Goal: Task Accomplishment & Management: Manage account settings

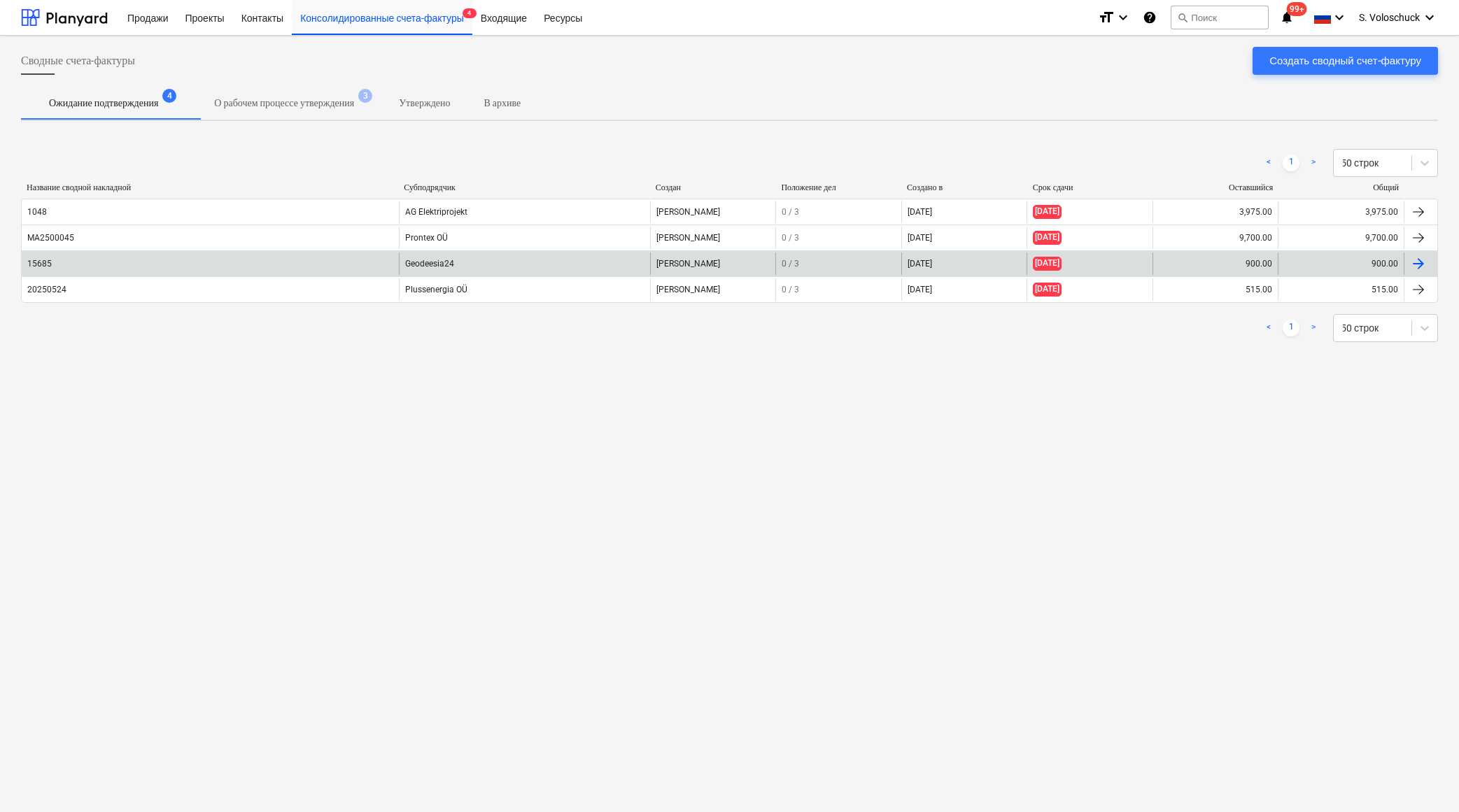
click at [421, 262] on div "Geodeesia24" at bounding box center [524, 263] width 251 height 22
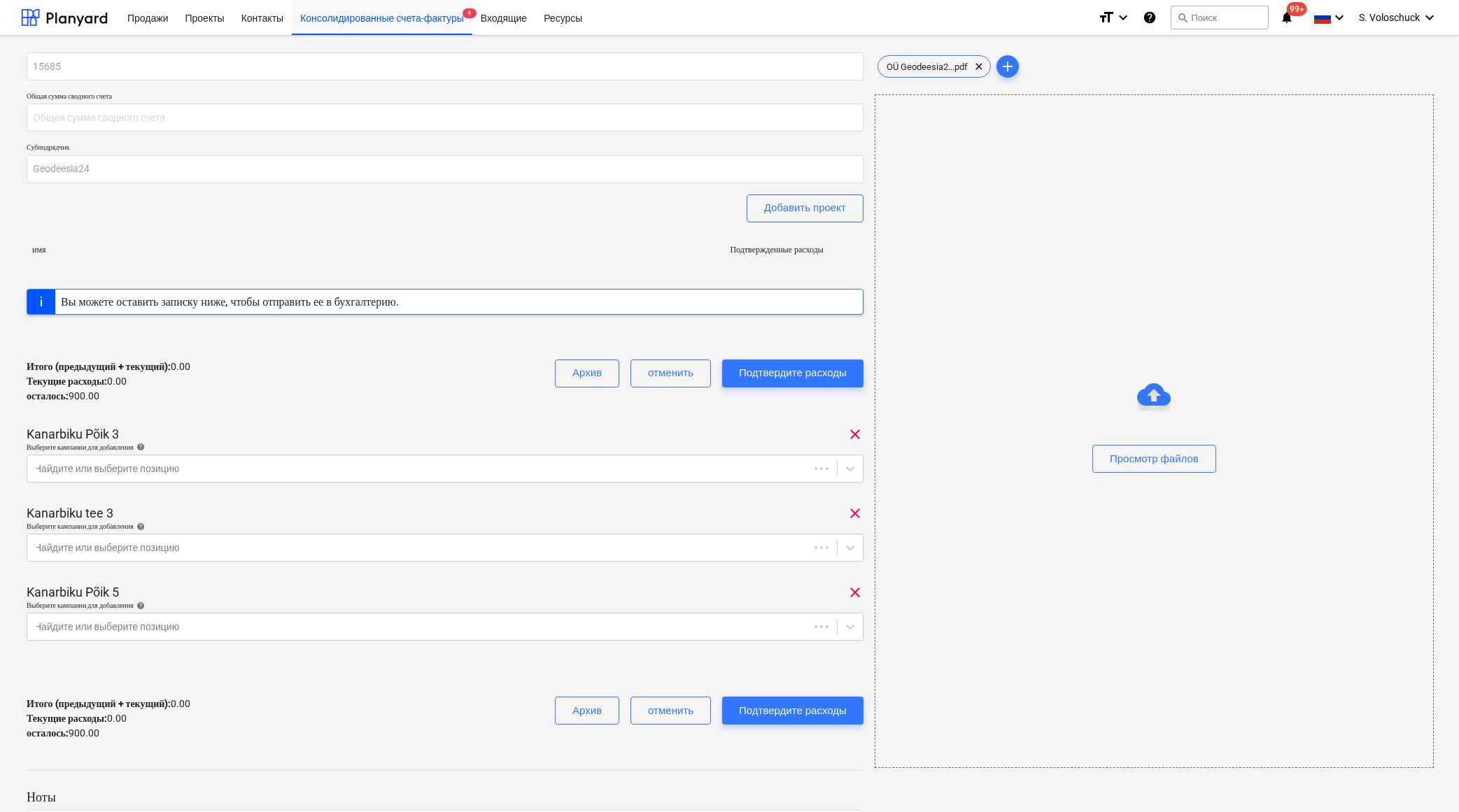
type input "900.00"
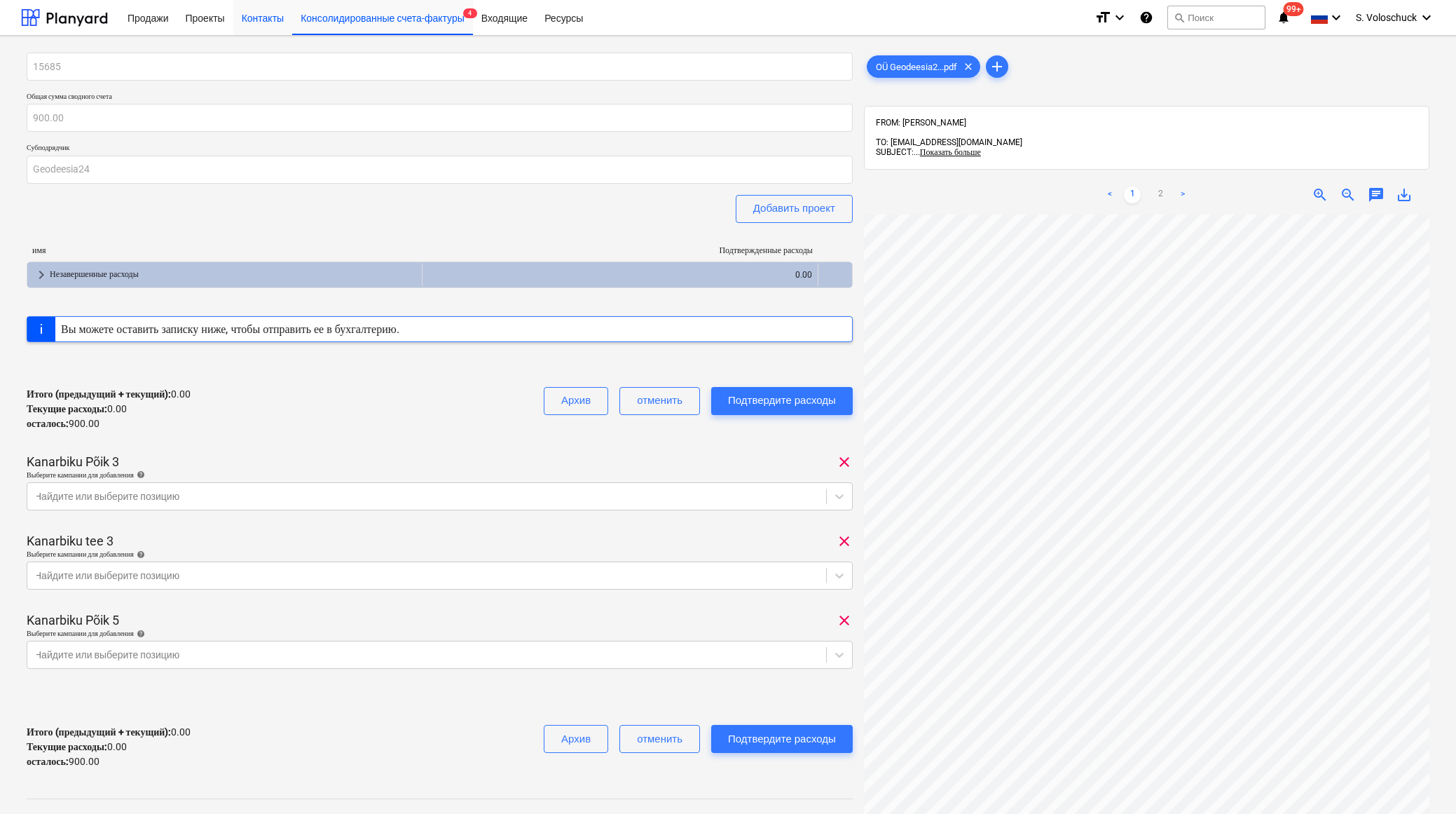
click at [273, 20] on div "Контакты" at bounding box center [262, 17] width 59 height 36
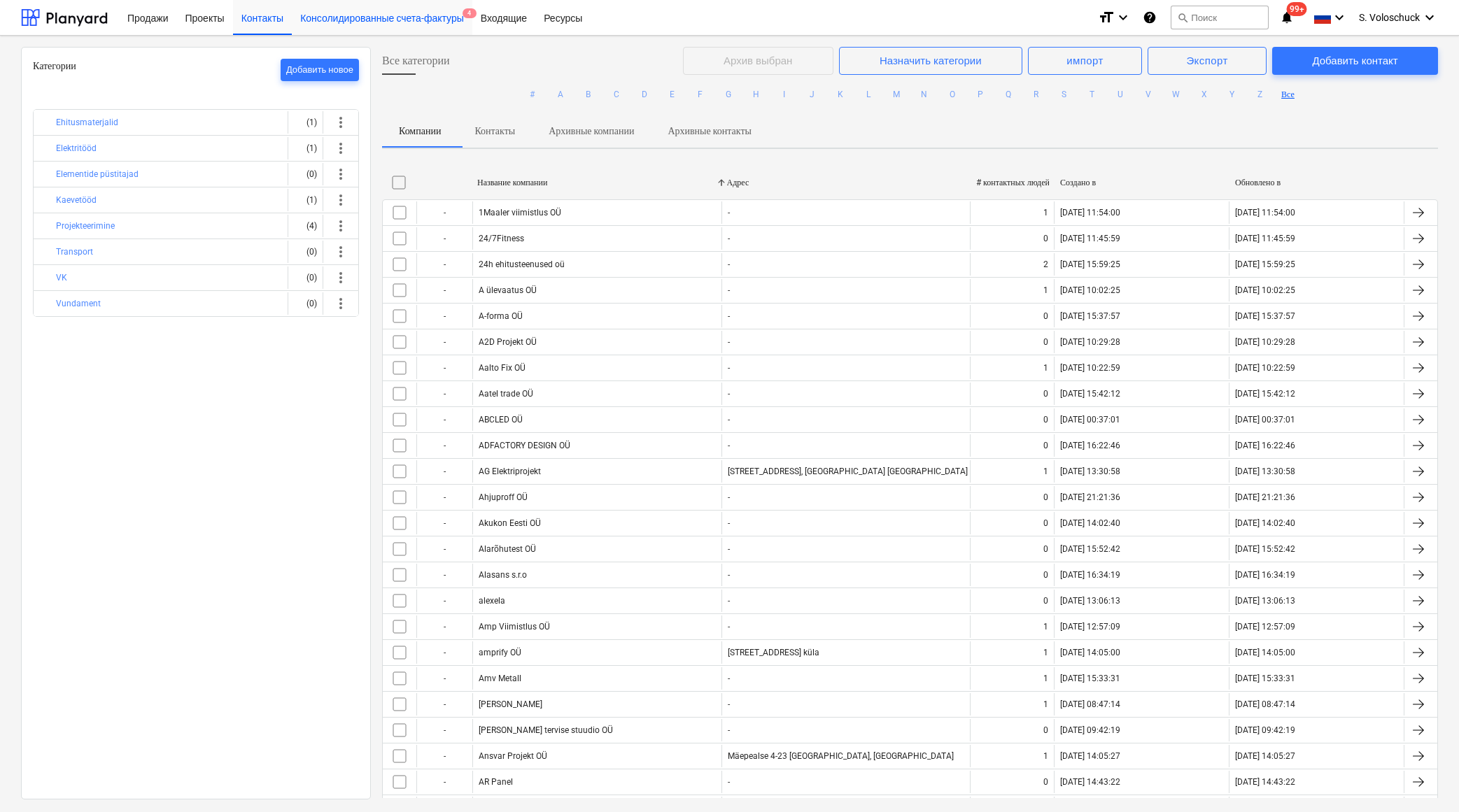
click at [409, 12] on div "Консолидированные счета-фактуры 4" at bounding box center [381, 17] width 181 height 36
click at [413, 18] on div "Консолидированные счета-фактуры 4" at bounding box center [381, 17] width 181 height 36
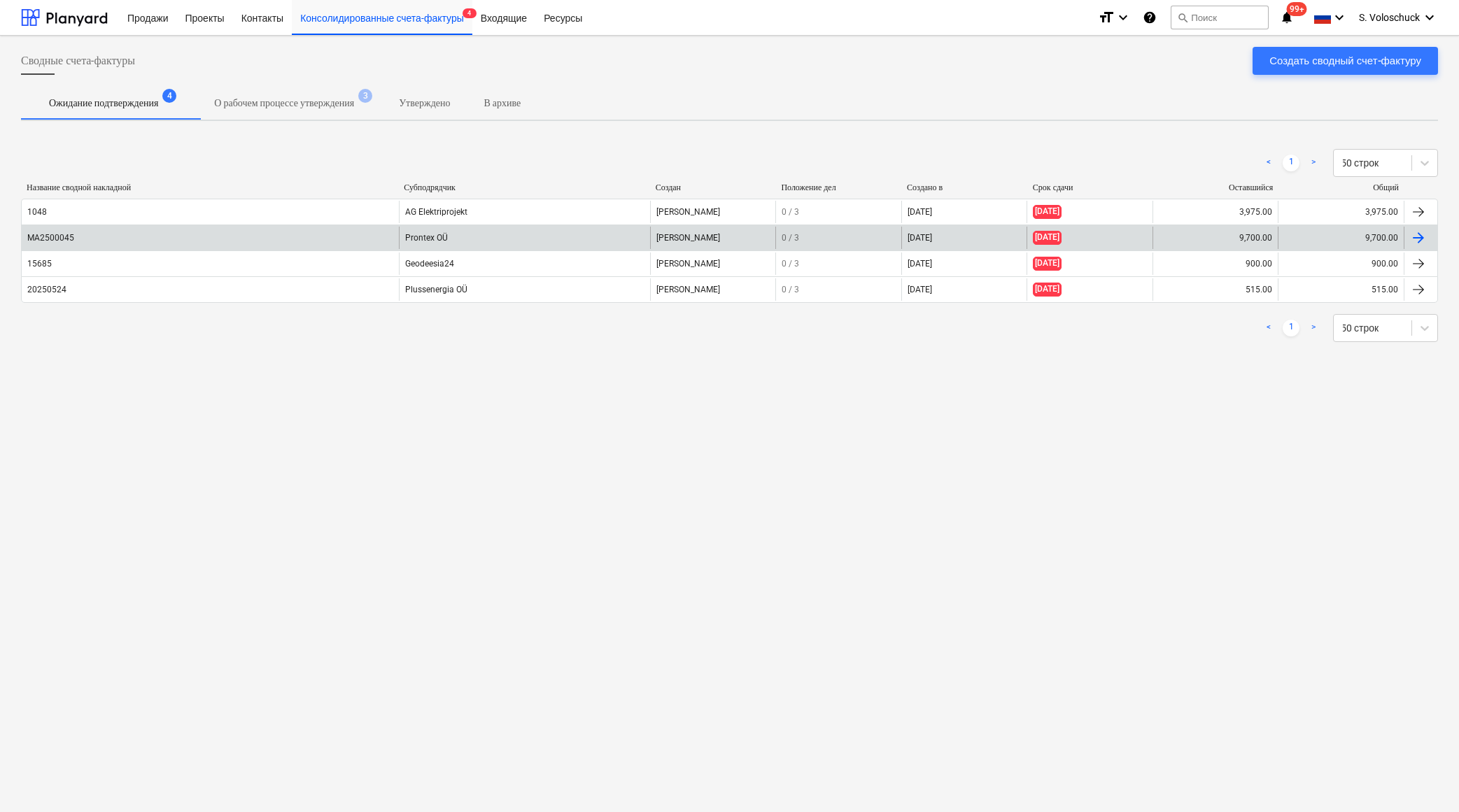
click at [468, 236] on div "Prontex OÜ" at bounding box center [524, 237] width 251 height 22
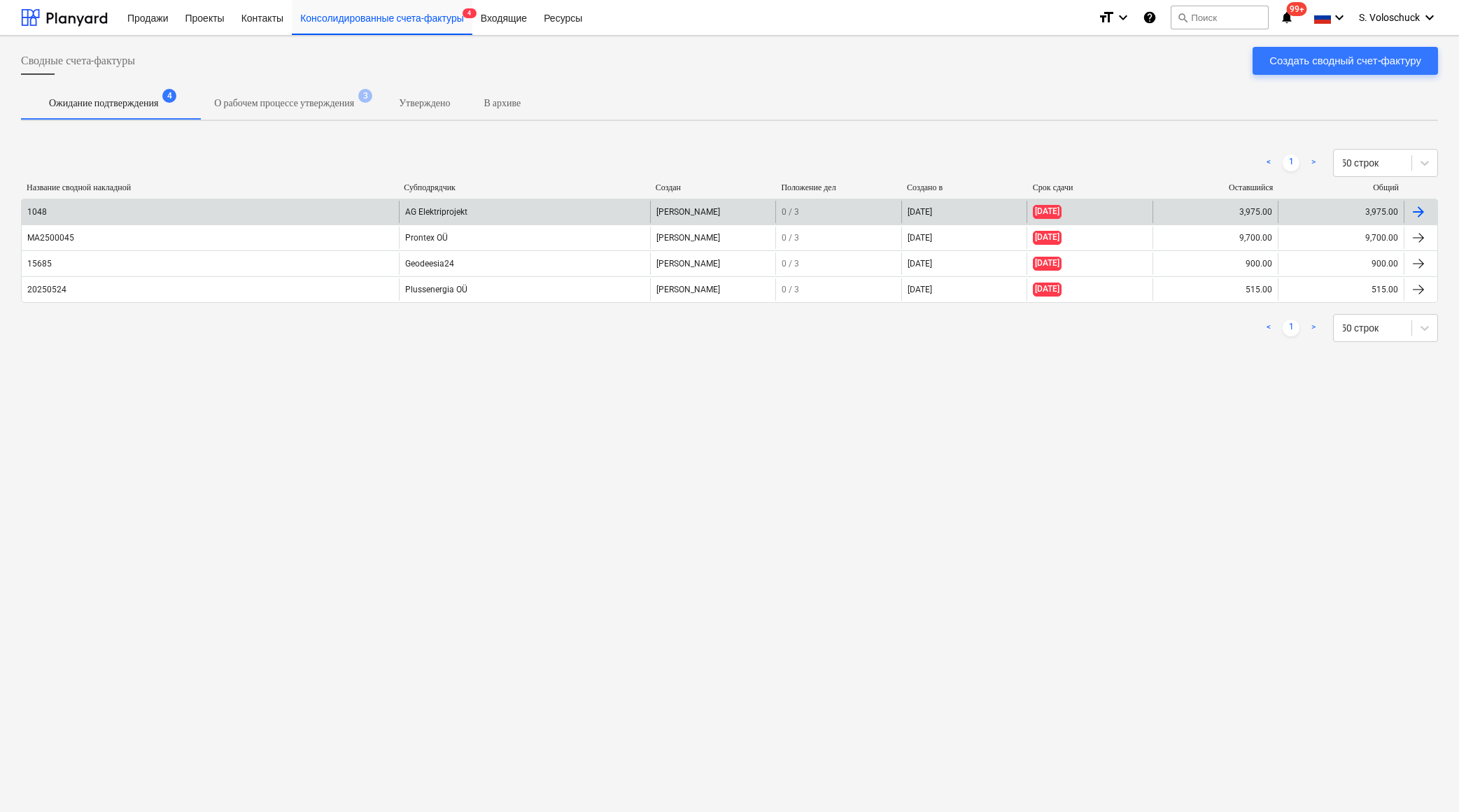
click at [236, 213] on div "1048" at bounding box center [211, 211] width 377 height 22
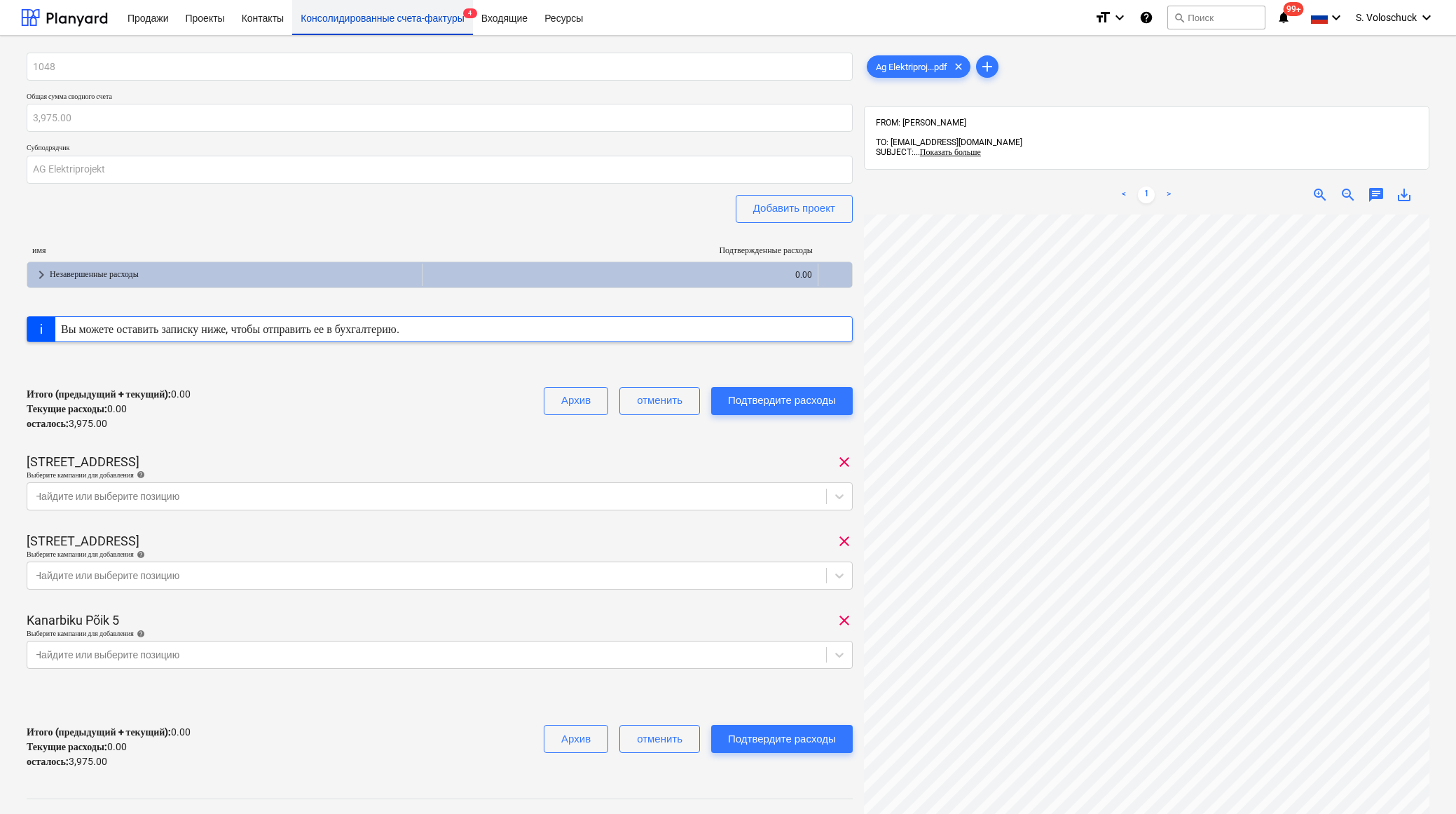
click at [338, 20] on div "Консолидированные счета-фактуры 4" at bounding box center [382, 17] width 181 height 36
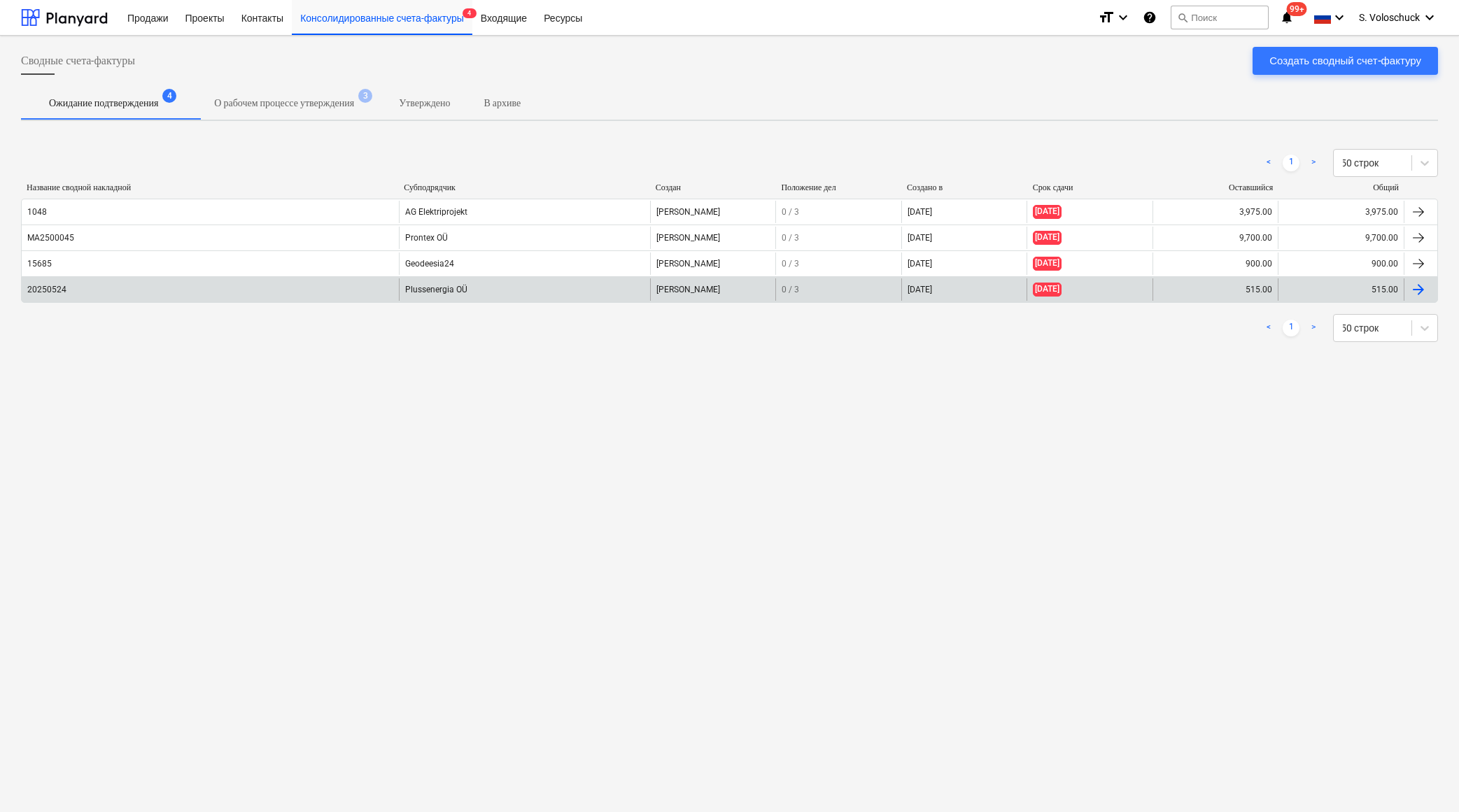
click at [457, 283] on div "Plussenergia OÜ" at bounding box center [524, 289] width 251 height 22
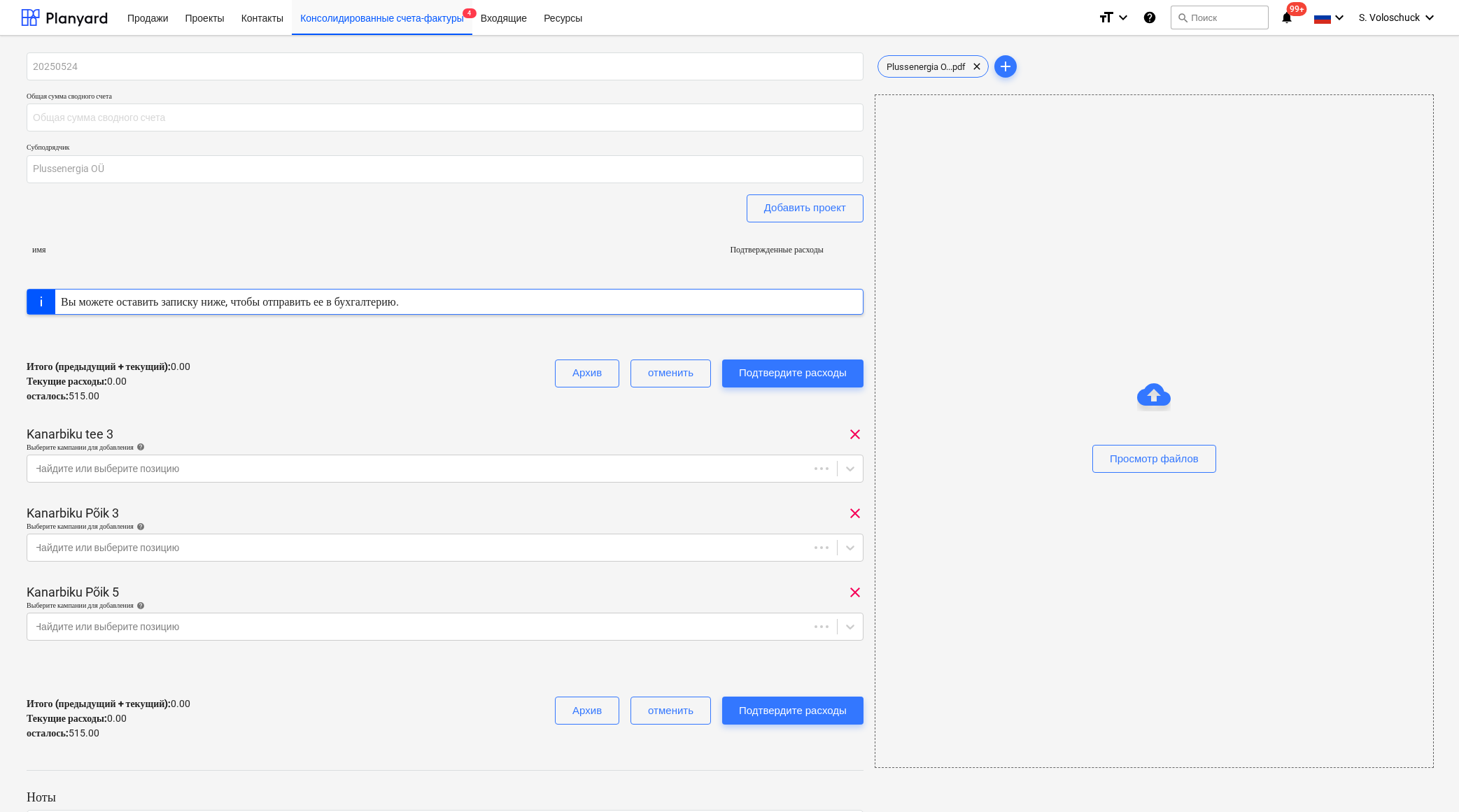
type input "515.00"
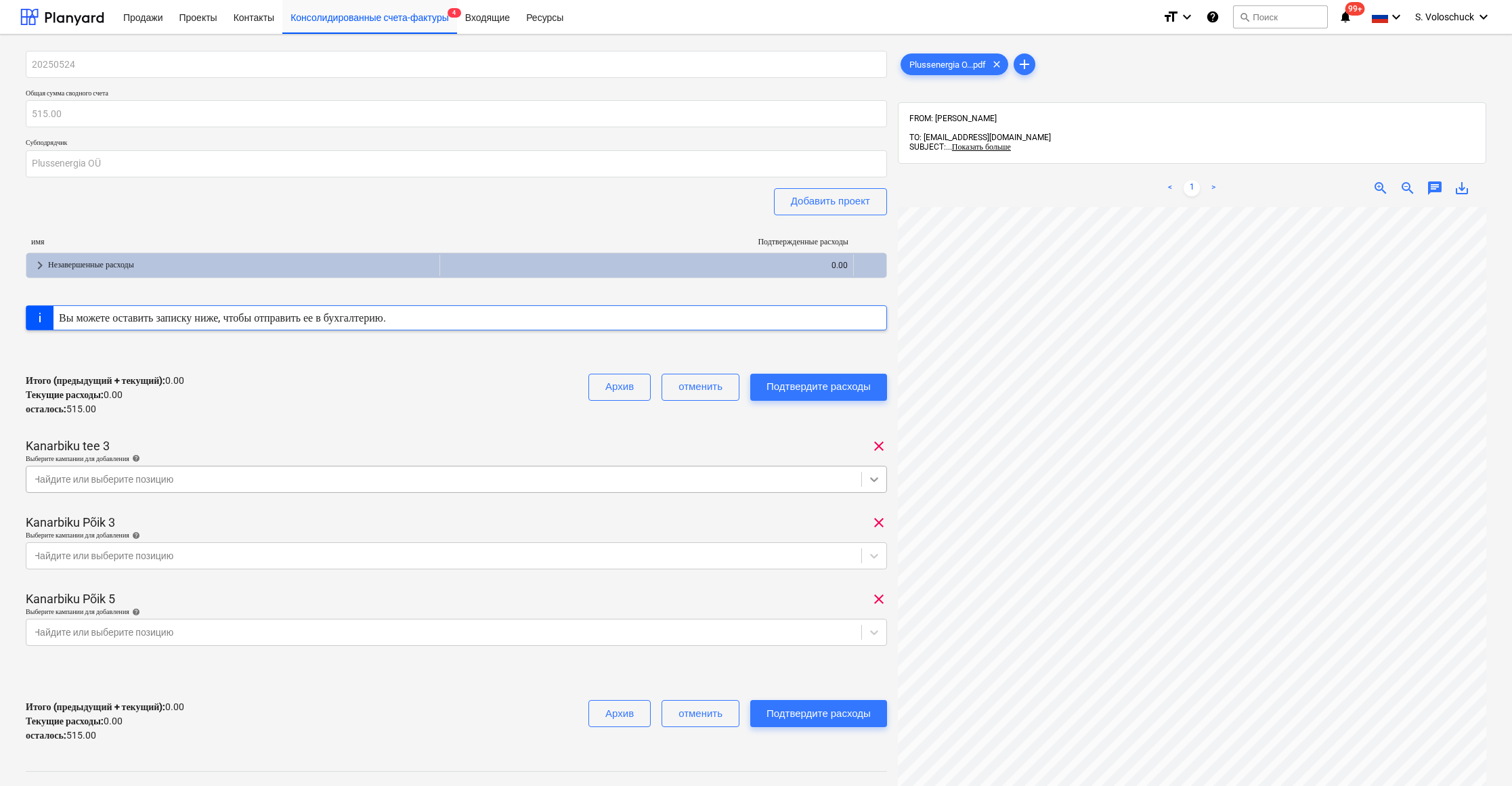
click at [875, 479] on icon at bounding box center [874, 480] width 9 height 5
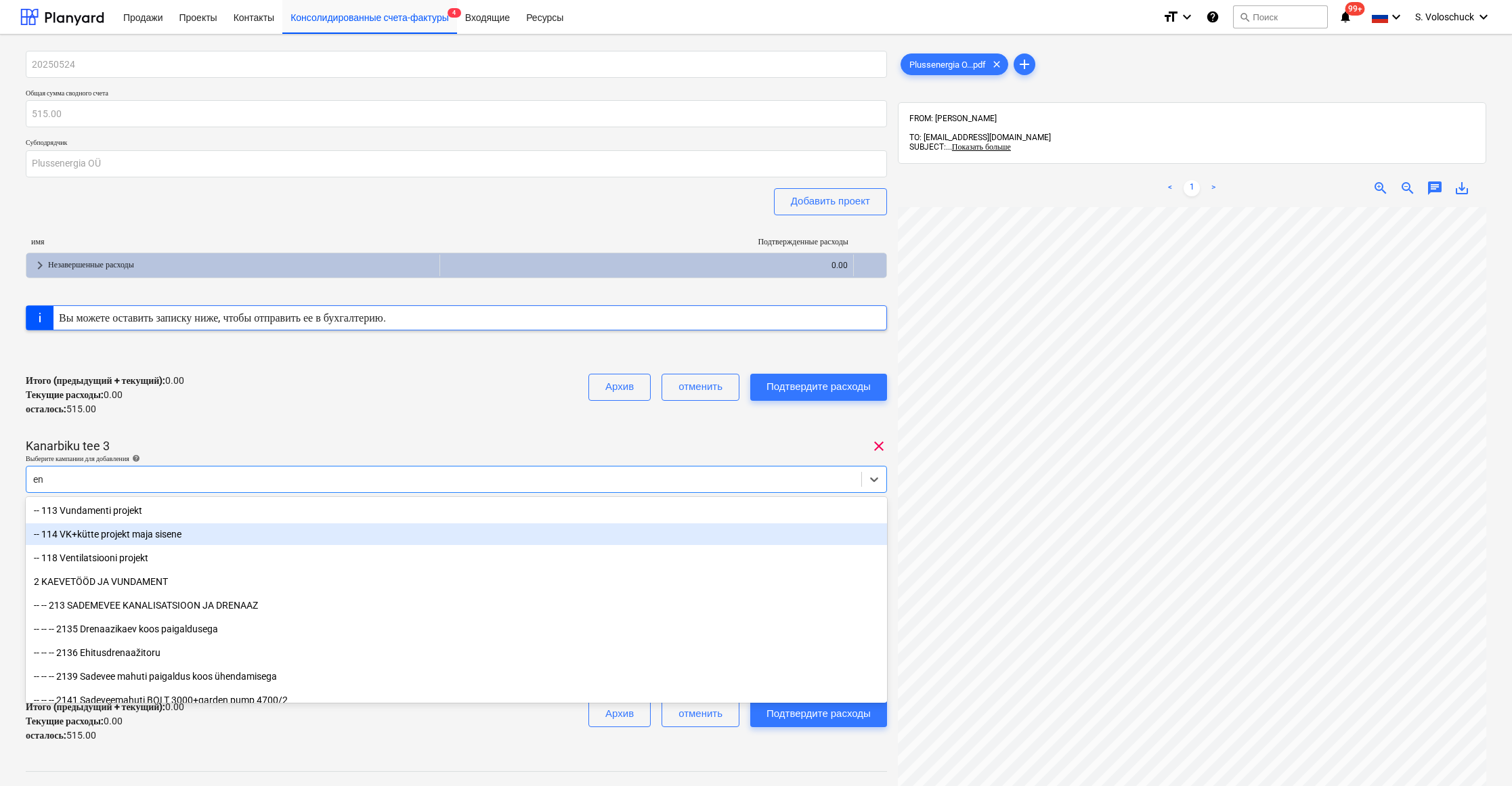
type input "e"
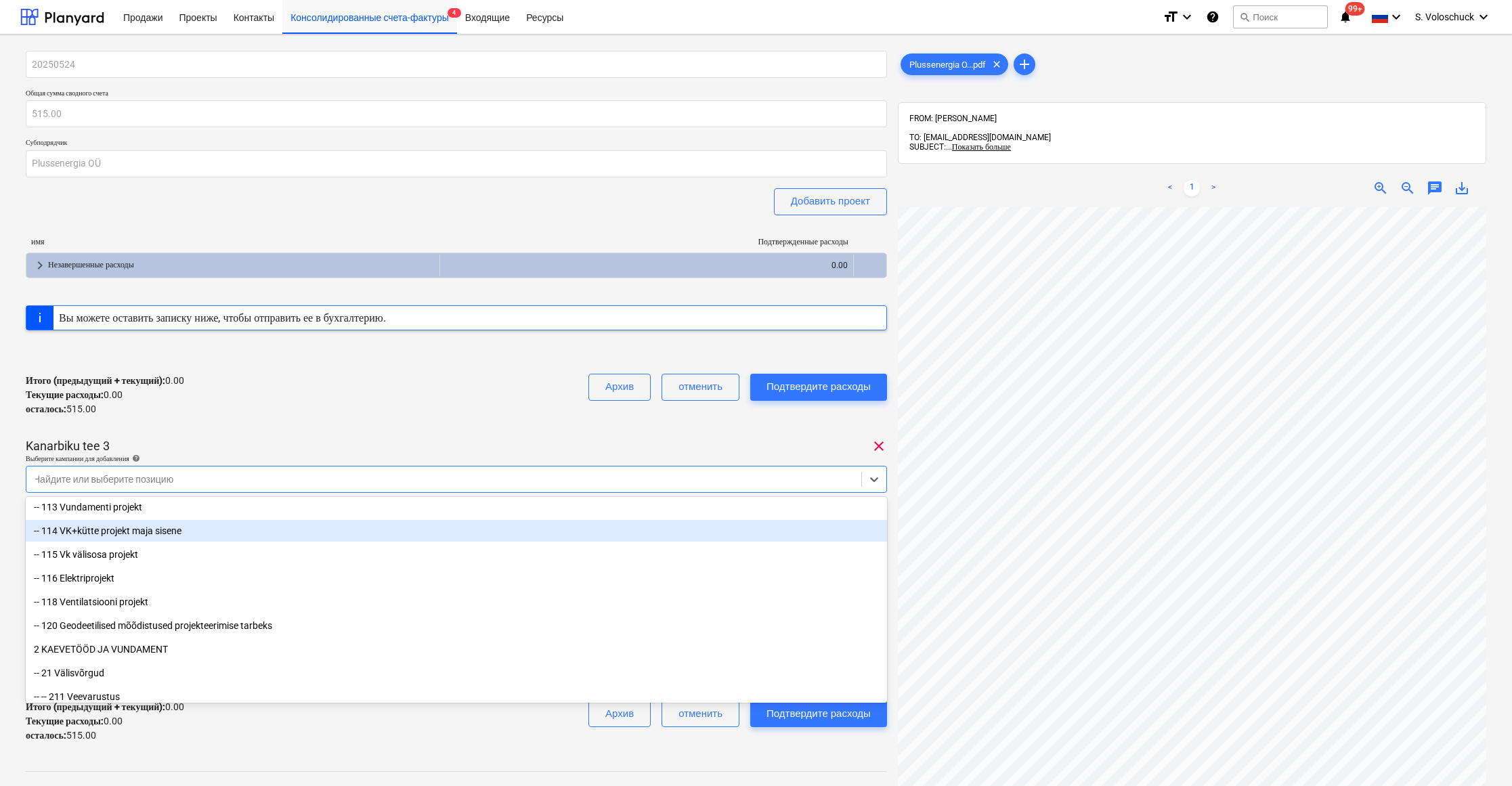
scroll to position [90, 0]
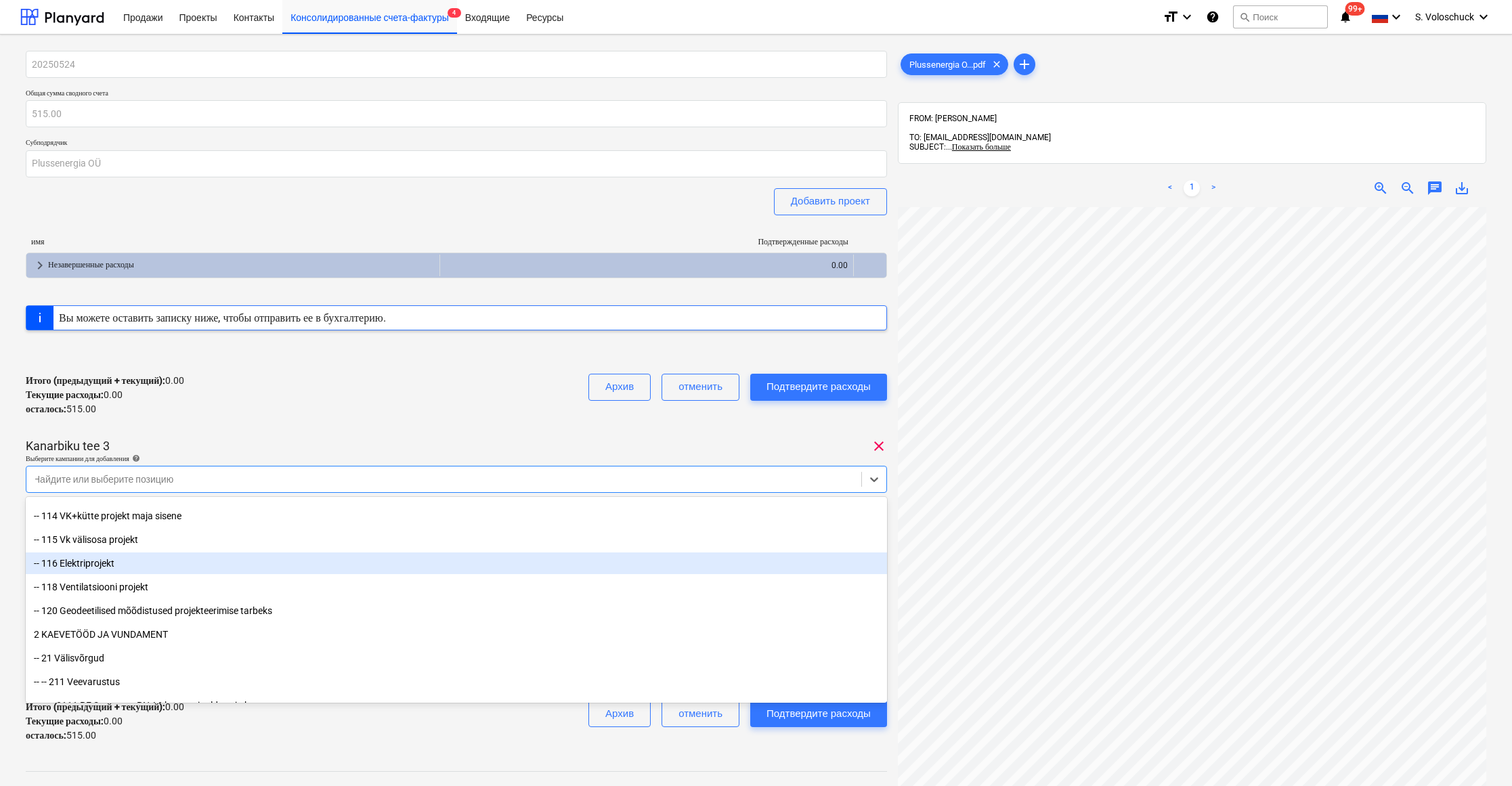
click at [78, 561] on div "-- 116 Elektriprojekt" at bounding box center [456, 563] width 861 height 21
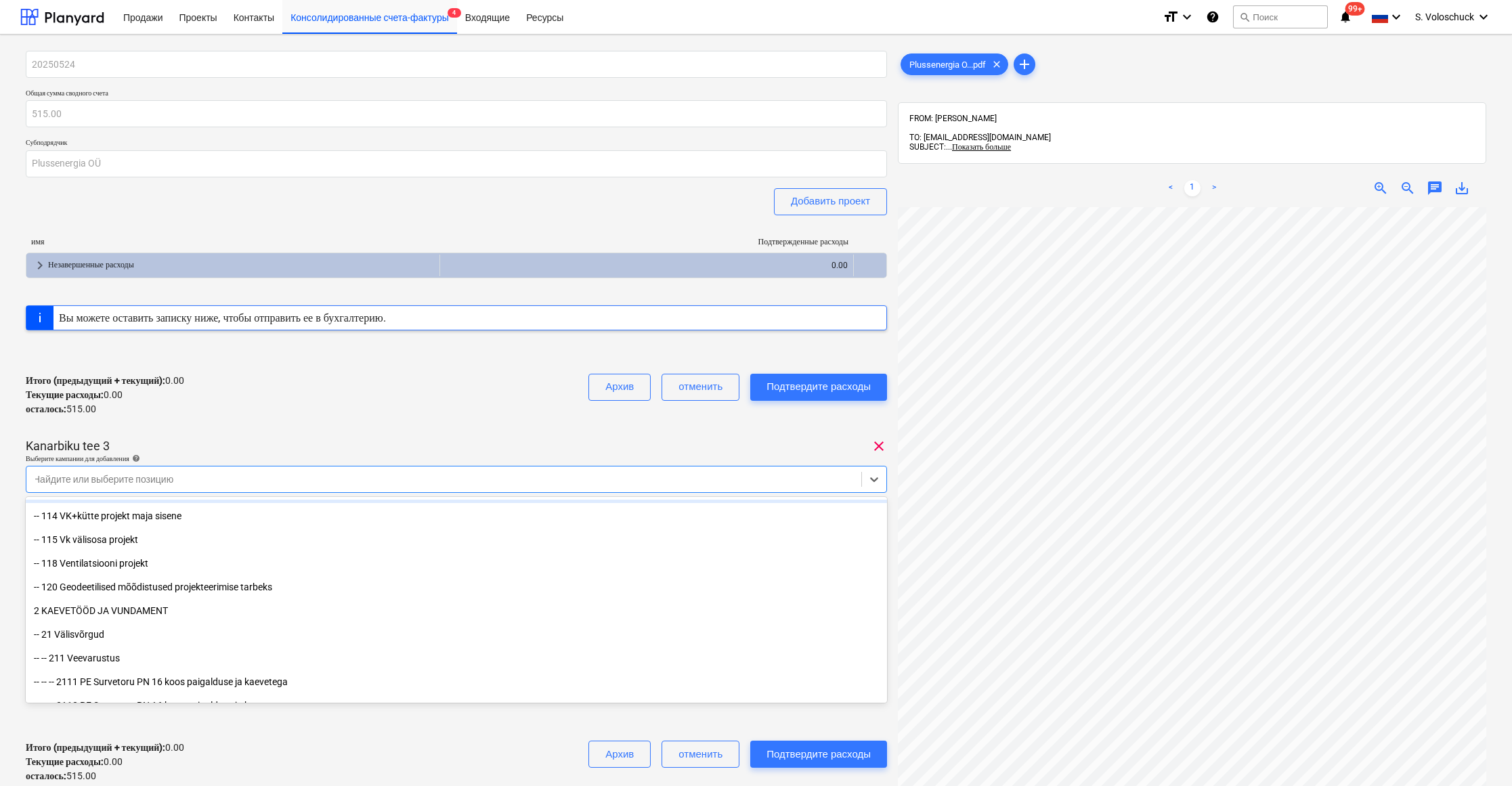
click at [486, 430] on div "20250524 Общая сумма сводного счета 515.00 Субподрядчик Plussenergia OÜ Добавит…" at bounding box center [456, 423] width 861 height 743
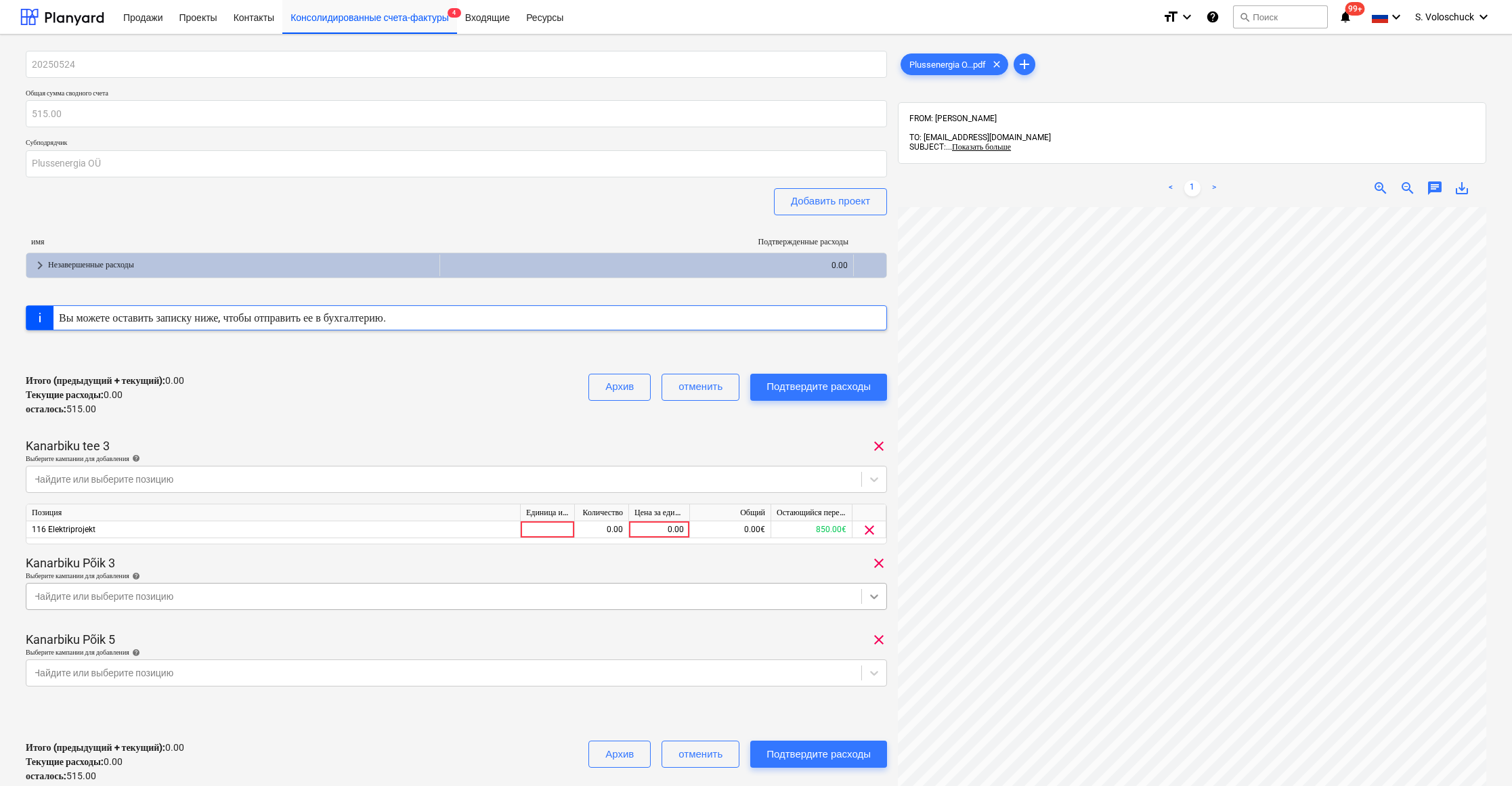
click at [867, 591] on div "Kanarbiku Põik 3 clear Выберите кампании для добавления help Найдите или выбери…" at bounding box center [456, 587] width 861 height 66
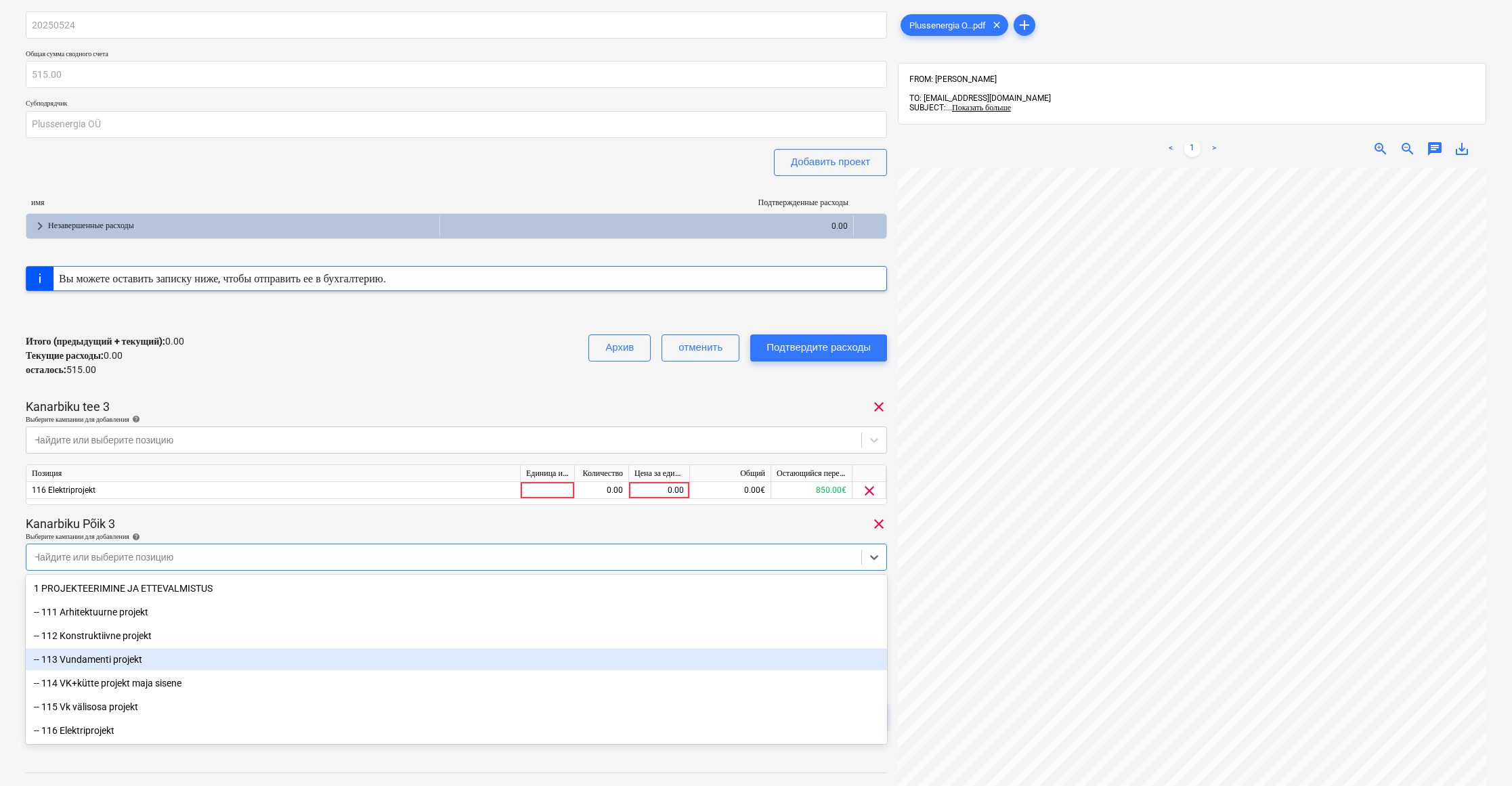
scroll to position [3, 0]
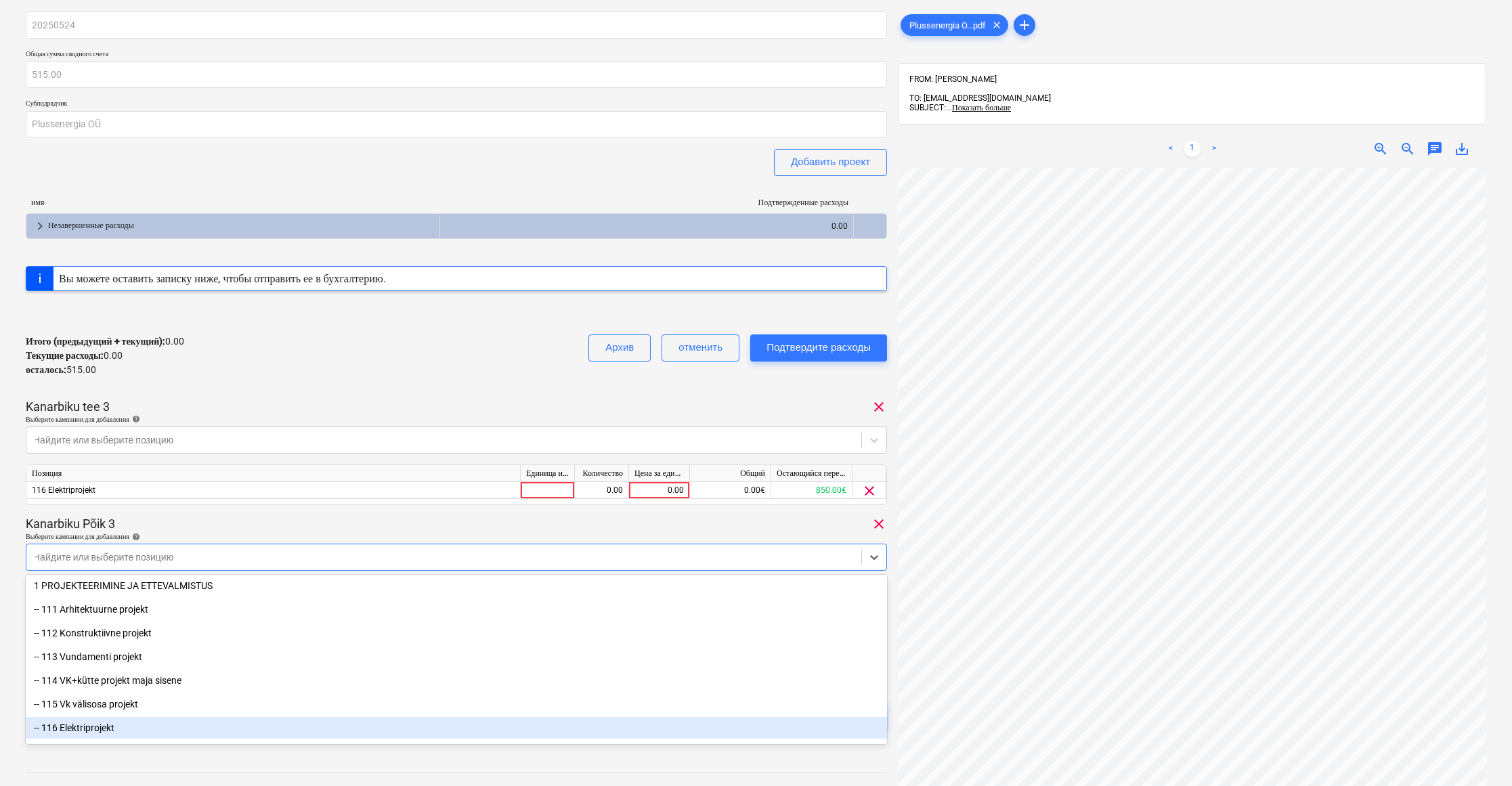
click at [103, 722] on div "-- 116 Elektriprojekt" at bounding box center [456, 727] width 861 height 21
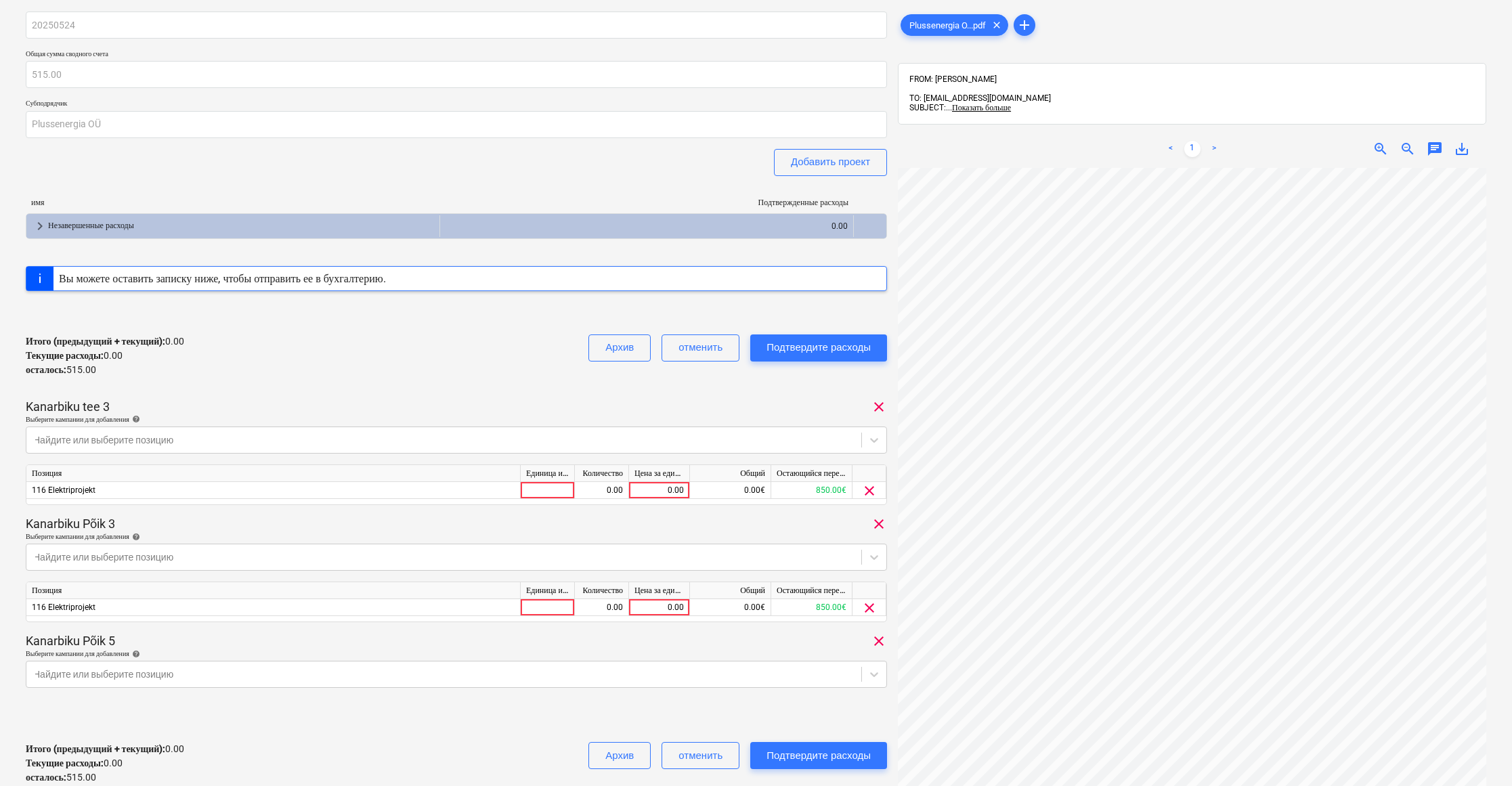
click at [785, 402] on div "Kanarbiku tee 3 clear" at bounding box center [456, 407] width 861 height 16
click at [871, 668] on body "Продажи Проекты Контакты Консолидированные счета-фактуры 4 Входящие Ресурсы for…" at bounding box center [756, 354] width 1512 height 786
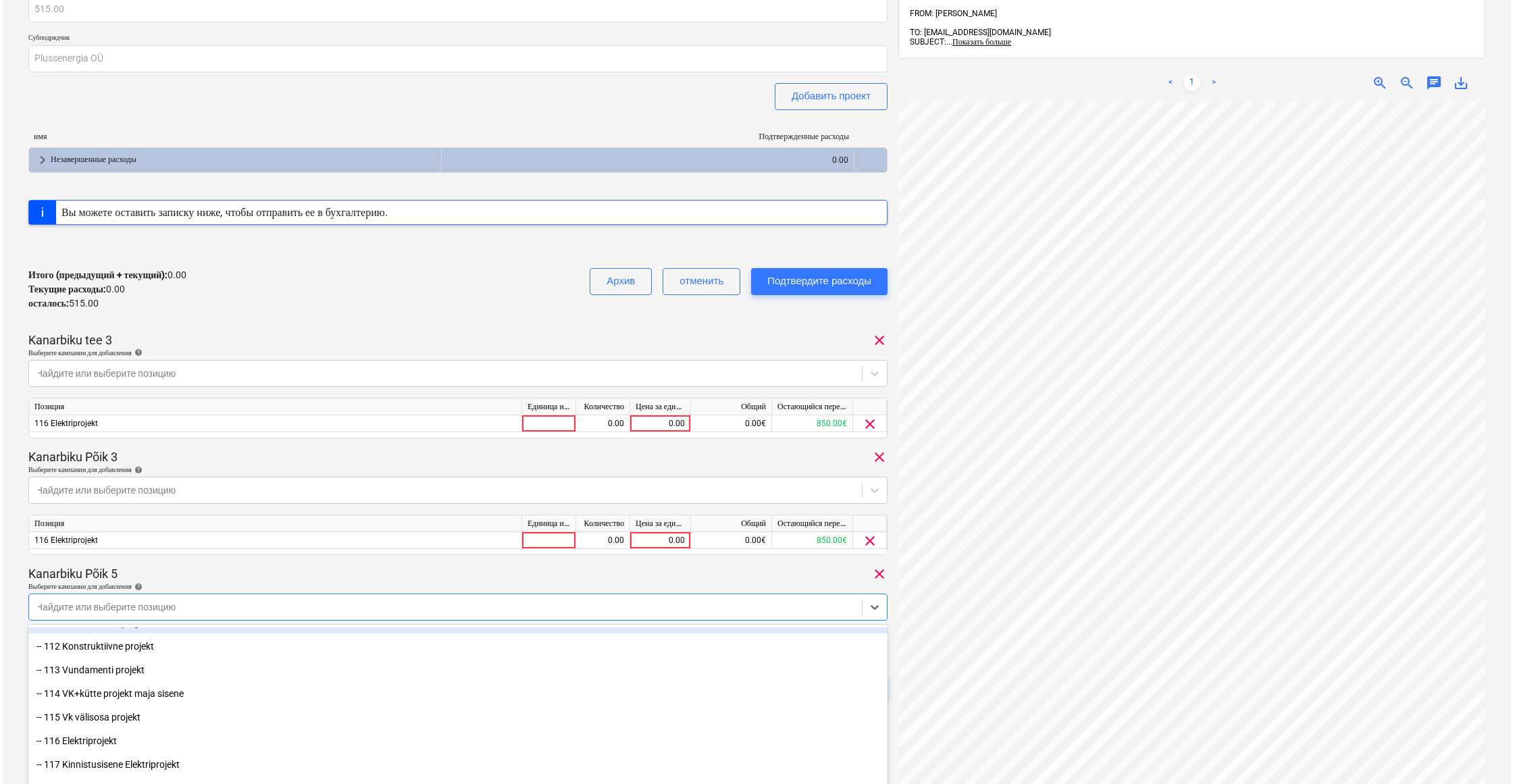
scroll to position [177, 0]
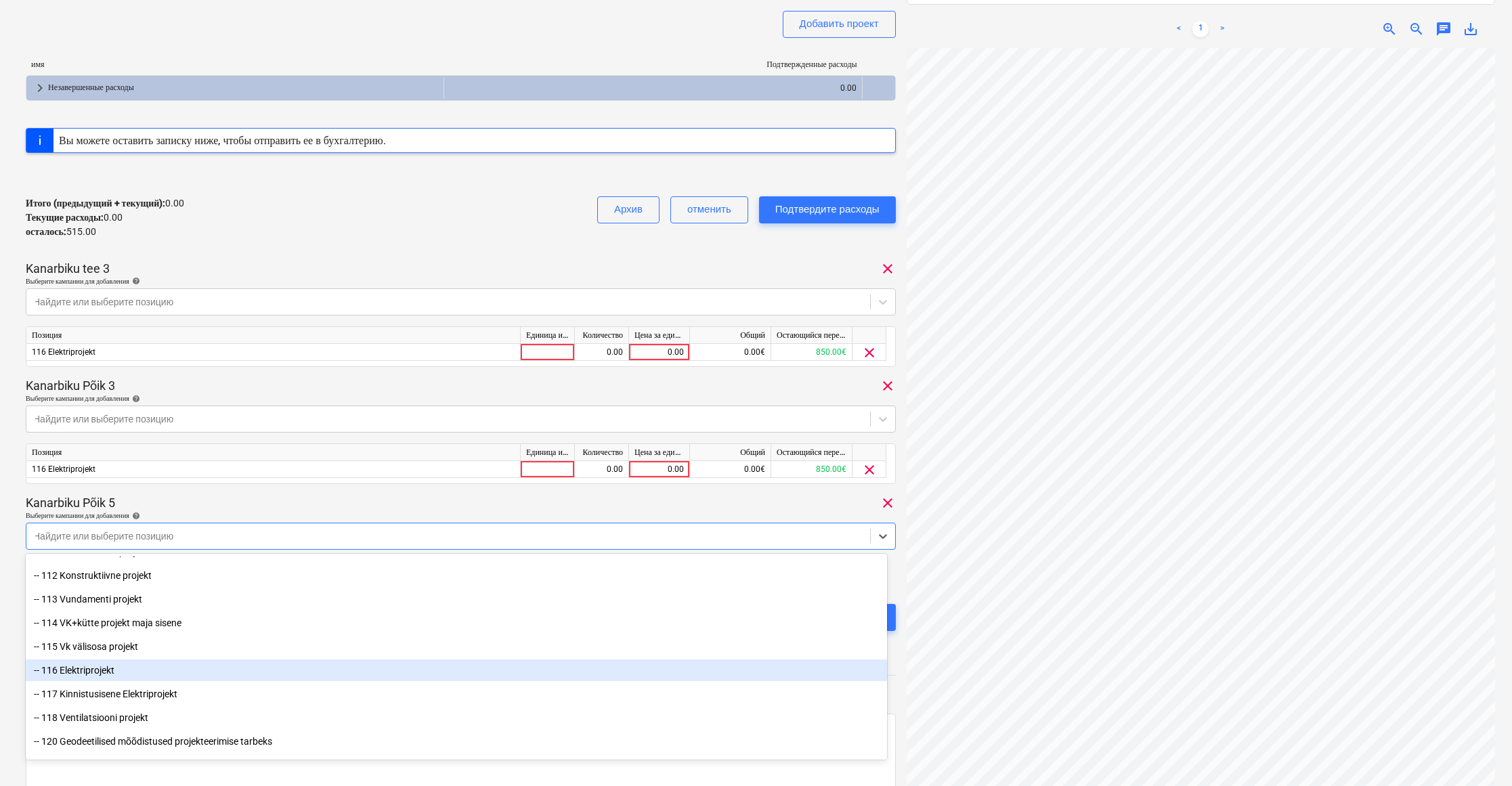
click at [281, 668] on div "-- 116 Elektriprojekt" at bounding box center [456, 670] width 861 height 21
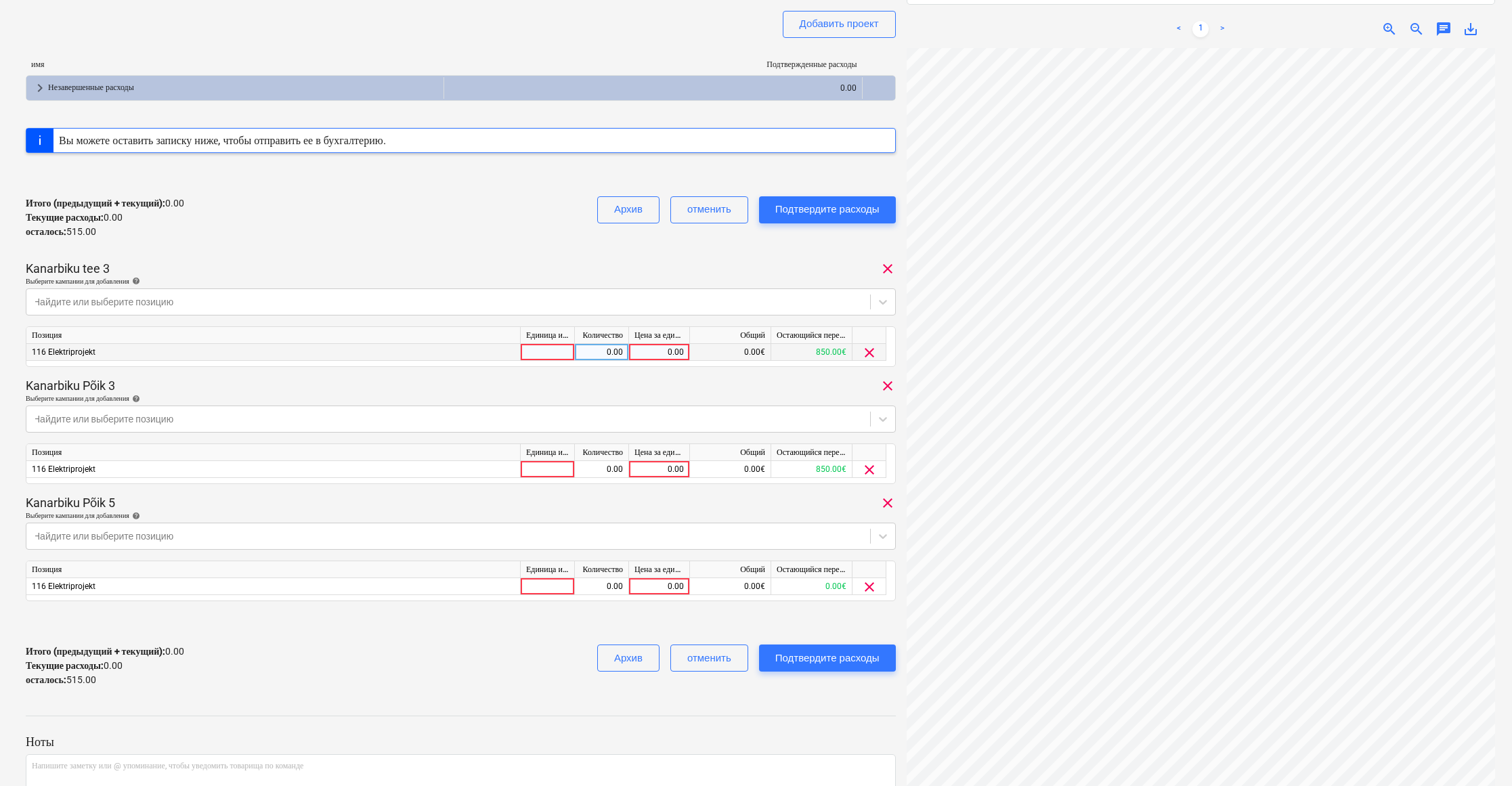
click at [398, 344] on div "116 Elektriprojekt" at bounding box center [274, 352] width 494 height 17
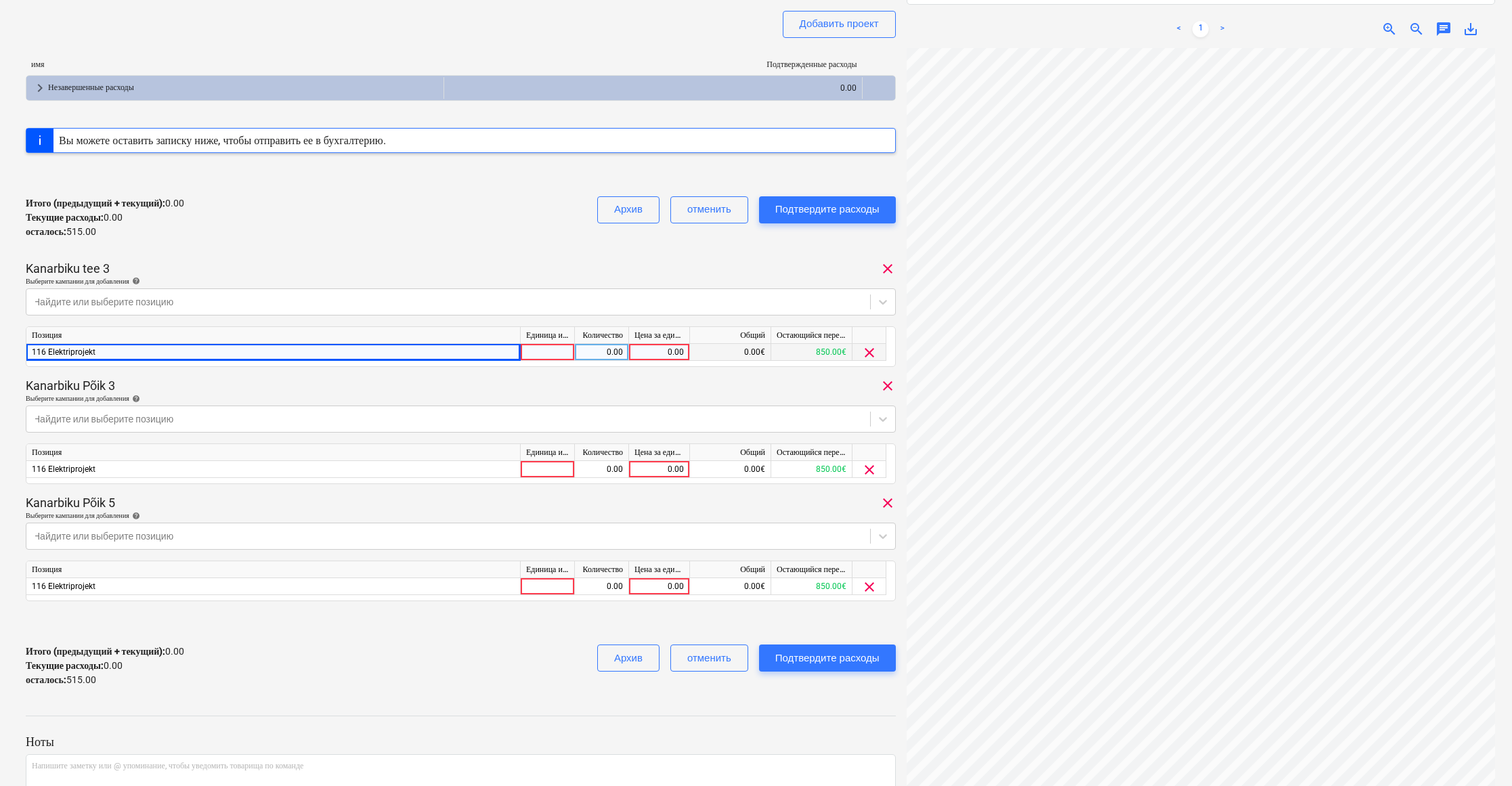
click at [665, 350] on div "0.00" at bounding box center [659, 352] width 49 height 17
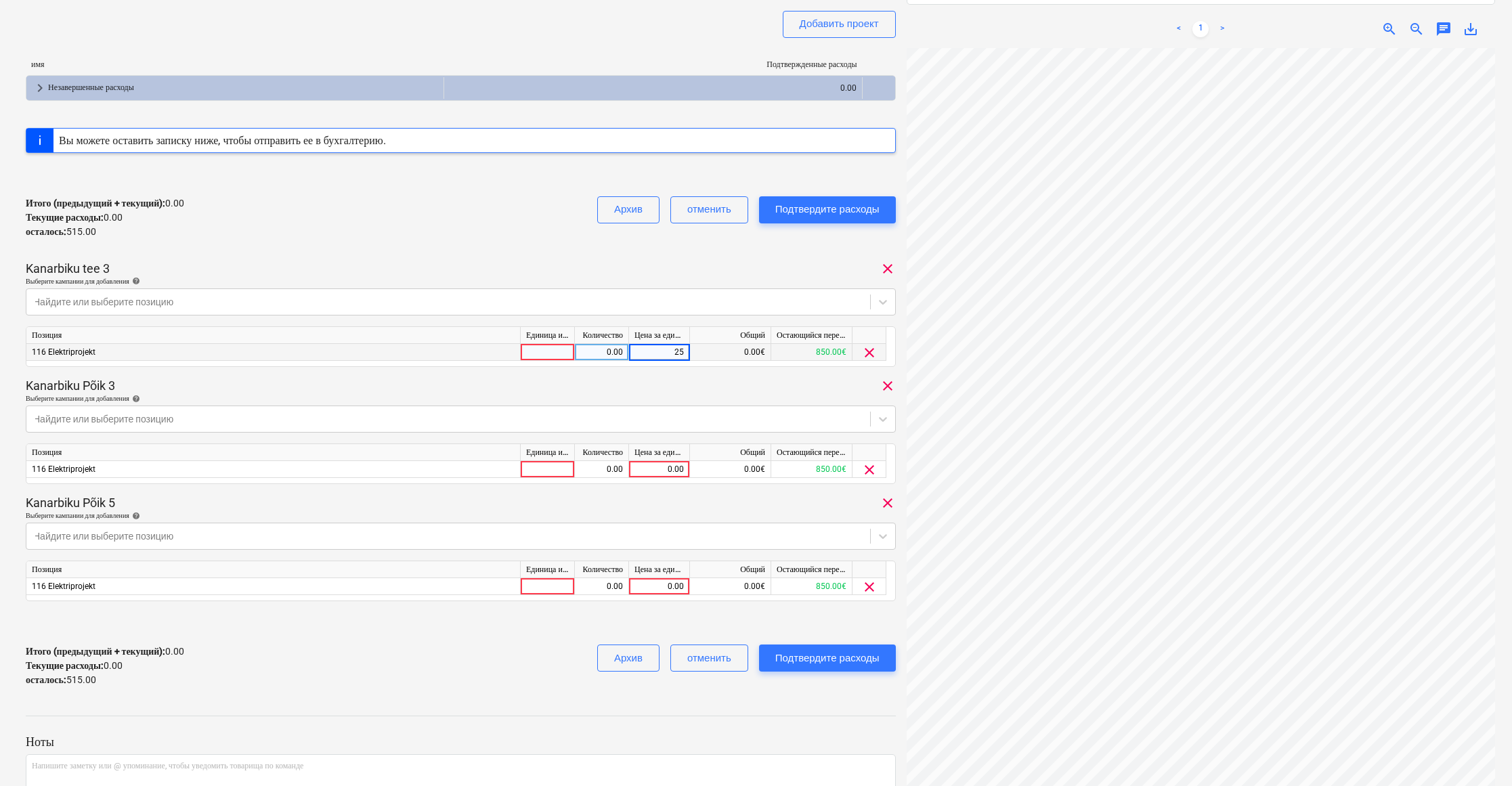
type input "250"
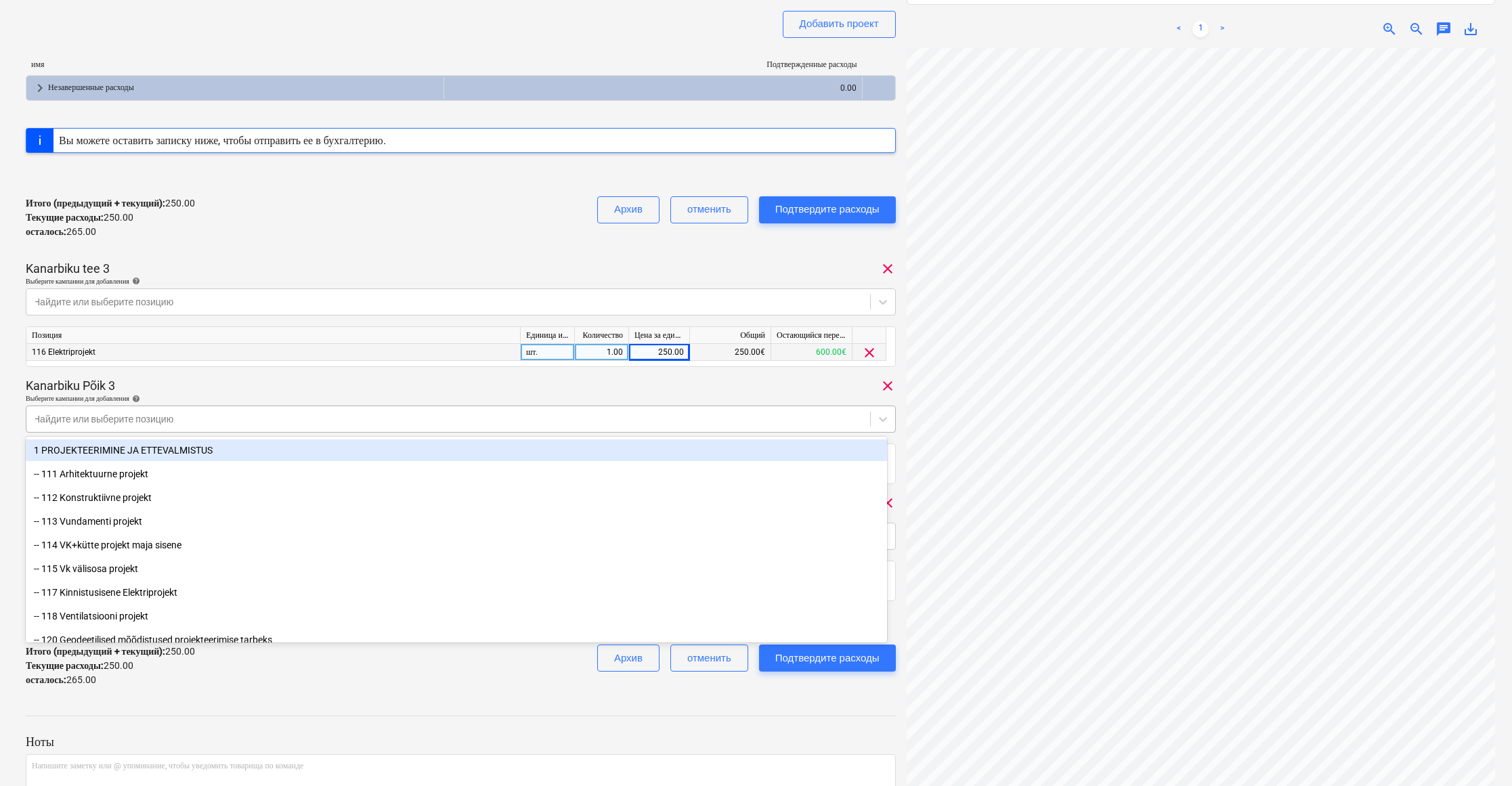
click at [689, 406] on div "Найдите или выберите позицию" at bounding box center [460, 419] width 870 height 27
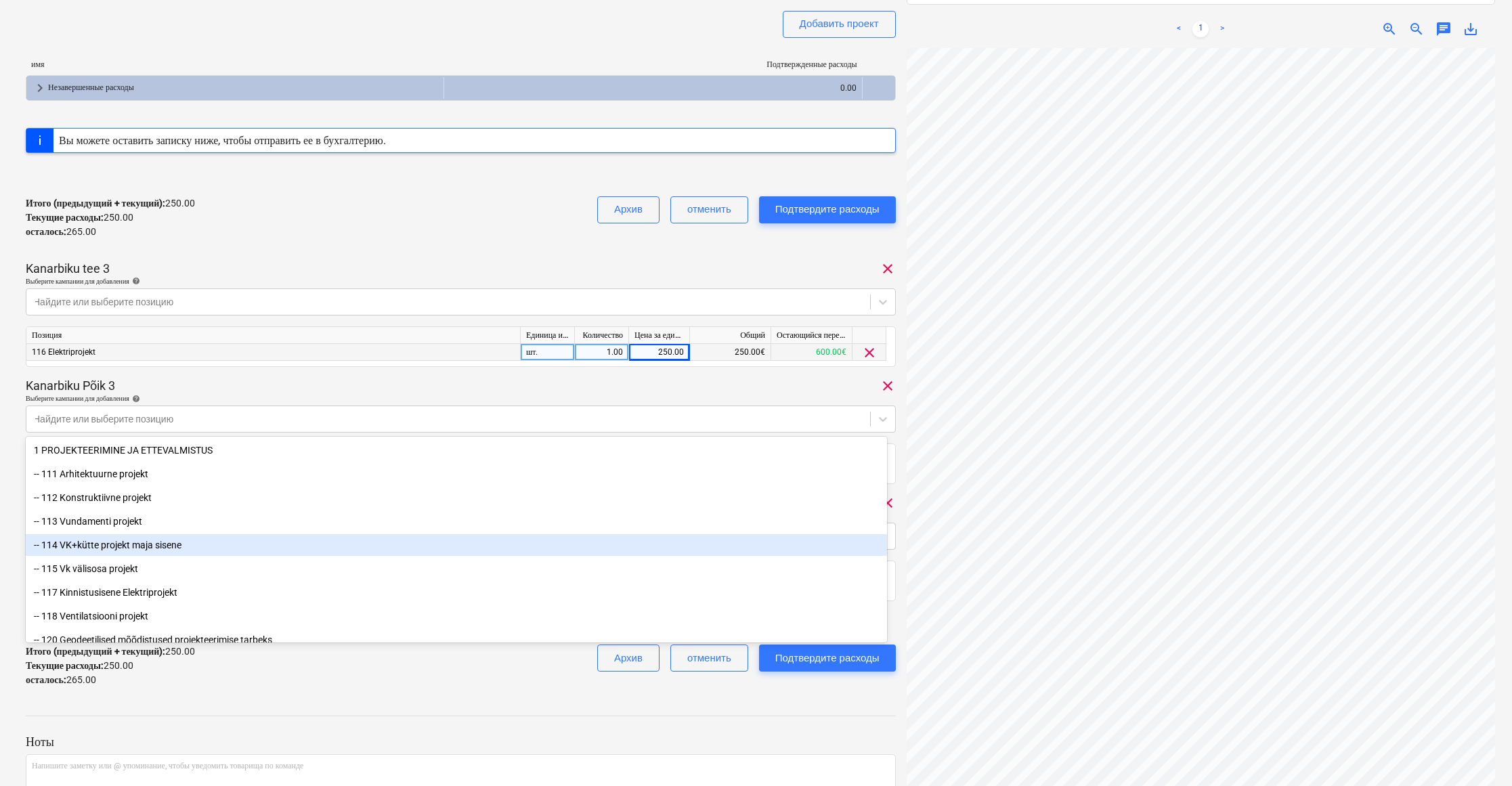
click at [424, 382] on div "Kanarbiku Põik 3 clear" at bounding box center [460, 385] width 870 height 16
click at [700, 702] on div at bounding box center [460, 703] width 870 height 11
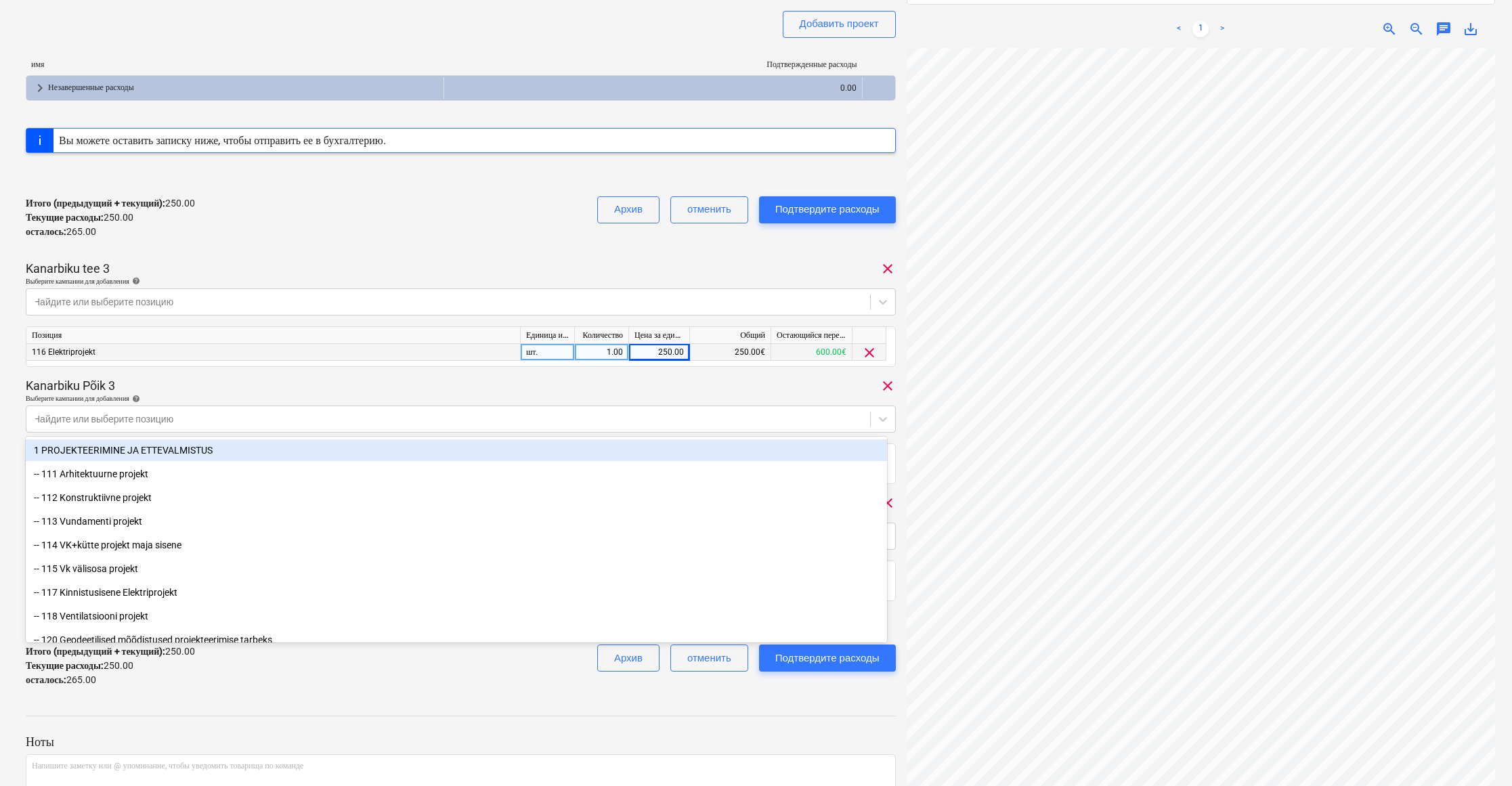
click at [217, 285] on p "Выберите кампании для добавления help" at bounding box center [460, 283] width 870 height 12
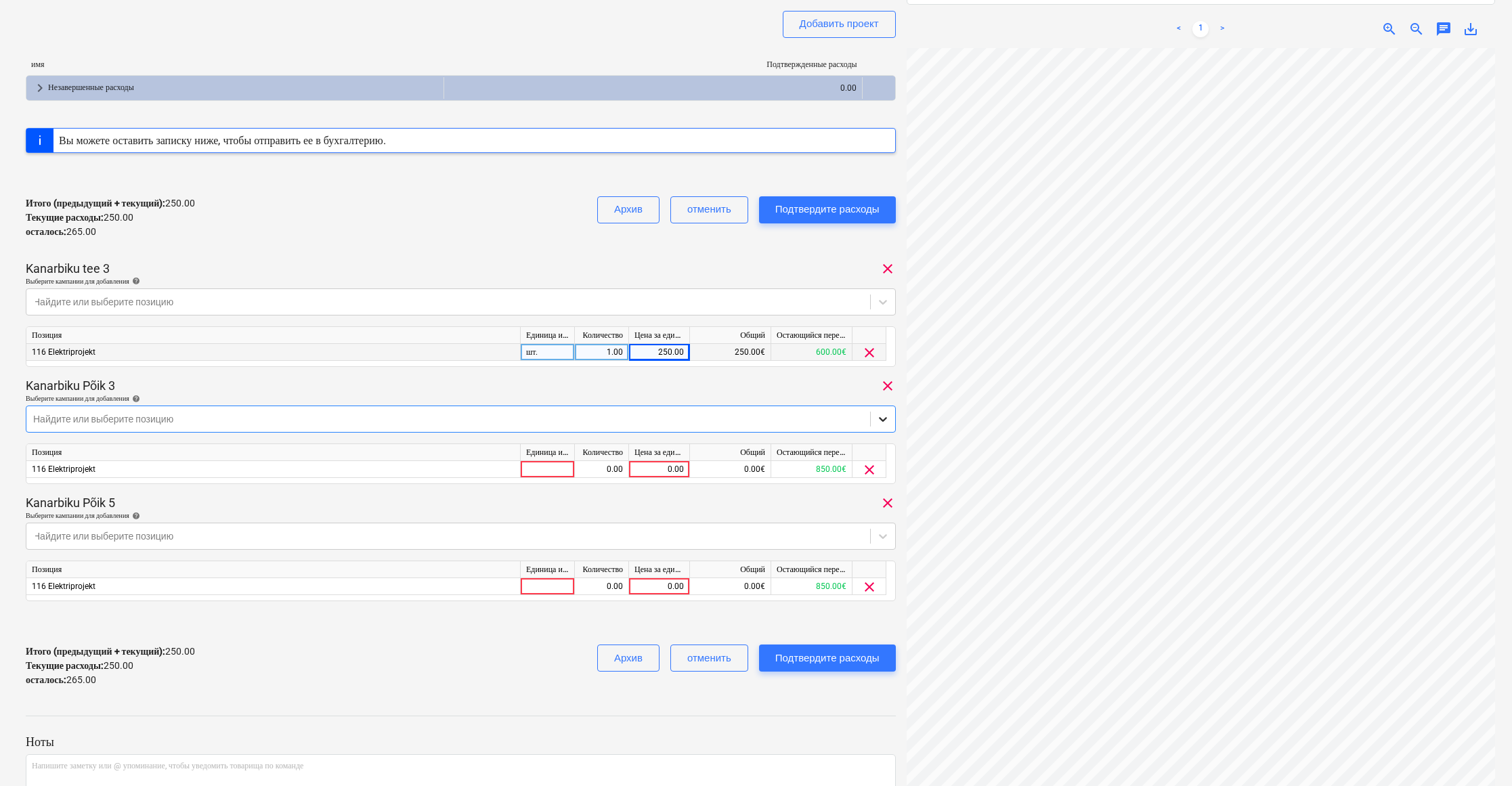
click at [879, 419] on icon at bounding box center [883, 419] width 9 height 5
click at [657, 467] on div "0.00" at bounding box center [659, 470] width 49 height 17
type input "65"
click at [660, 581] on div "0.00" at bounding box center [659, 587] width 49 height 17
type input "35"
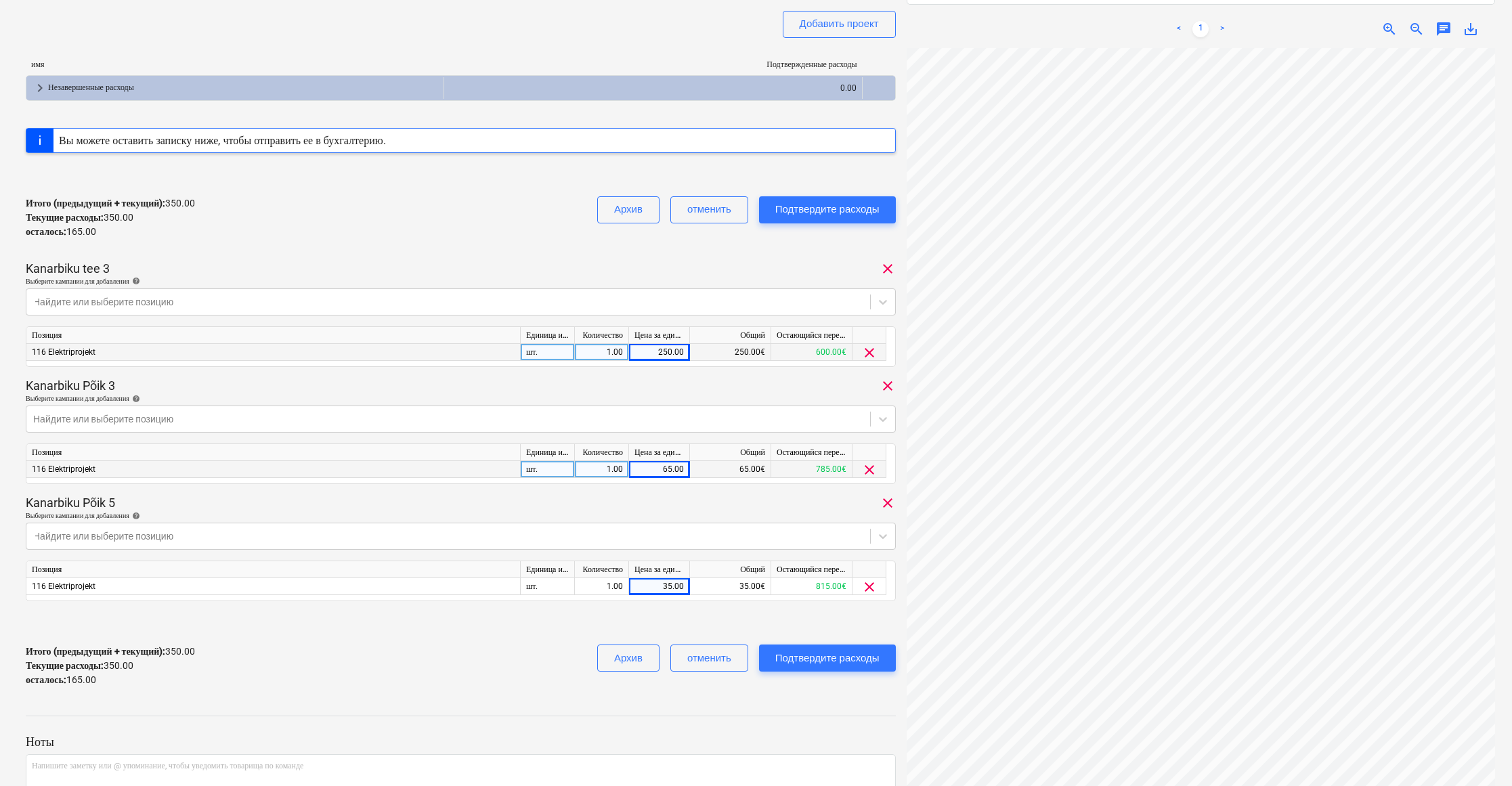
click at [534, 647] on div "Итого (предыдущий + текущий) : 350.00 Текущие расходы : 350.00 осталось : 165.0…" at bounding box center [460, 665] width 870 height 64
click at [836, 657] on div "Подтвердите расходы" at bounding box center [827, 658] width 104 height 18
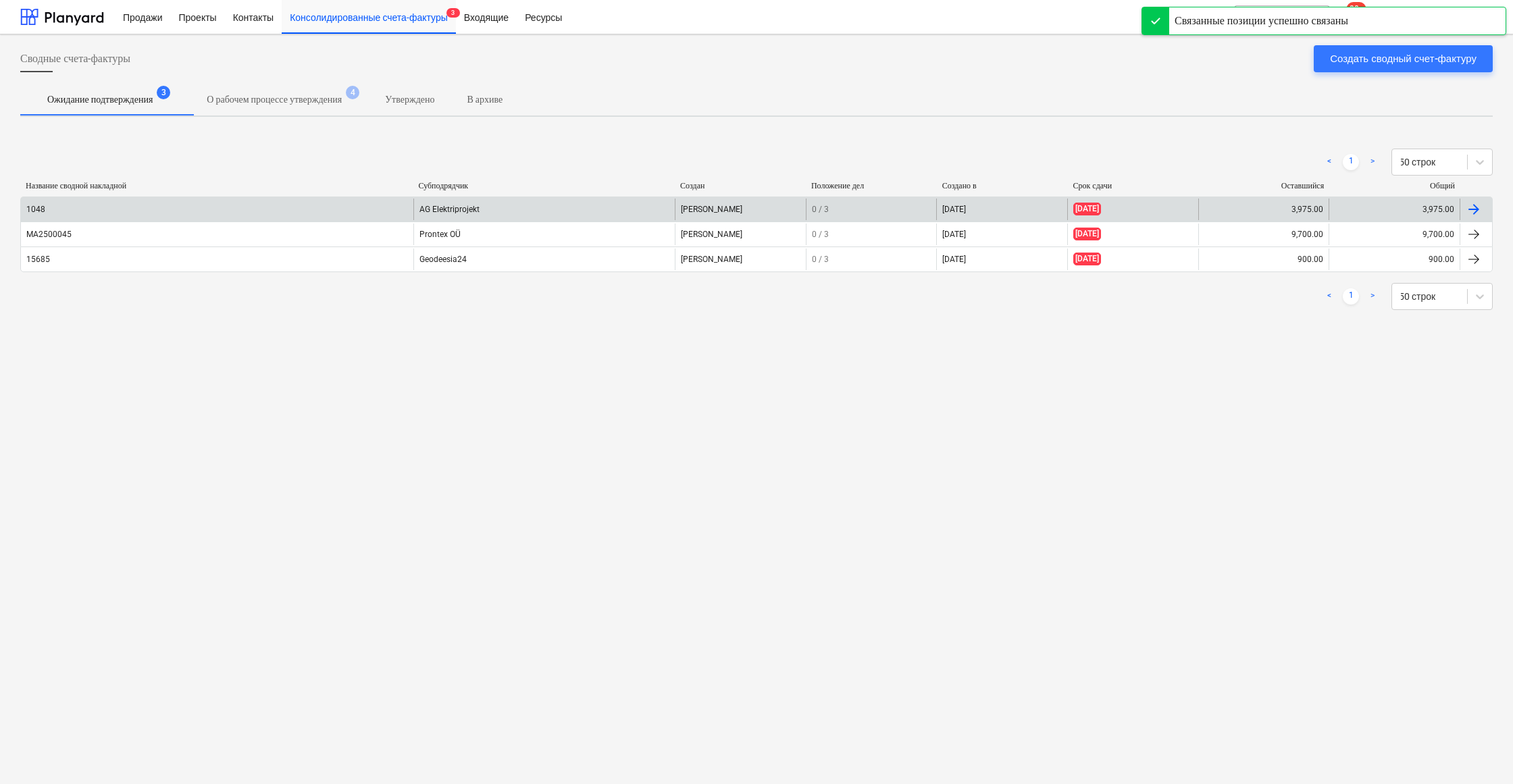
click at [529, 208] on div "AG Elektriprojekt" at bounding box center [543, 209] width 261 height 21
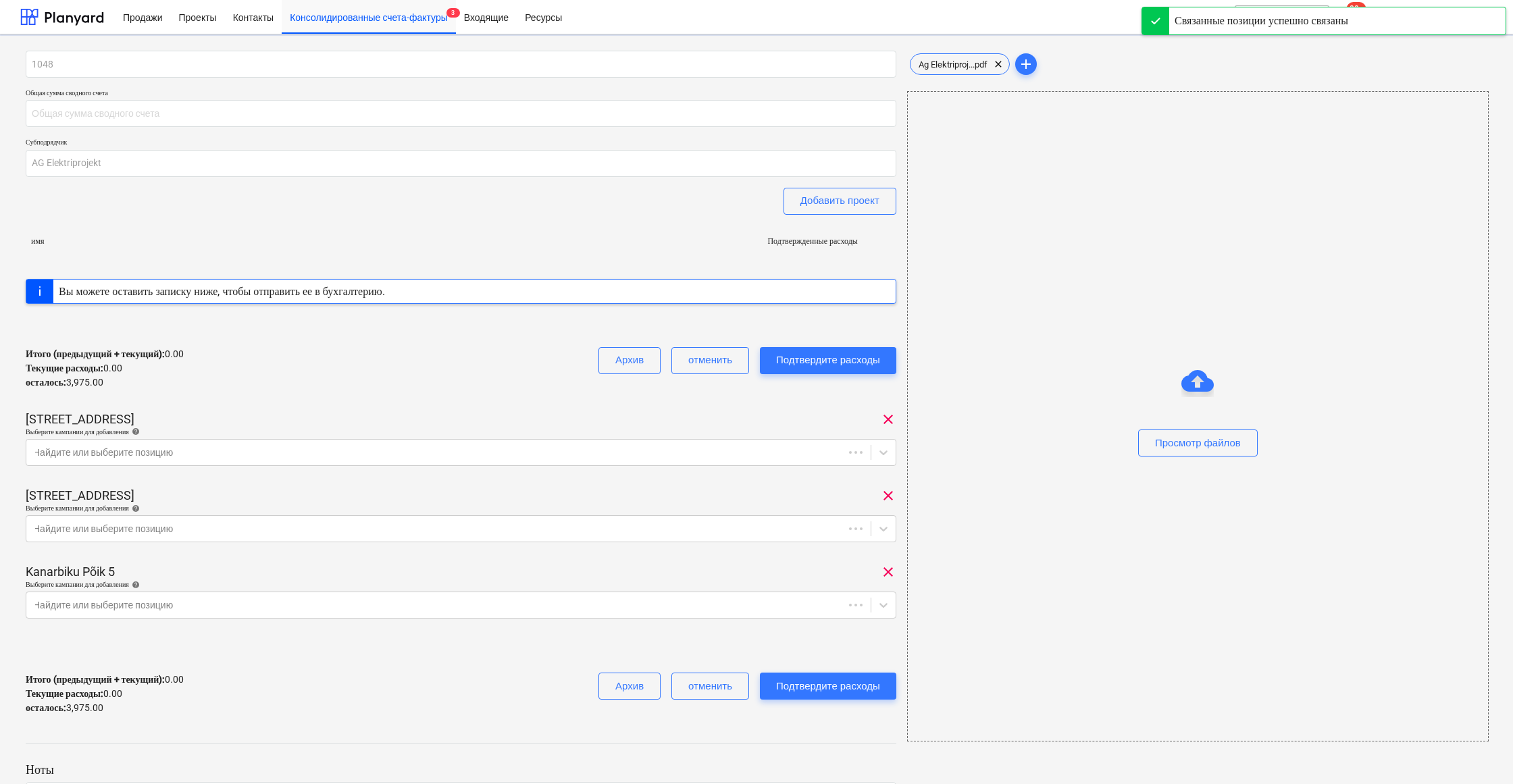
type input "3,975.00"
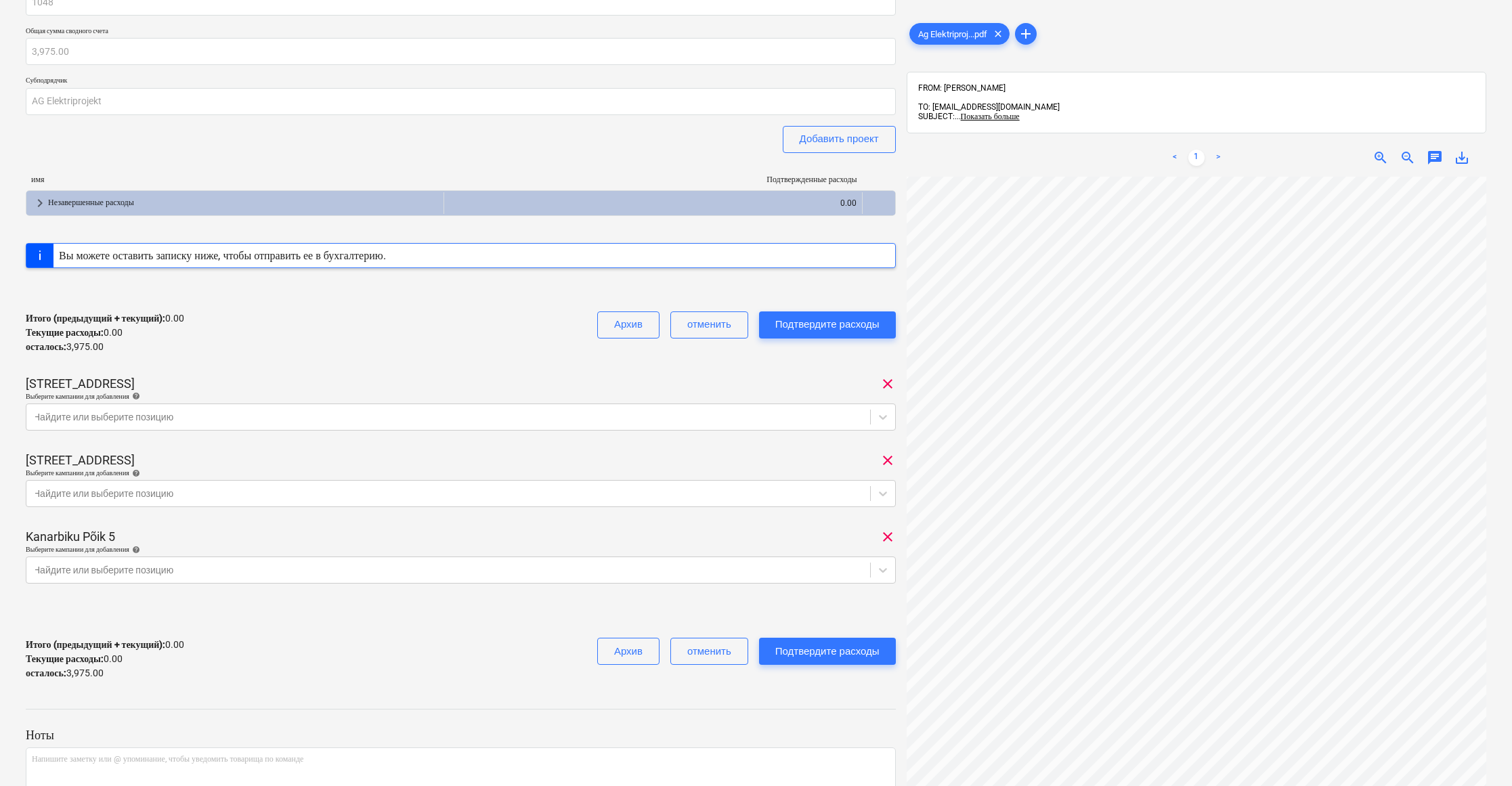
scroll to position [136, 0]
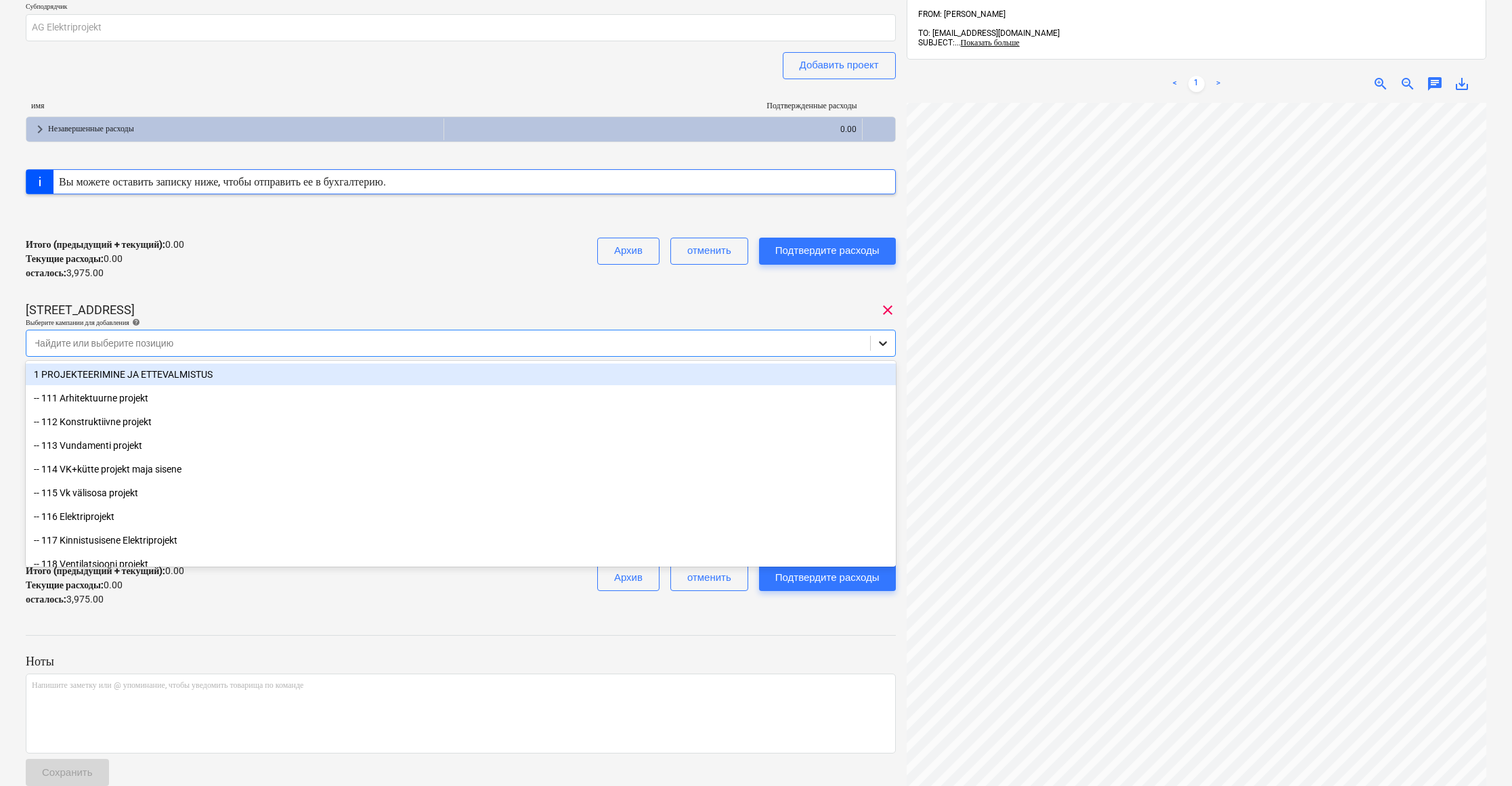
click at [891, 344] on div at bounding box center [882, 343] width 25 height 25
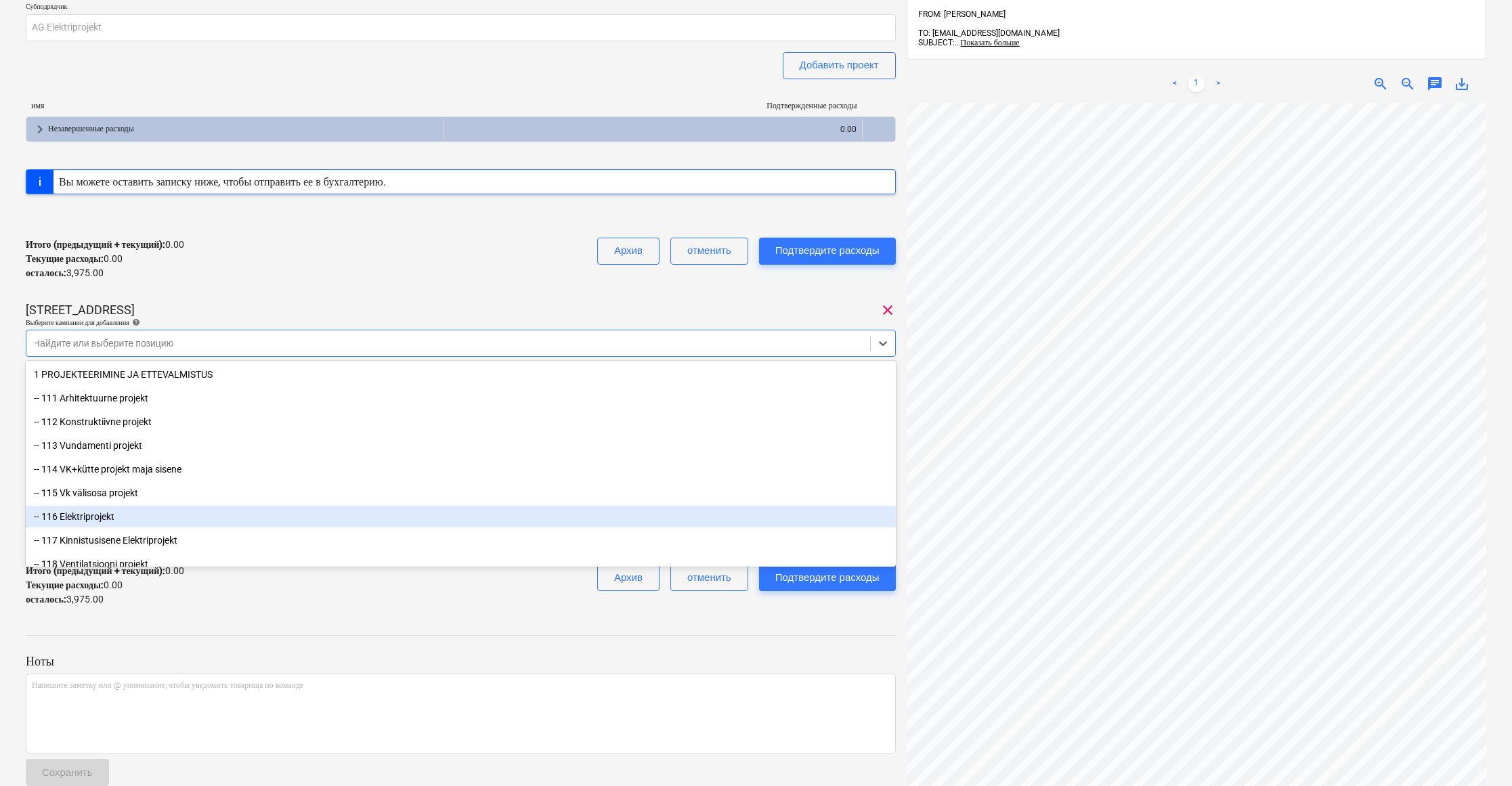
scroll to position [3, 0]
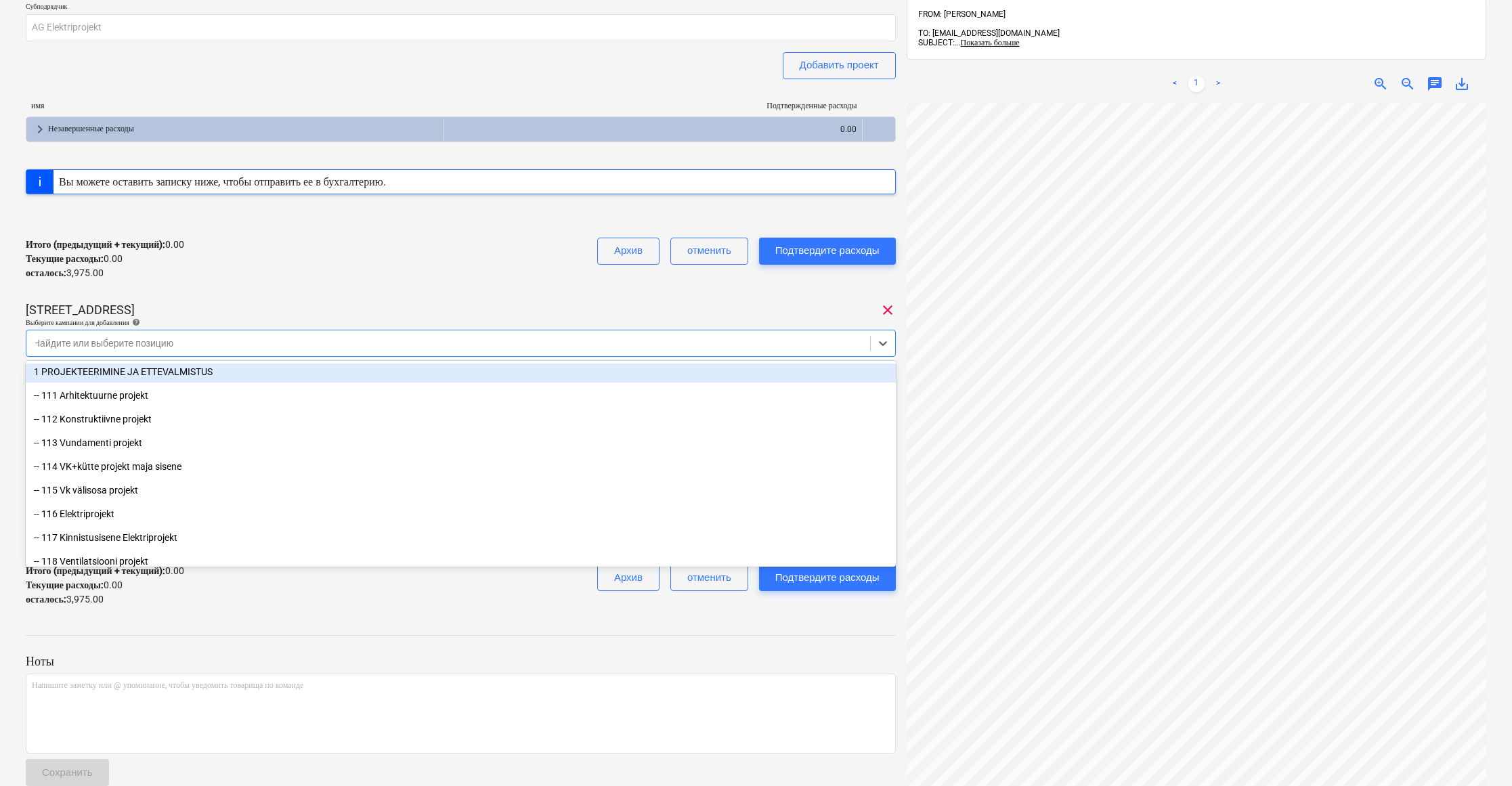
click at [241, 341] on div at bounding box center [448, 344] width 830 height 14
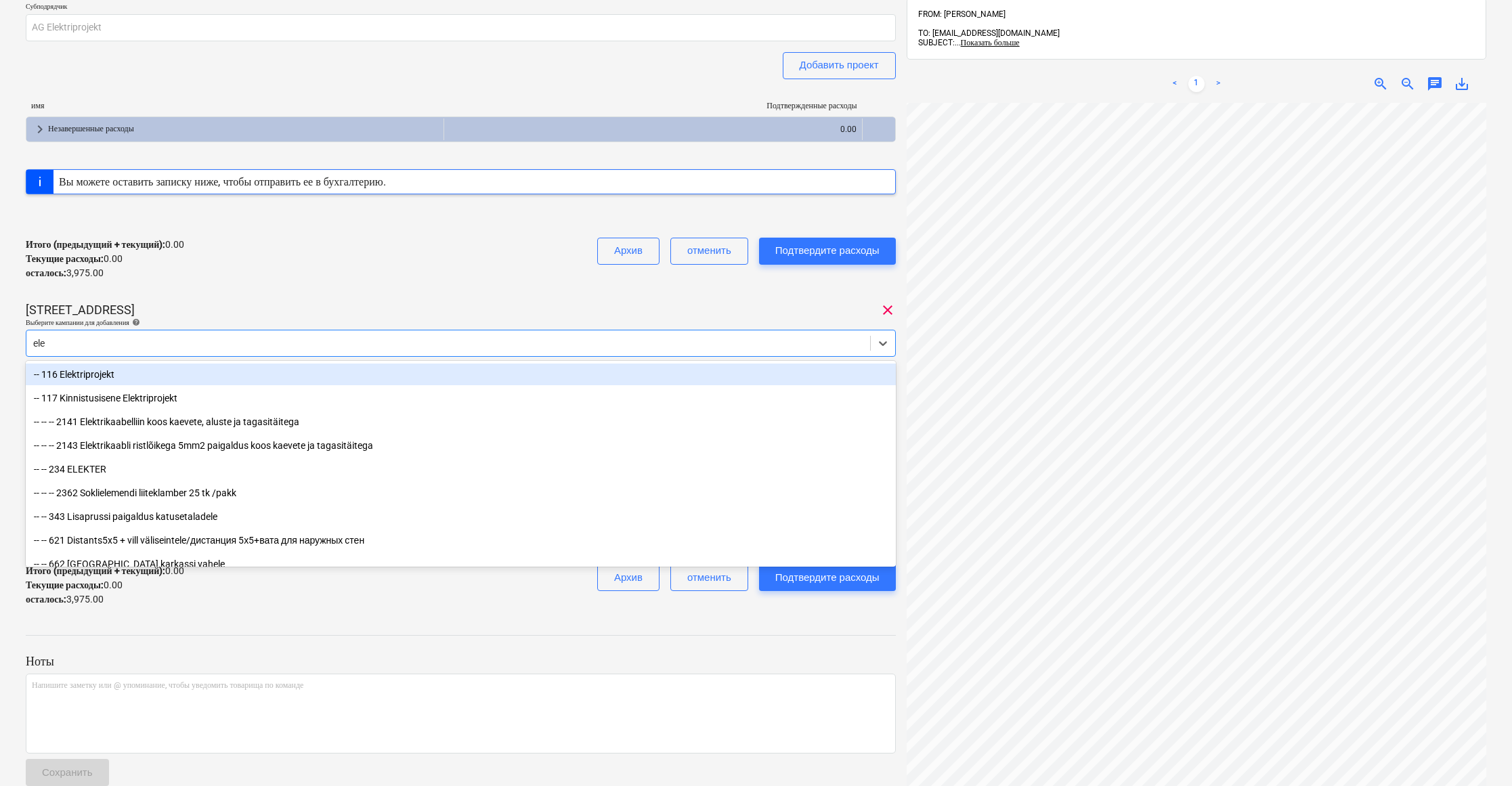
type input "elek"
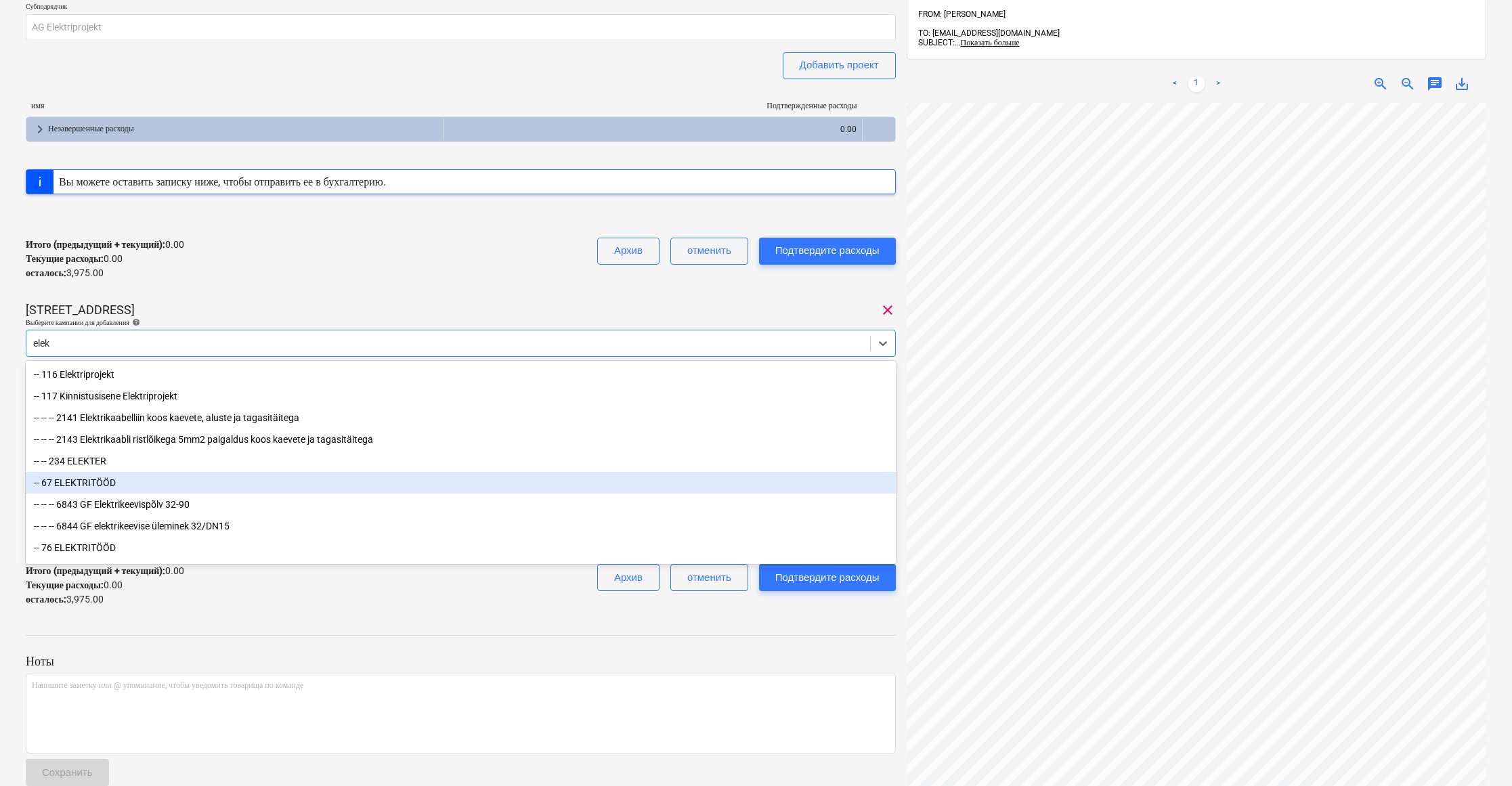
click at [91, 478] on div "-- 67 ELEKTRITÖÖD" at bounding box center [460, 483] width 870 height 21
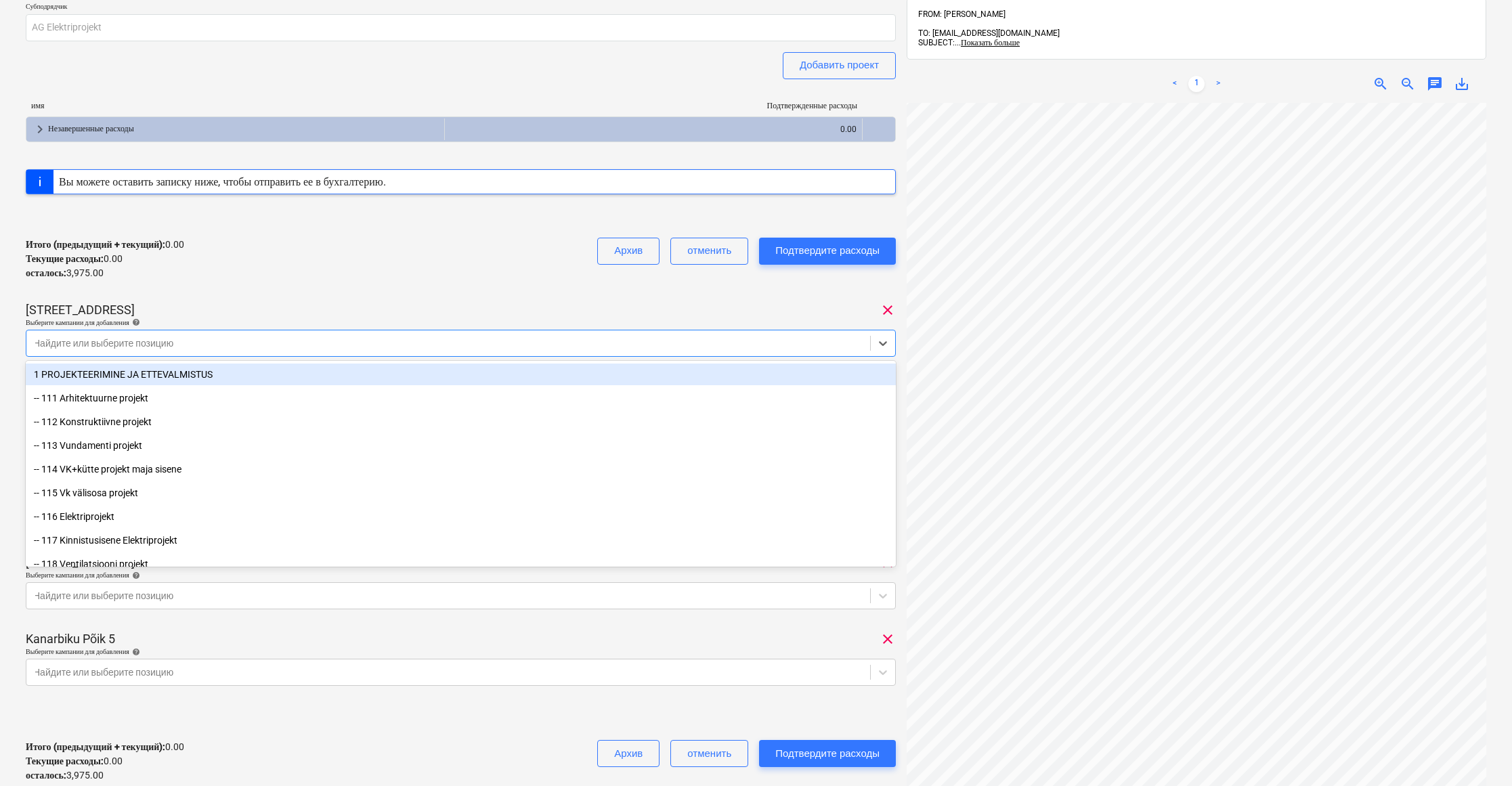
click at [377, 228] on div "Итого (предыдущий + текущий) : 0.00 Текущие расходы : 0.00 осталось : 3,975.00 …" at bounding box center [460, 258] width 870 height 64
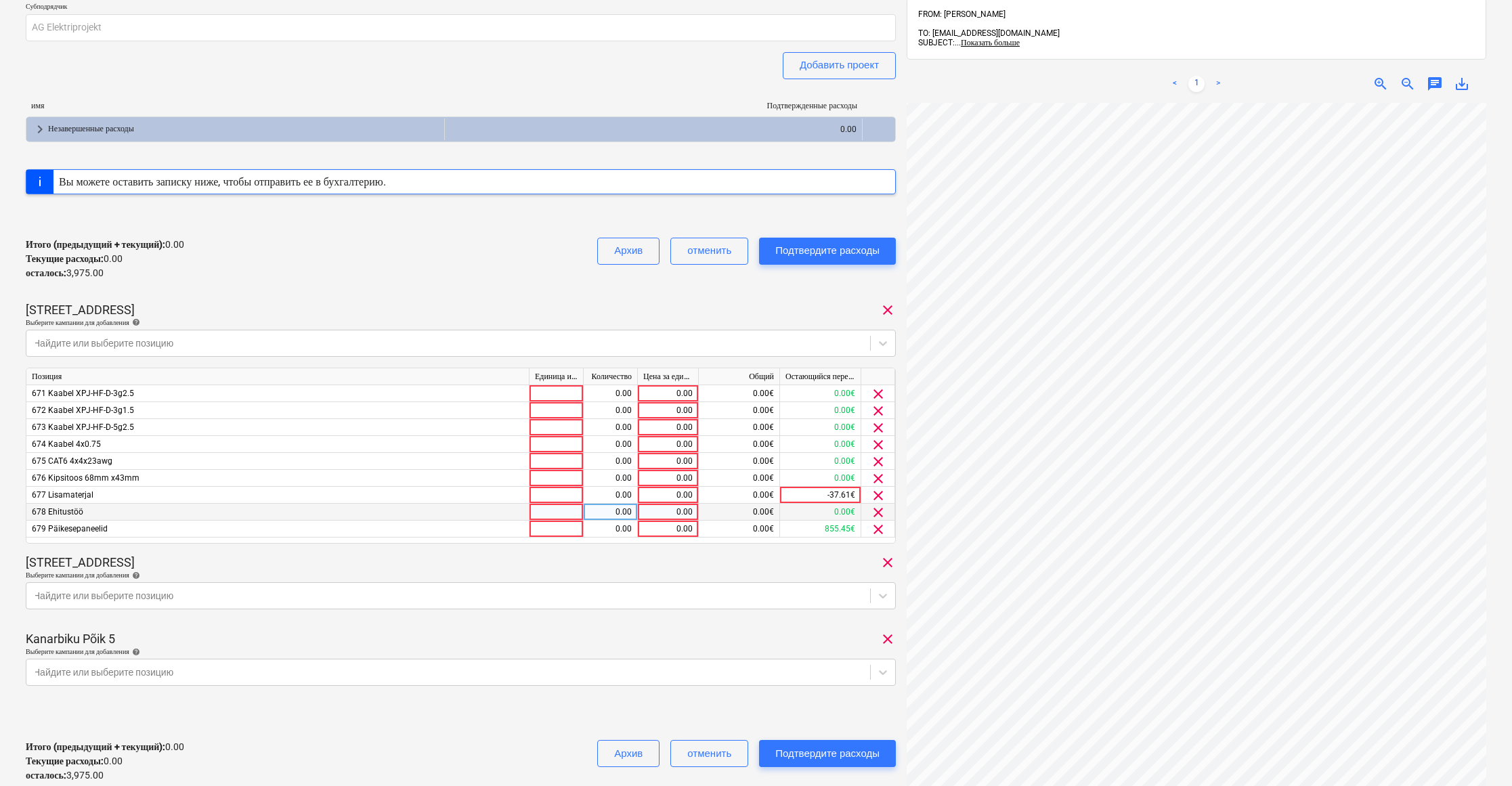
click at [880, 508] on span "clear" at bounding box center [878, 512] width 16 height 16
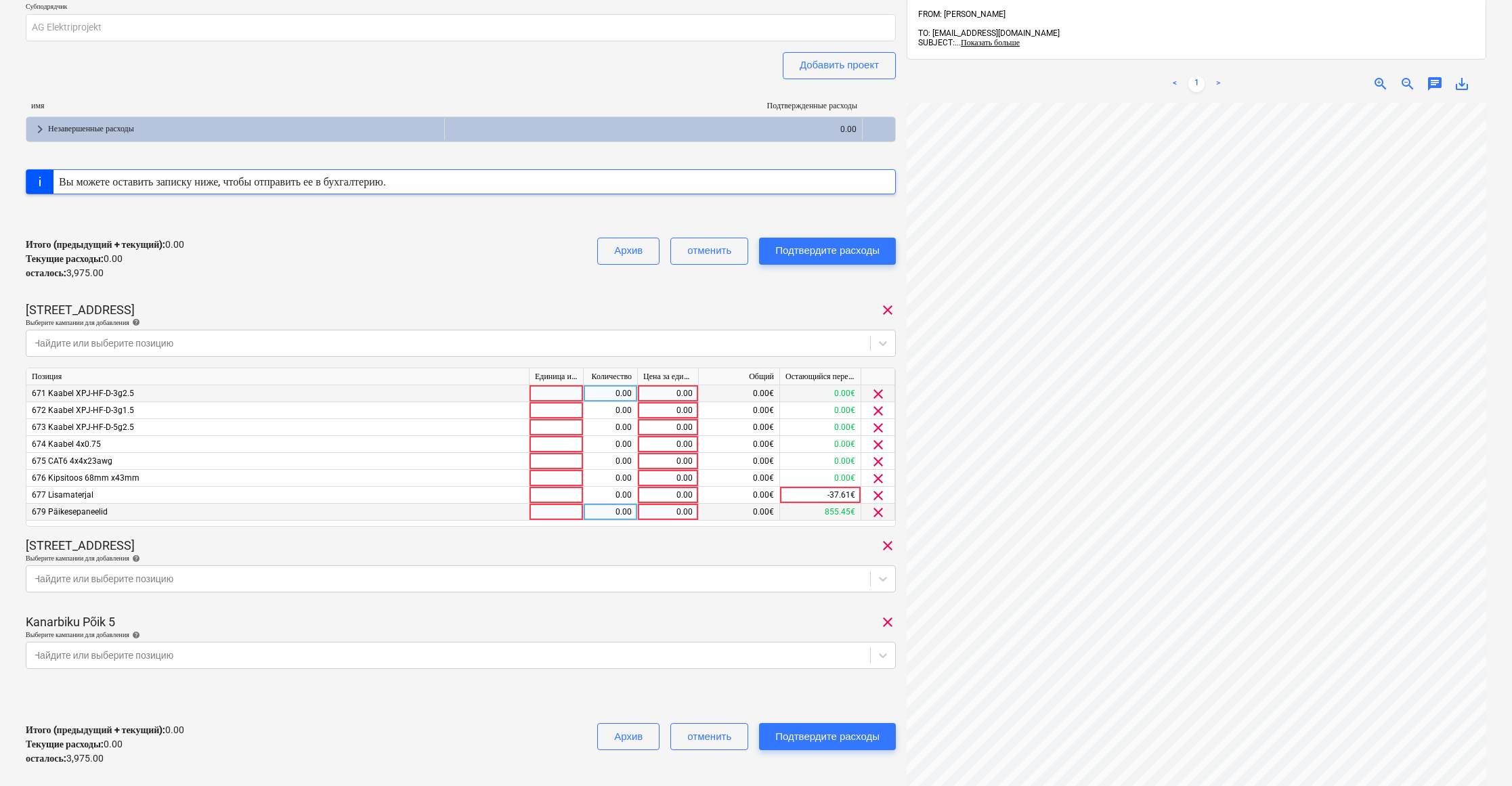
click at [874, 391] on span "clear" at bounding box center [878, 394] width 16 height 16
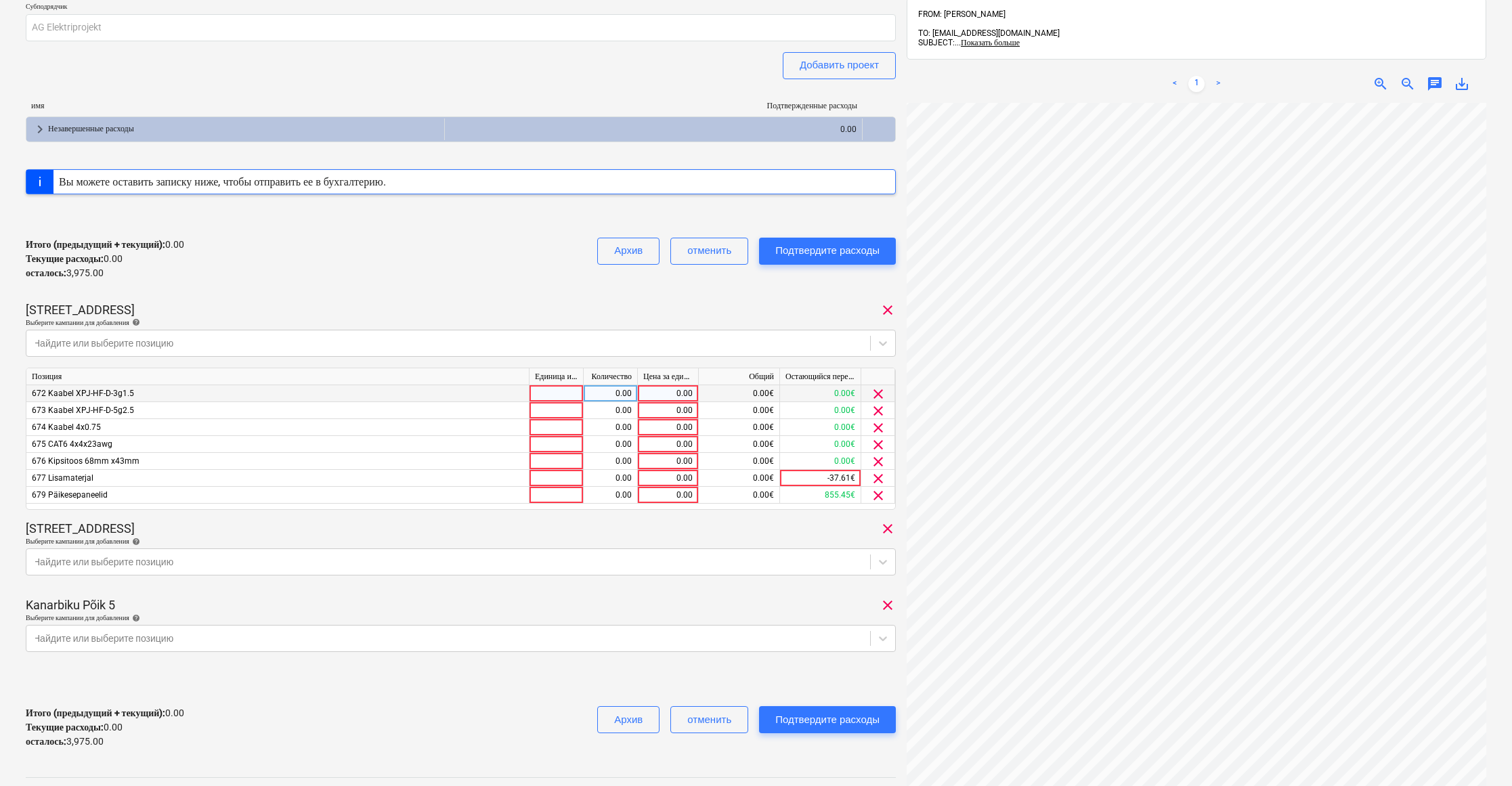
click at [874, 391] on span "clear" at bounding box center [878, 394] width 16 height 16
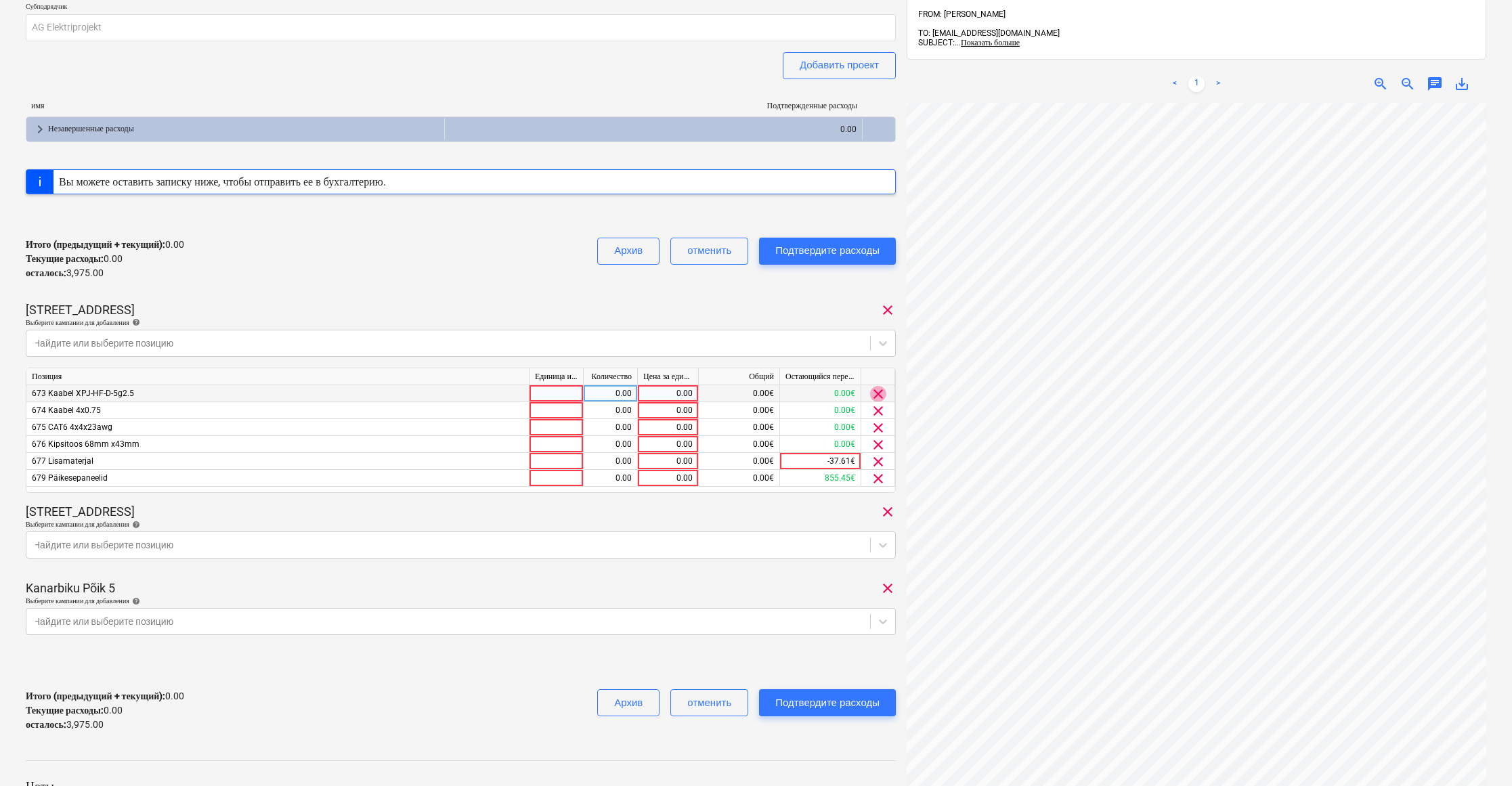
click at [874, 391] on span "clear" at bounding box center [878, 394] width 16 height 16
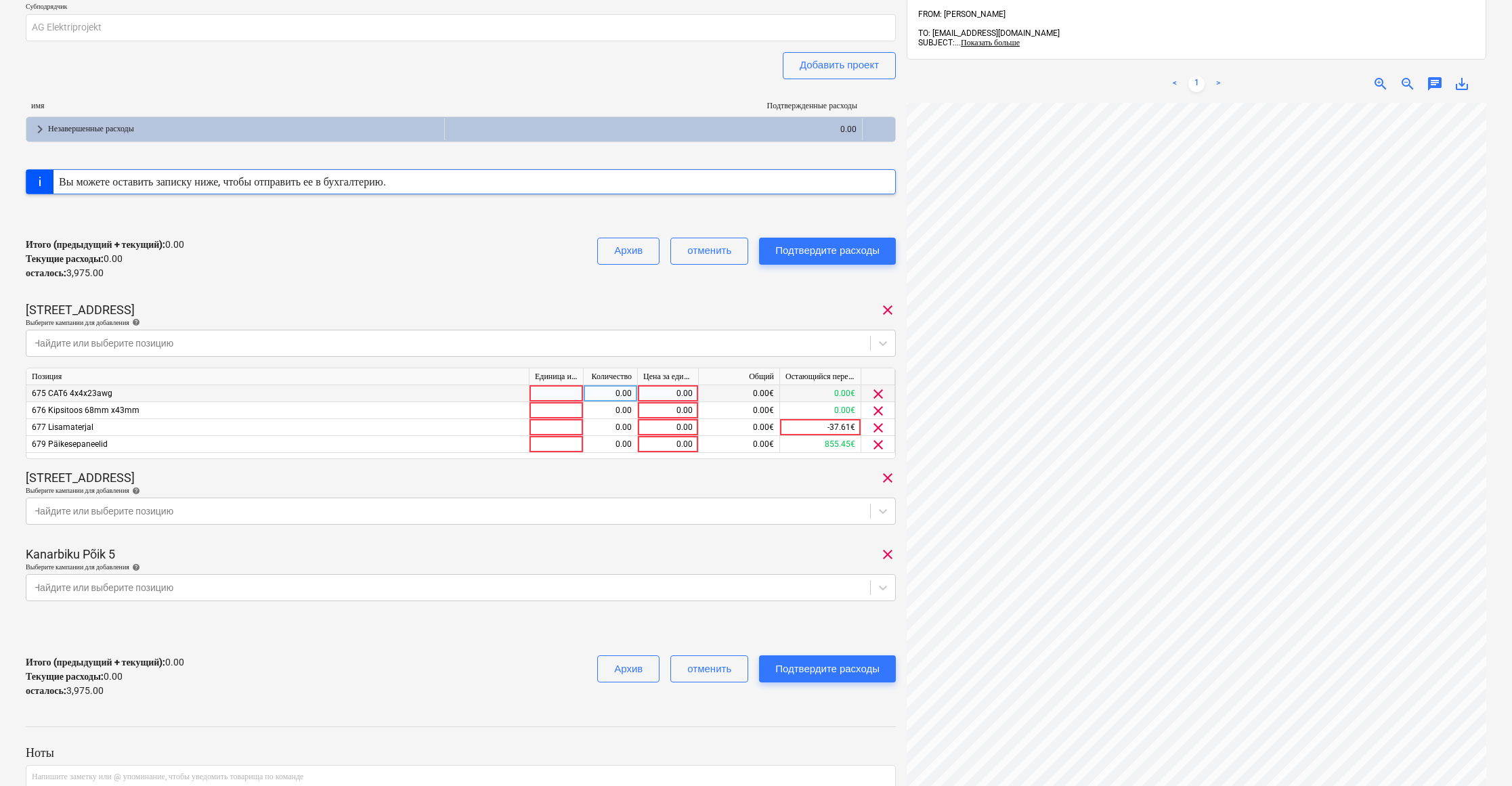
click at [874, 391] on span "clear" at bounding box center [878, 394] width 16 height 16
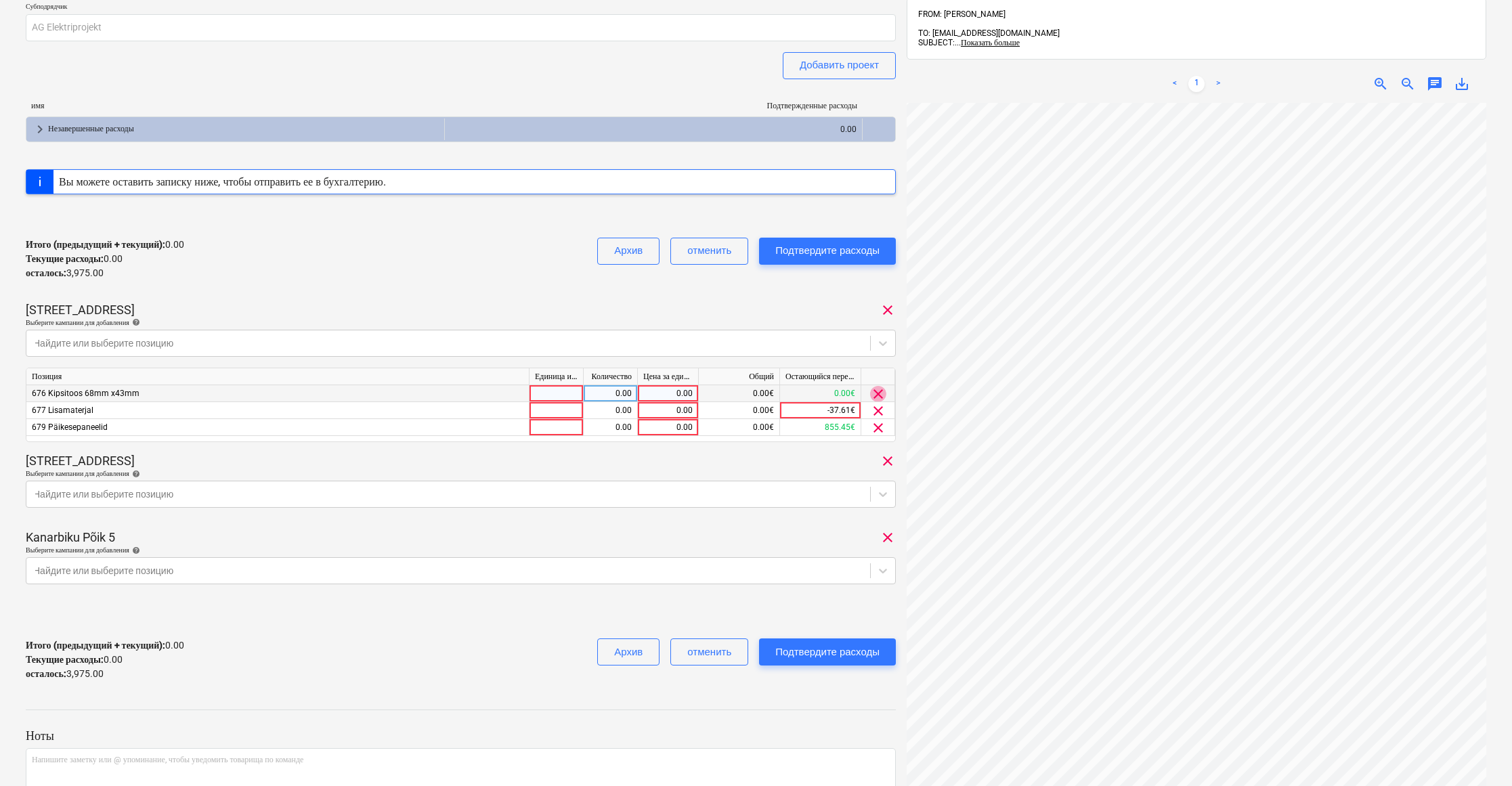
click at [874, 391] on span "clear" at bounding box center [878, 394] width 16 height 16
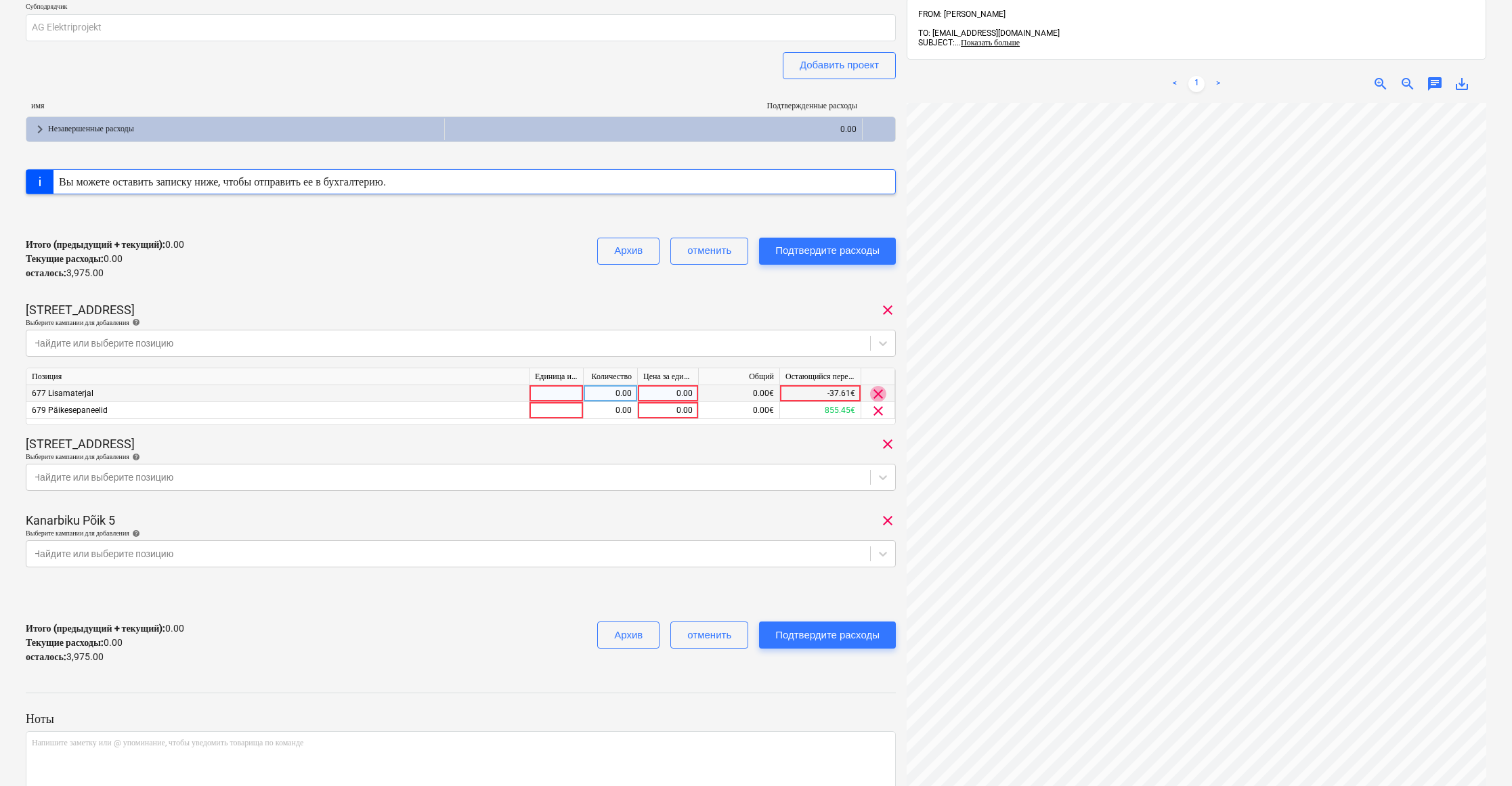
click at [874, 391] on span "clear" at bounding box center [878, 394] width 16 height 16
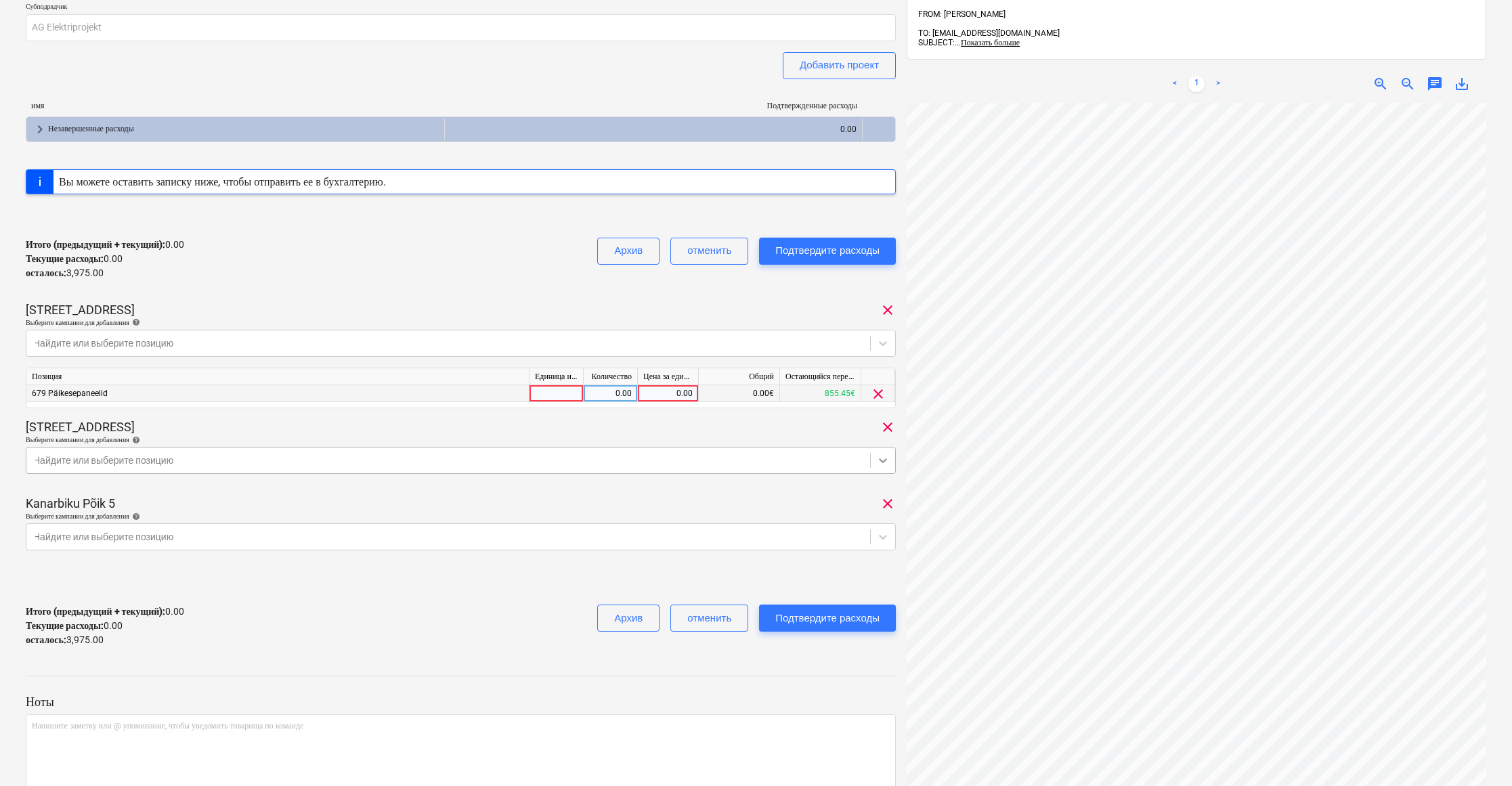
click at [892, 461] on div at bounding box center [882, 460] width 25 height 25
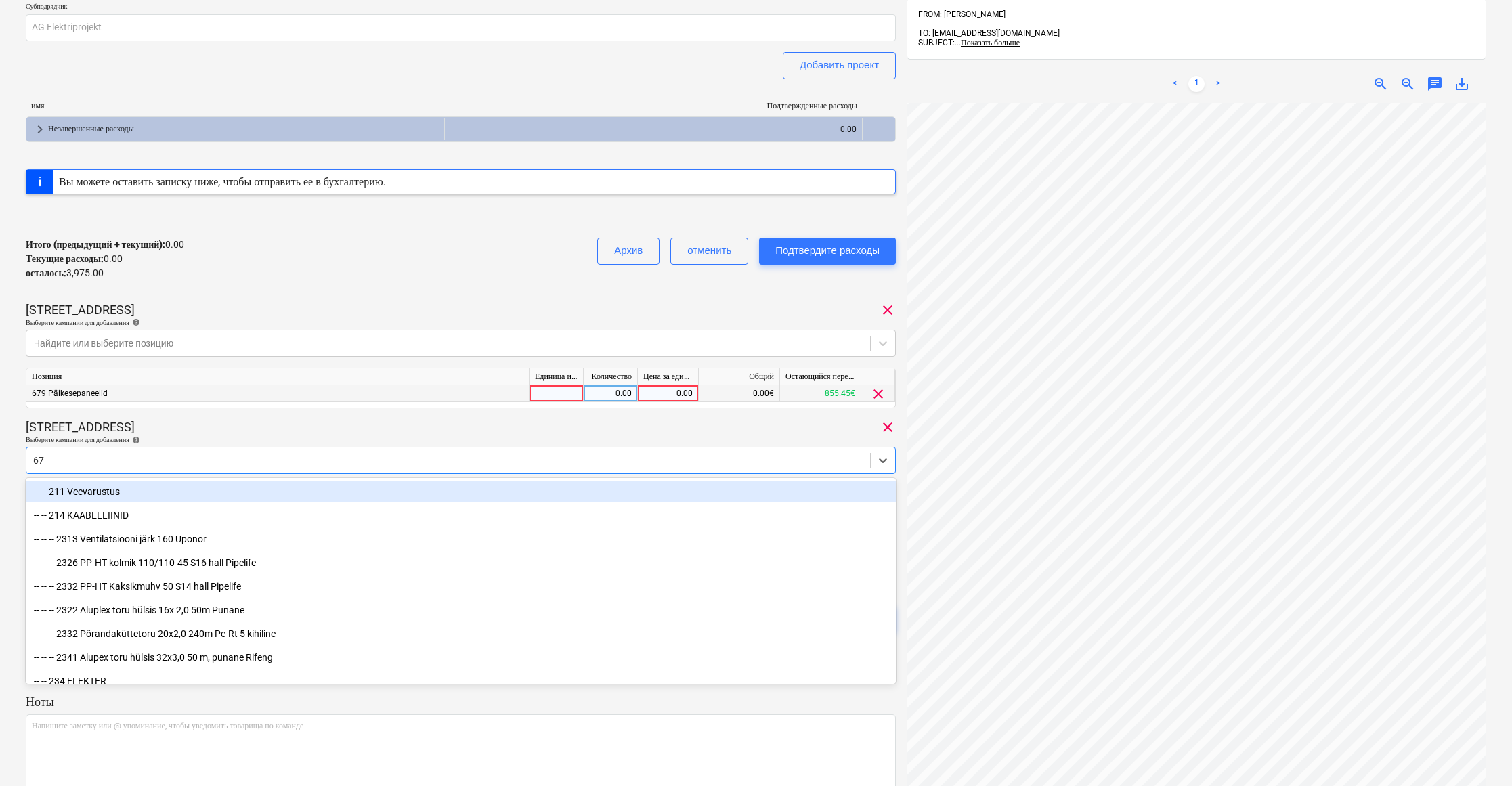
type input "679"
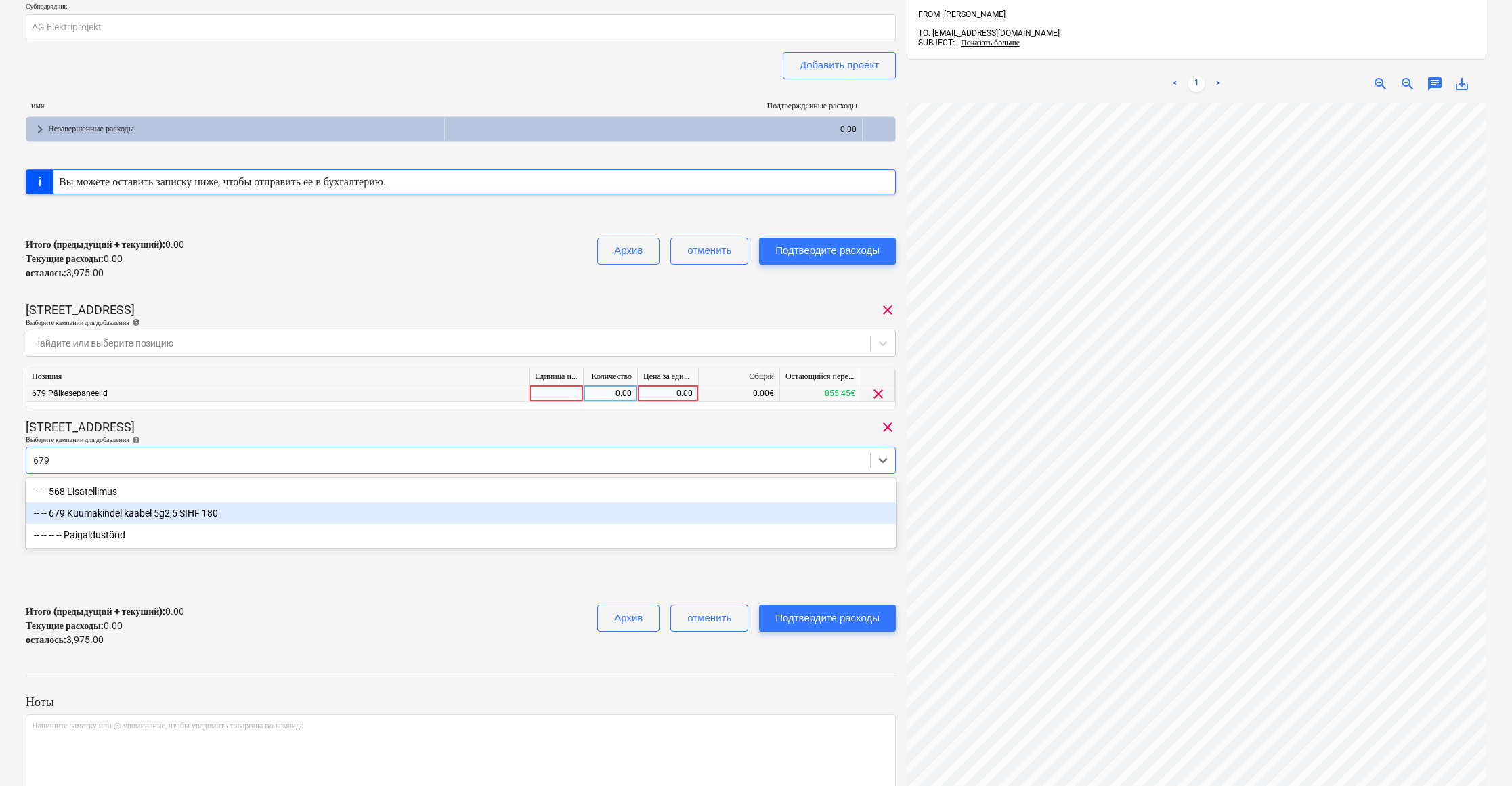
click at [120, 511] on div "-- -- 679 Kuumakindel kaabel 5g2,5 SIHF 180" at bounding box center [460, 512] width 870 height 21
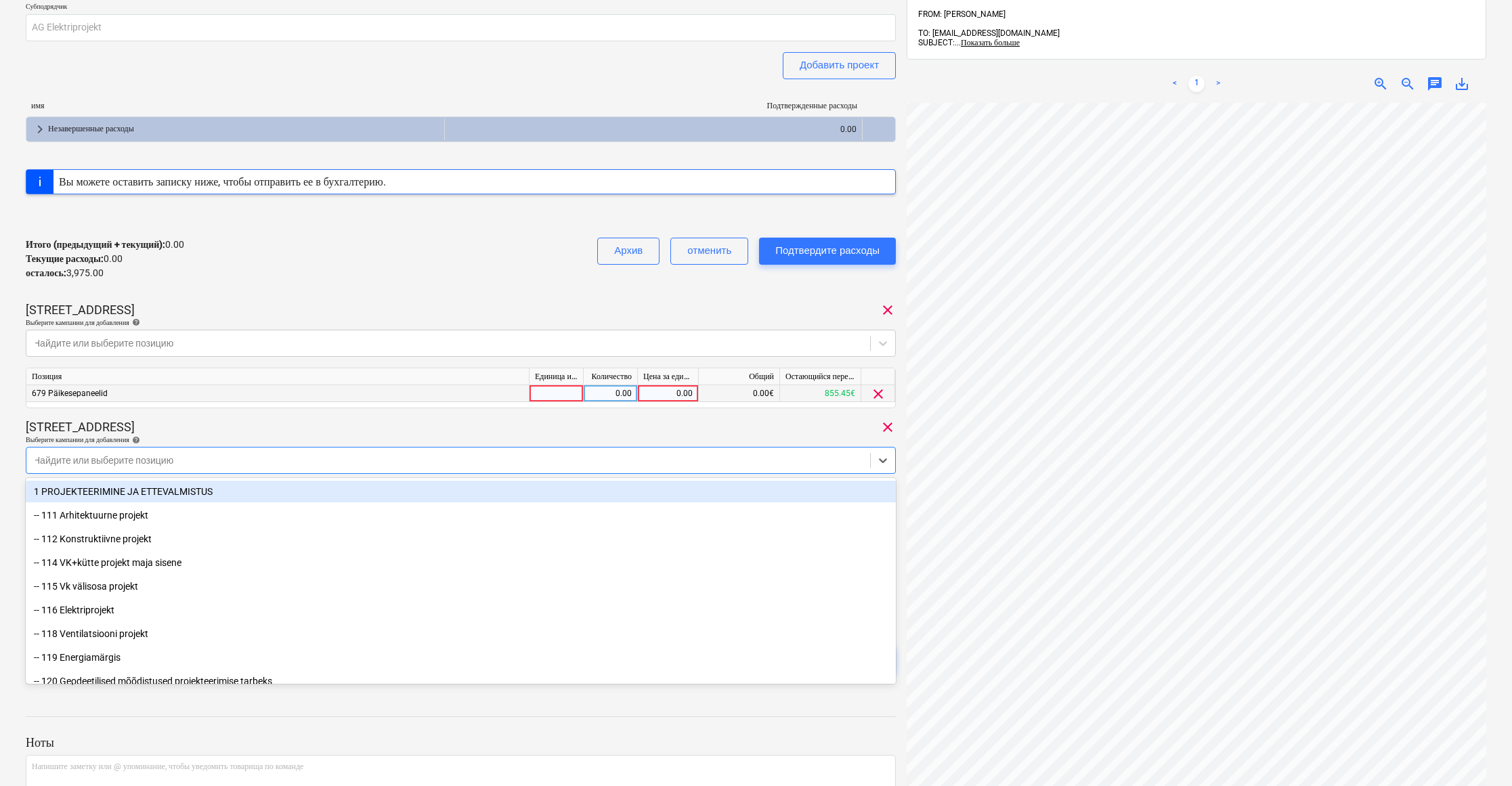
click at [338, 419] on div "[STREET_ADDRESS] clear" at bounding box center [460, 427] width 870 height 16
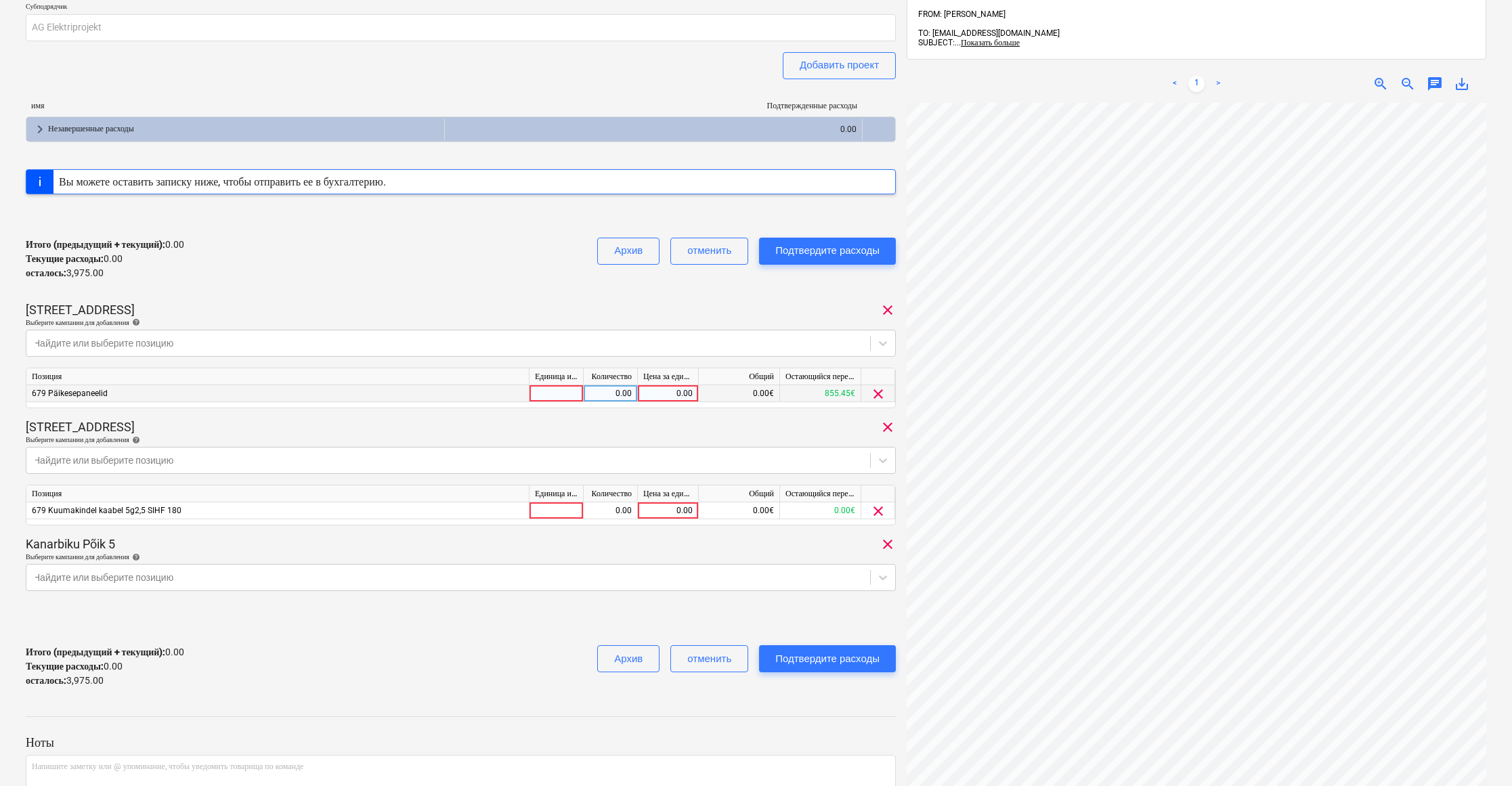
click at [881, 393] on span "clear" at bounding box center [878, 394] width 16 height 16
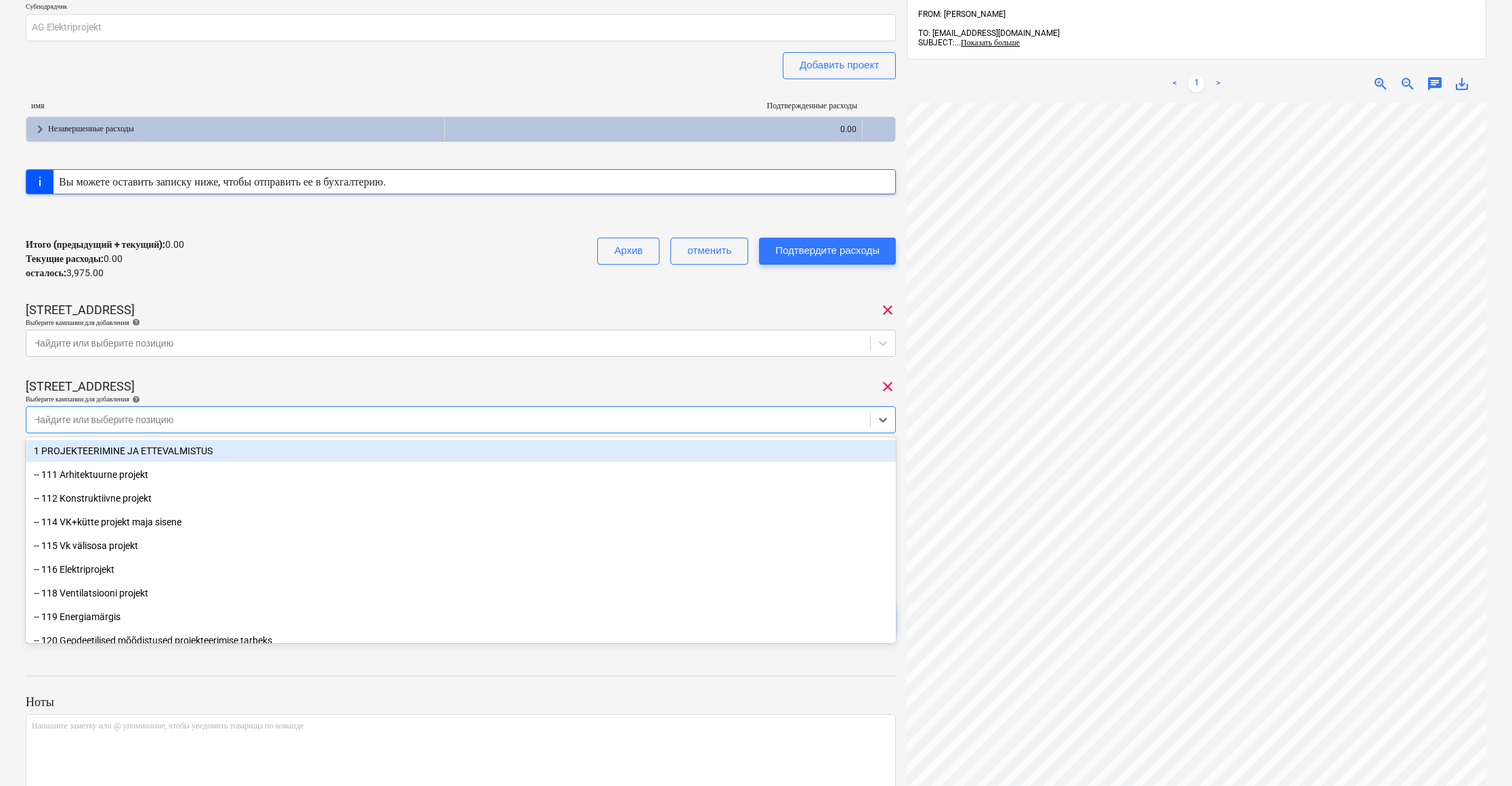
click at [387, 408] on div "Найдите или выберите позицию" at bounding box center [460, 420] width 870 height 27
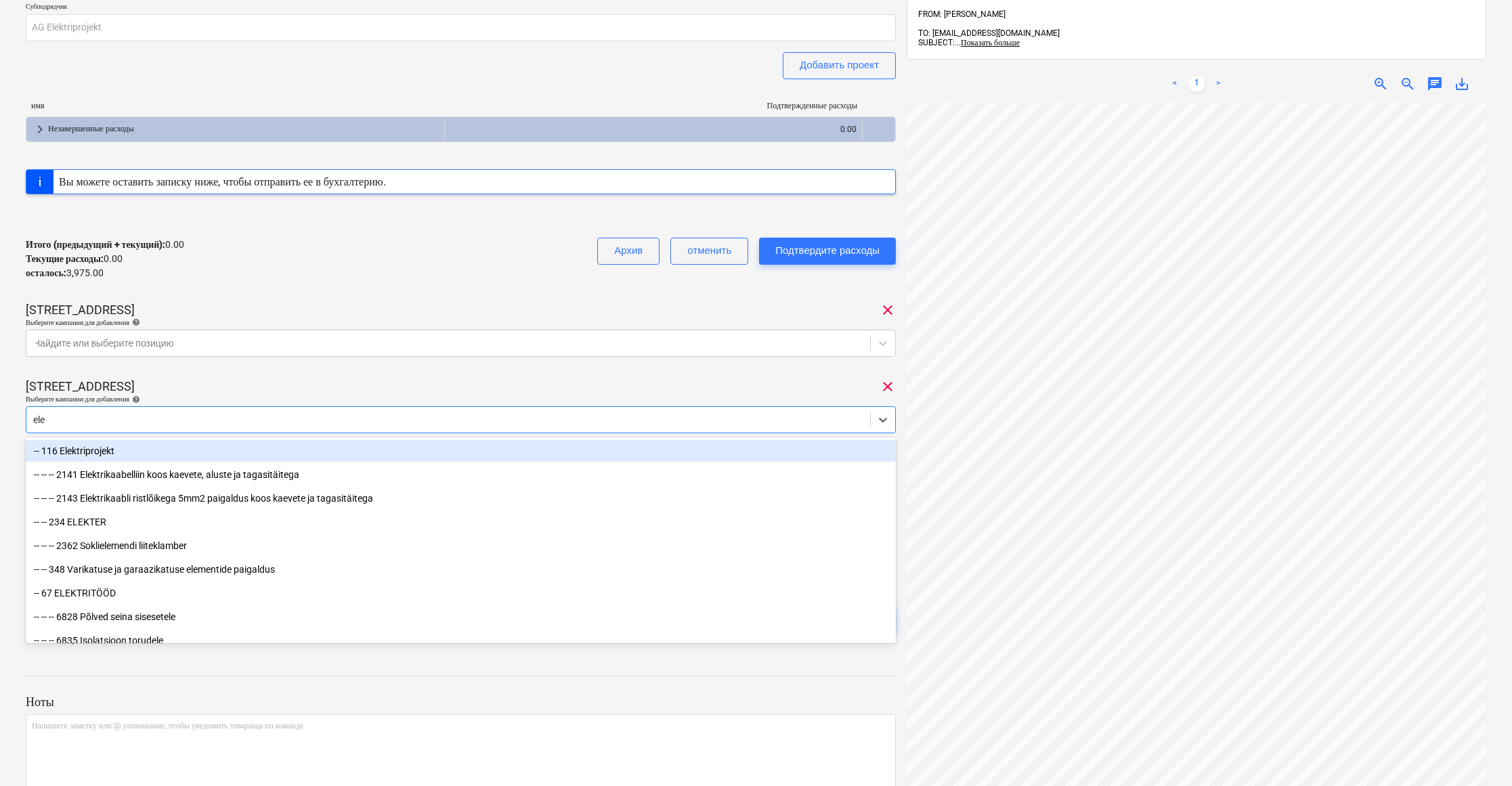
type input "elek"
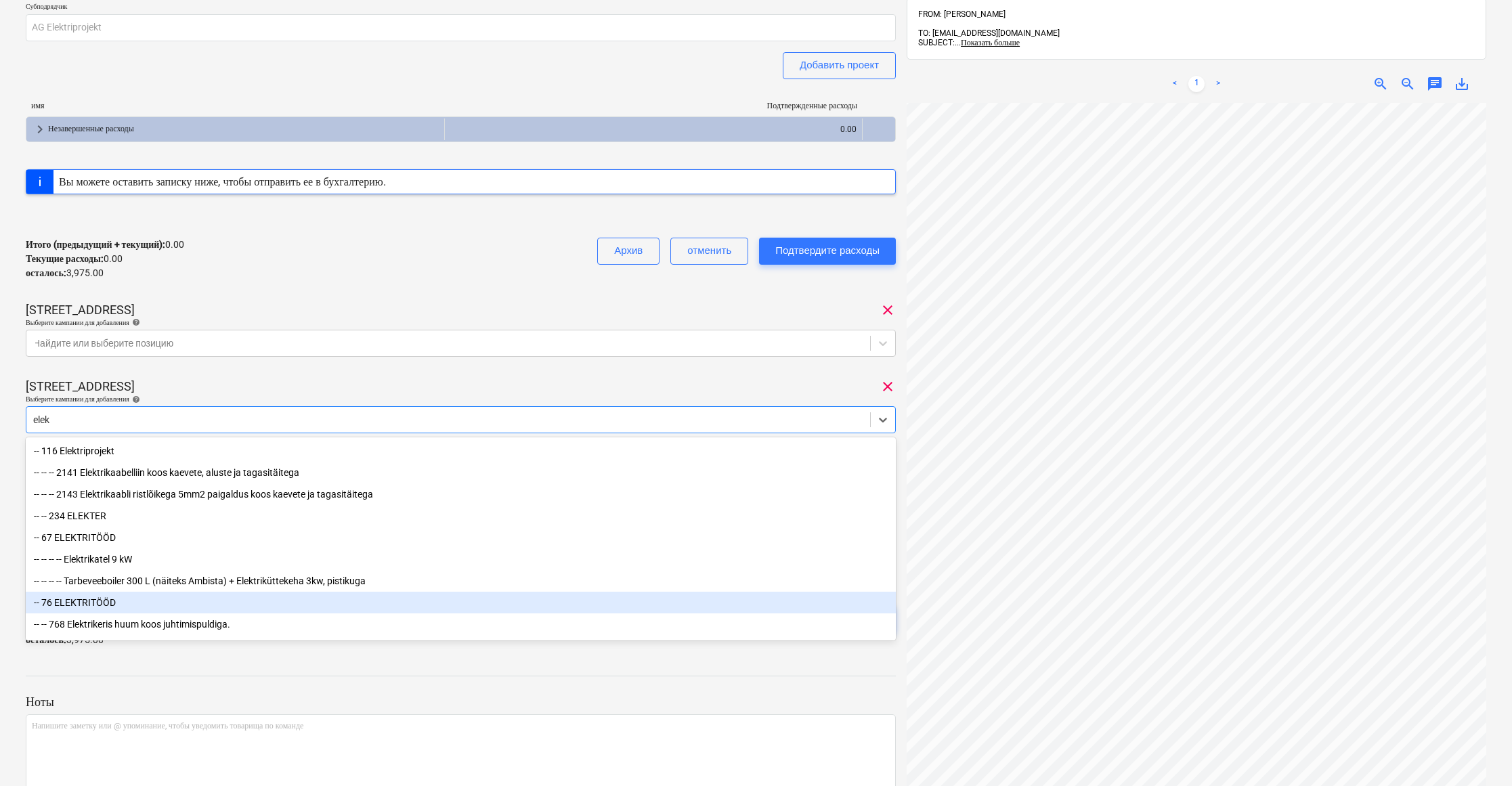
click at [141, 604] on div "-- 76 ELEKTRITÖÖD" at bounding box center [460, 602] width 870 height 21
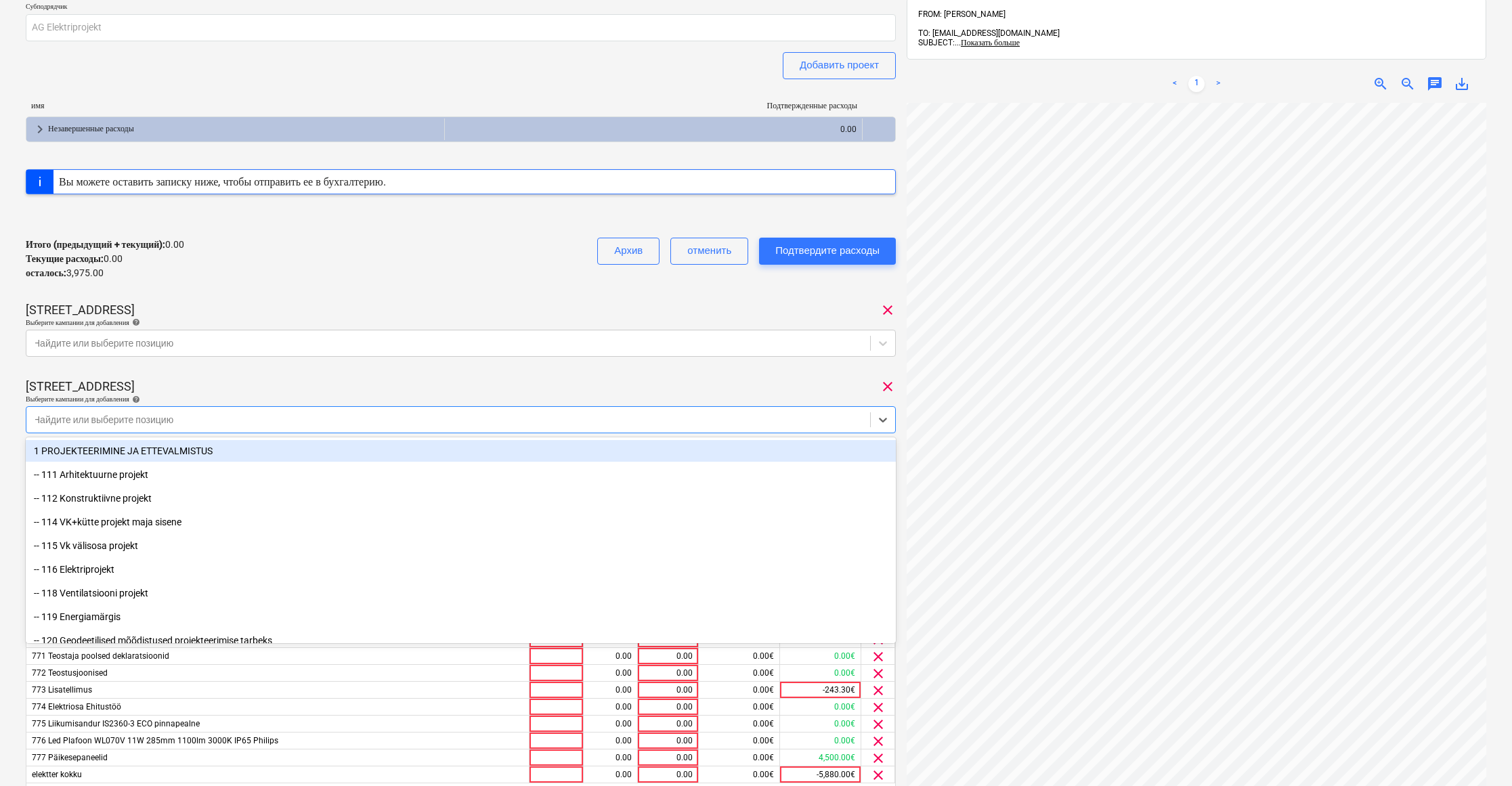
click at [262, 362] on div at bounding box center [460, 362] width 870 height 11
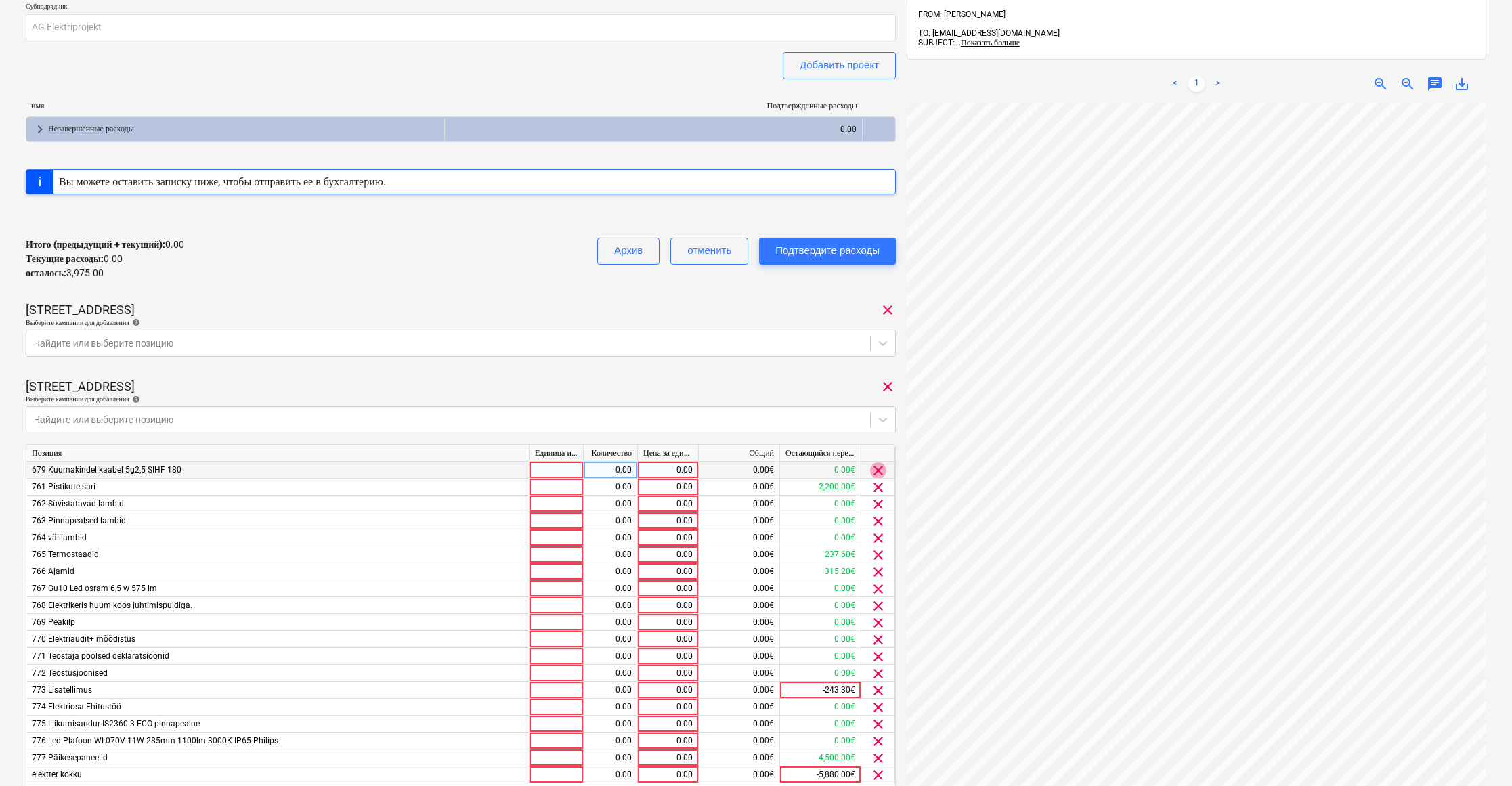
click at [876, 465] on span "clear" at bounding box center [878, 470] width 16 height 16
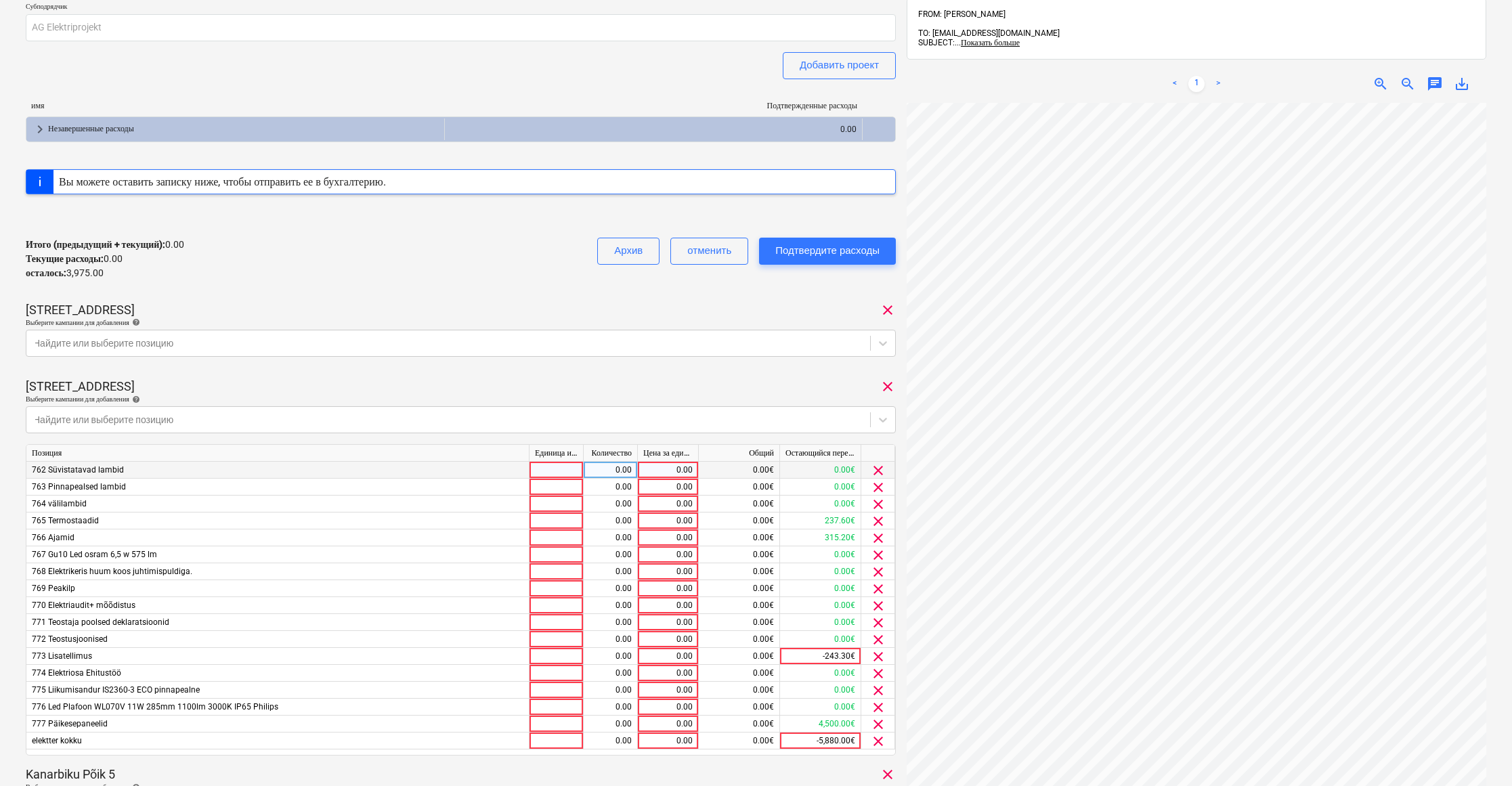
click at [876, 465] on span "clear" at bounding box center [878, 470] width 16 height 16
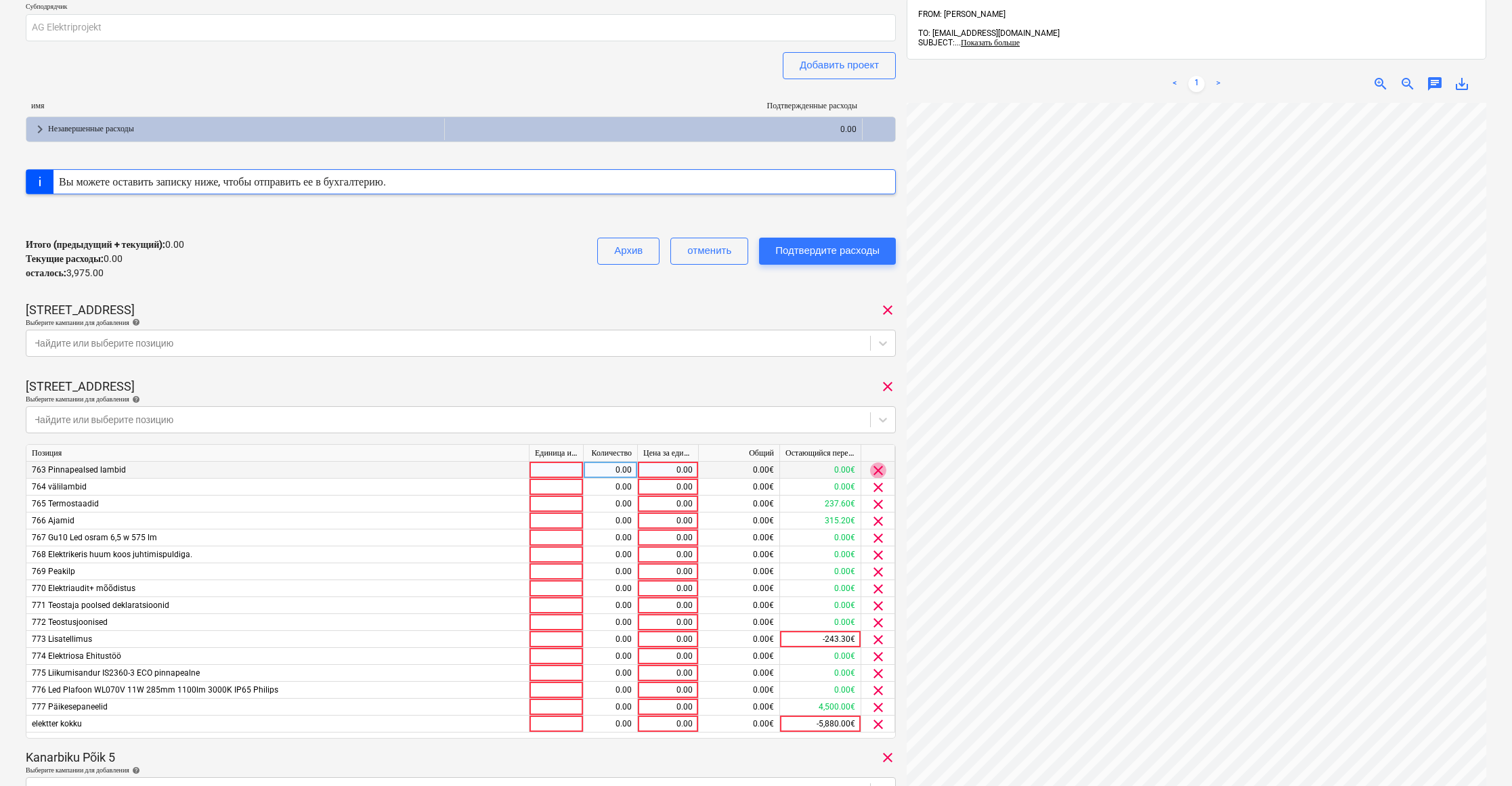
click at [876, 465] on span "clear" at bounding box center [878, 470] width 16 height 16
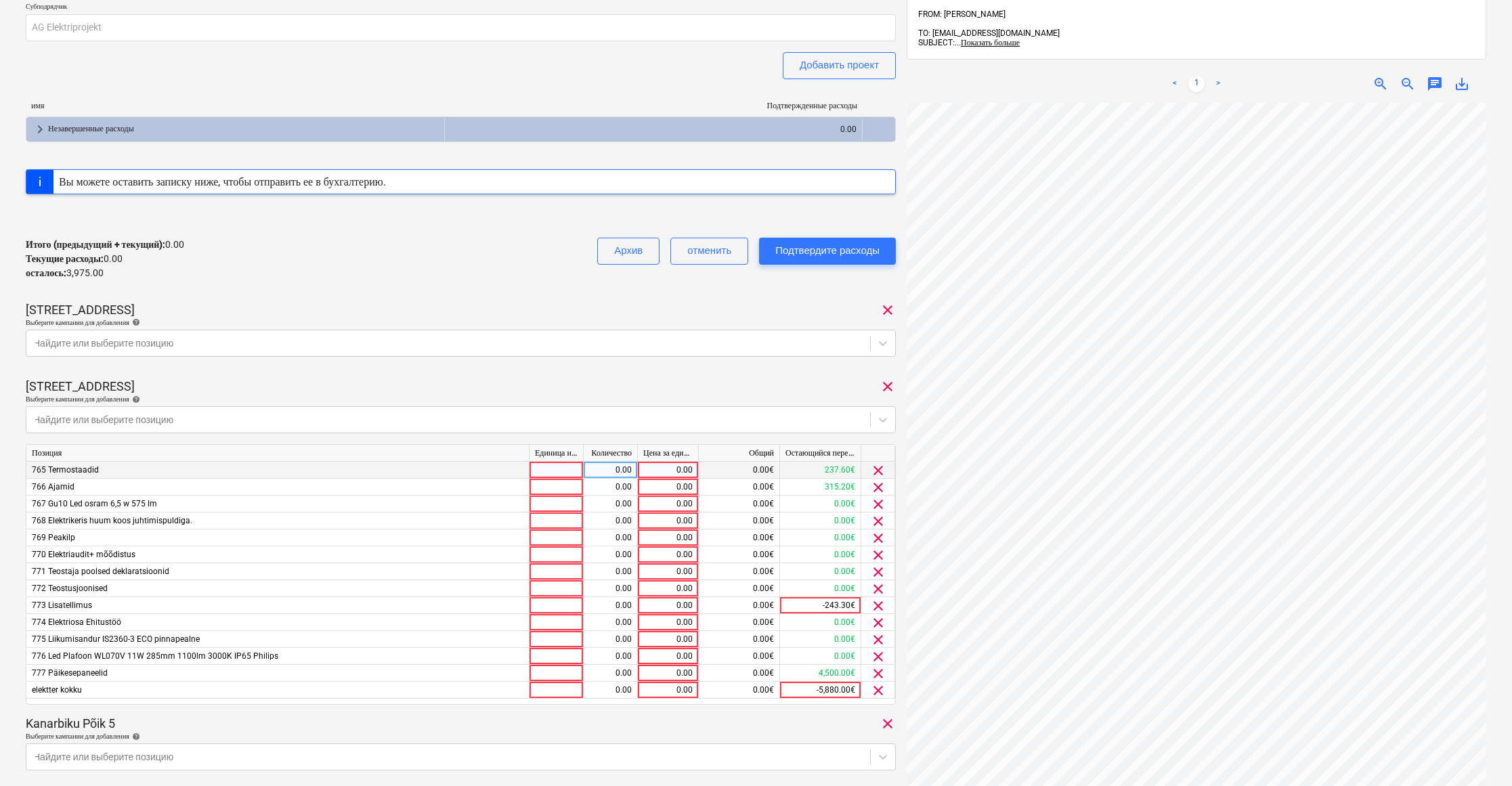
click at [876, 465] on span "clear" at bounding box center [878, 470] width 16 height 16
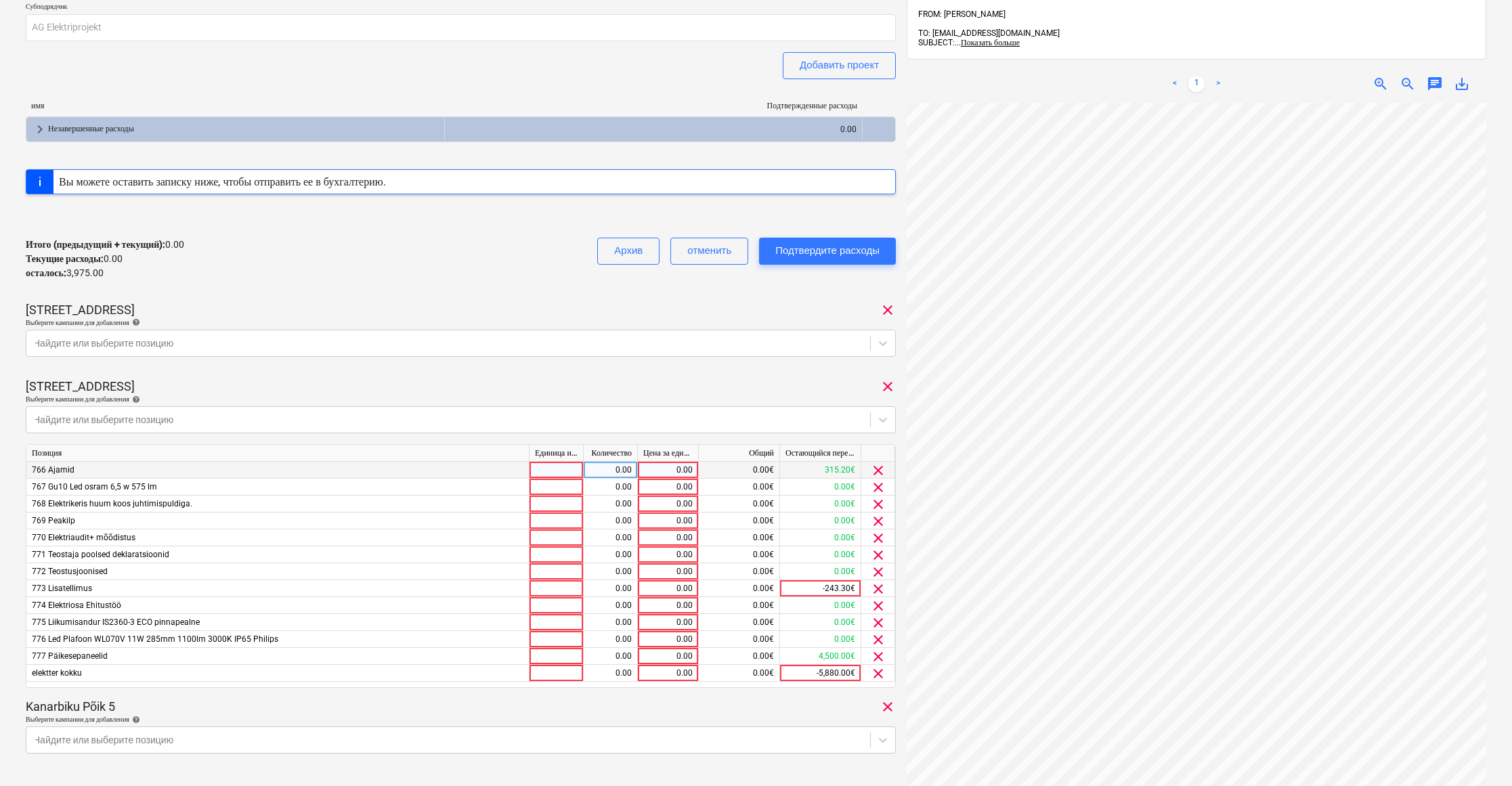
click at [876, 465] on span "clear" at bounding box center [878, 470] width 16 height 16
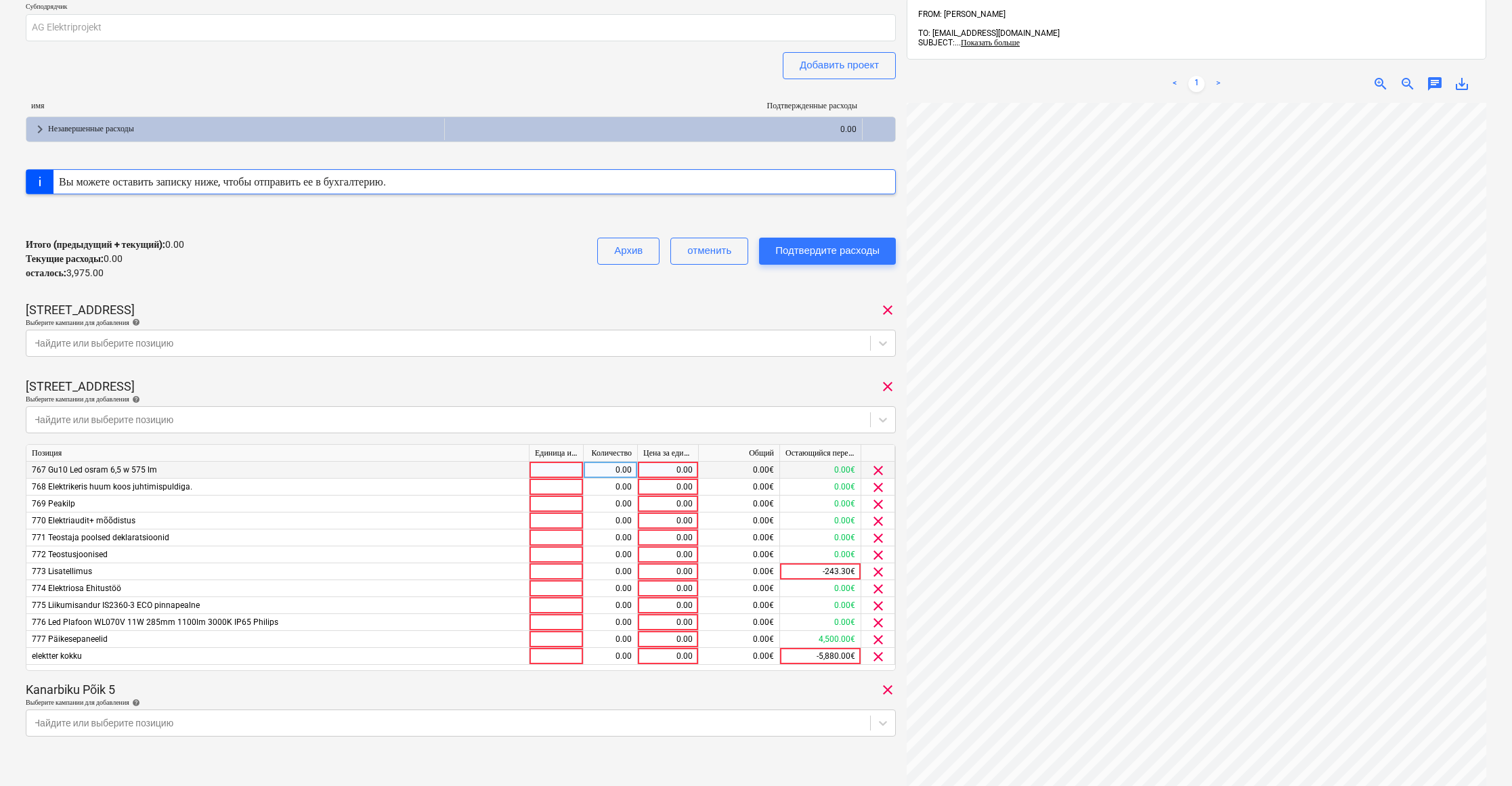
click at [876, 465] on span "clear" at bounding box center [878, 470] width 16 height 16
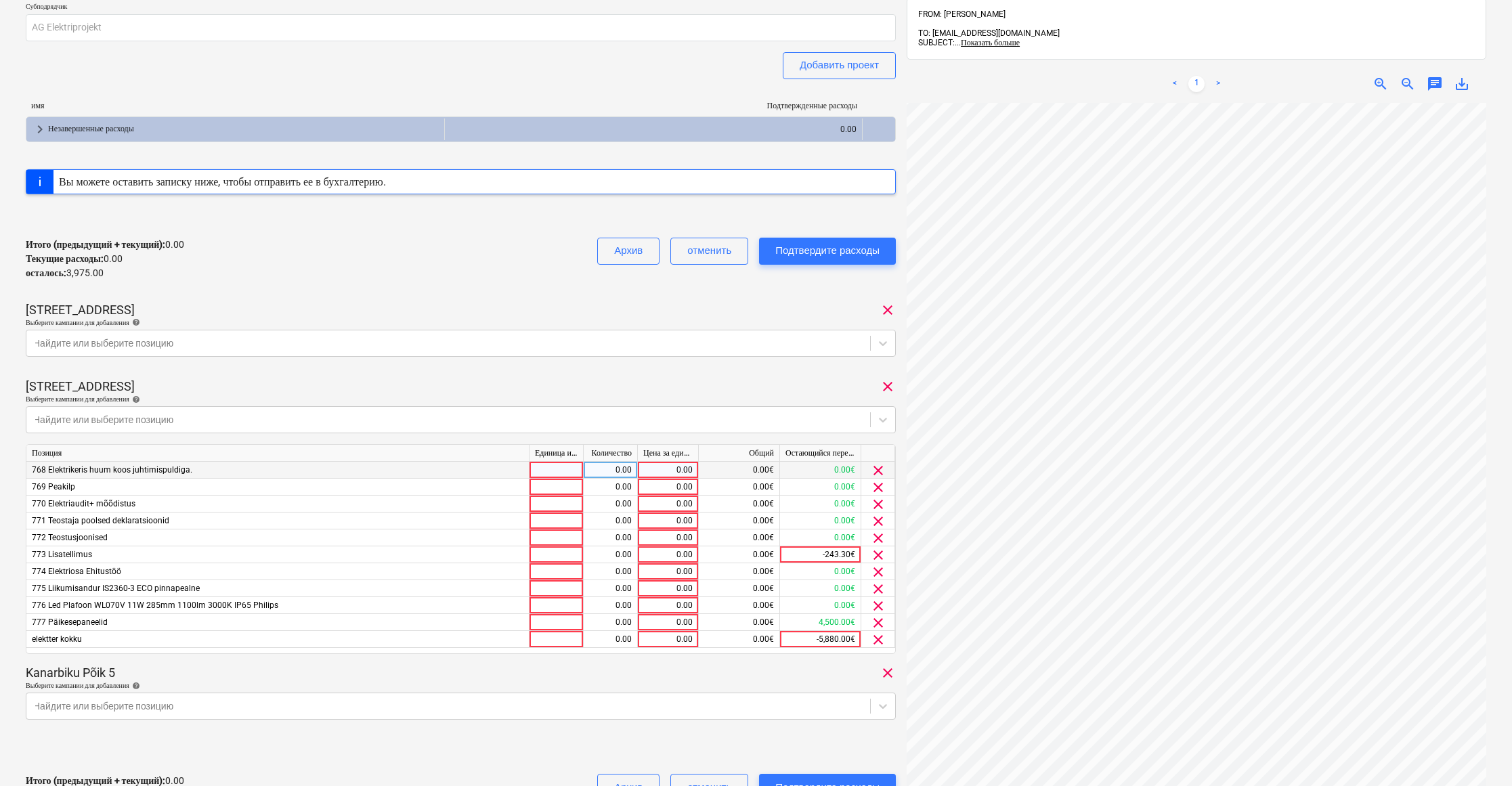
click at [876, 465] on span "clear" at bounding box center [878, 470] width 16 height 16
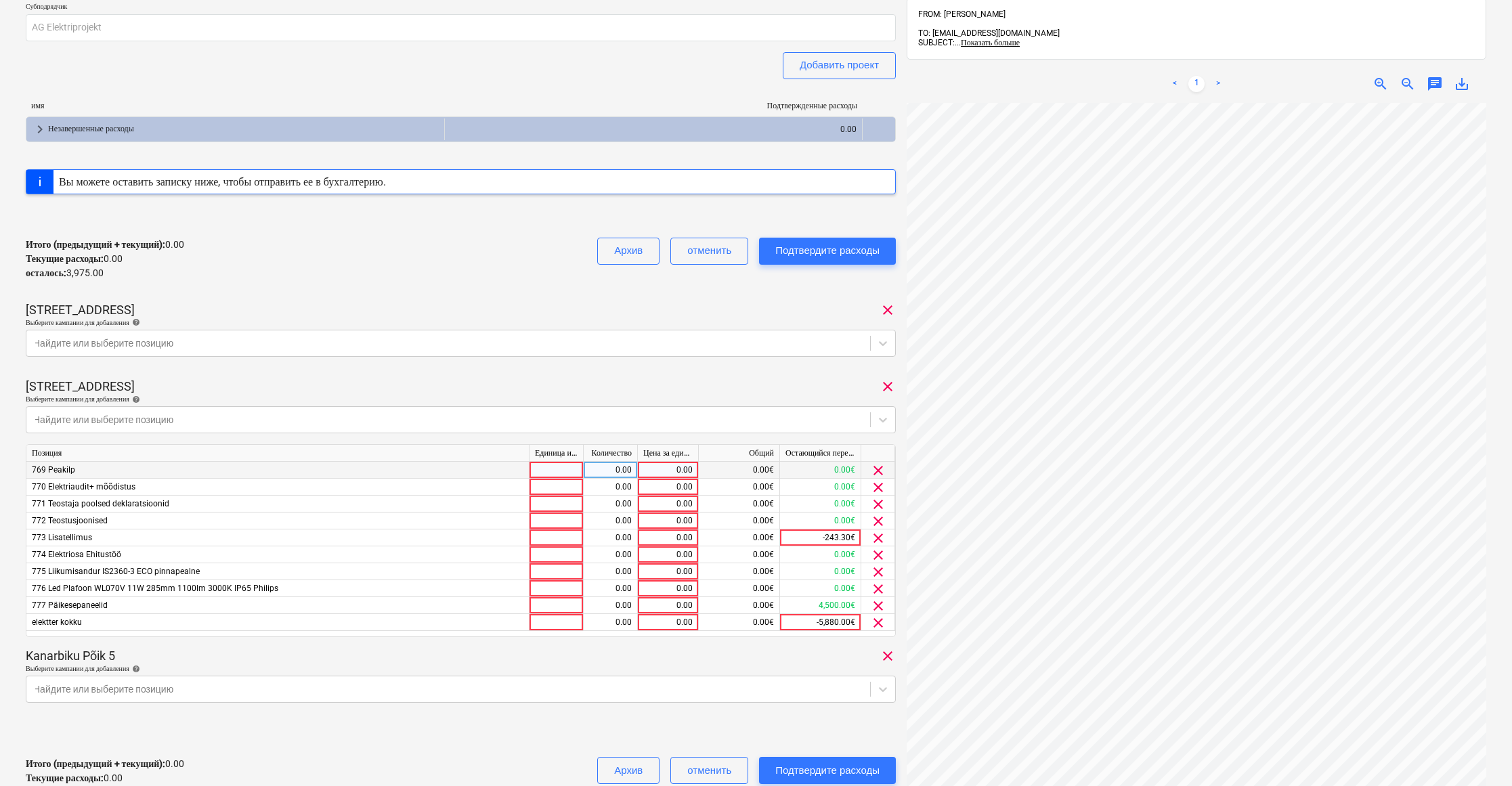
click at [876, 465] on span "clear" at bounding box center [878, 470] width 16 height 16
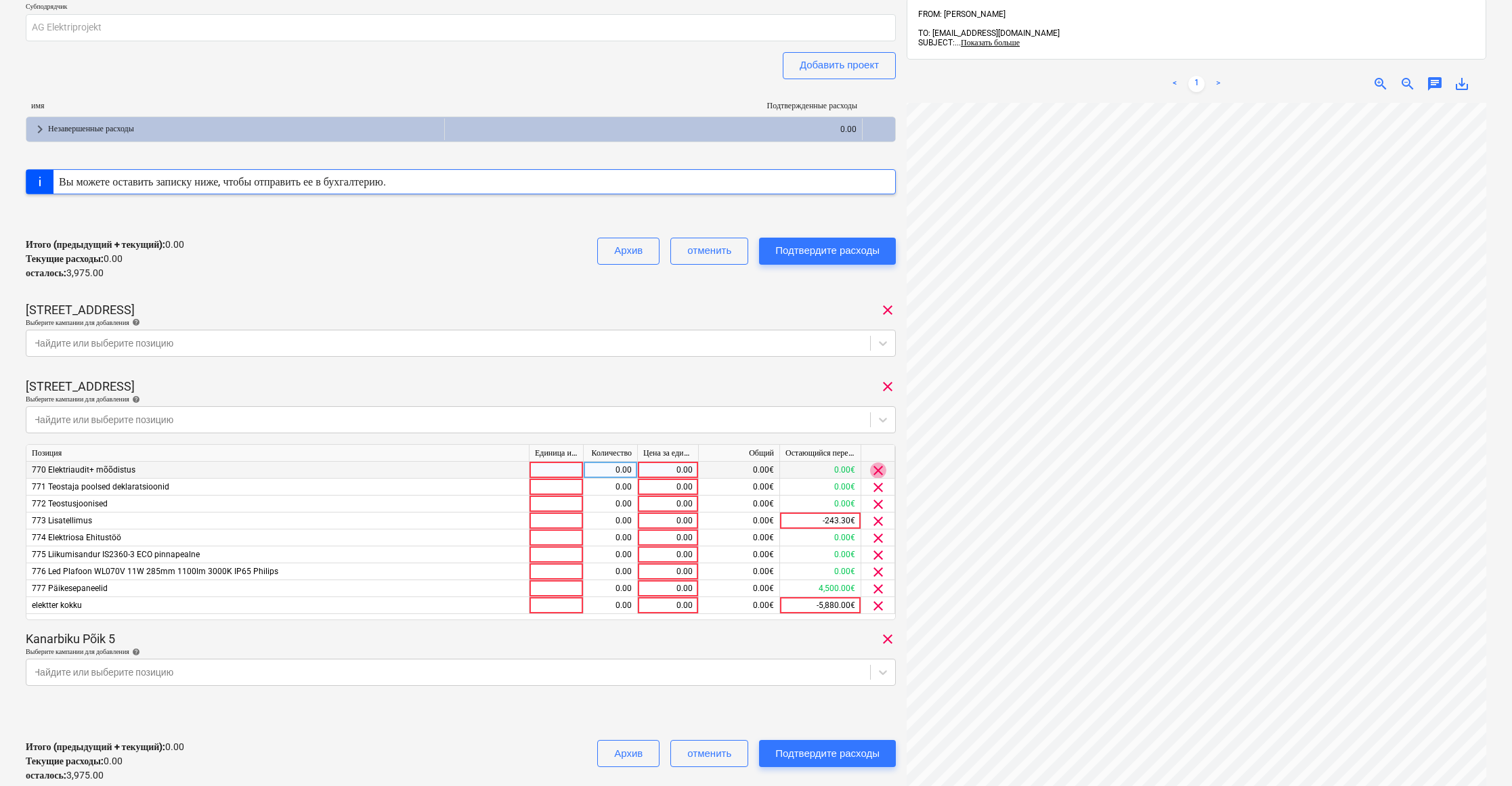
click at [876, 465] on span "clear" at bounding box center [878, 470] width 16 height 16
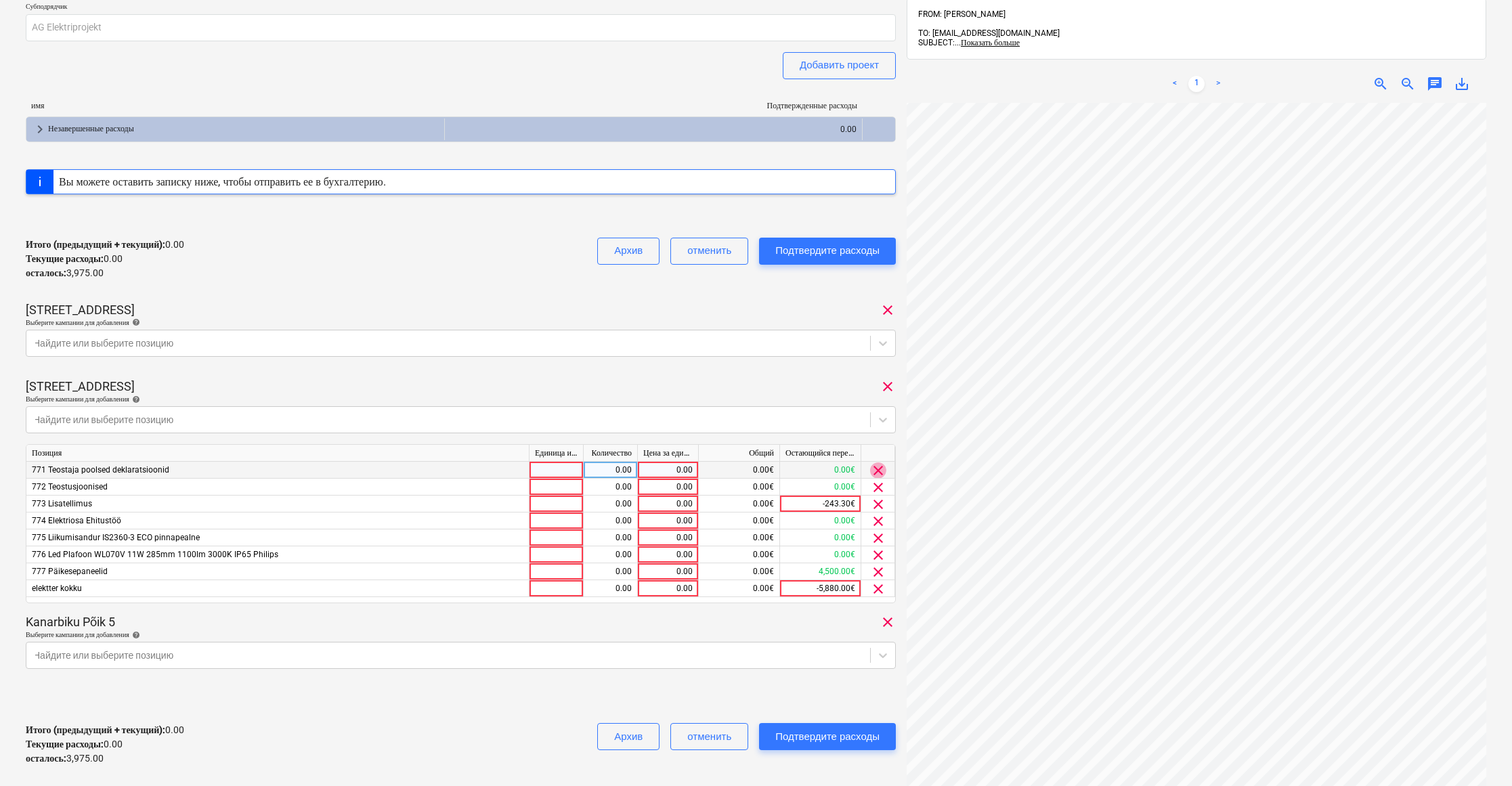
click at [876, 465] on span "clear" at bounding box center [878, 470] width 16 height 16
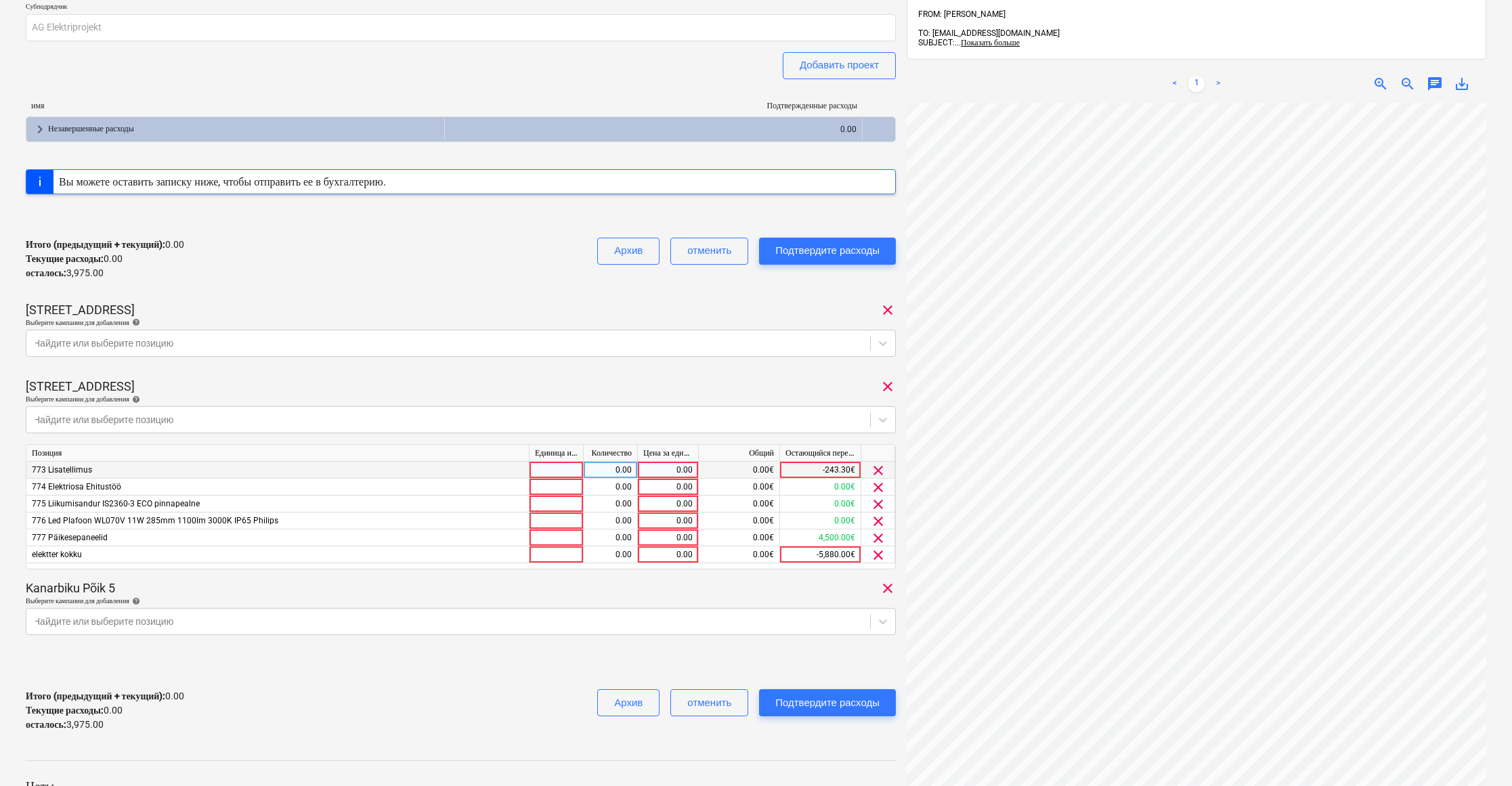
click at [876, 465] on span "clear" at bounding box center [878, 470] width 16 height 16
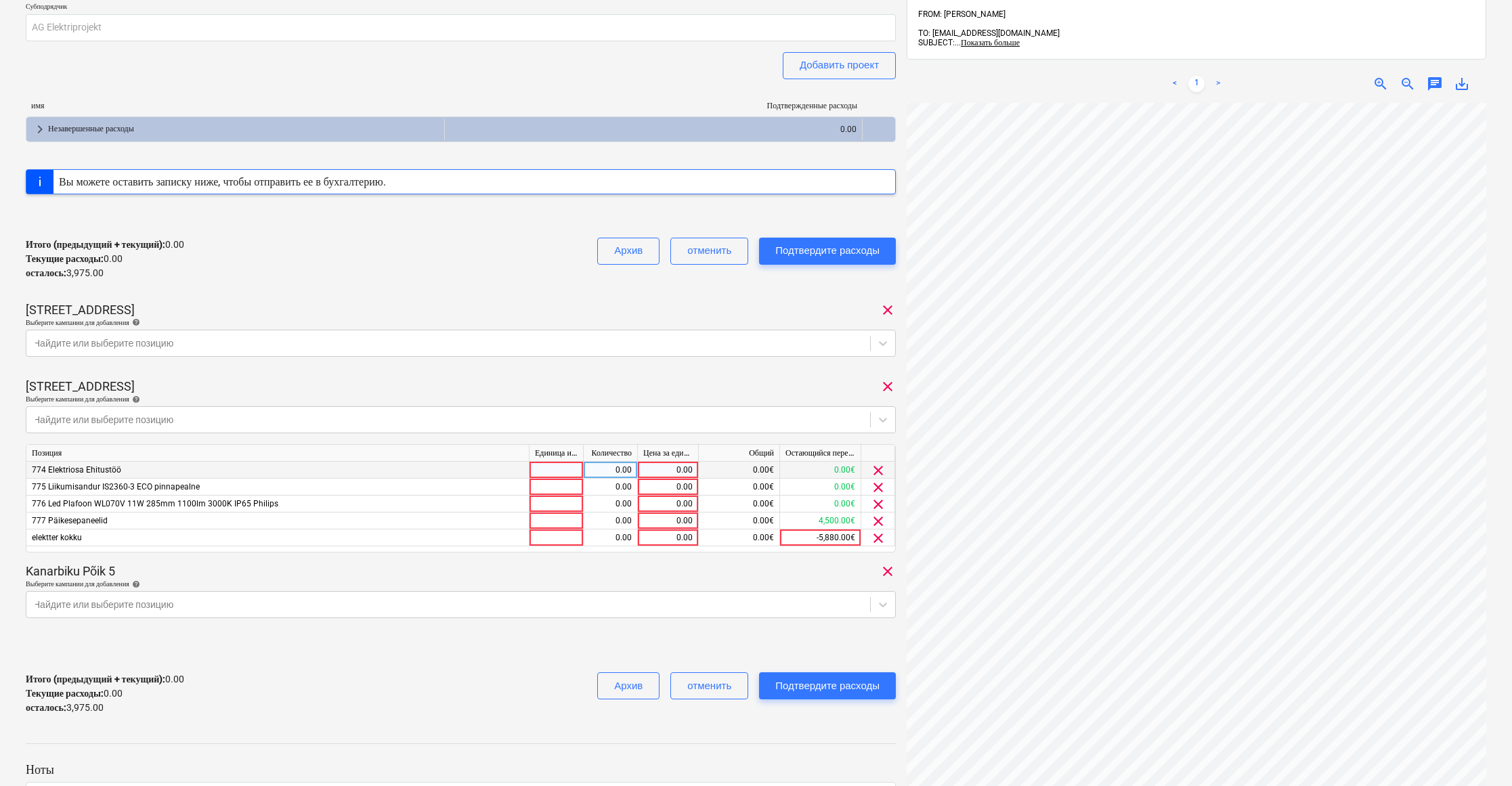
click at [876, 465] on span "clear" at bounding box center [878, 470] width 16 height 16
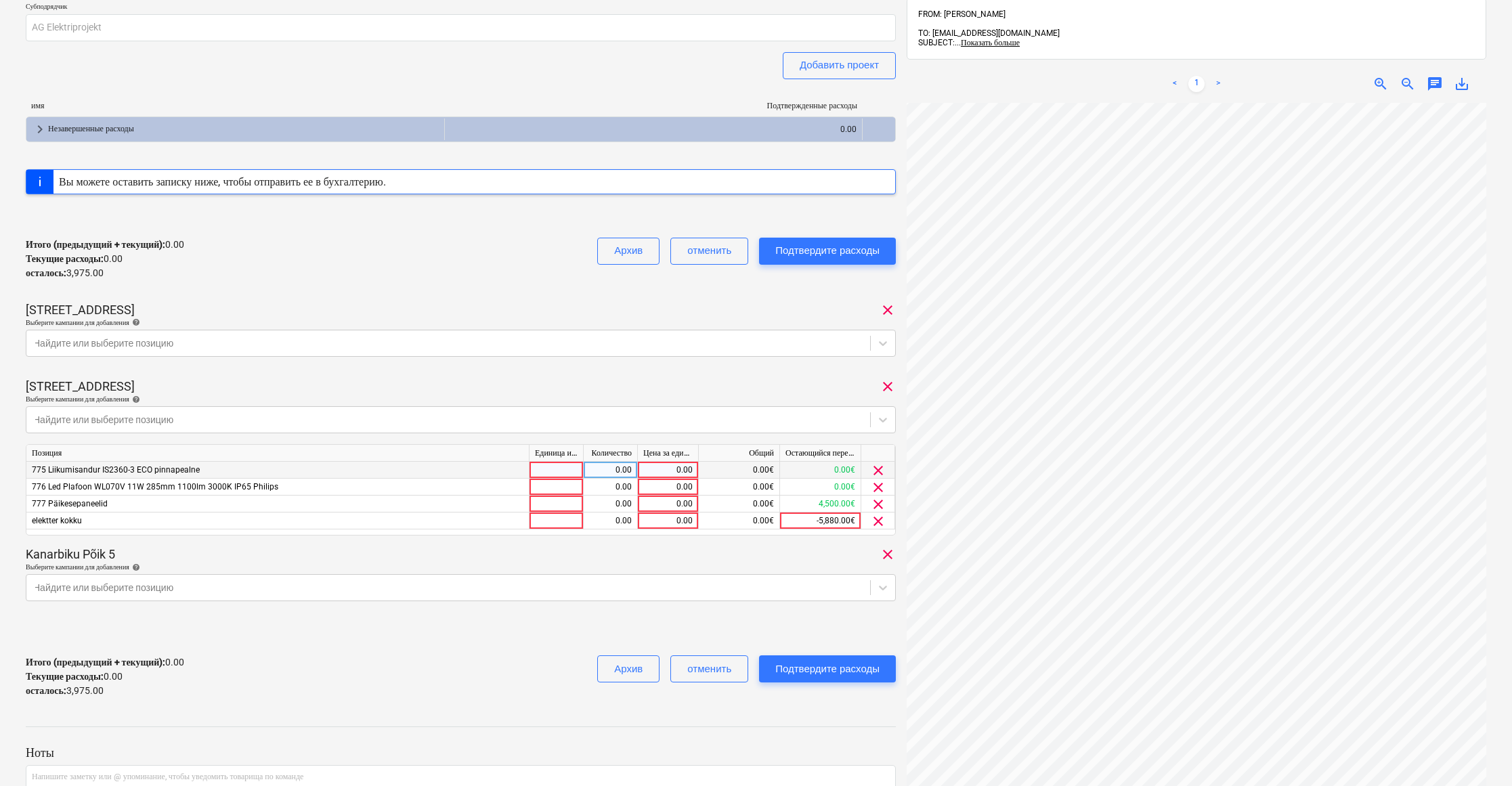
click at [876, 465] on span "clear" at bounding box center [878, 470] width 16 height 16
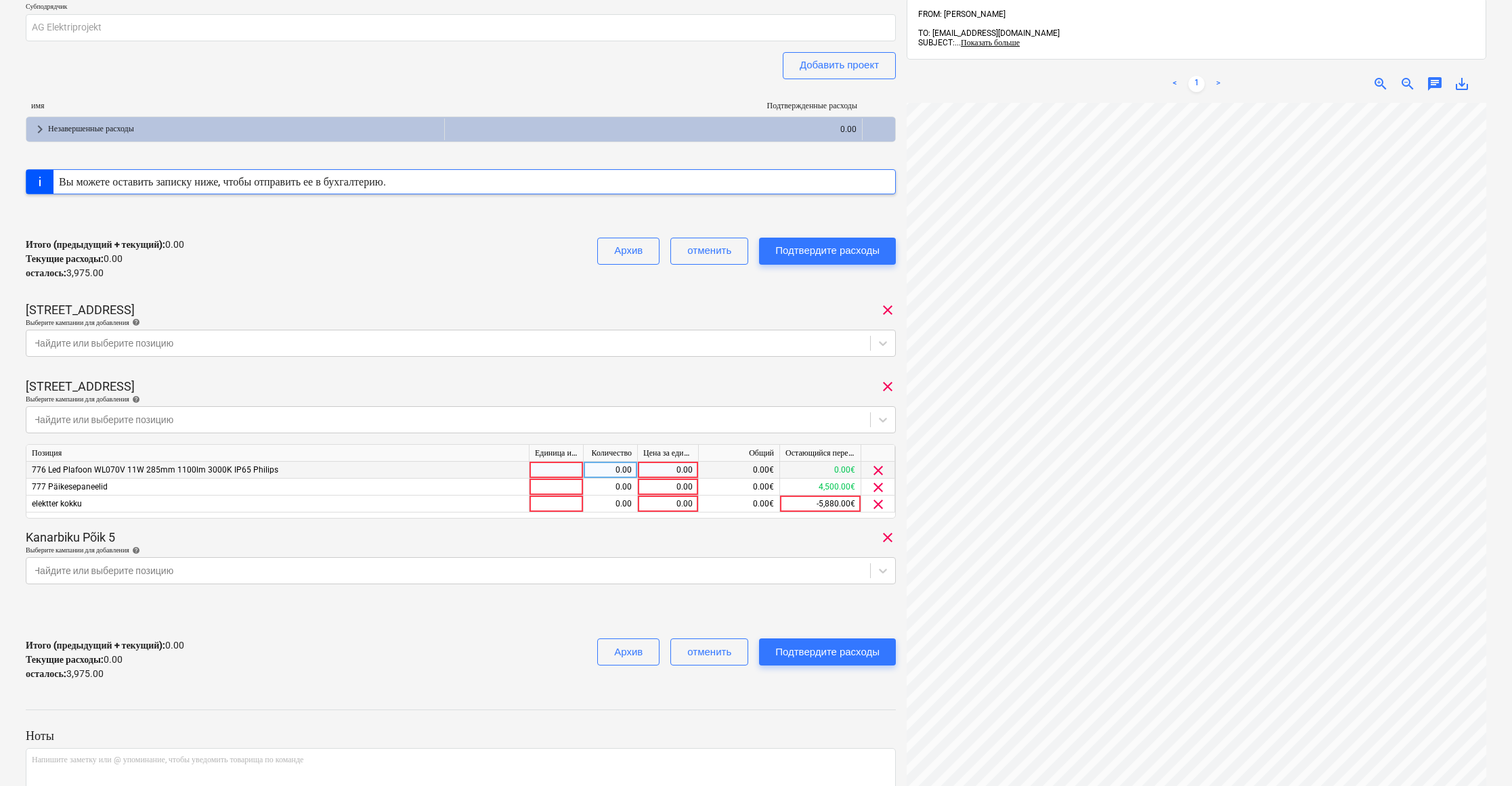
click at [876, 465] on span "clear" at bounding box center [878, 470] width 16 height 16
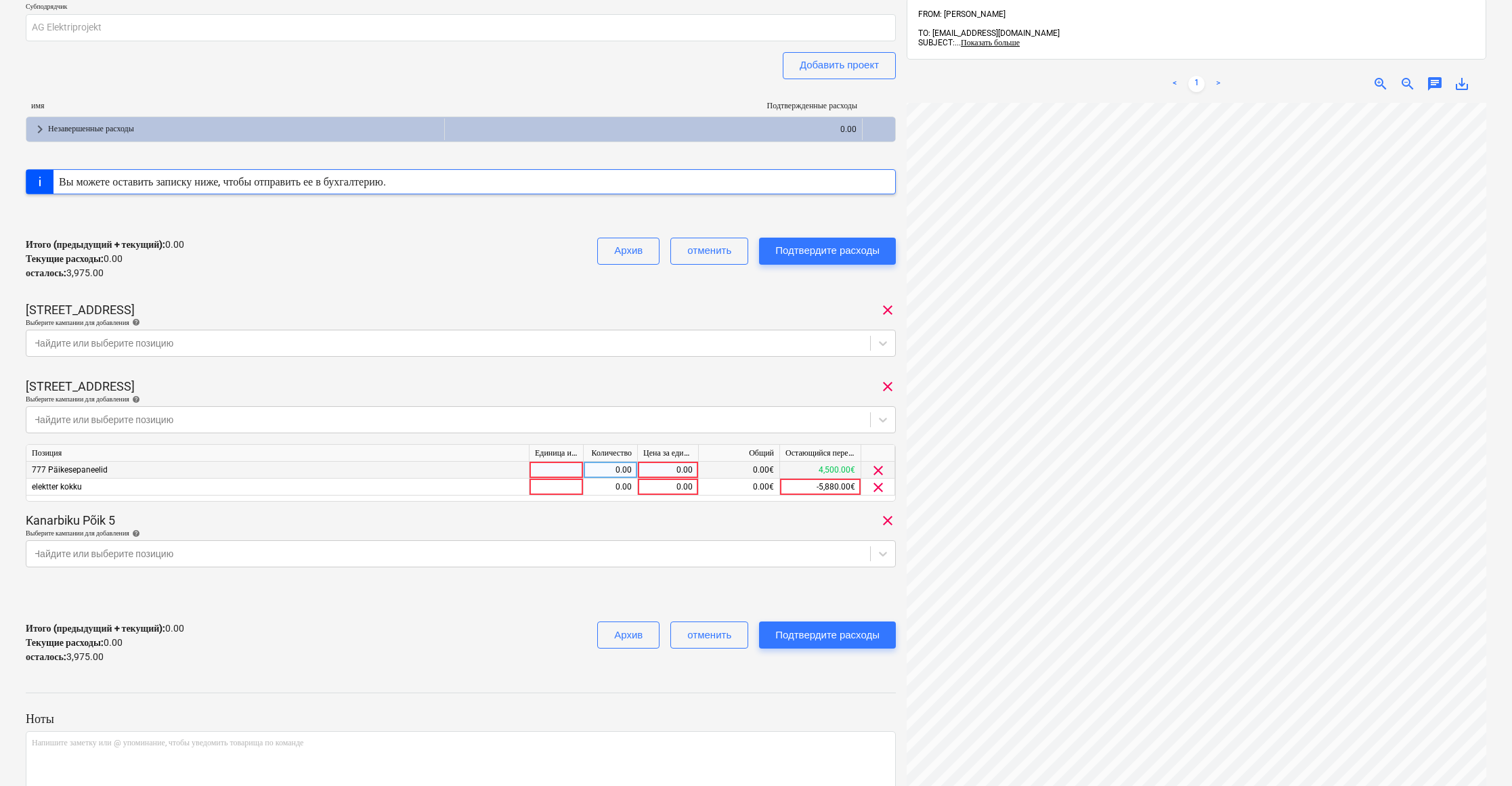
click at [876, 465] on span "clear" at bounding box center [878, 470] width 16 height 16
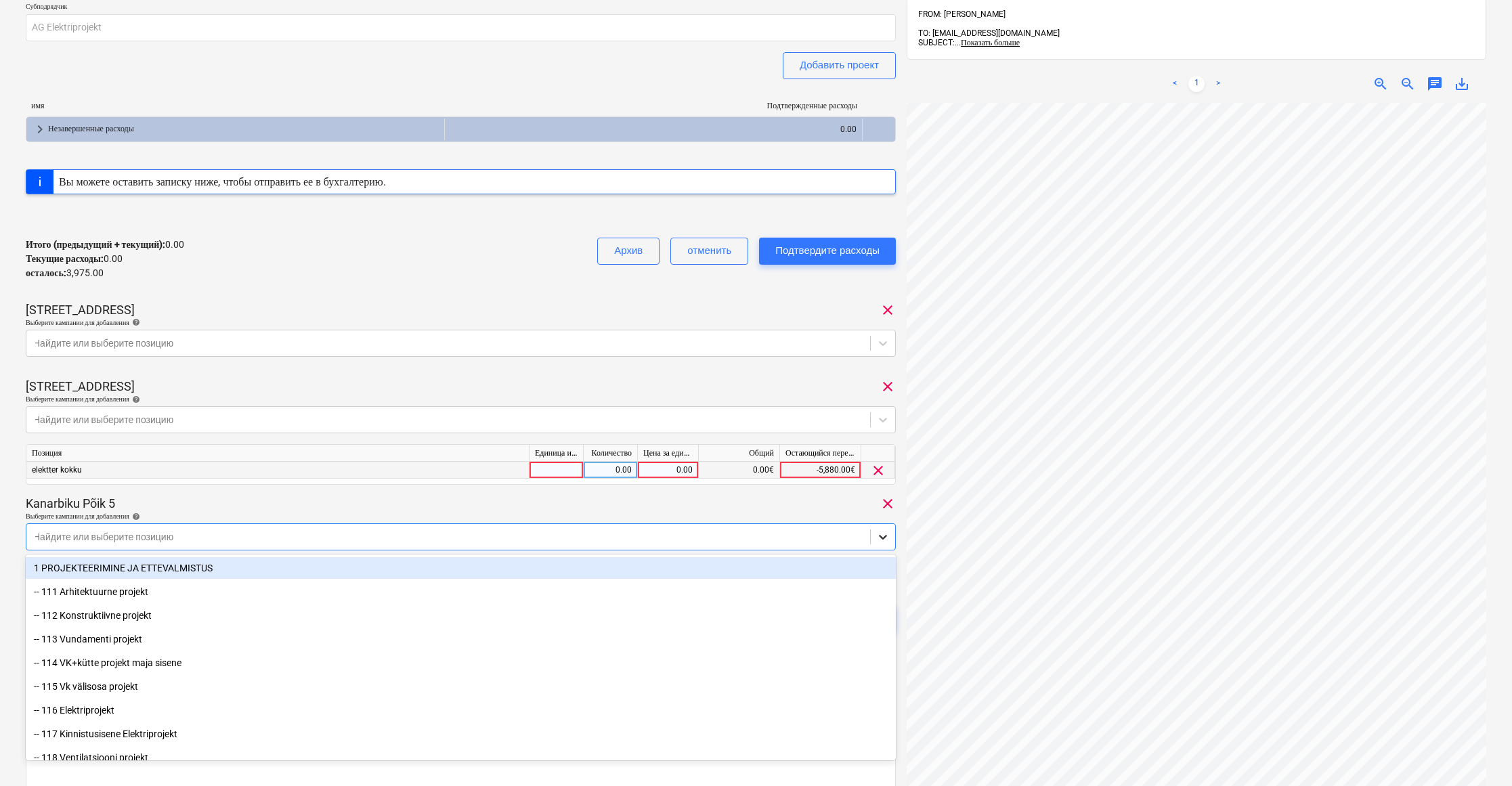
click at [879, 535] on icon at bounding box center [883, 537] width 14 height 14
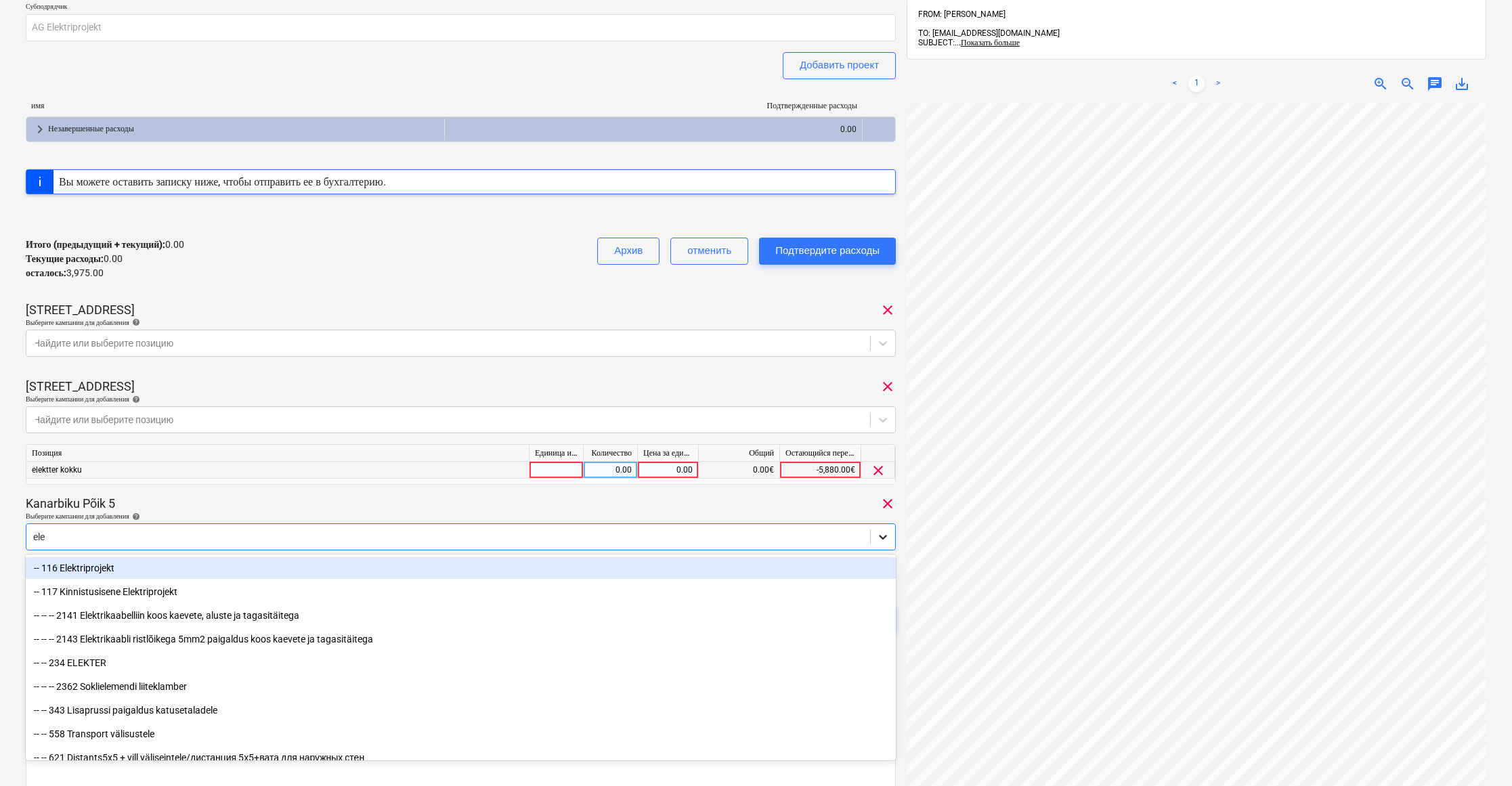
type input "elek"
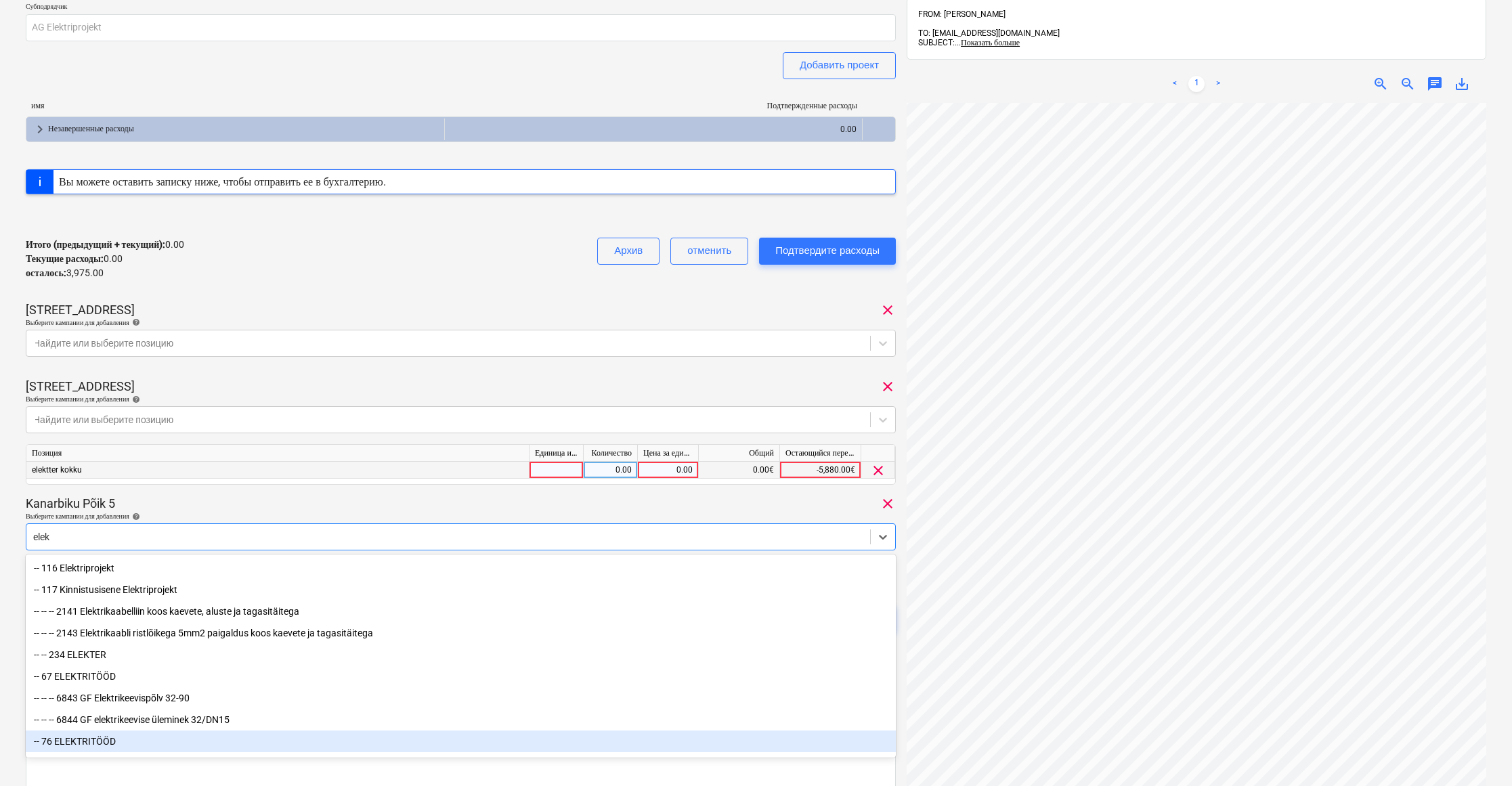
click at [115, 741] on div "-- 76 ELEKTRITÖÖD" at bounding box center [460, 741] width 870 height 21
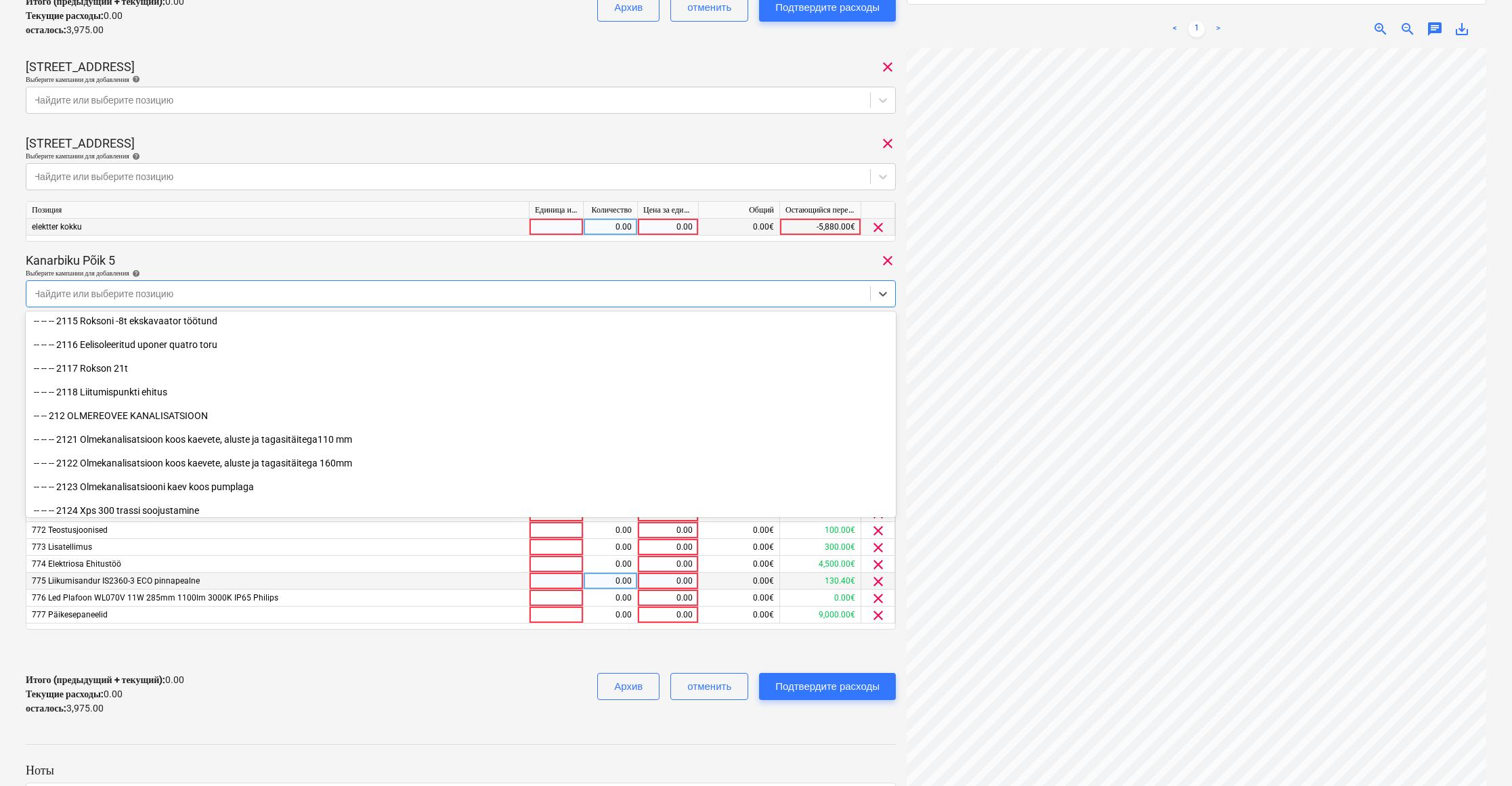
scroll to position [377, 0]
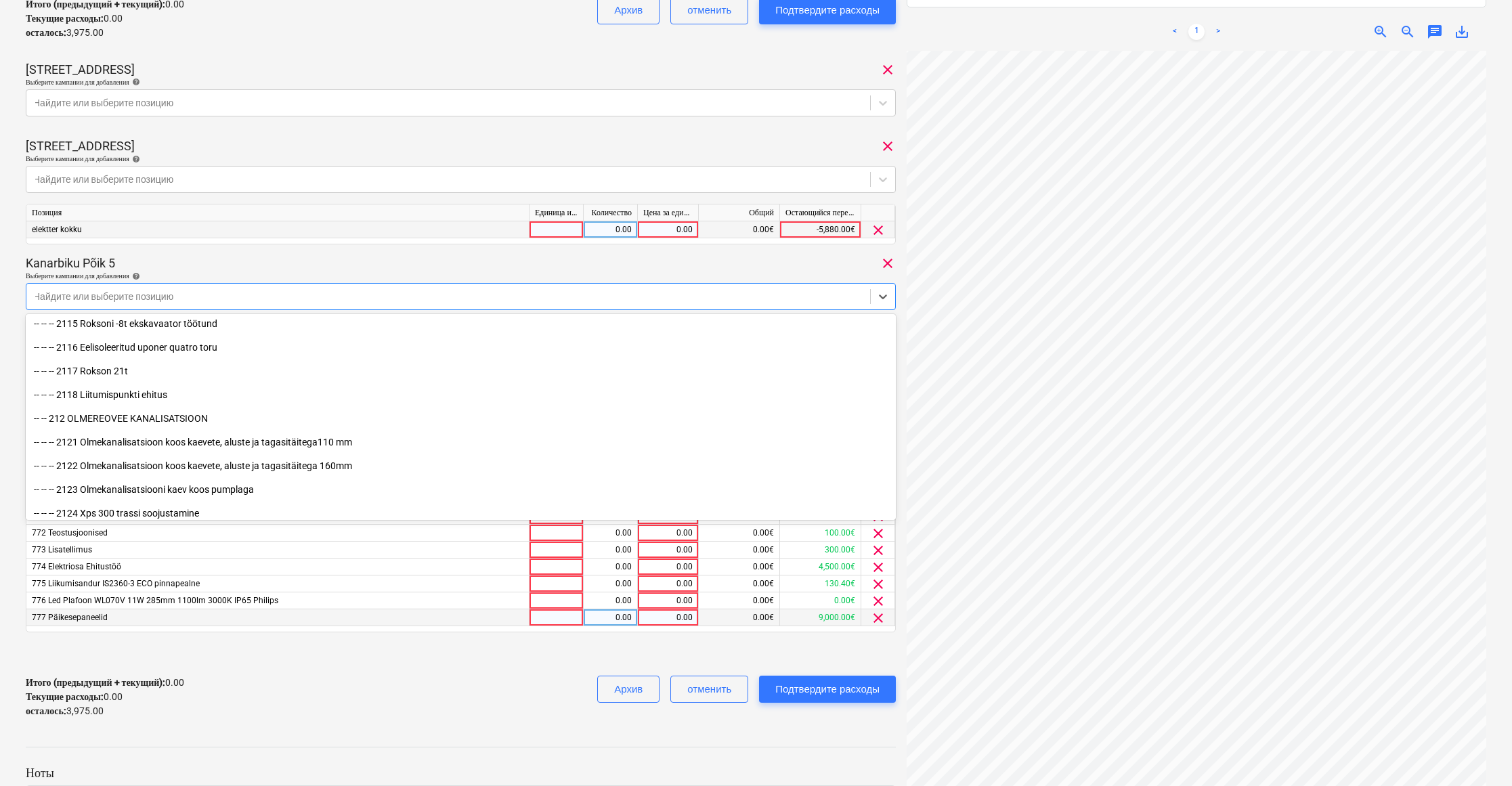
click at [880, 612] on span "clear" at bounding box center [878, 618] width 16 height 16
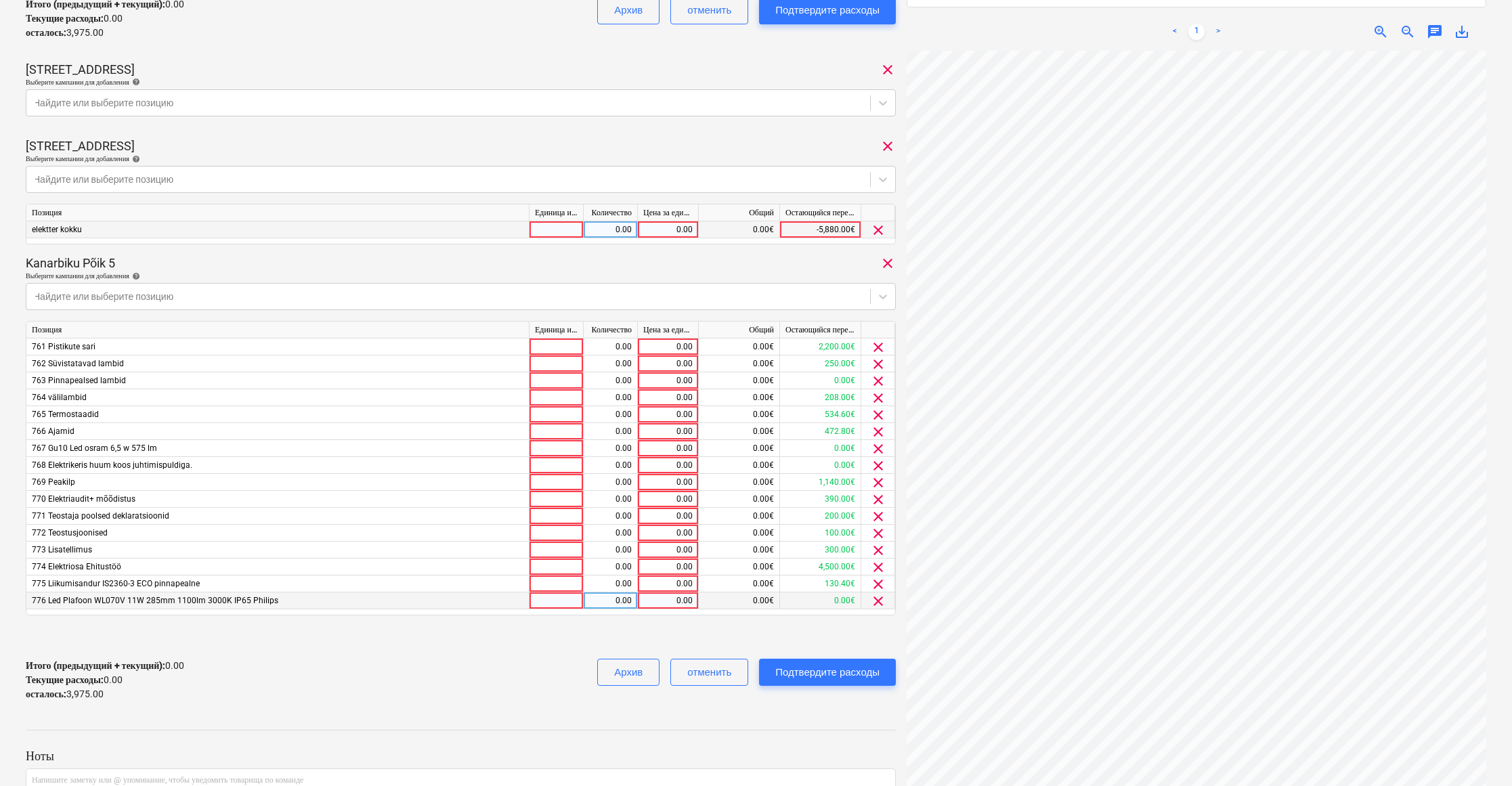
click at [875, 598] on span "clear" at bounding box center [878, 601] width 16 height 16
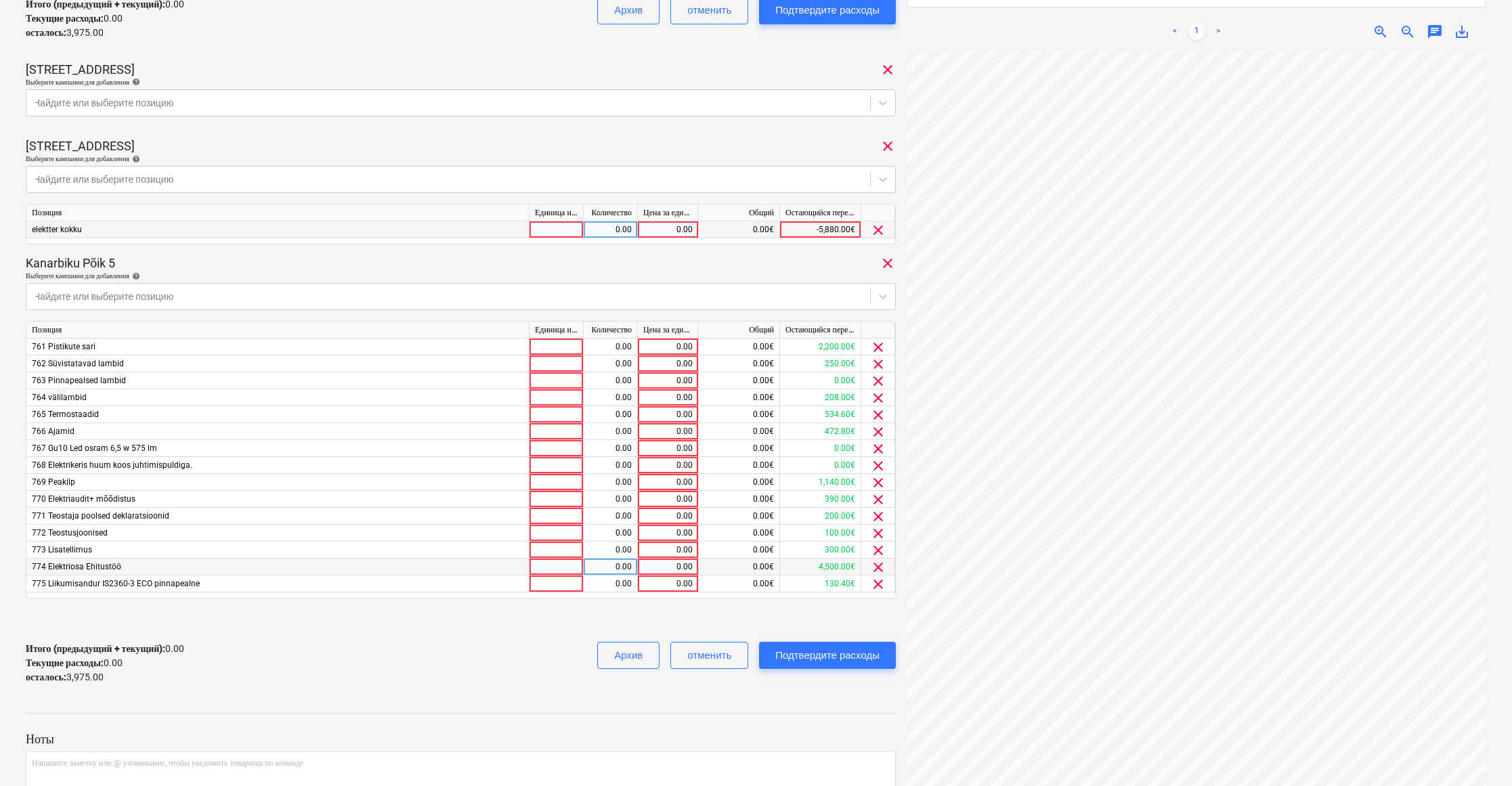
click at [881, 561] on span "clear" at bounding box center [878, 567] width 16 height 16
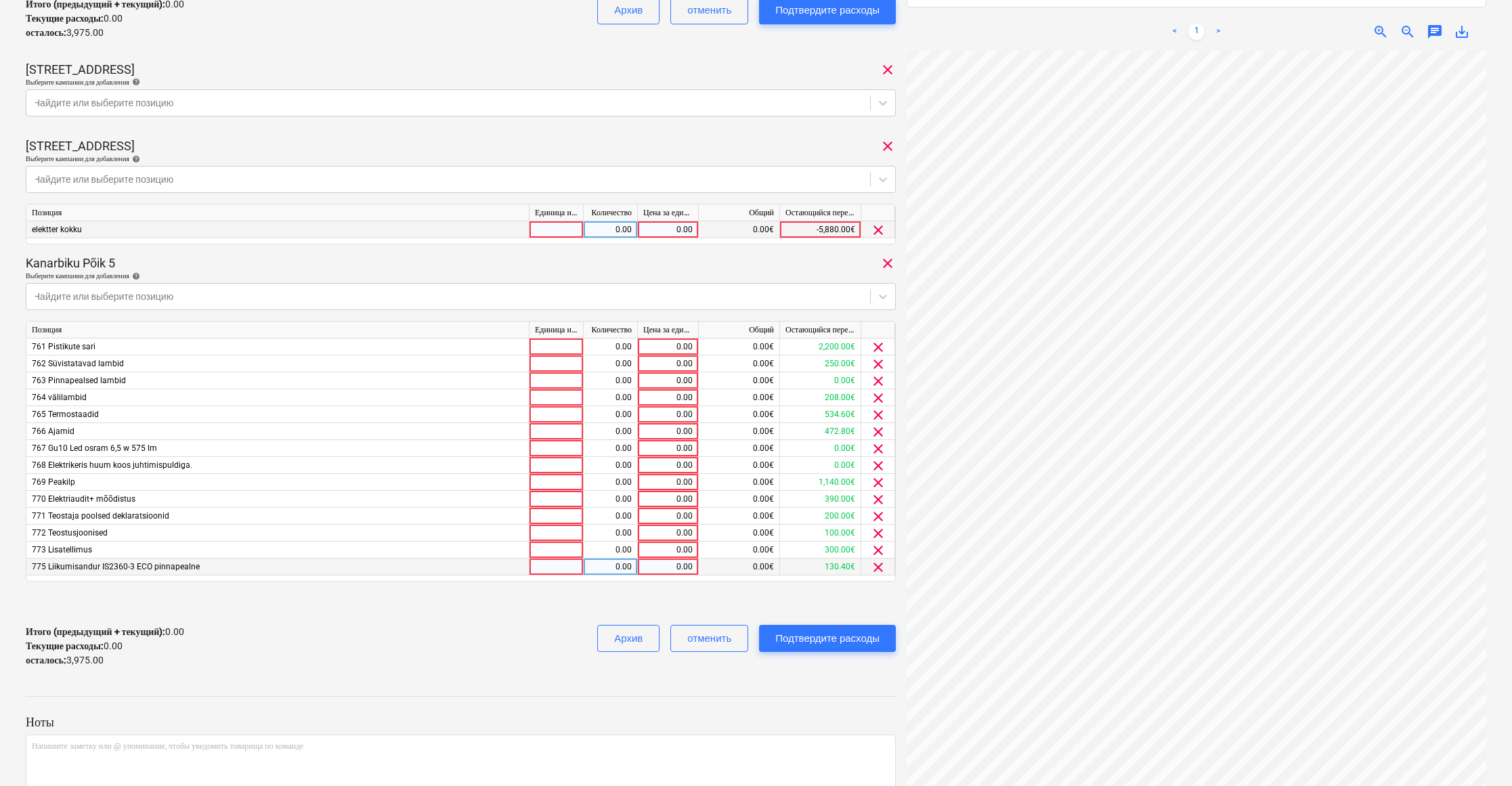
click at [881, 561] on span "clear" at bounding box center [878, 567] width 16 height 16
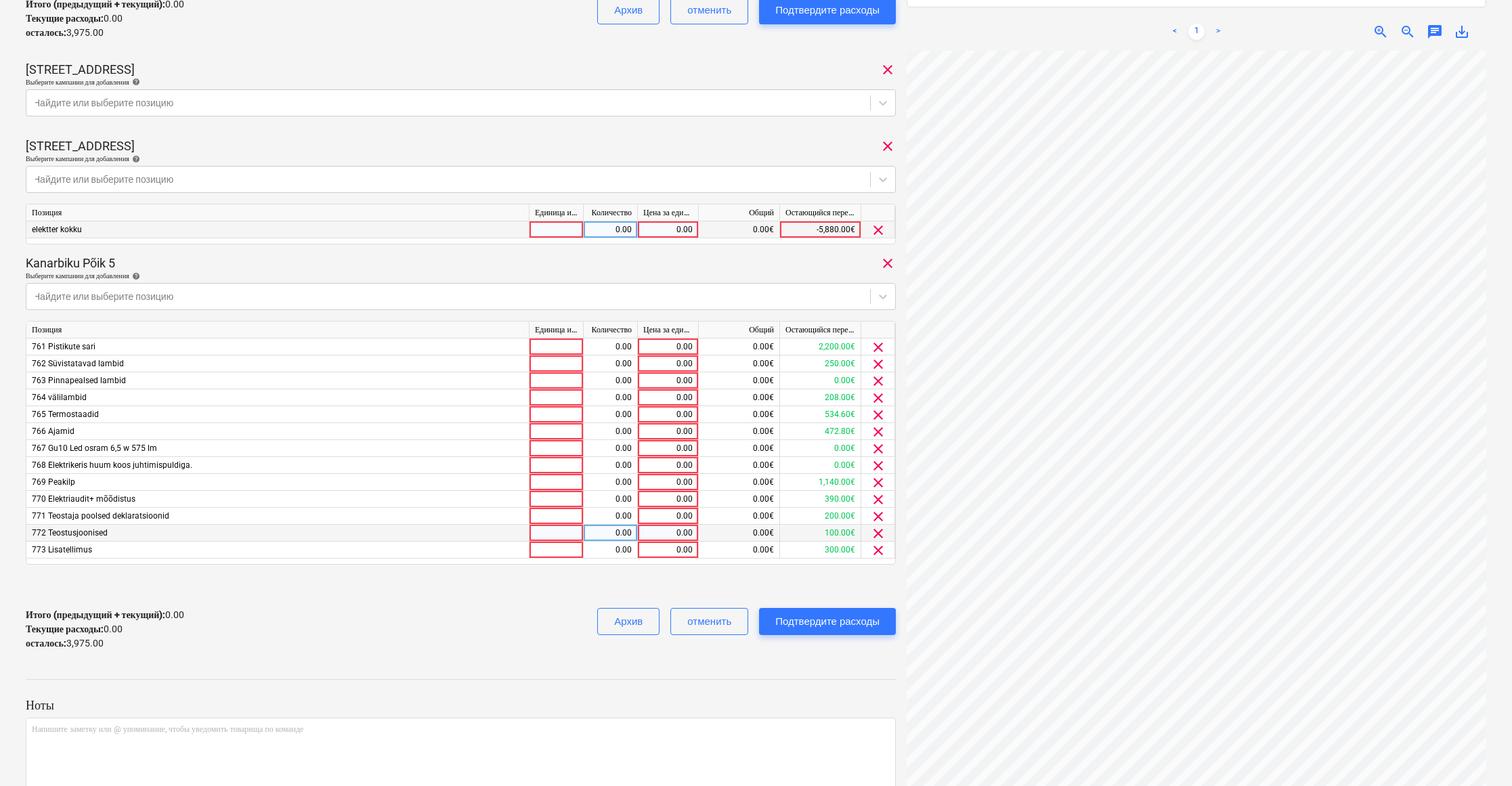
click at [877, 531] on span "clear" at bounding box center [878, 533] width 16 height 16
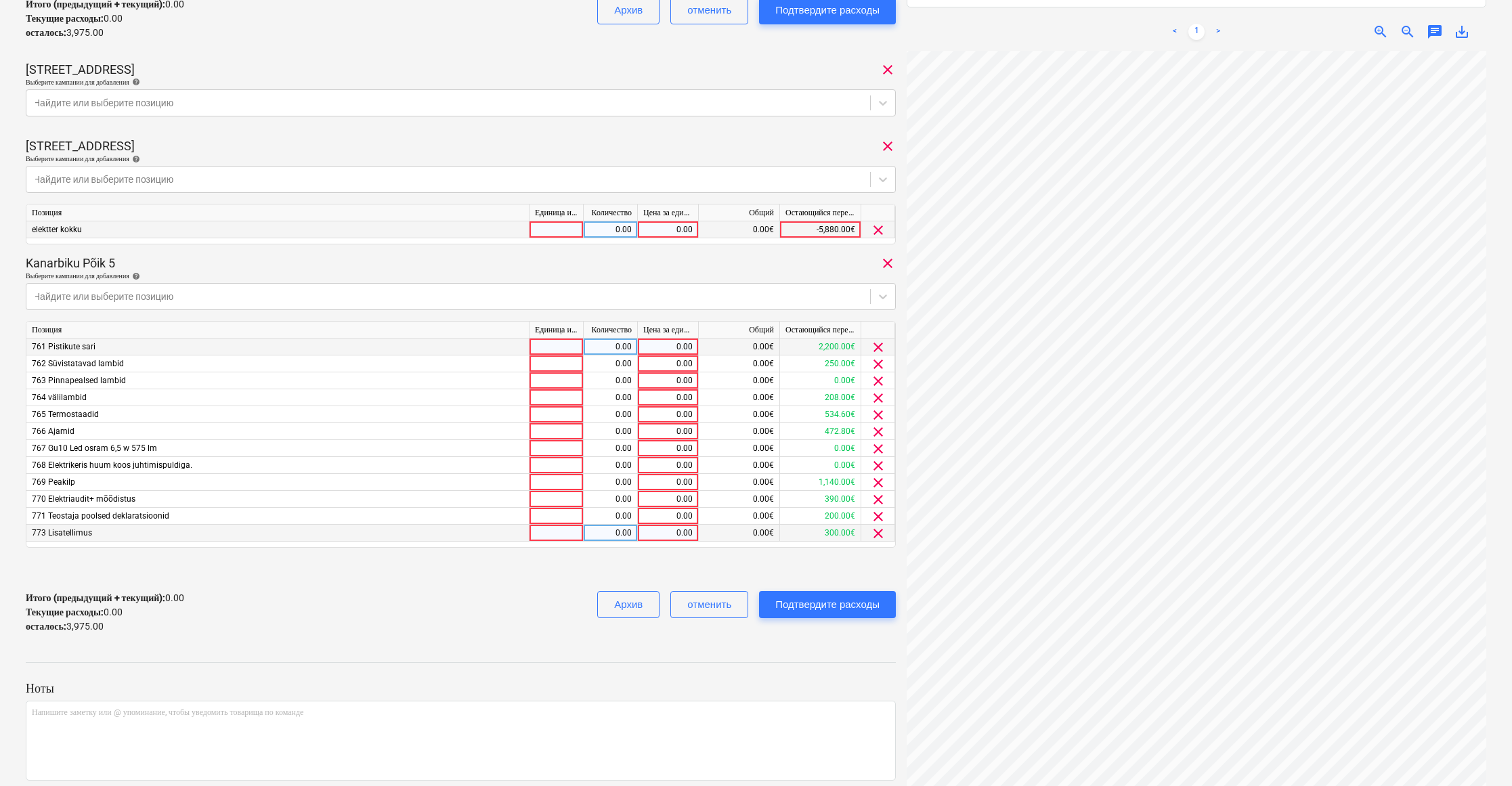
click at [878, 343] on span "clear" at bounding box center [878, 347] width 16 height 16
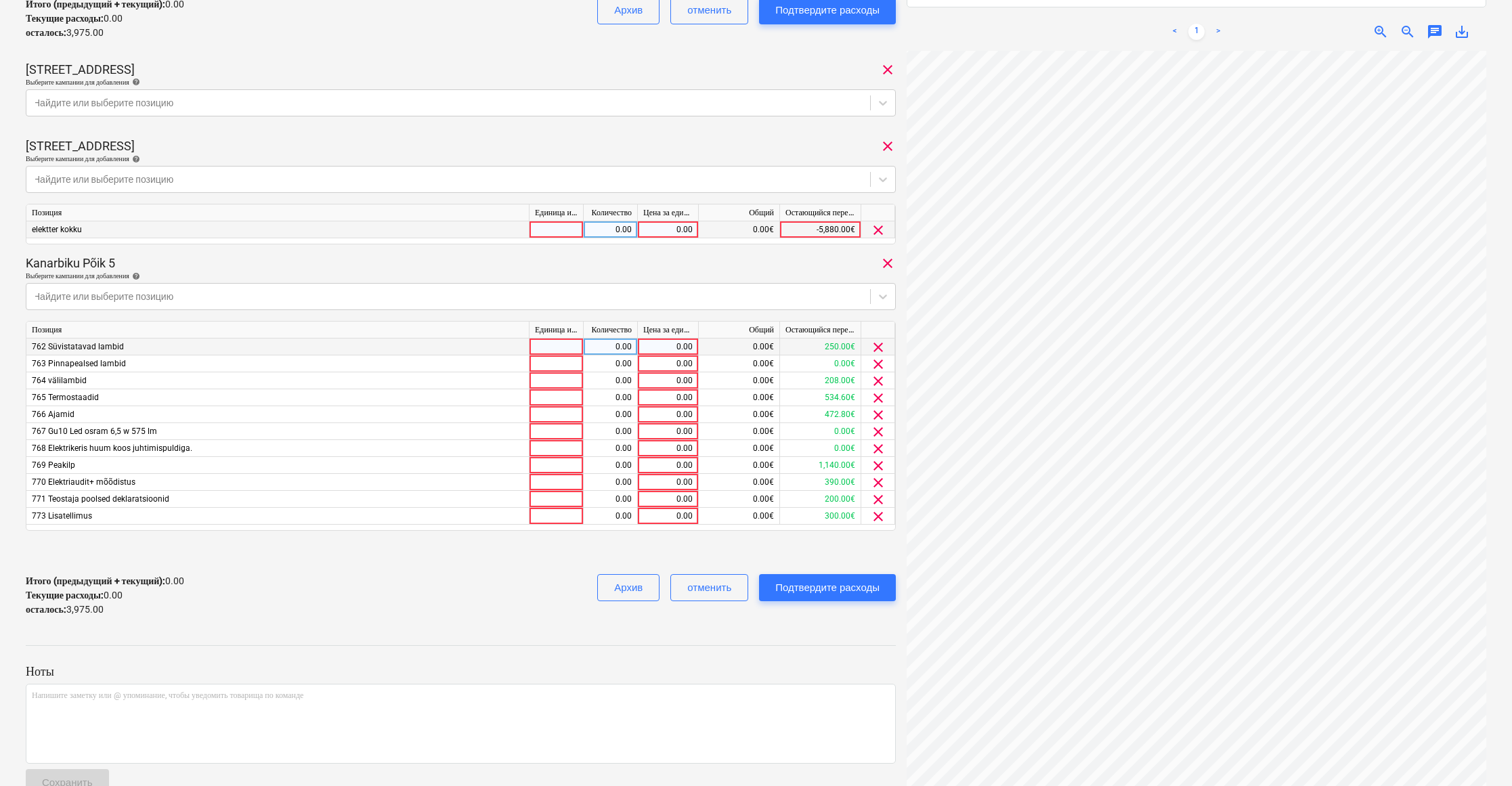
click at [878, 343] on span "clear" at bounding box center [878, 347] width 16 height 16
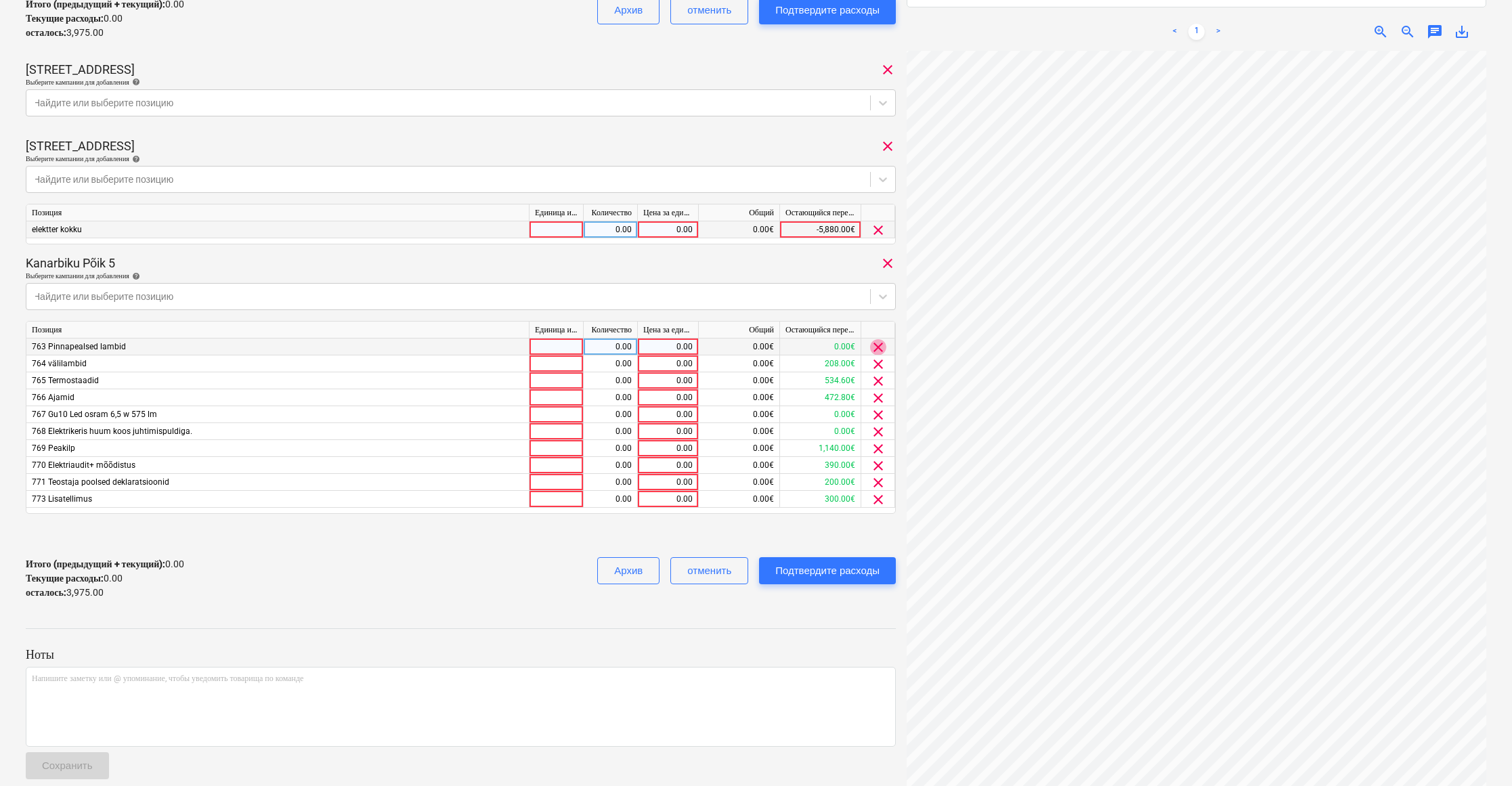
click at [878, 343] on span "clear" at bounding box center [878, 347] width 16 height 16
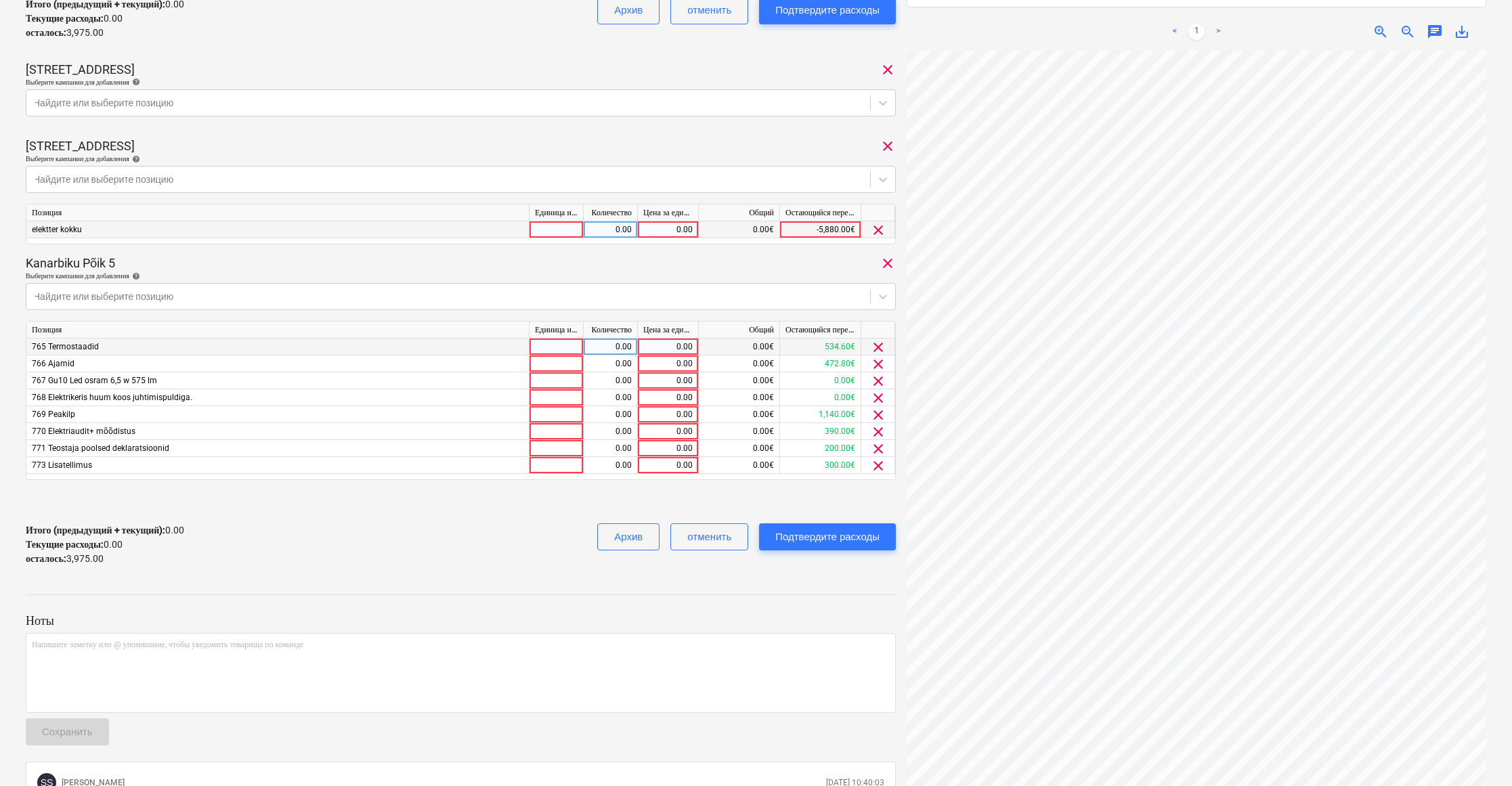
click at [878, 343] on span "clear" at bounding box center [878, 347] width 16 height 16
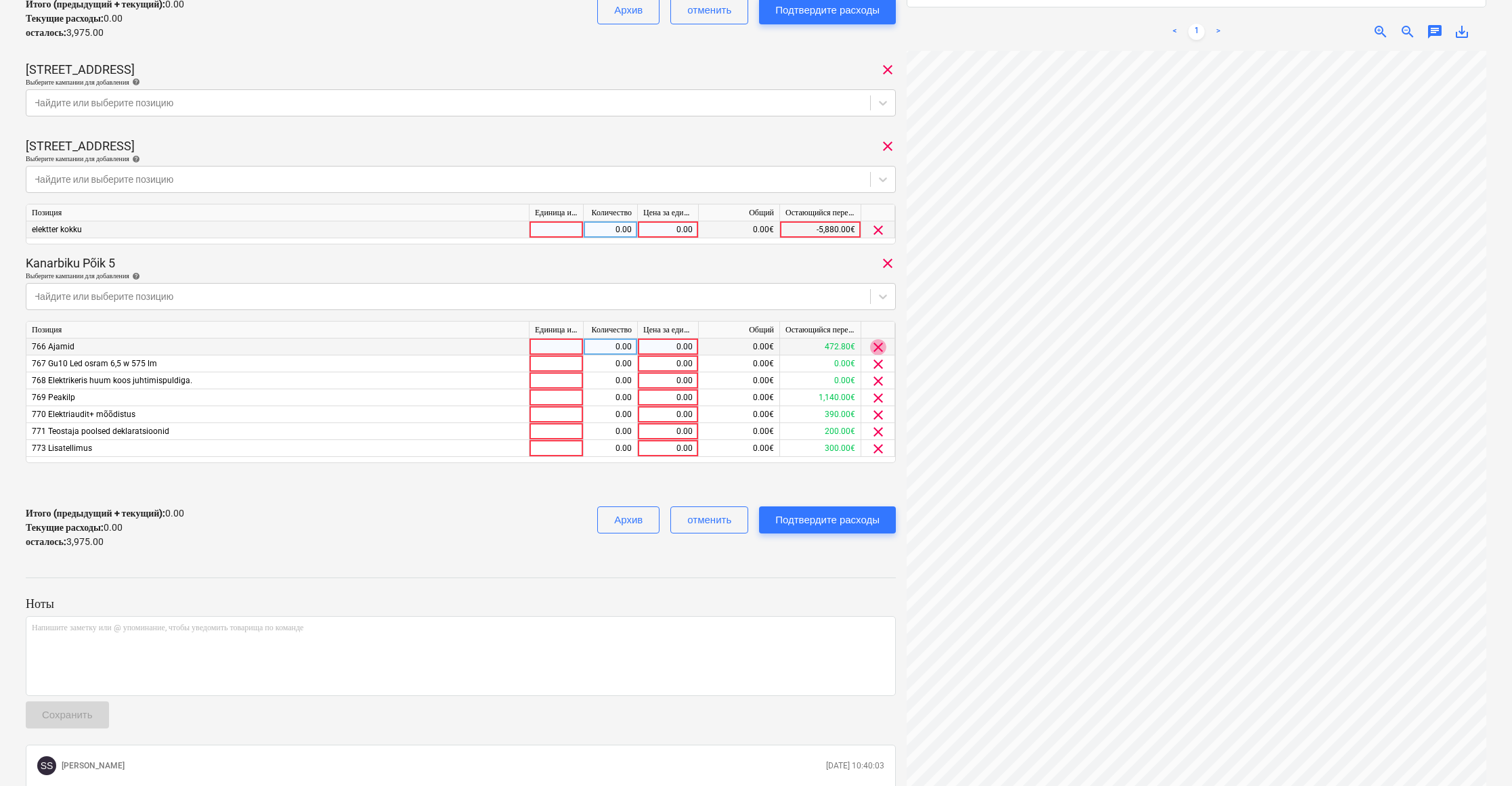
click at [878, 343] on span "clear" at bounding box center [878, 347] width 16 height 16
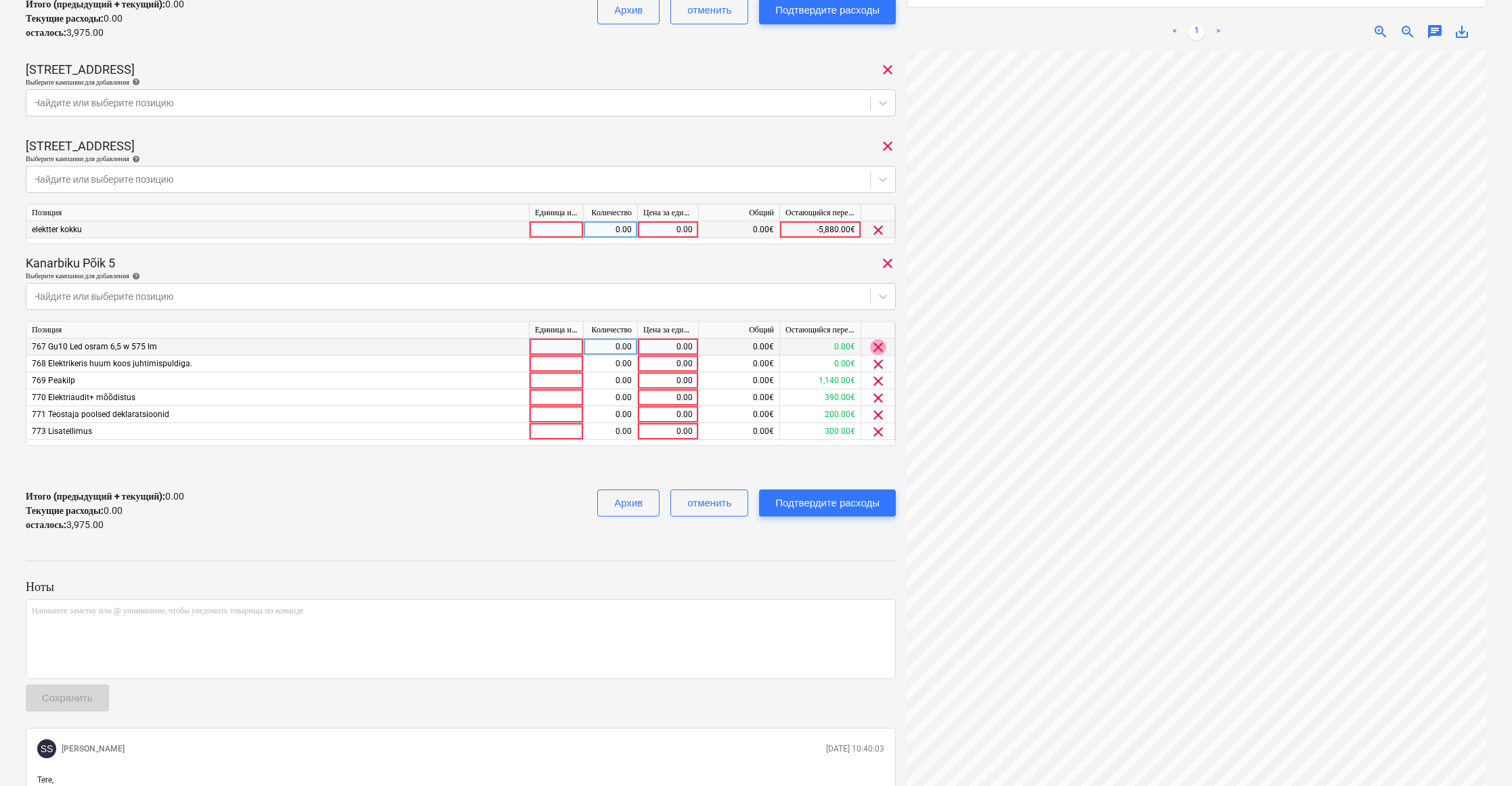
click at [878, 343] on span "clear" at bounding box center [878, 347] width 16 height 16
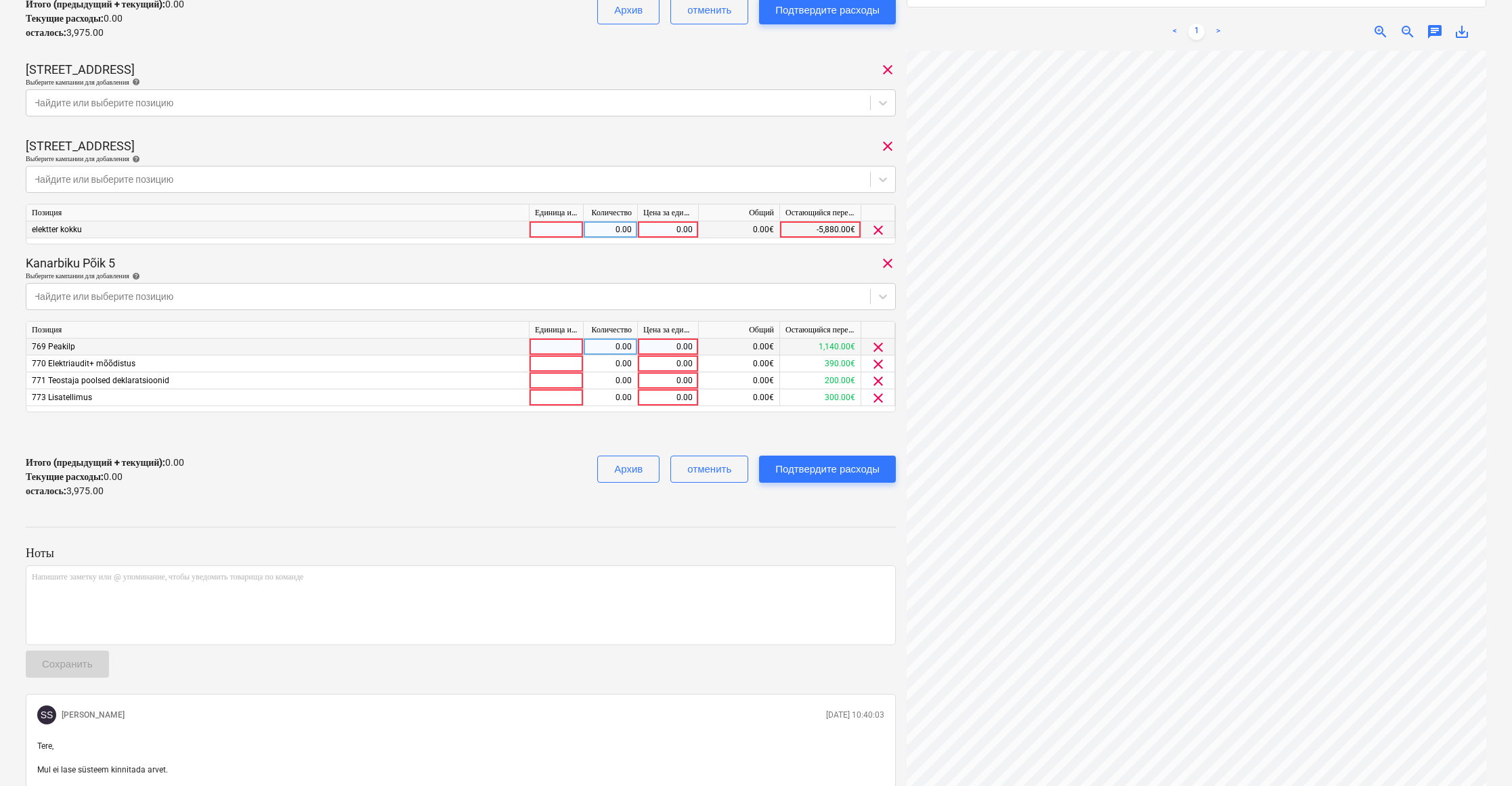
click at [878, 343] on span "clear" at bounding box center [878, 347] width 16 height 16
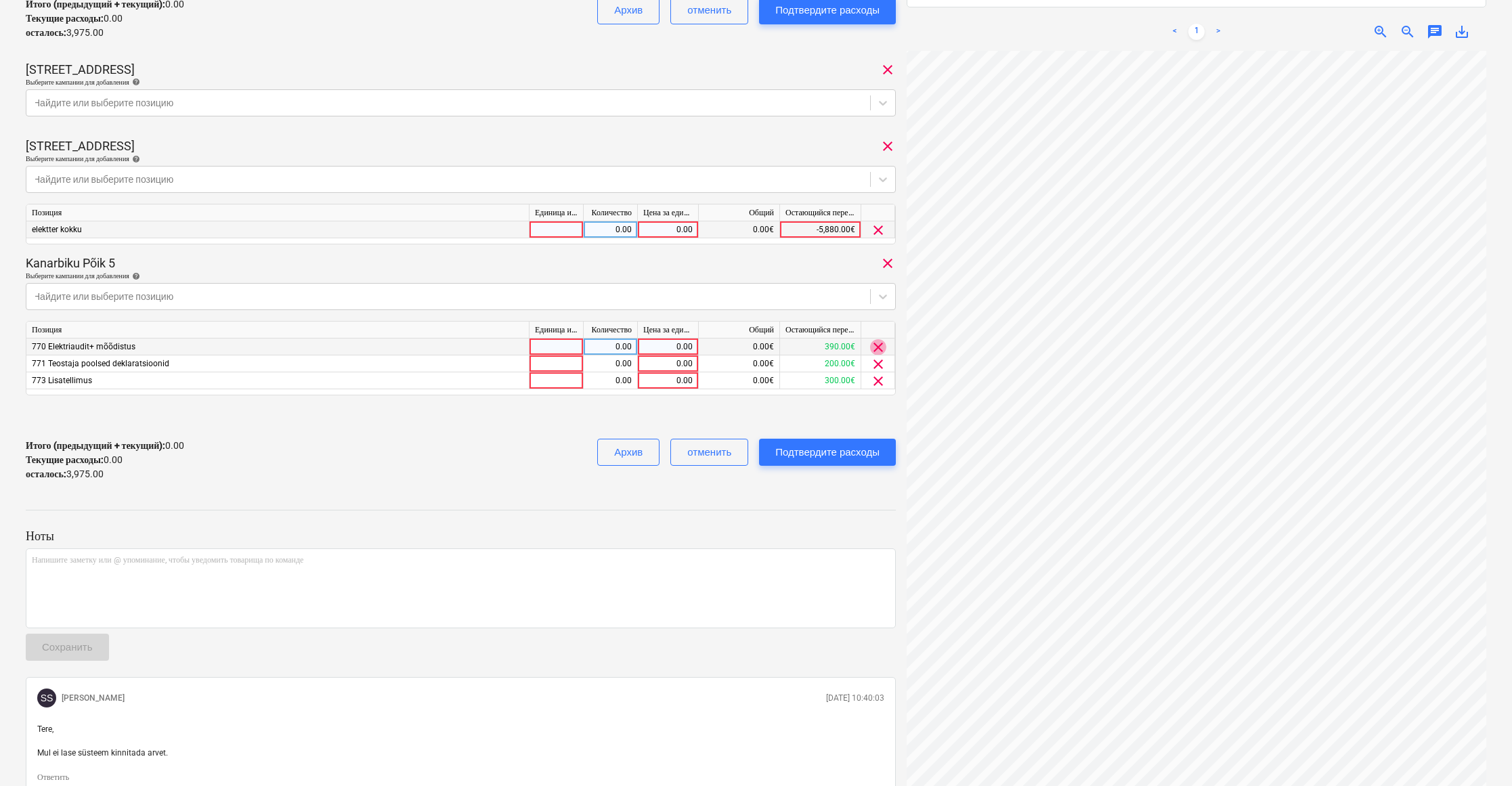
click at [878, 343] on span "clear" at bounding box center [878, 347] width 16 height 16
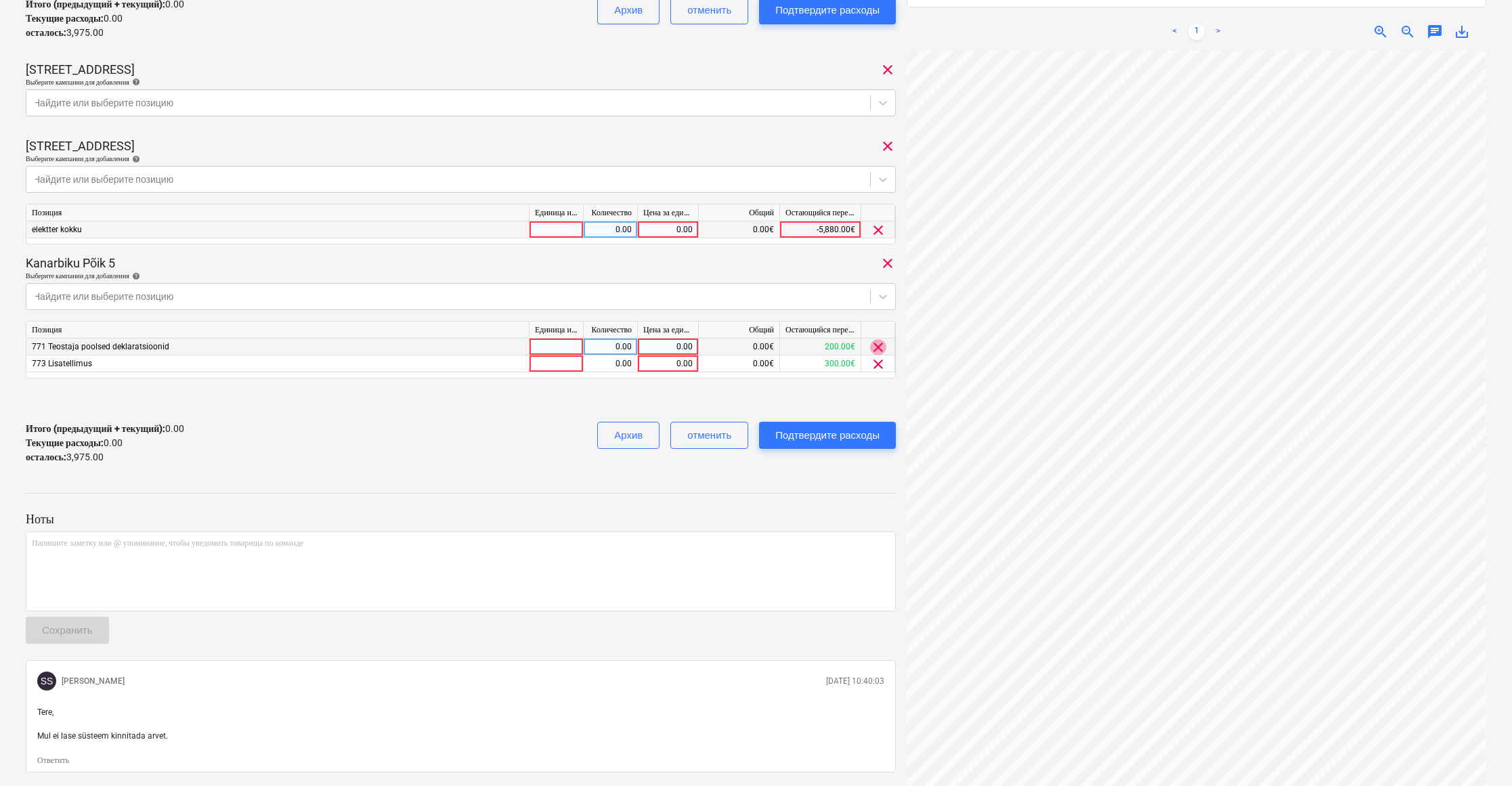
click at [878, 343] on span "clear" at bounding box center [878, 347] width 16 height 16
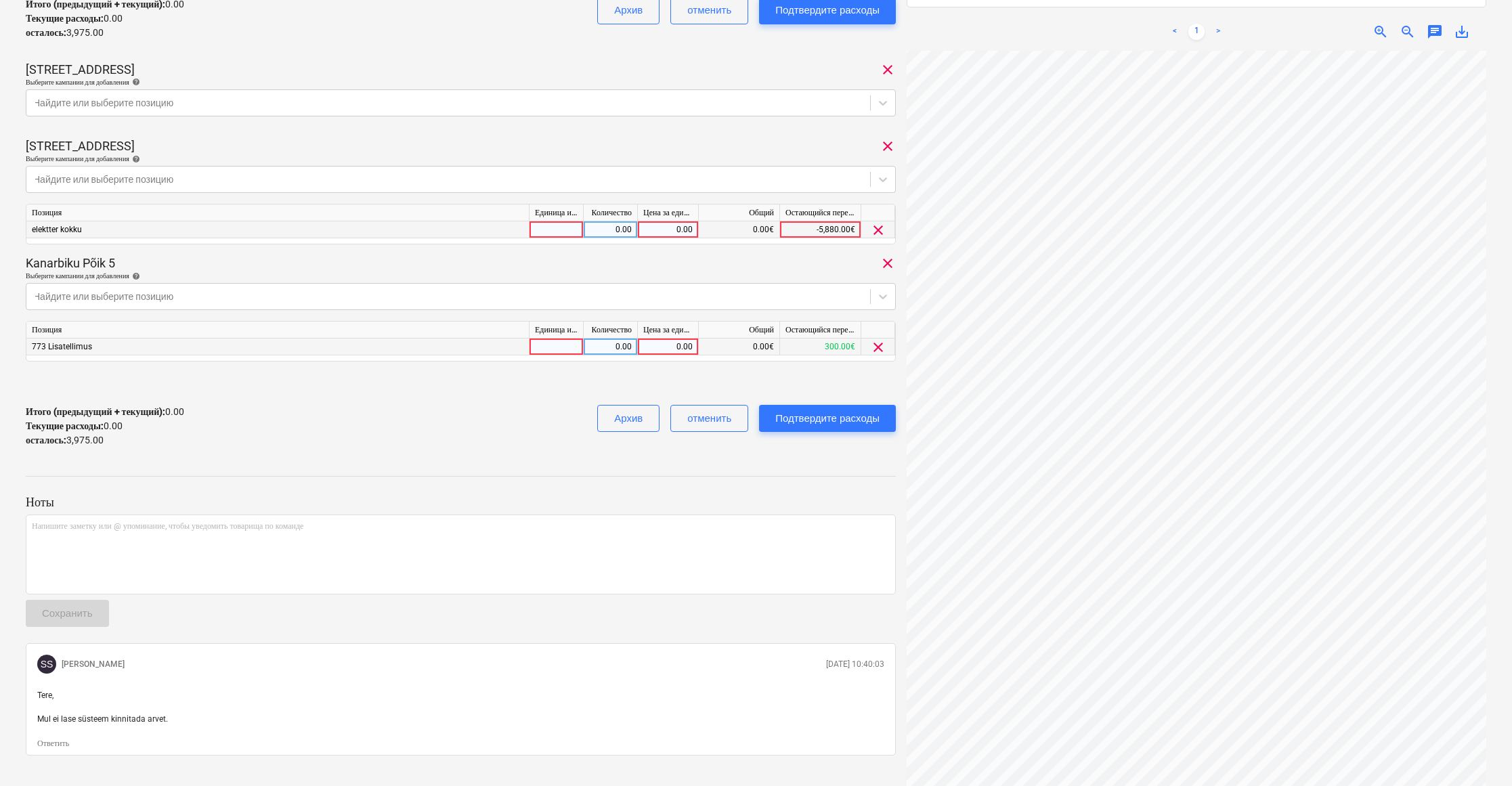
click at [414, 446] on div "Итого (предыдущий + текущий) : 0.00 Текущие расходы : 0.00 осталось : 3,975.00 …" at bounding box center [460, 425] width 870 height 64
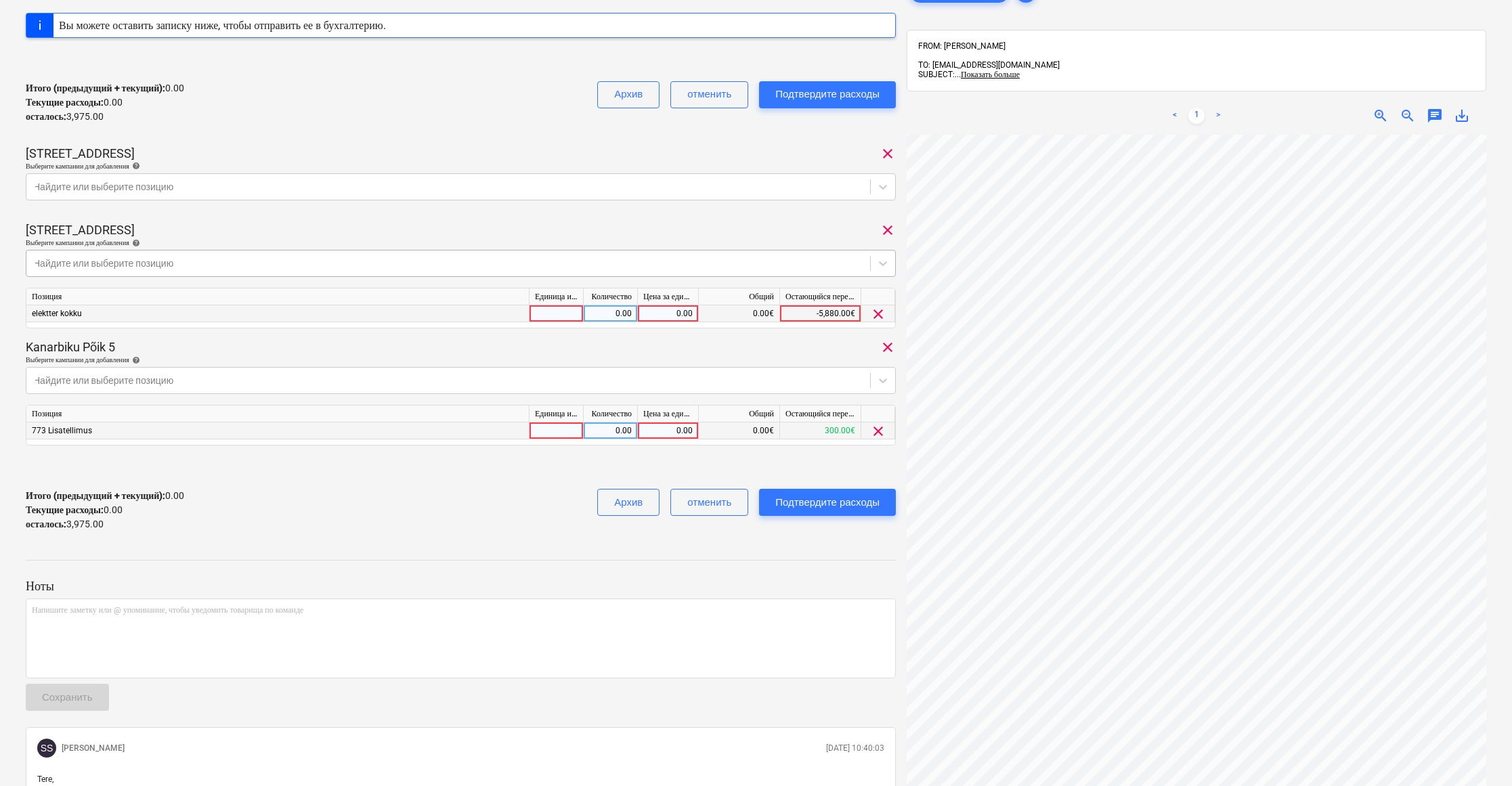
scroll to position [221, 0]
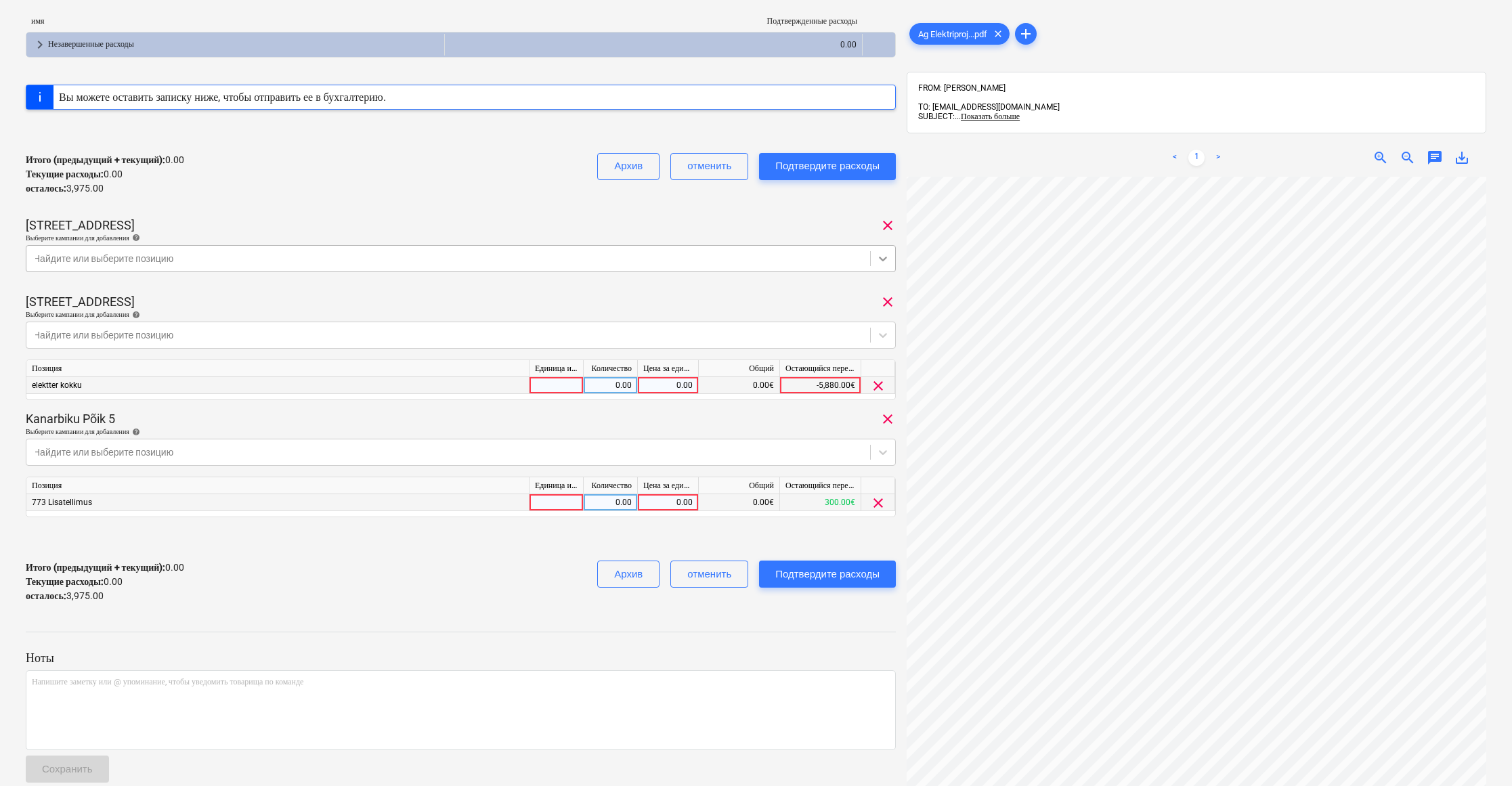
click at [883, 262] on icon at bounding box center [883, 258] width 14 height 14
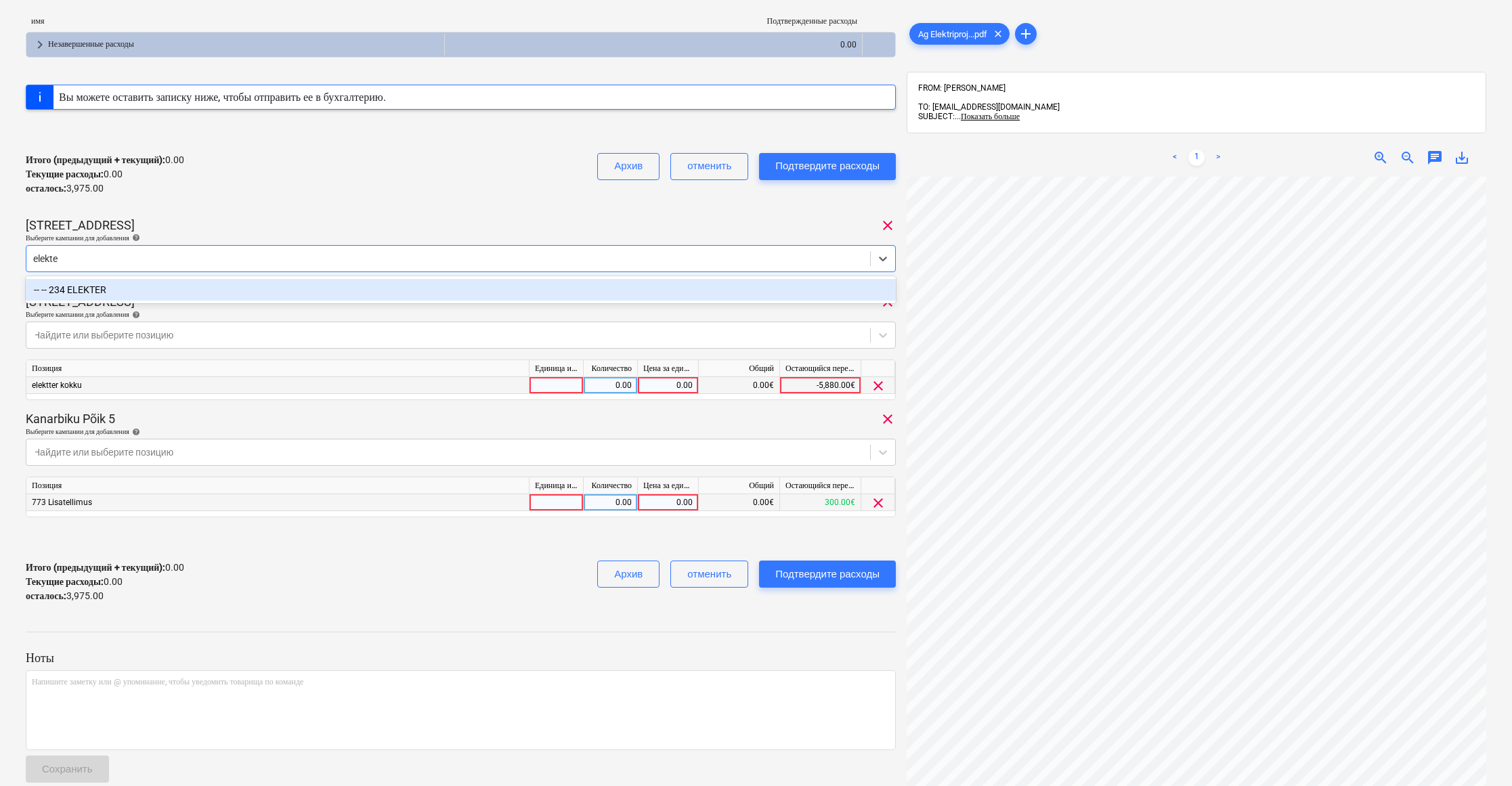
type input "elekter"
click at [547, 291] on div "-- -- 234 ELEKTER" at bounding box center [460, 289] width 870 height 21
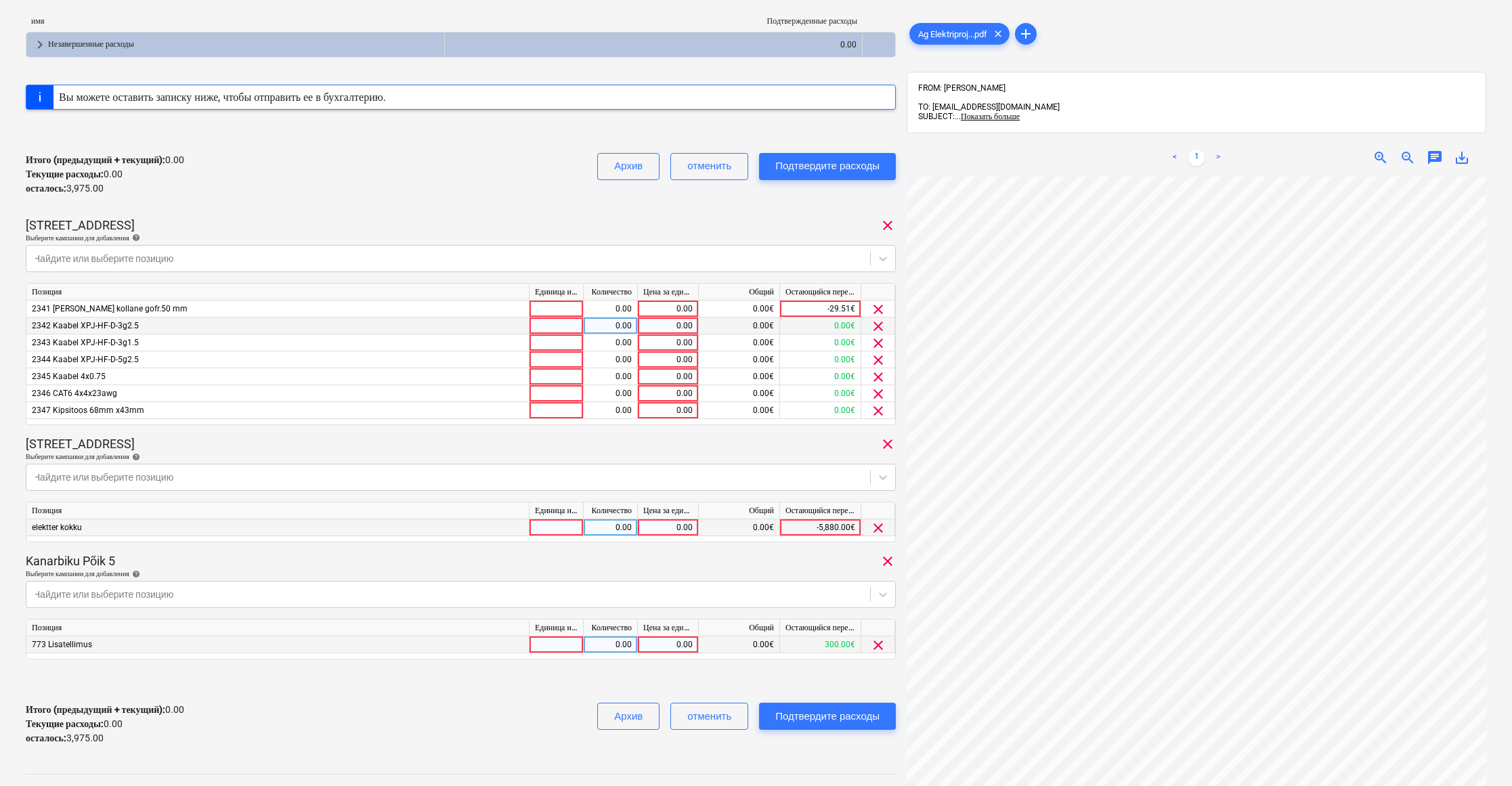
click at [876, 321] on span "clear" at bounding box center [878, 326] width 16 height 16
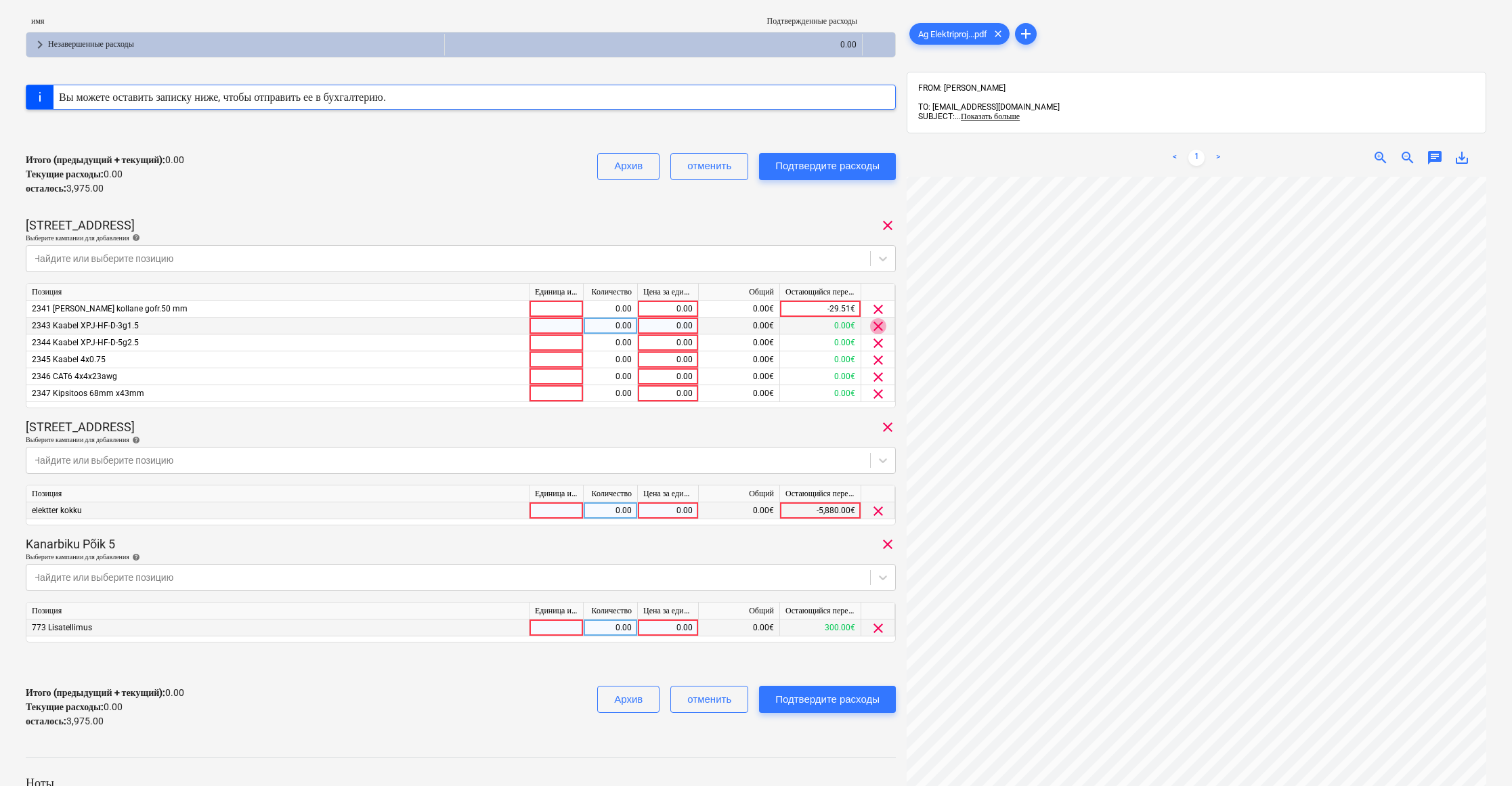
click at [876, 321] on span "clear" at bounding box center [878, 326] width 16 height 16
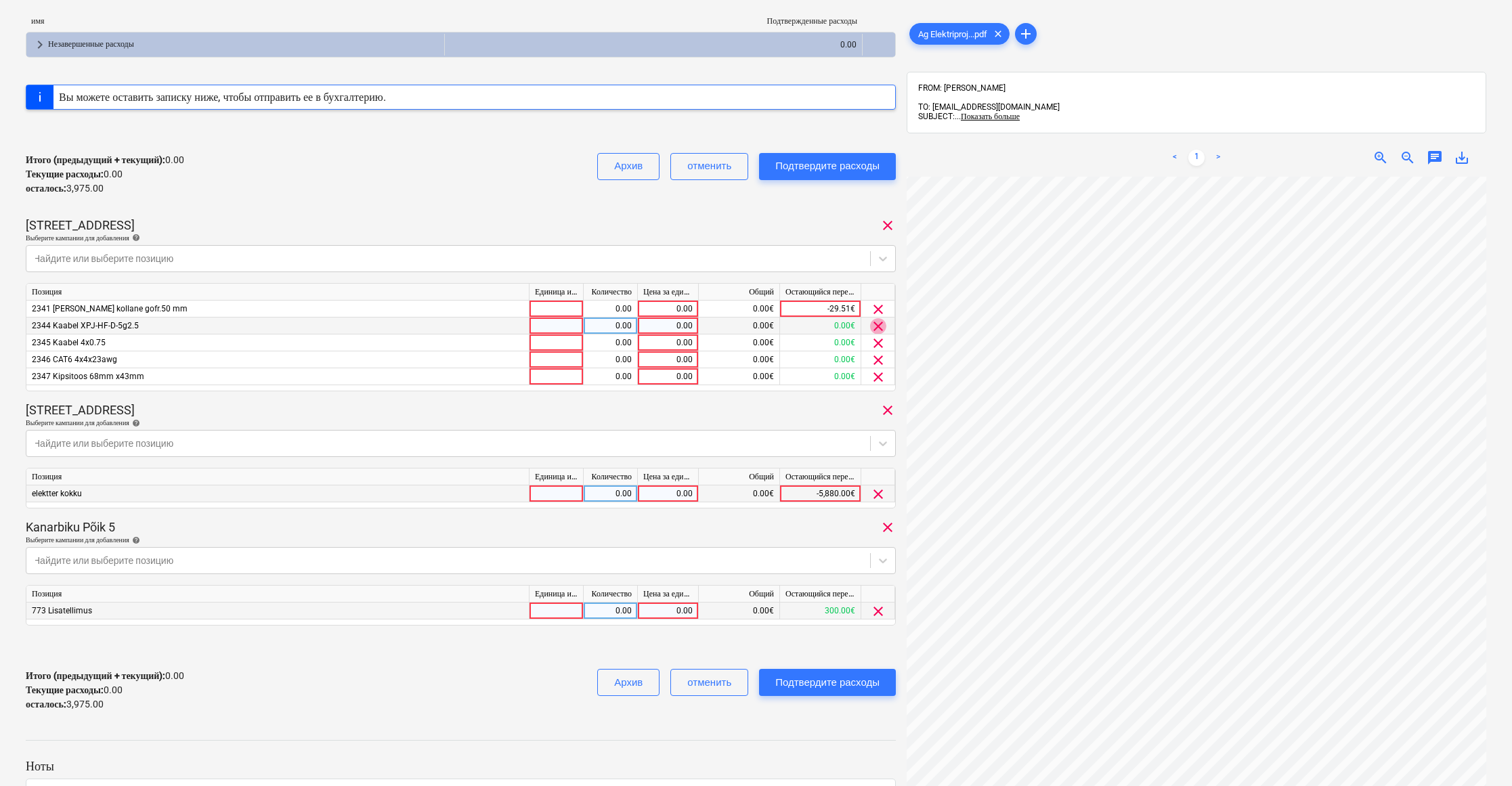
click at [876, 321] on span "clear" at bounding box center [878, 326] width 16 height 16
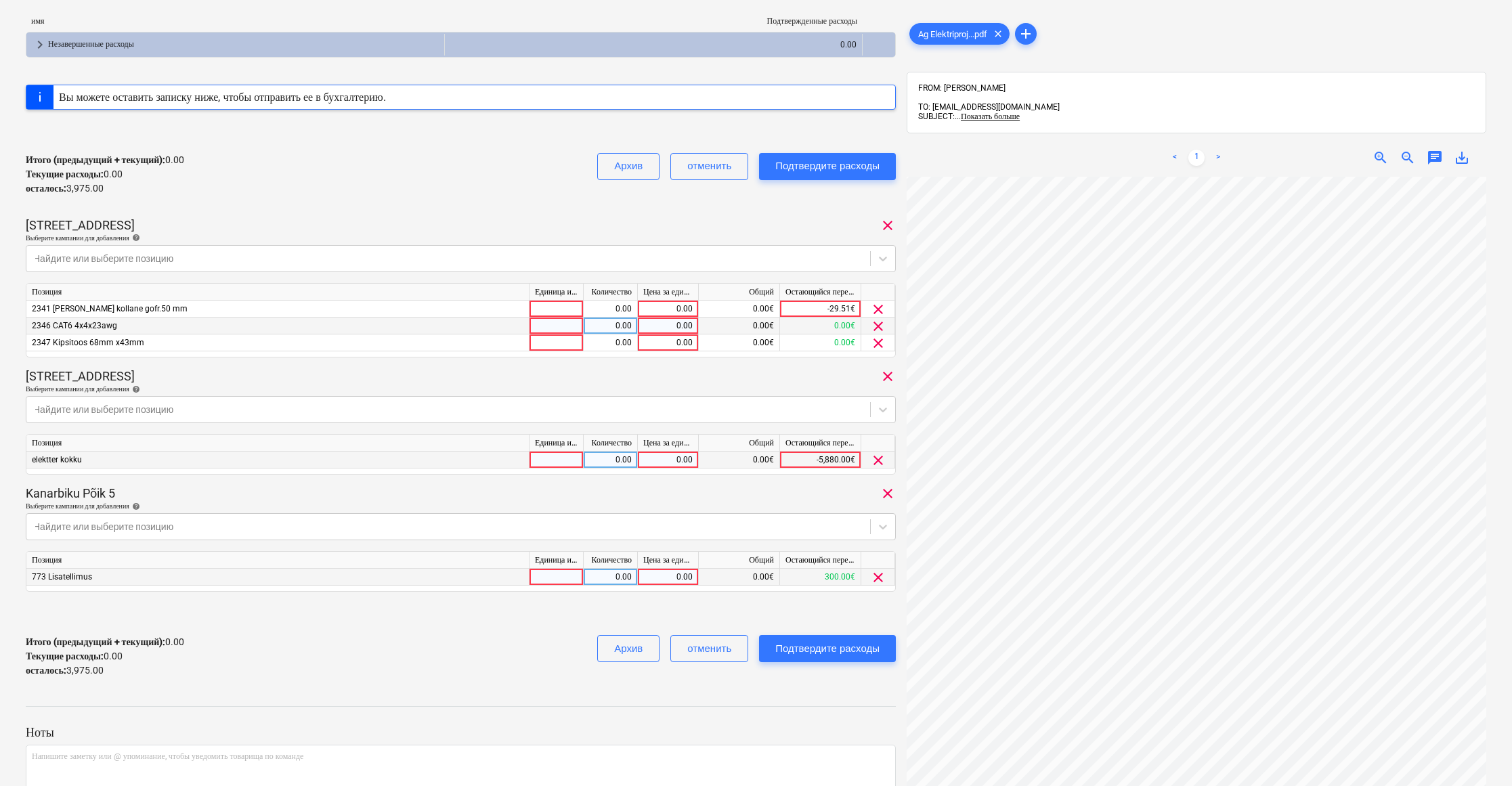
click at [876, 321] on span "clear" at bounding box center [878, 326] width 16 height 16
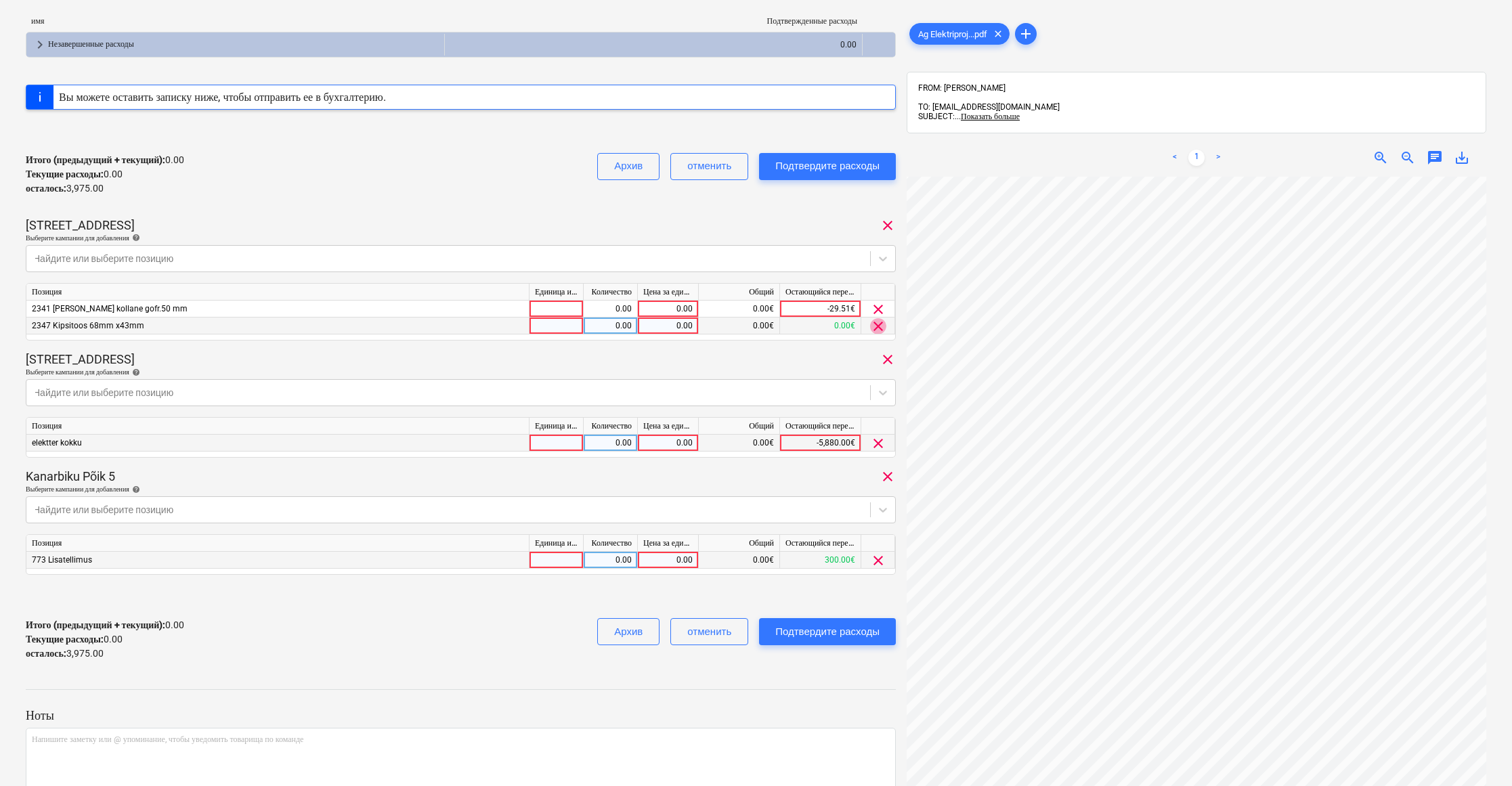
click at [876, 321] on span "clear" at bounding box center [878, 326] width 16 height 16
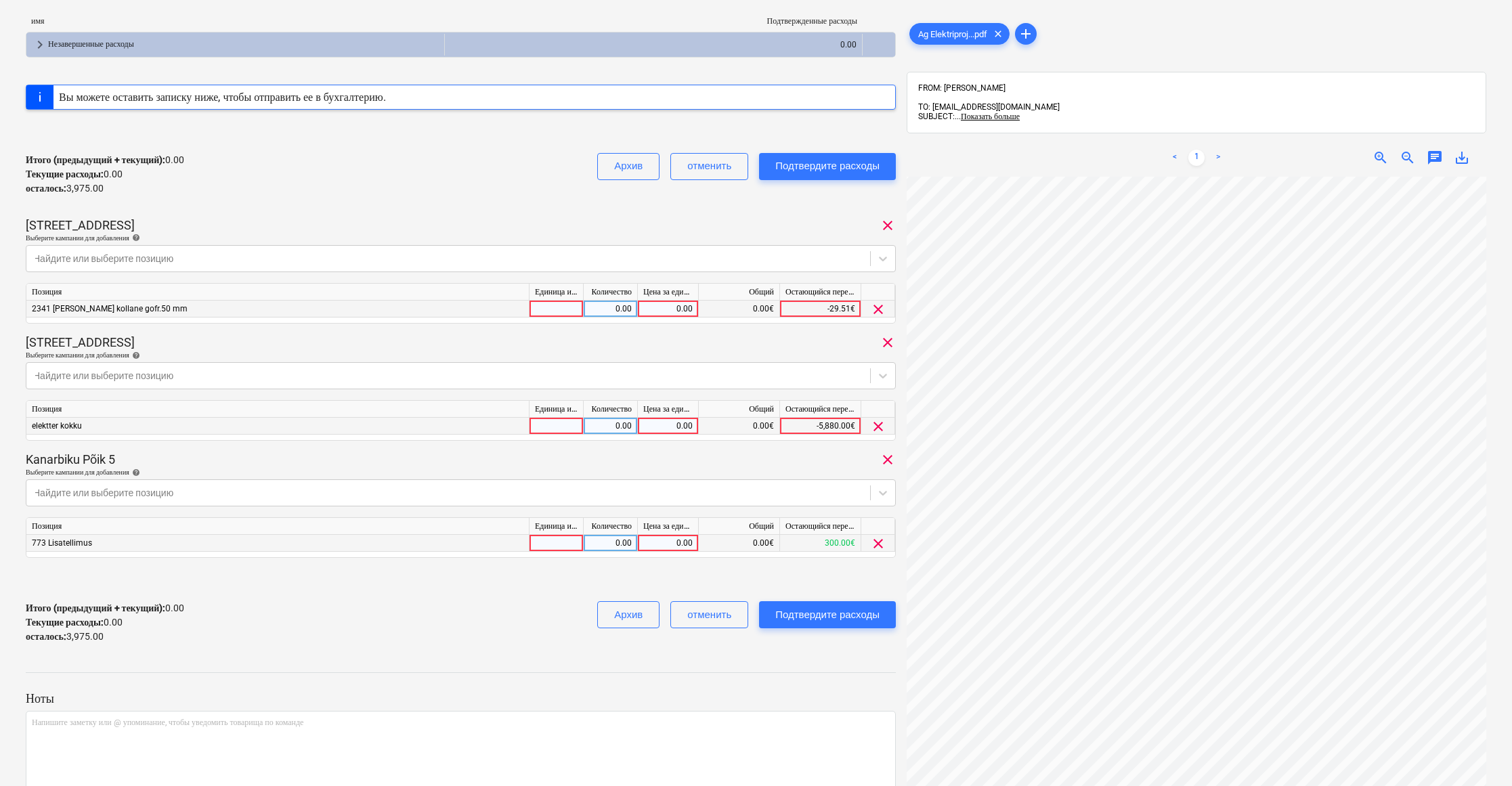
click at [668, 308] on div "0.00" at bounding box center [668, 309] width 49 height 17
type input "200"
click at [670, 425] on div "0.00" at bounding box center [668, 426] width 49 height 17
click at [661, 422] on input at bounding box center [667, 425] width 61 height 16
type input "200"
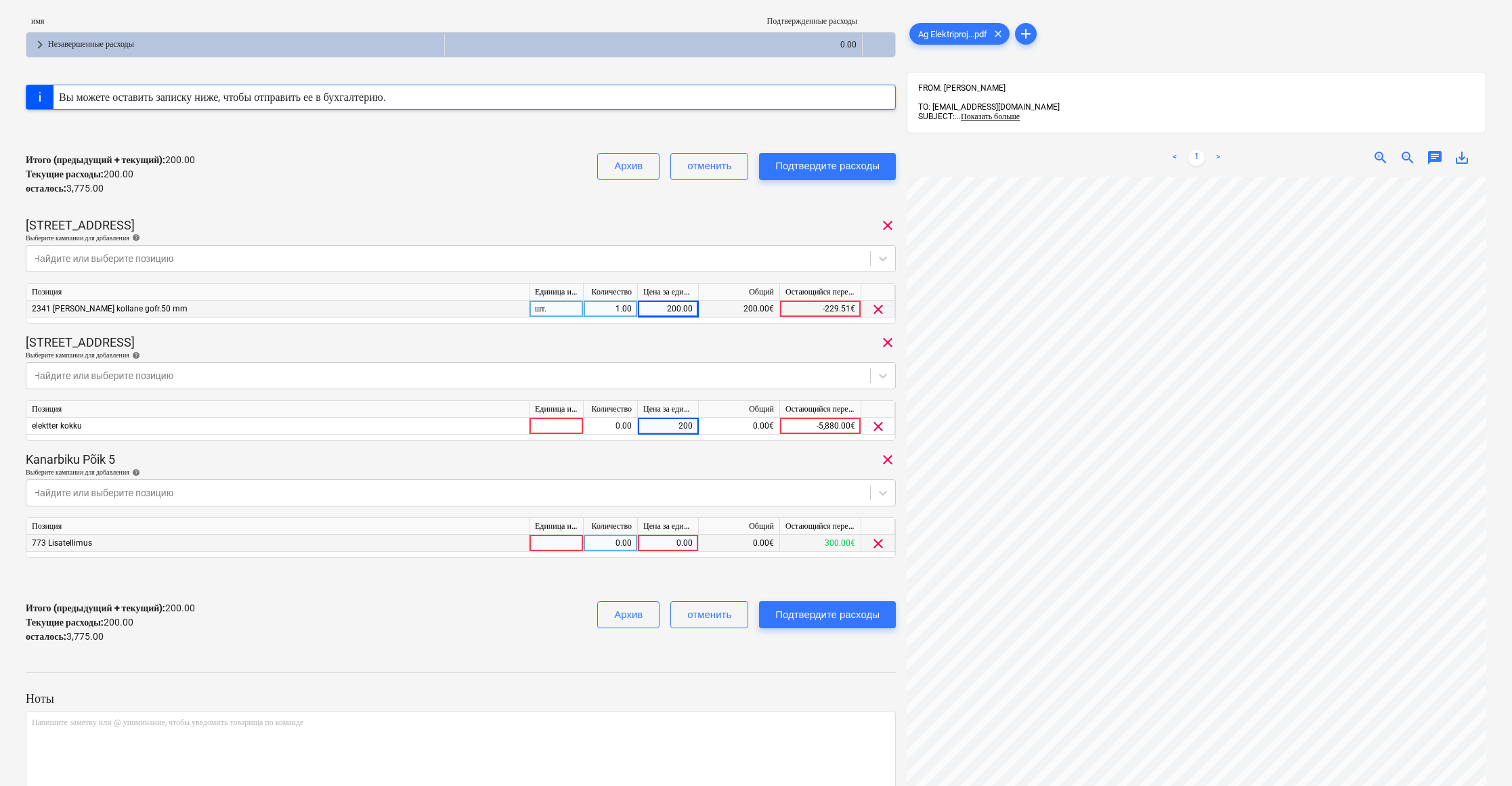
click at [671, 543] on div "0.00" at bounding box center [668, 543] width 49 height 17
click at [670, 544] on input at bounding box center [667, 542] width 61 height 16
type input "100"
click at [854, 620] on div "Подтвердите расходы" at bounding box center [827, 615] width 104 height 18
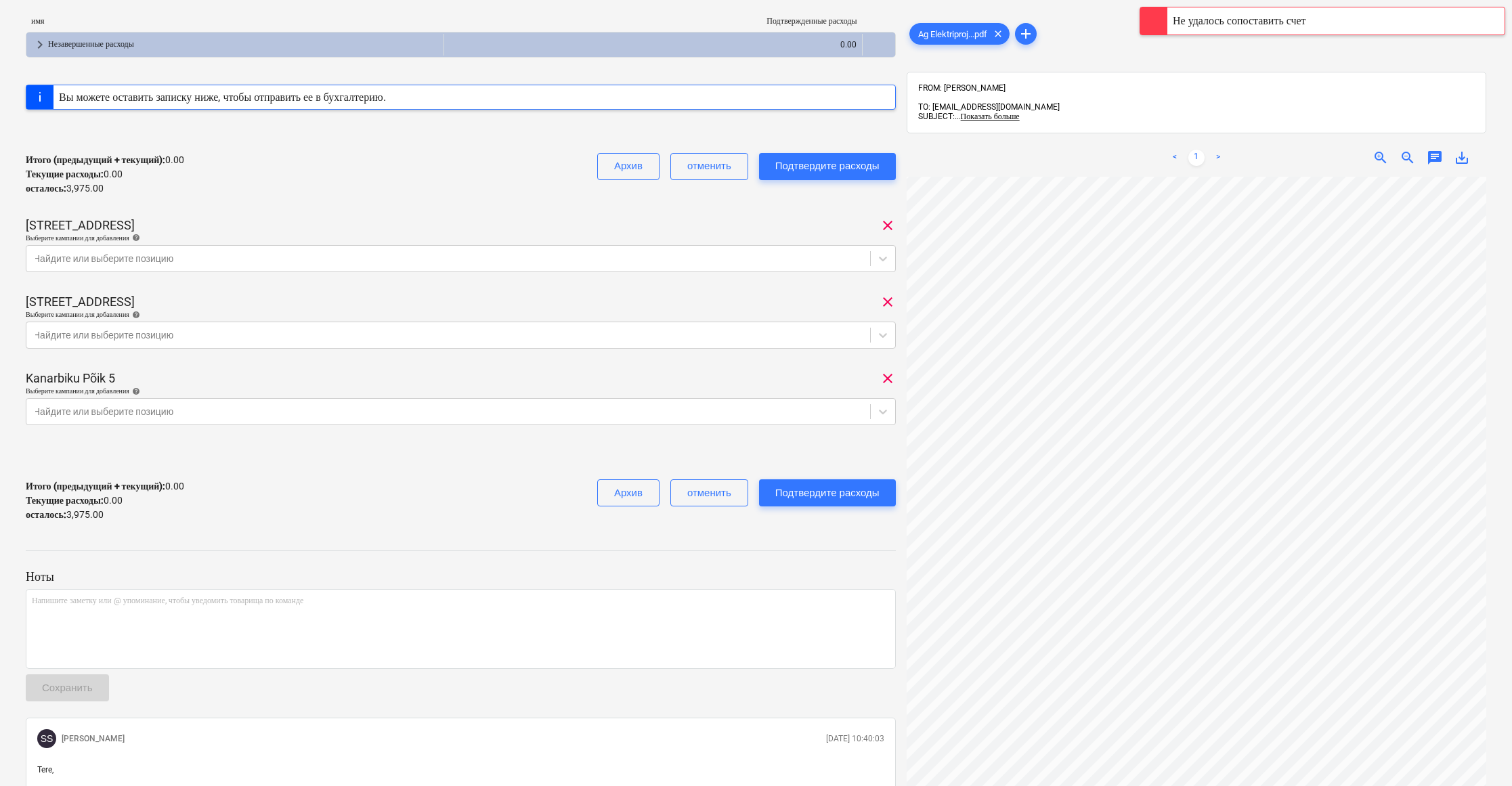
scroll to position [350, 0]
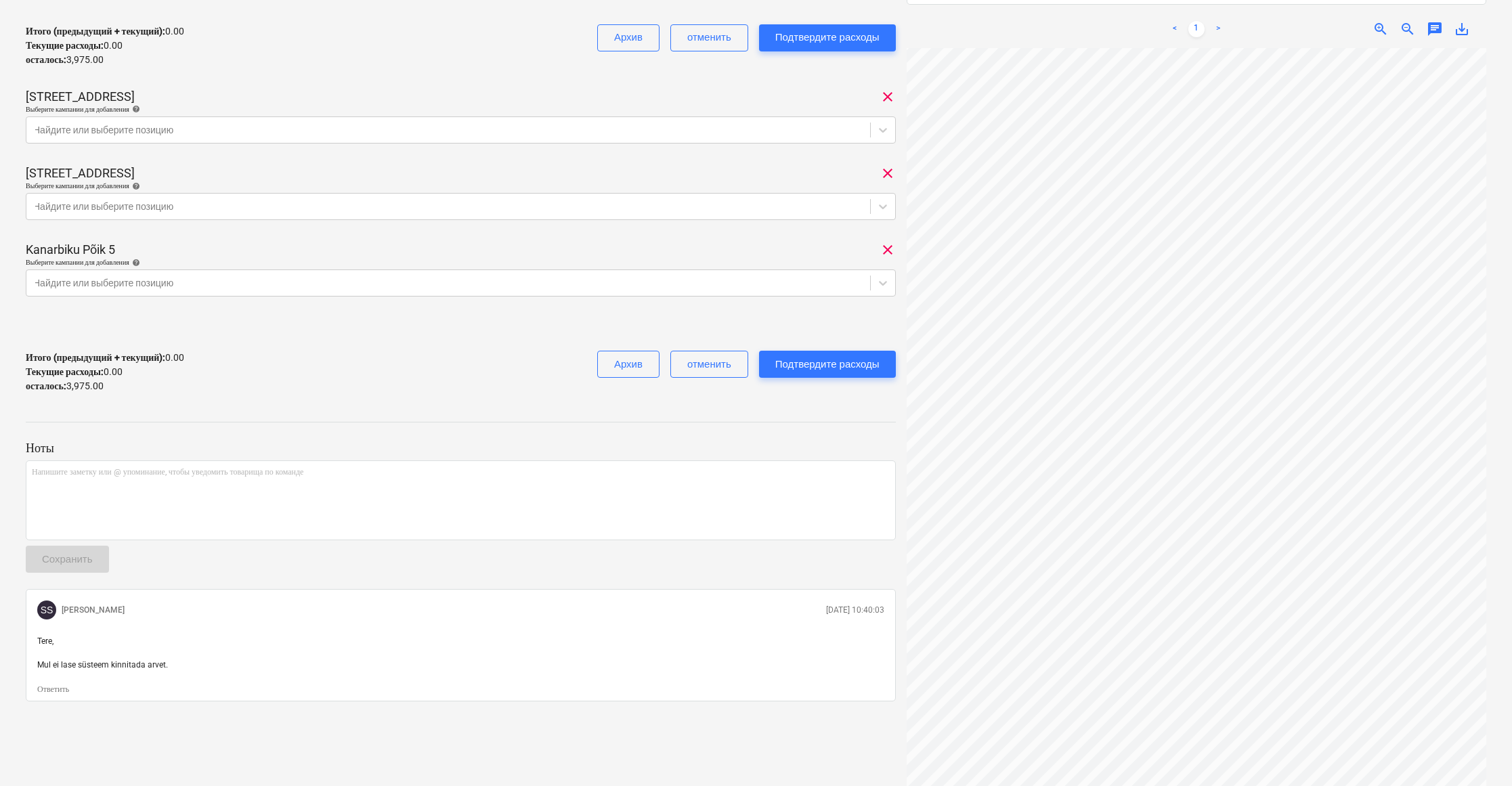
click at [38, 660] on div "Tere, Mul ei lase süsteem kinnitada arvet." at bounding box center [460, 652] width 857 height 45
click at [57, 493] on div "Напишите заметку или @ упоминание, чтобы уведомить товарища по команде ﻿" at bounding box center [460, 500] width 870 height 80
drag, startPoint x: 281, startPoint y: 484, endPoint x: 317, endPoint y: 505, distance: 41.7
click at [303, 498] on div "Напишите заметку или @ упоминание, чтобы уведомить товарища по команде ﻿" at bounding box center [460, 500] width 870 height 80
click at [58, 560] on div "Сохранить" at bounding box center [67, 559] width 51 height 18
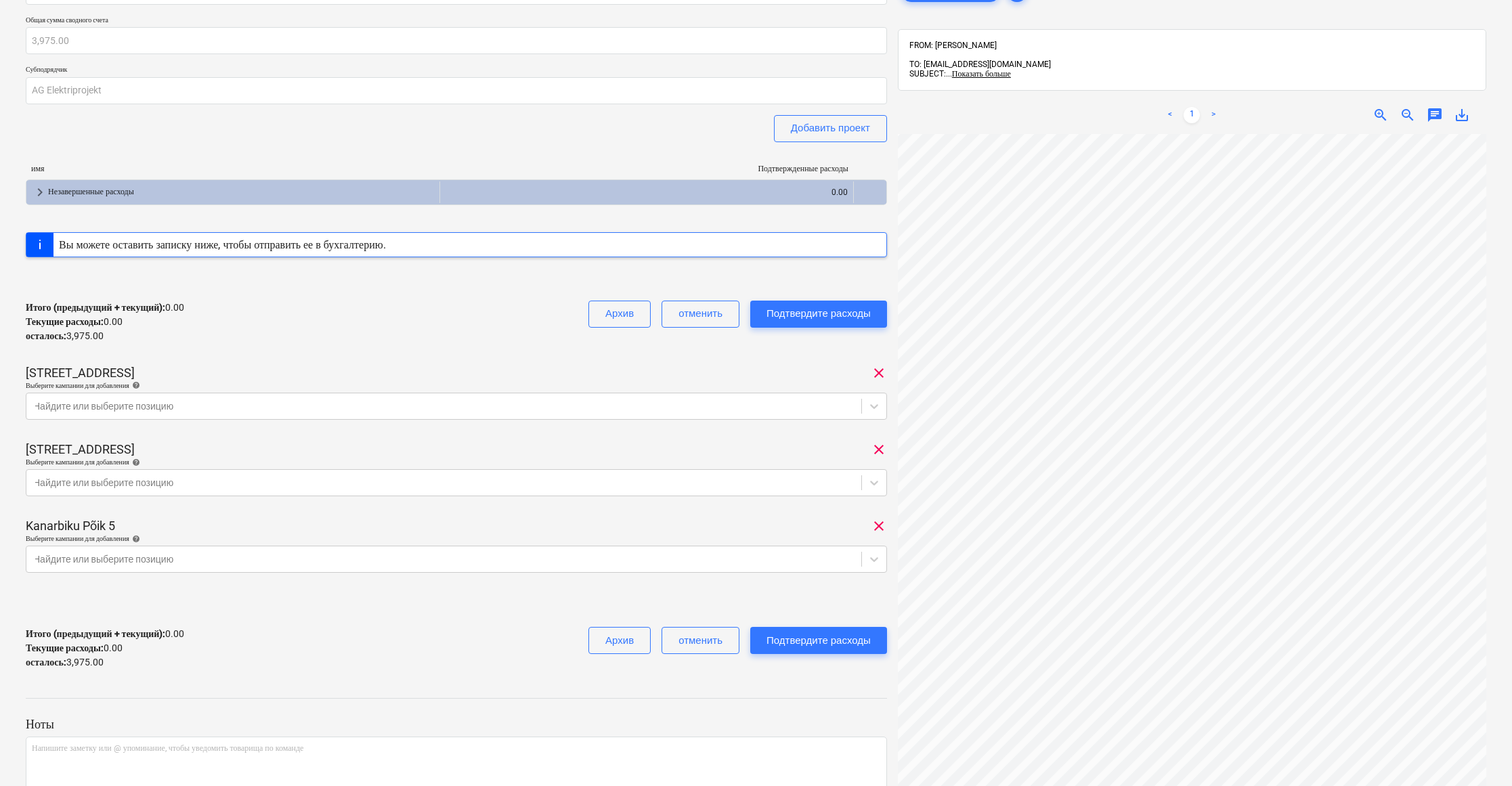
scroll to position [0, 0]
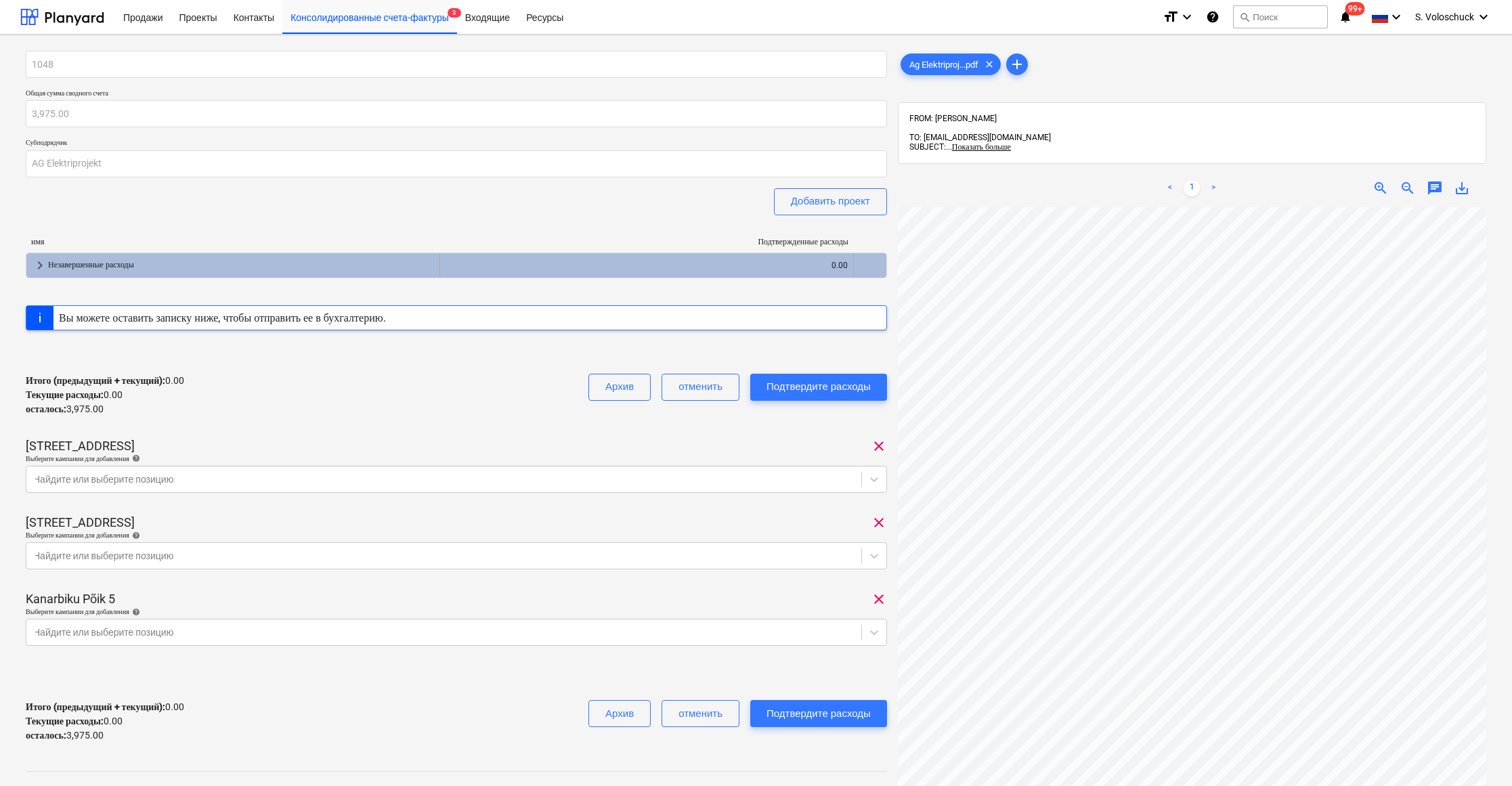
click at [827, 264] on div "0.00" at bounding box center [647, 265] width 402 height 21
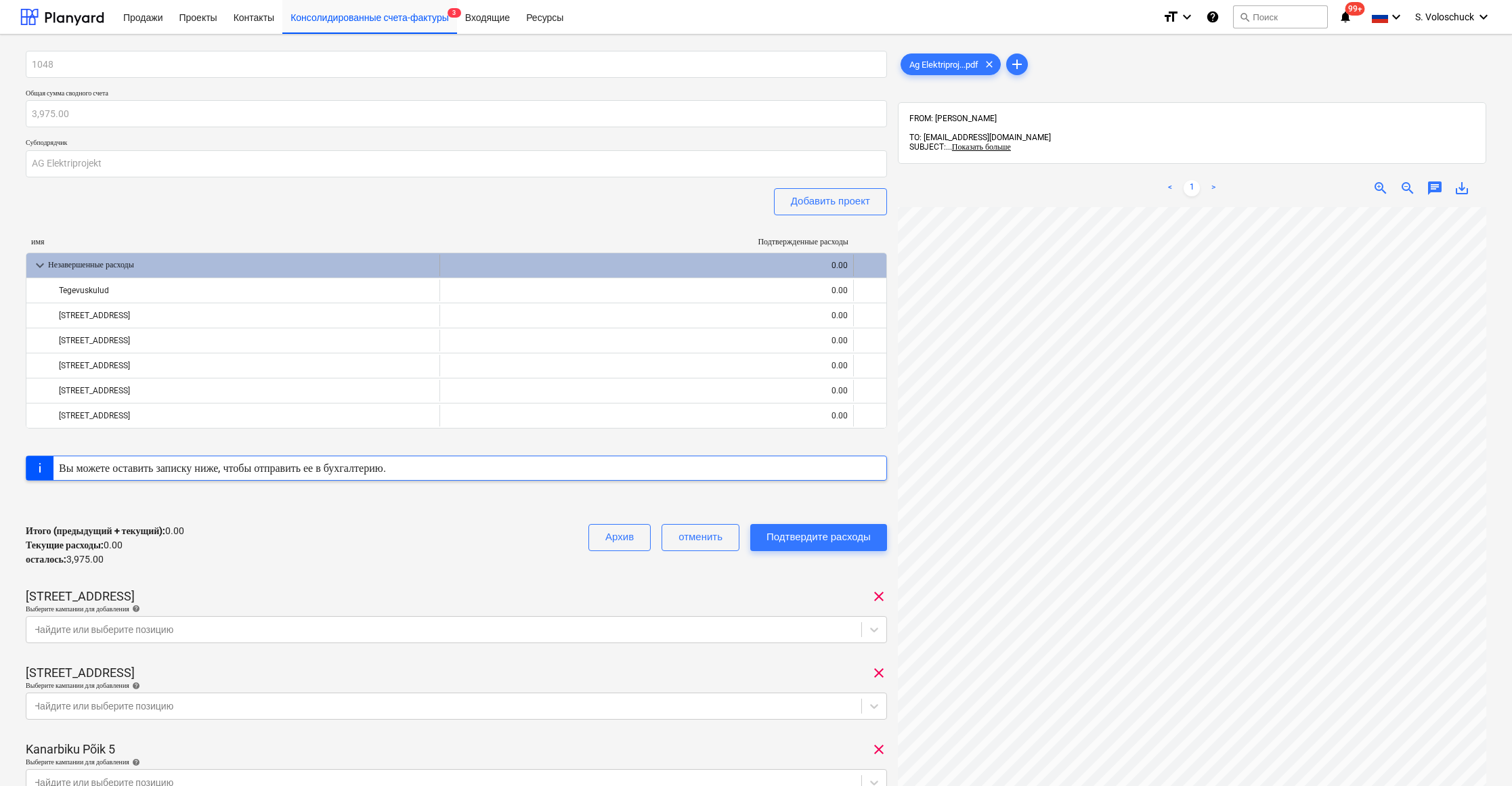
click at [814, 263] on div "0.00" at bounding box center [647, 265] width 402 height 21
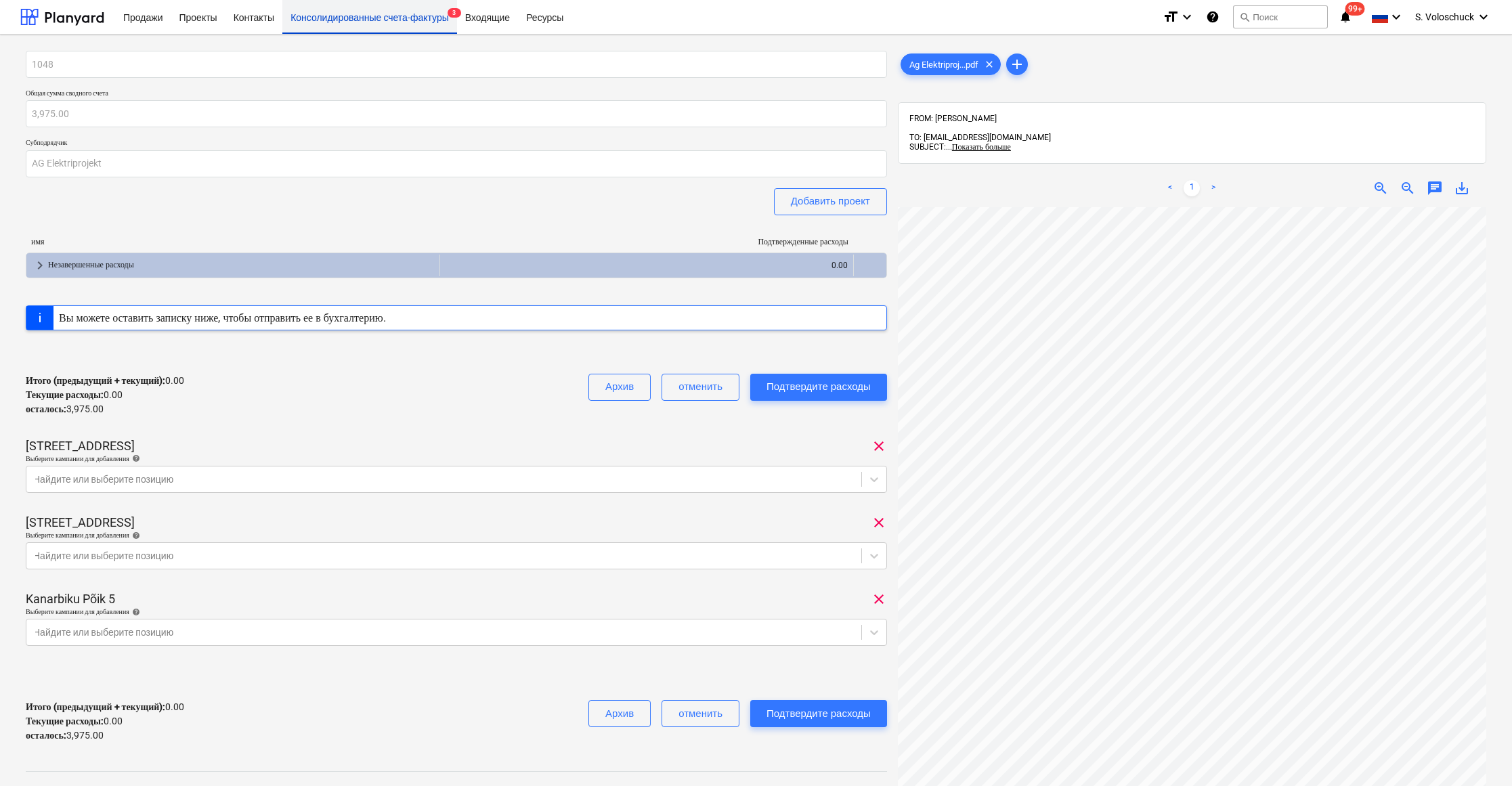
click at [436, 19] on div "Консолидированные счета-фактуры 3" at bounding box center [369, 16] width 175 height 35
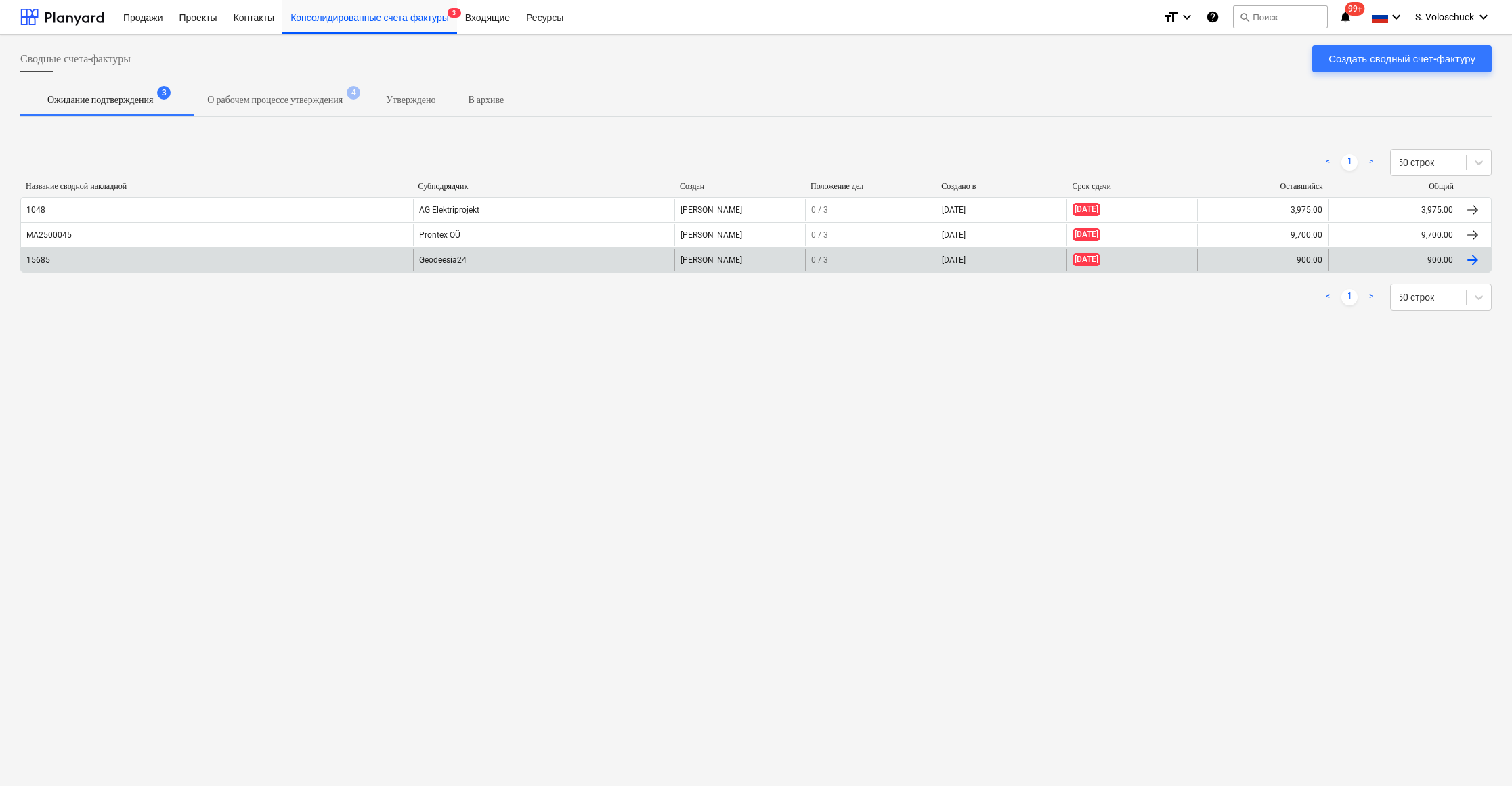
click at [430, 262] on div "Geodeesia24" at bounding box center [543, 259] width 262 height 21
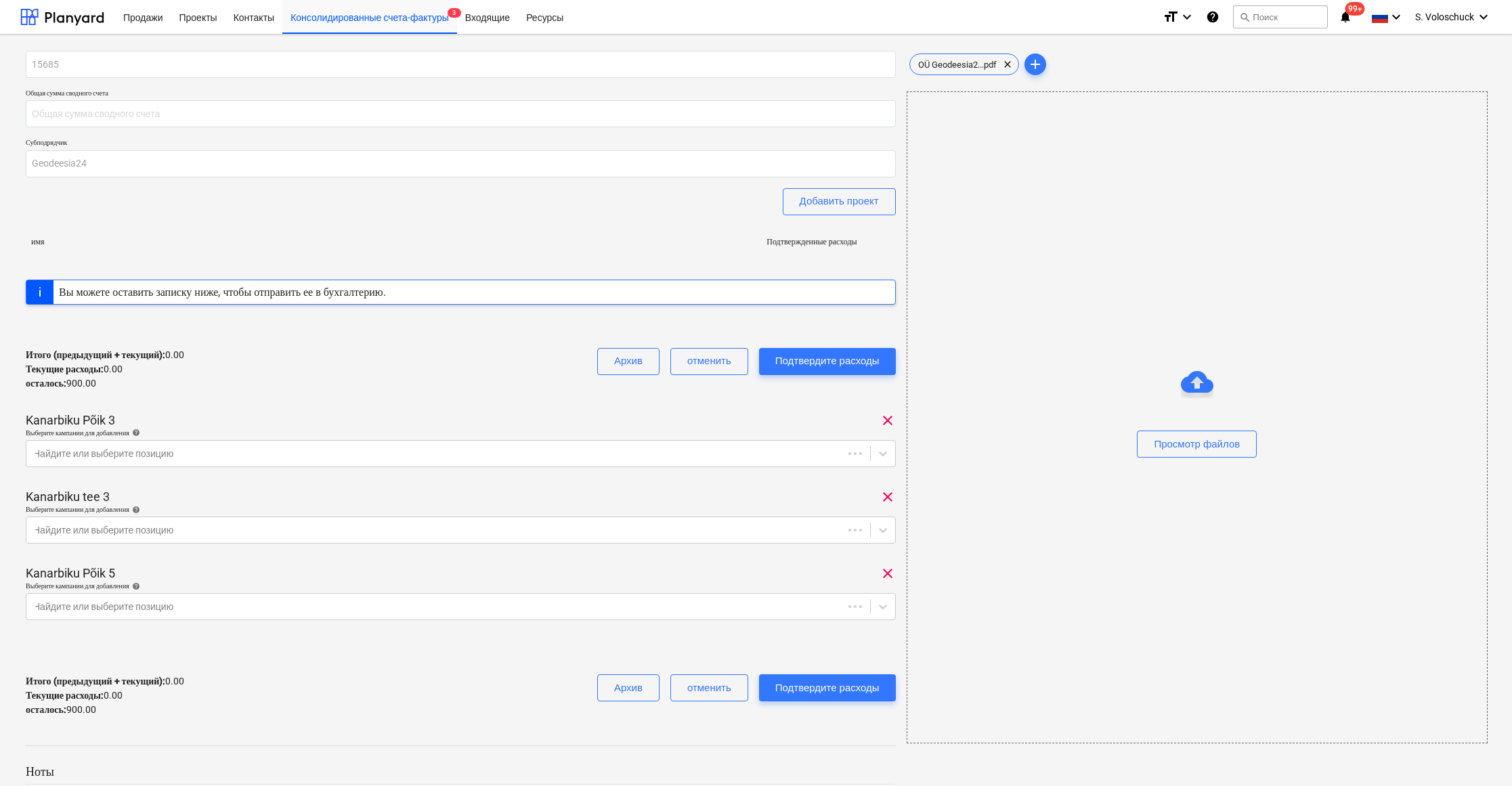
type input "900.00"
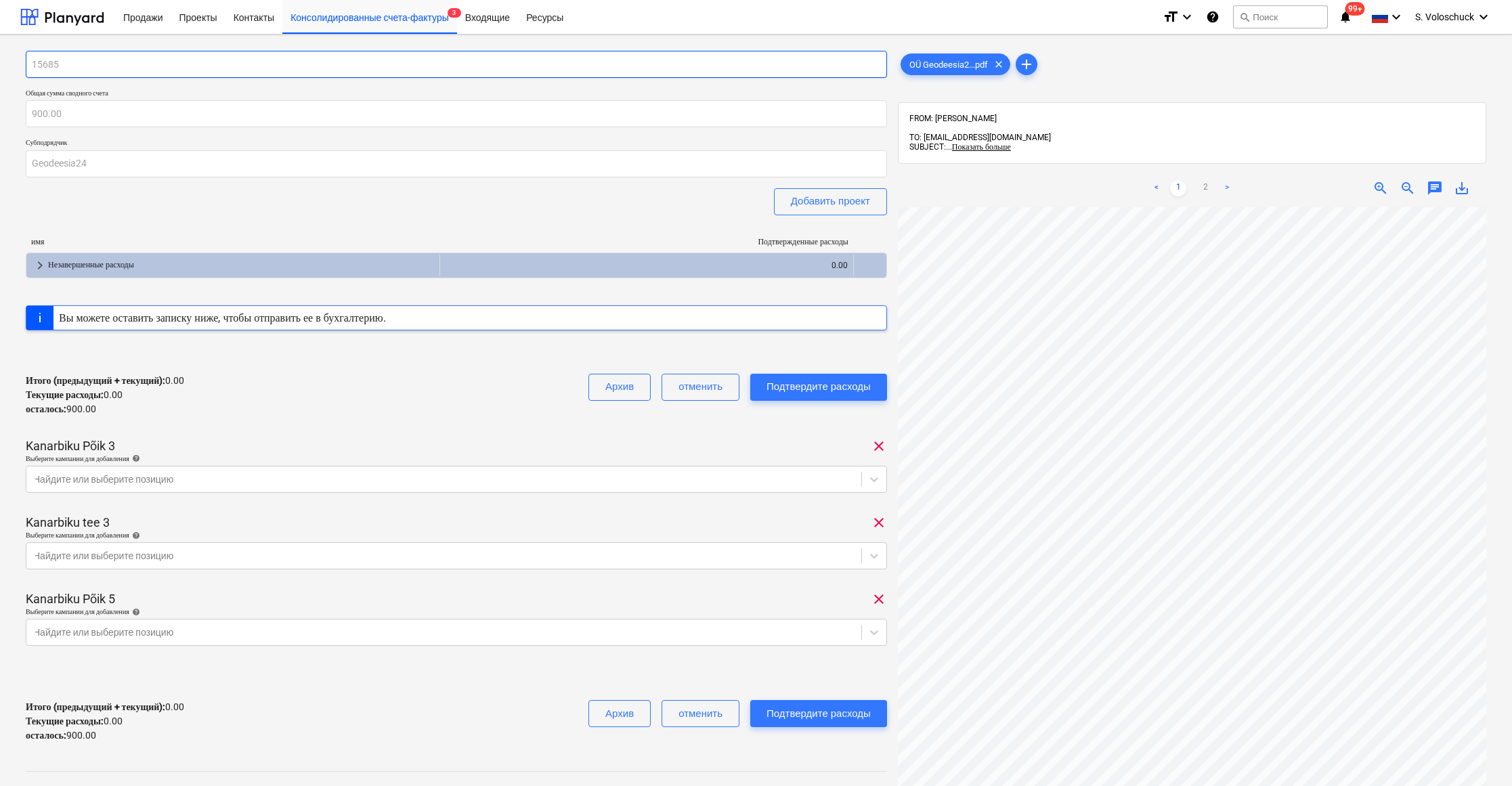
click at [361, 69] on input "15685" at bounding box center [456, 65] width 861 height 27
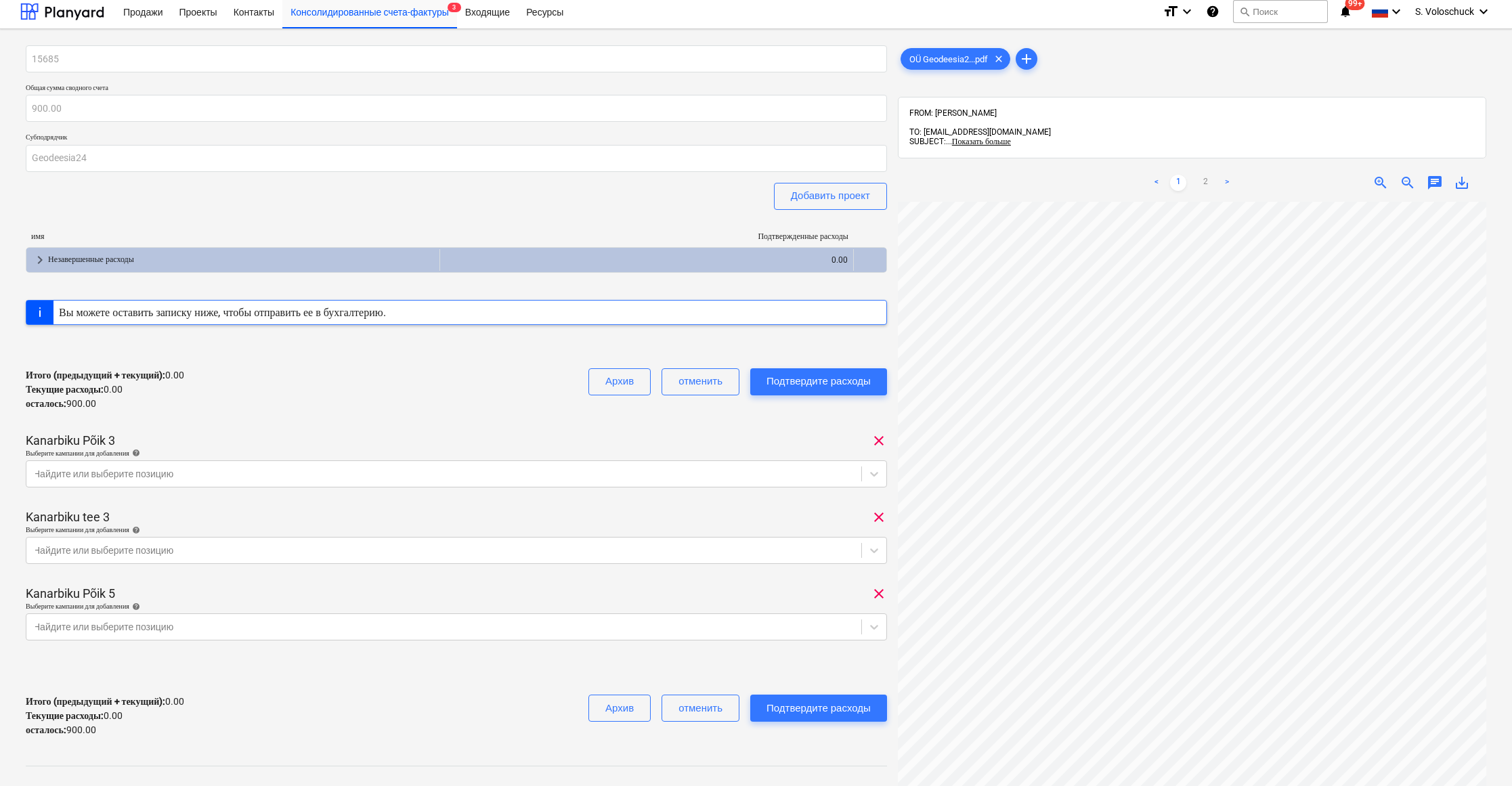
scroll to position [113, 0]
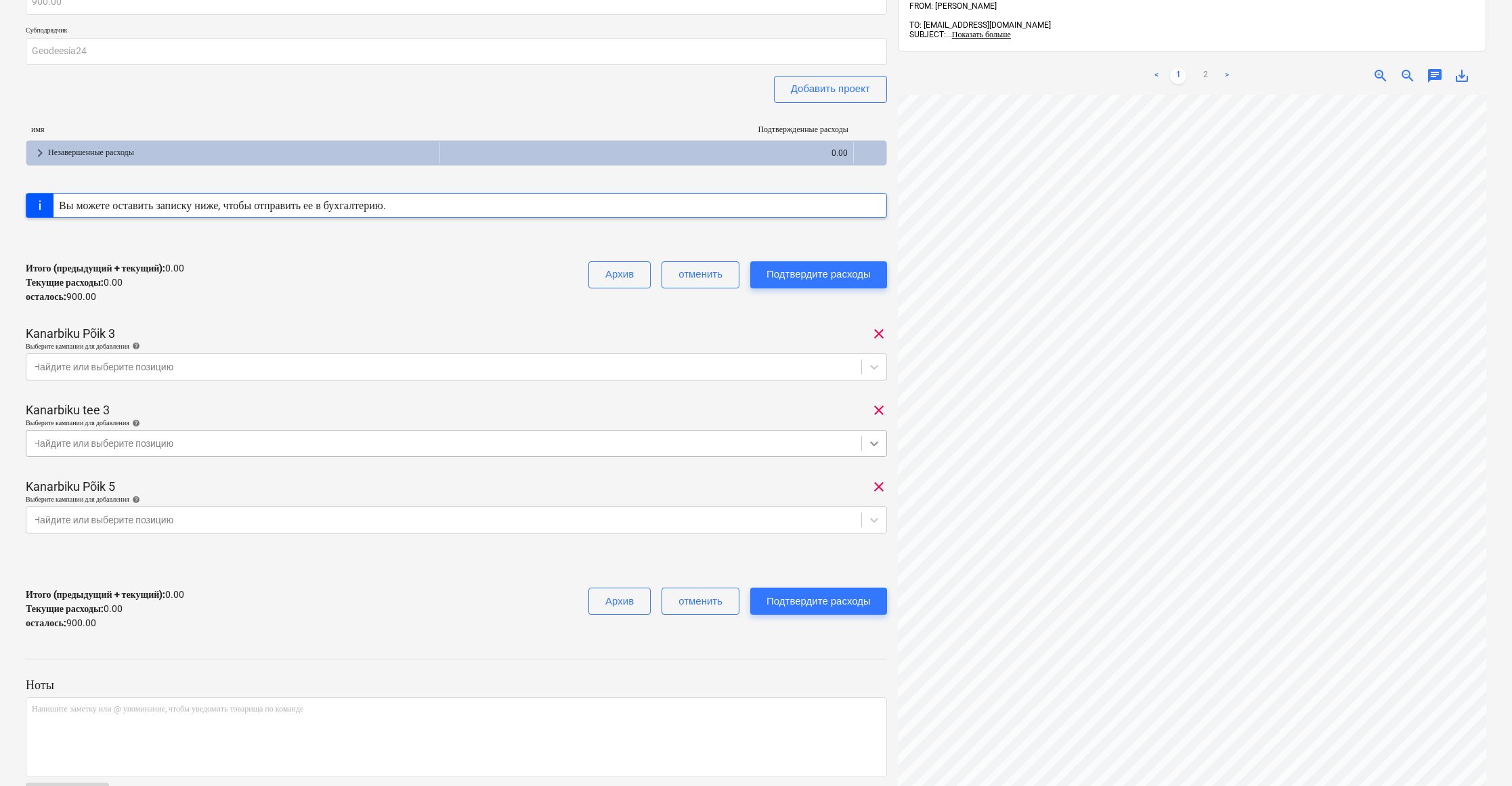
click at [870, 440] on icon at bounding box center [874, 443] width 14 height 14
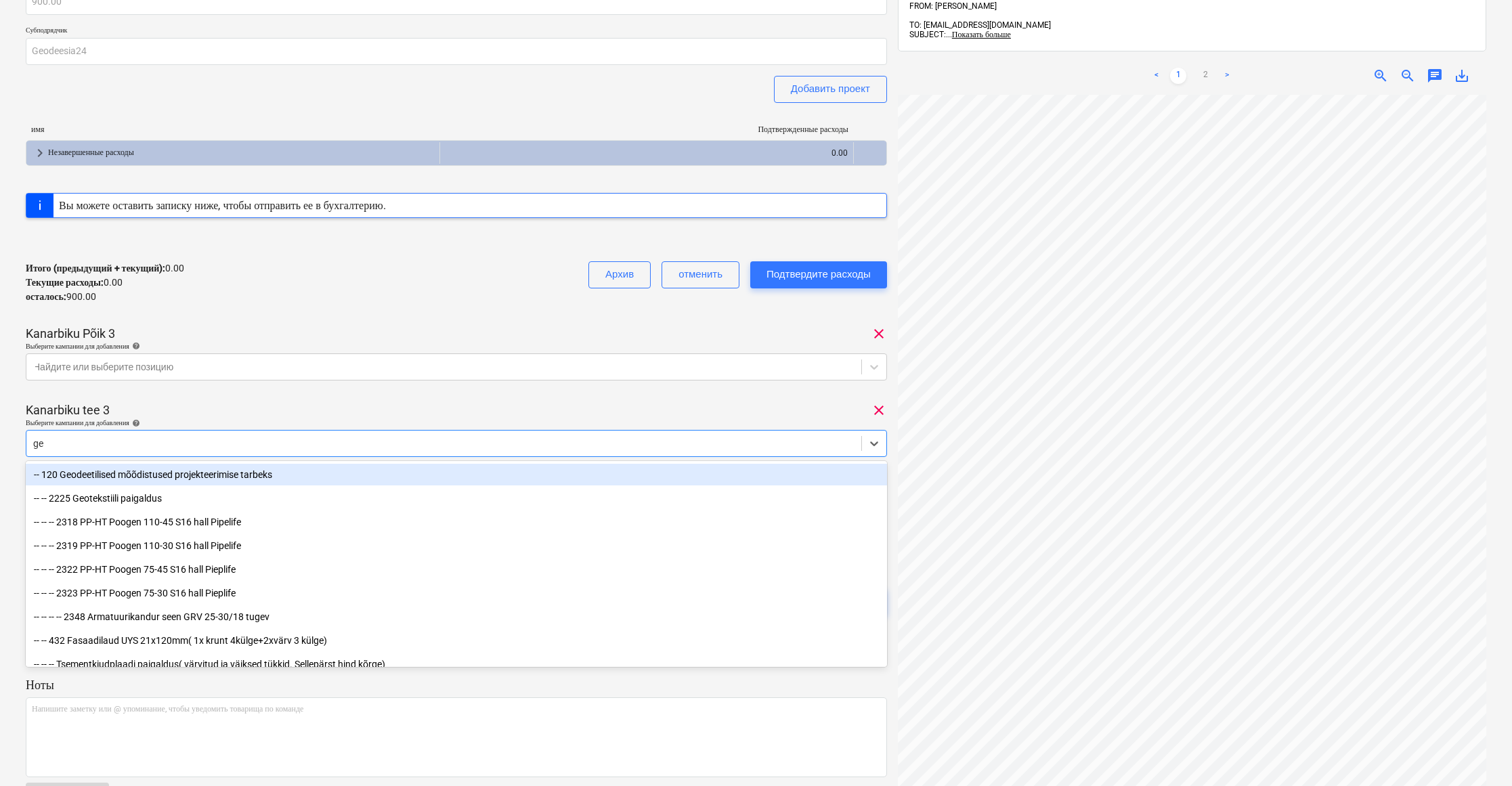
type input "geo"
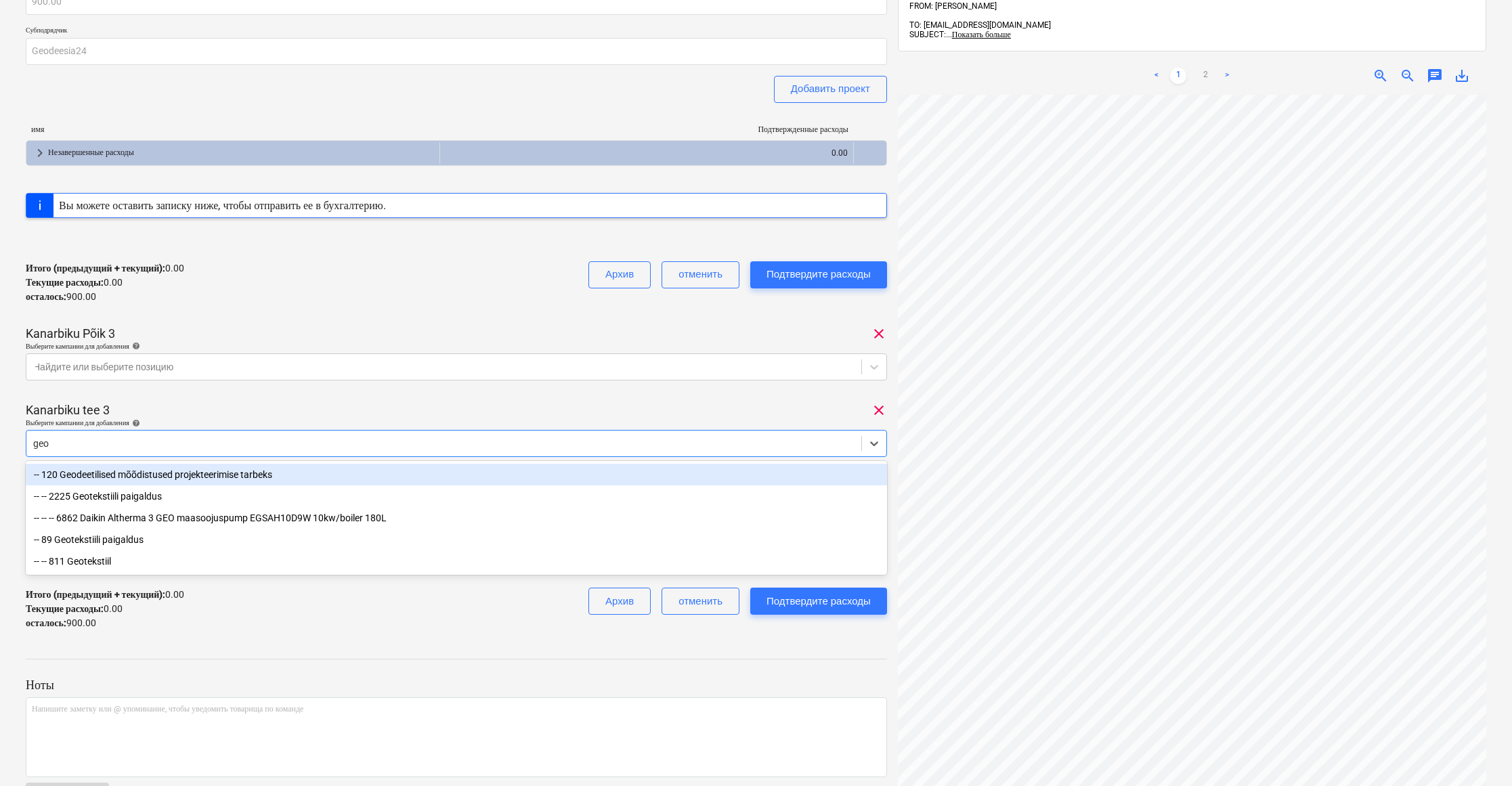
click at [267, 471] on div "-- 120 Geodeetilised mõõdistused projekteerimise tarbeks" at bounding box center [456, 474] width 861 height 21
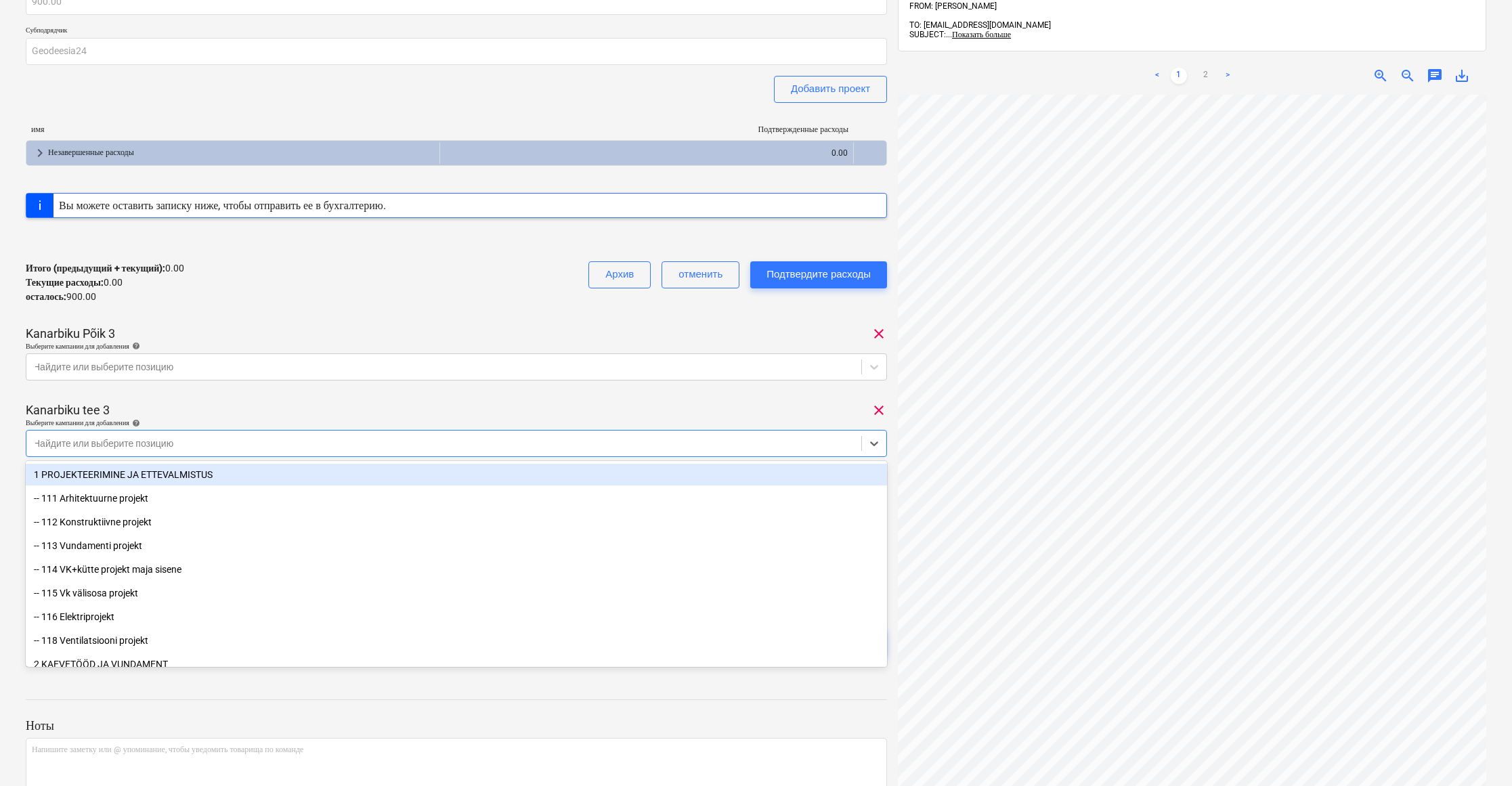
click at [251, 403] on div "Kanarbiku tee 3 clear" at bounding box center [456, 410] width 861 height 16
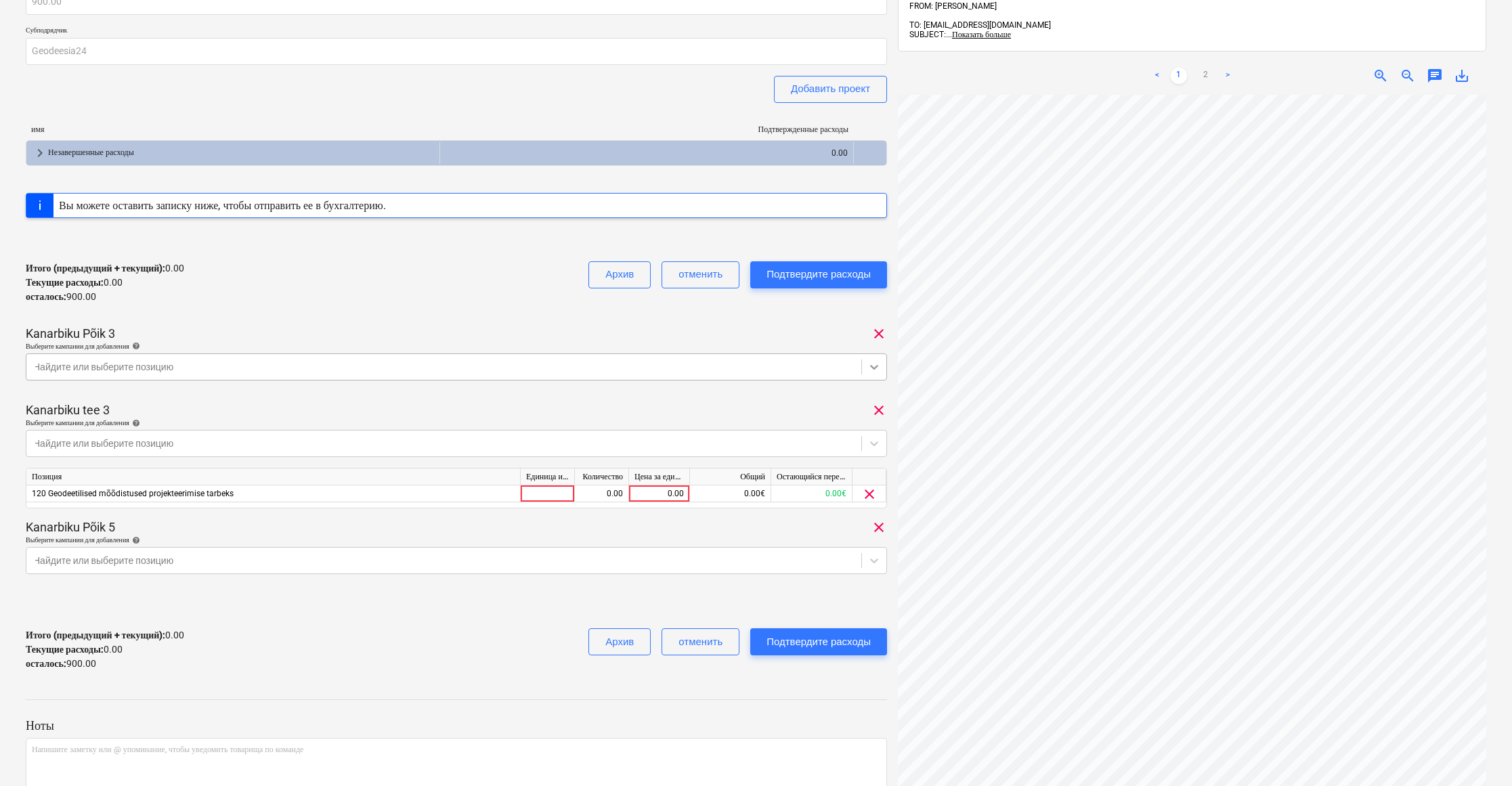
click at [870, 361] on icon at bounding box center [874, 367] width 14 height 14
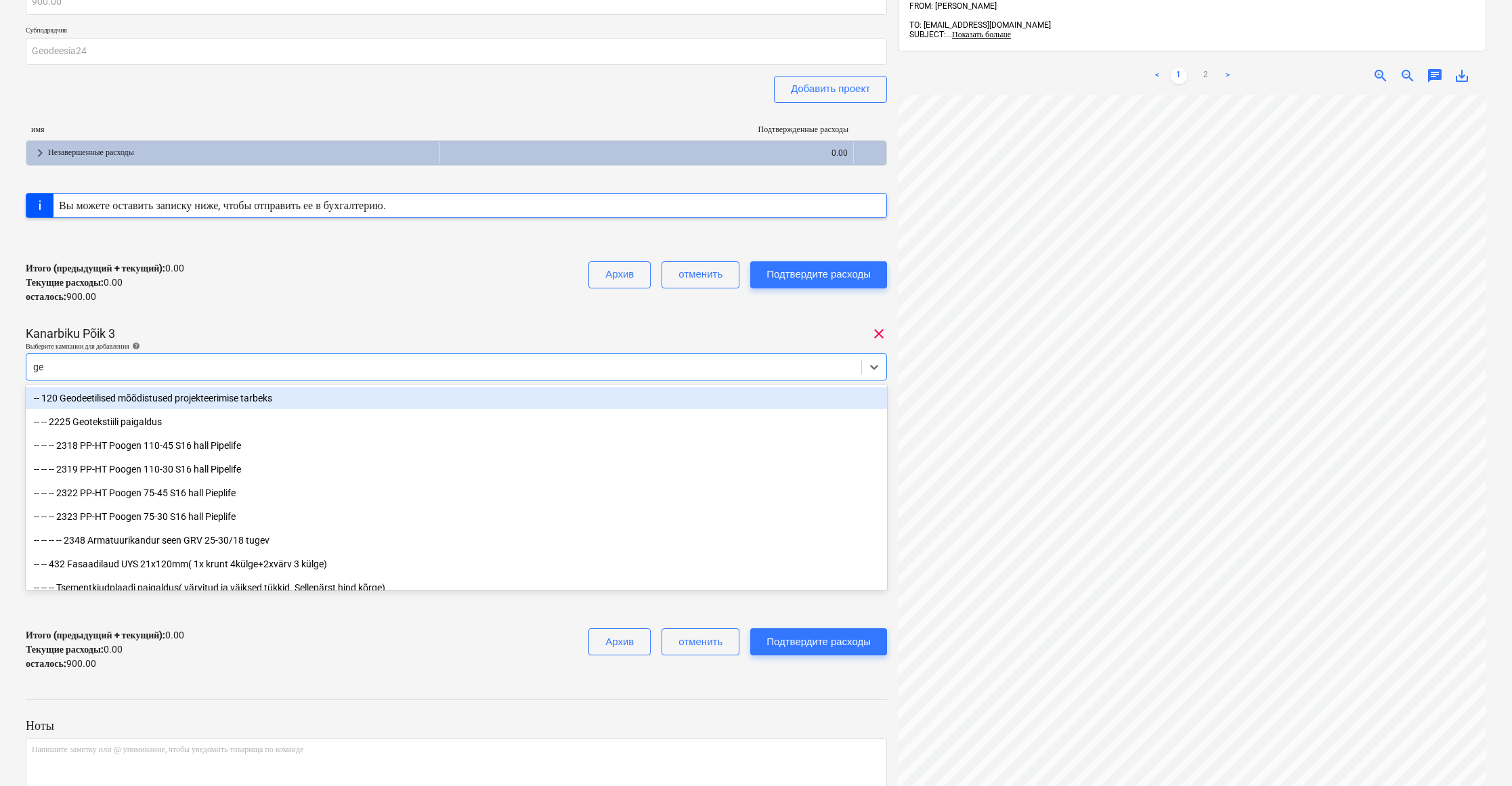
type input "geo"
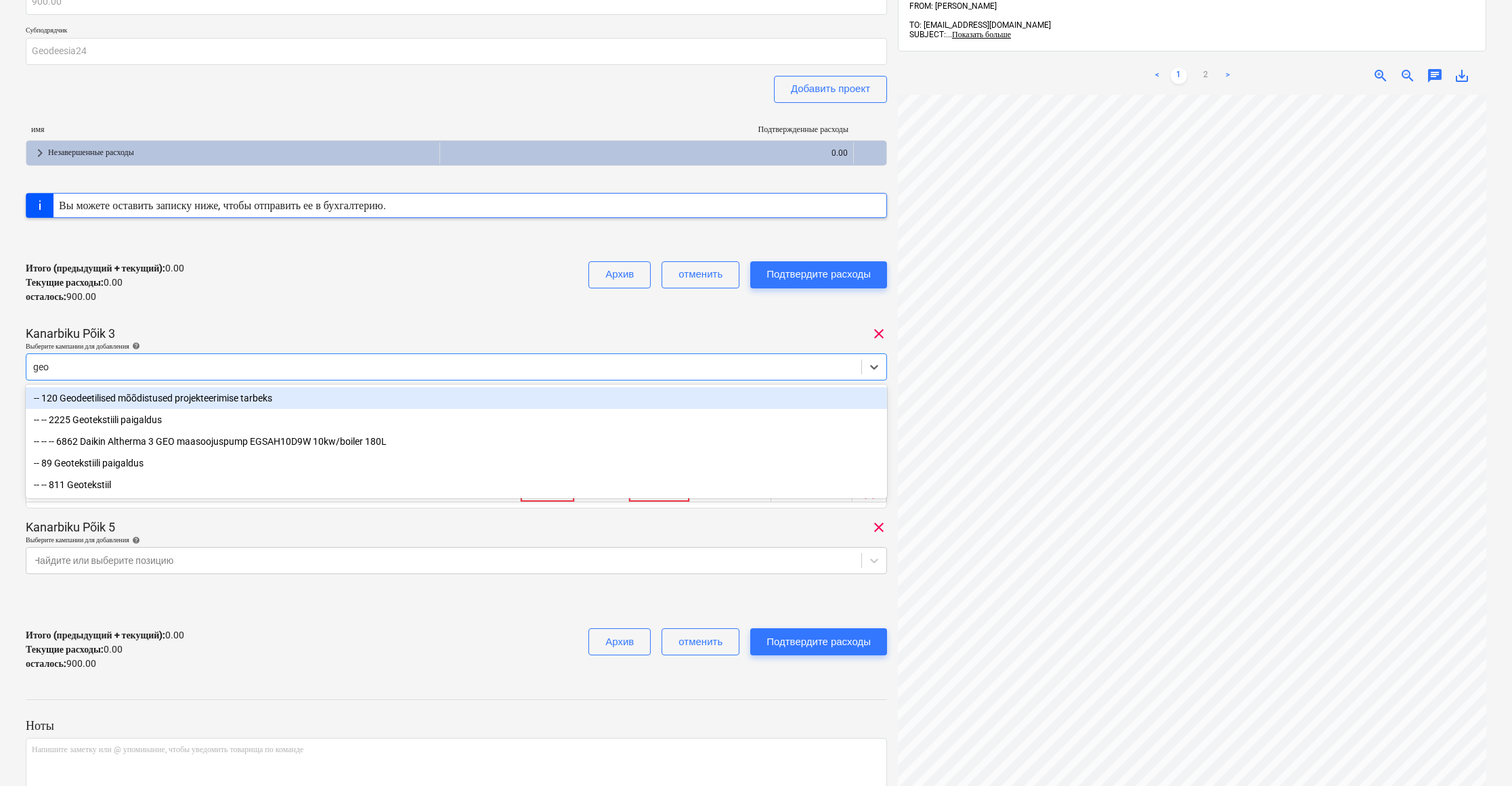
click at [251, 396] on div "-- 120 Geodeetilised mõõdistused projekteerimise tarbeks" at bounding box center [456, 397] width 861 height 21
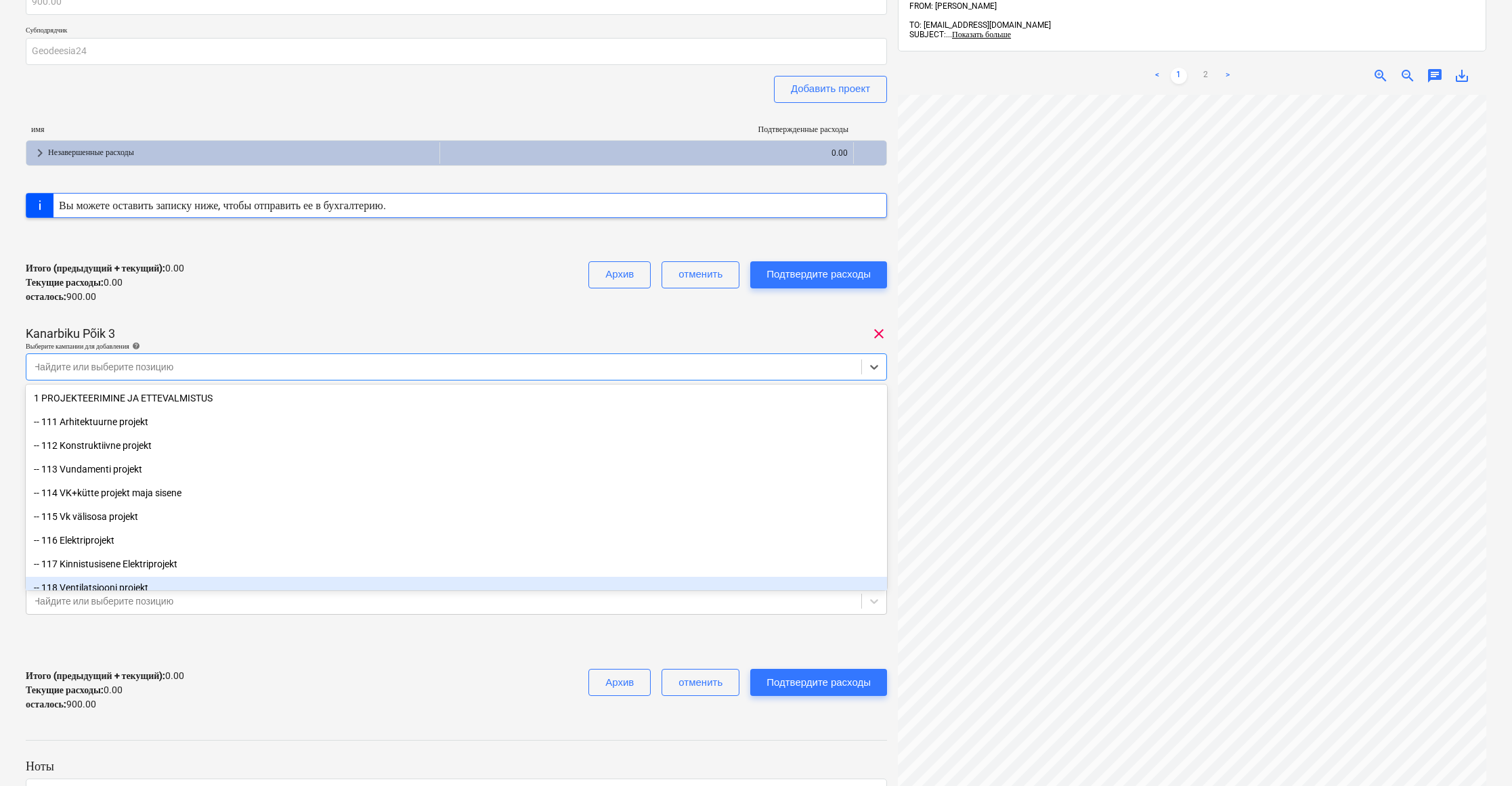
click at [472, 695] on div "Итого (предыдущий + текущий) : 0.00 Текущие расходы : 0.00 осталось : 900.00 Ар…" at bounding box center [456, 690] width 861 height 64
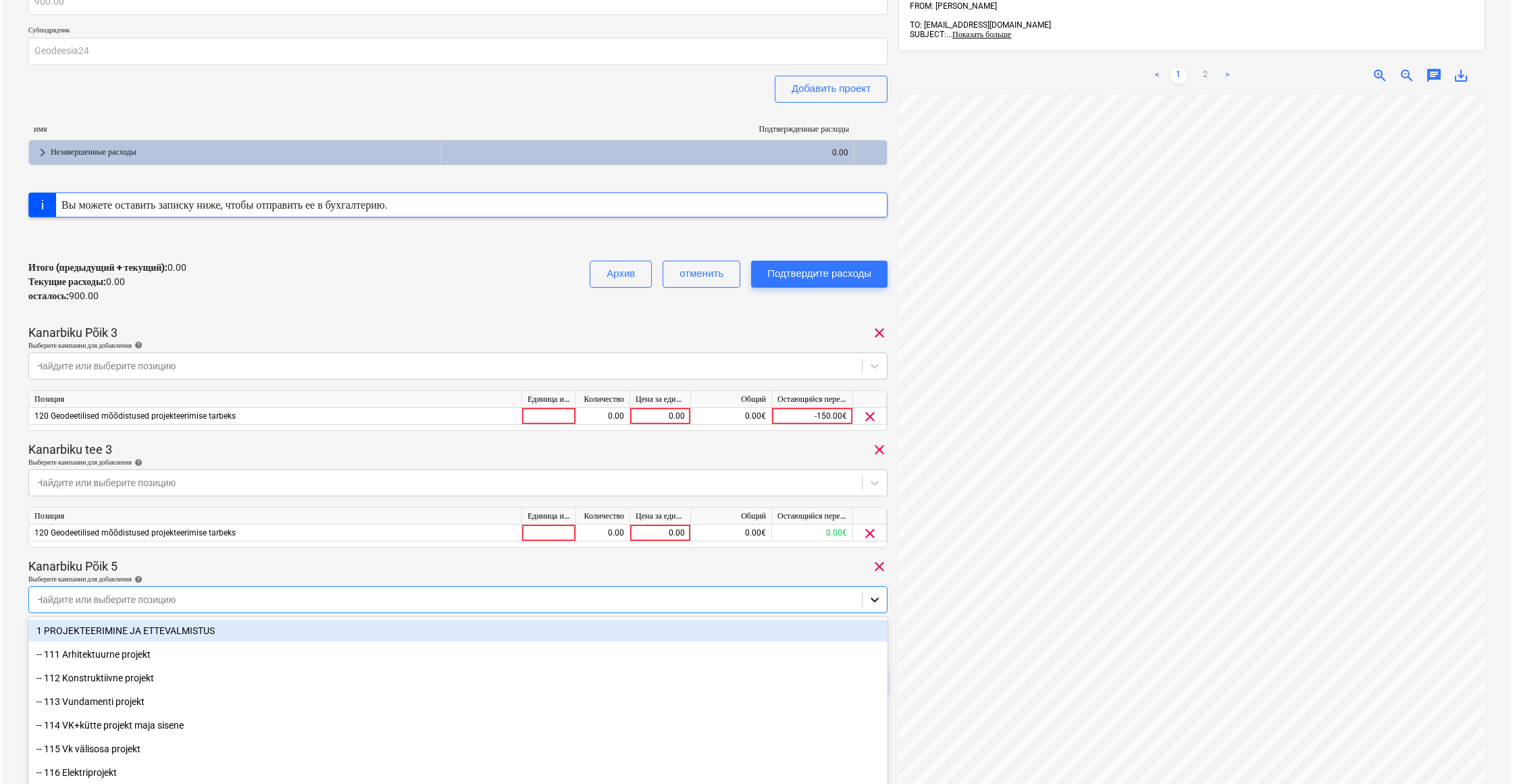
scroll to position [156, 0]
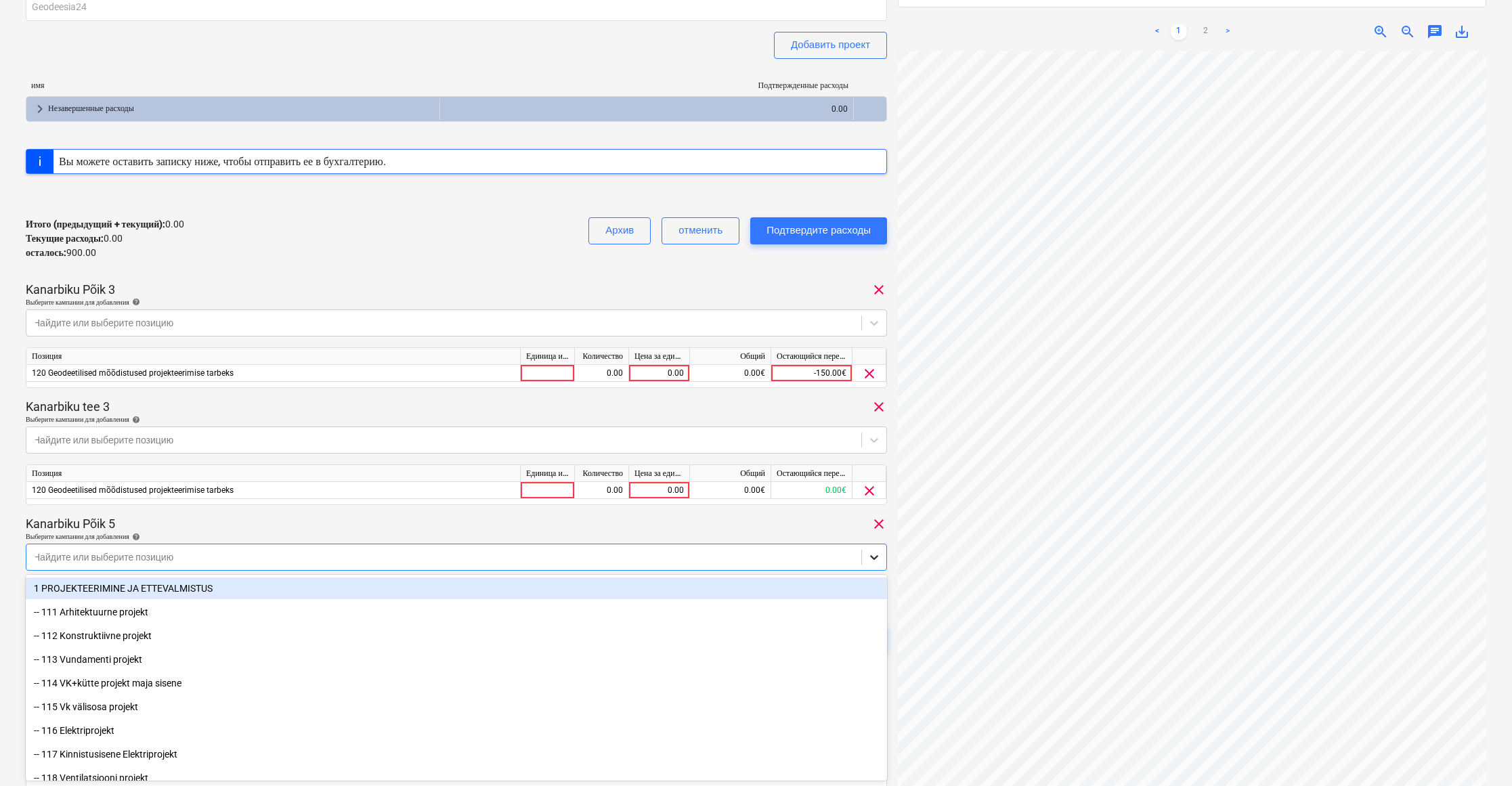
click at [869, 603] on body "Продажи Проекты Контакты Консолидированные счета-фактуры 3 Входящие Ресурсы for…" at bounding box center [756, 237] width 1512 height 786
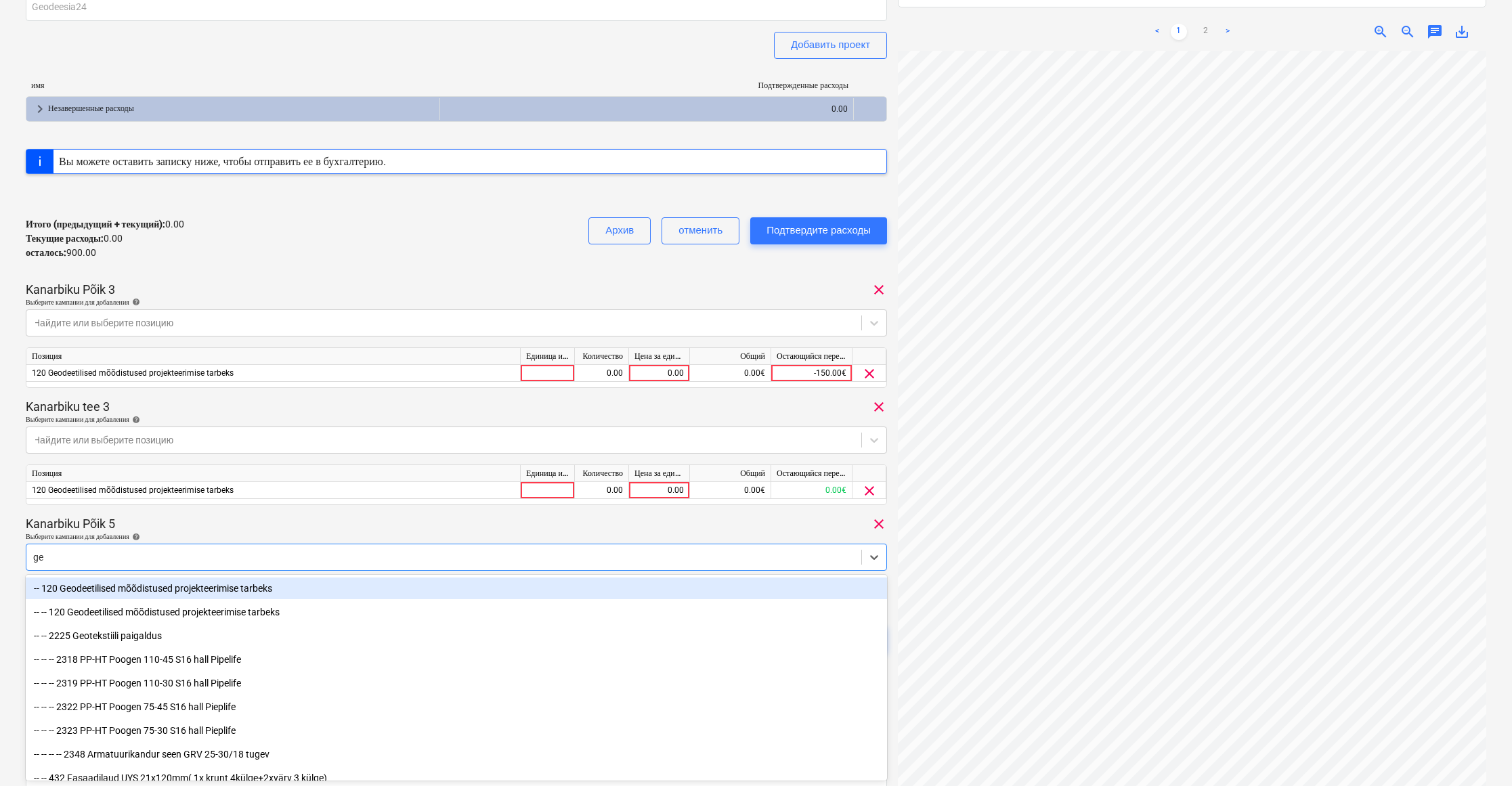
type input "geo"
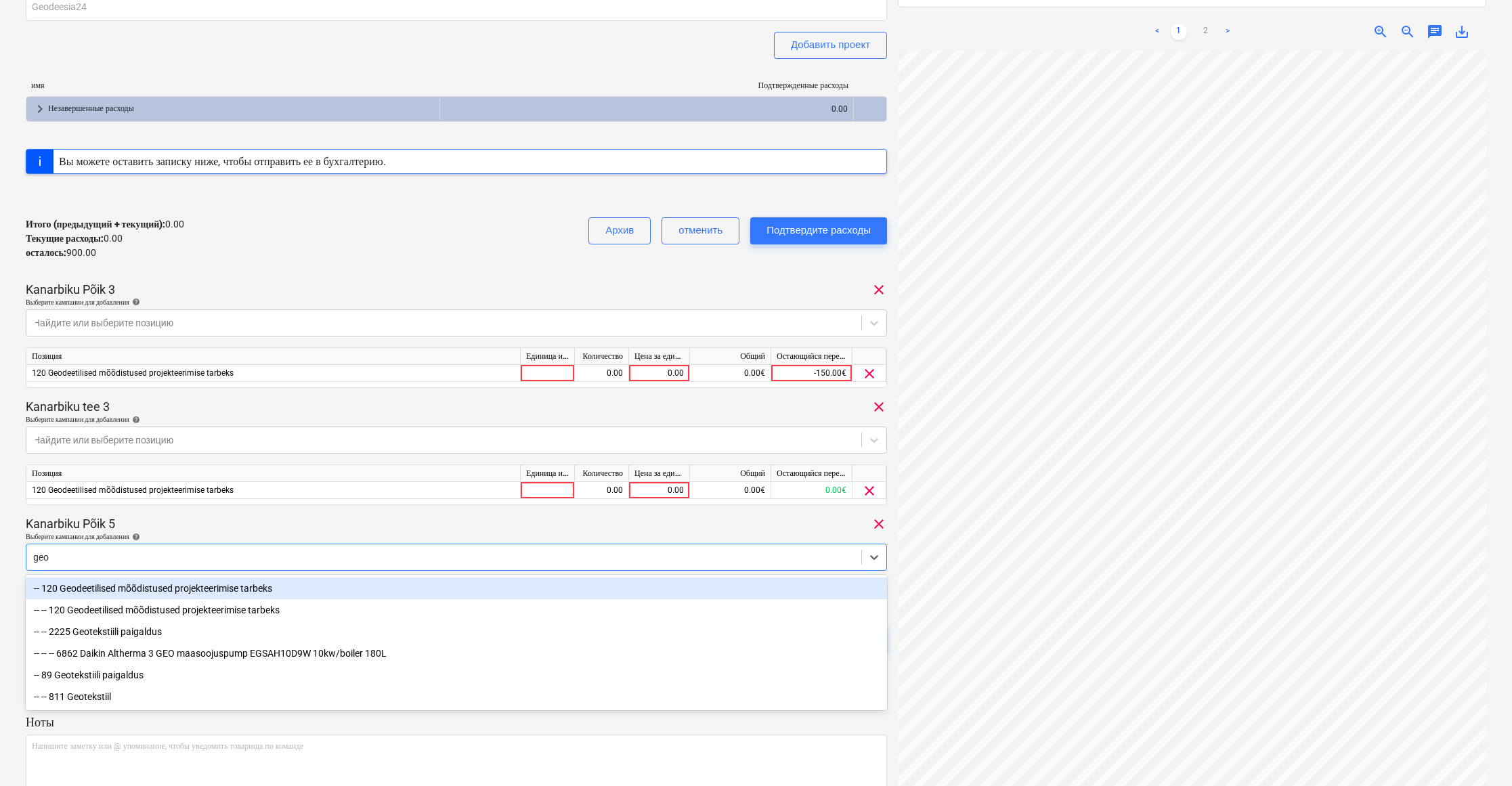
click at [338, 592] on div "-- 120 Geodeetilised mõõdistused projekteerimise tarbeks" at bounding box center [456, 587] width 861 height 21
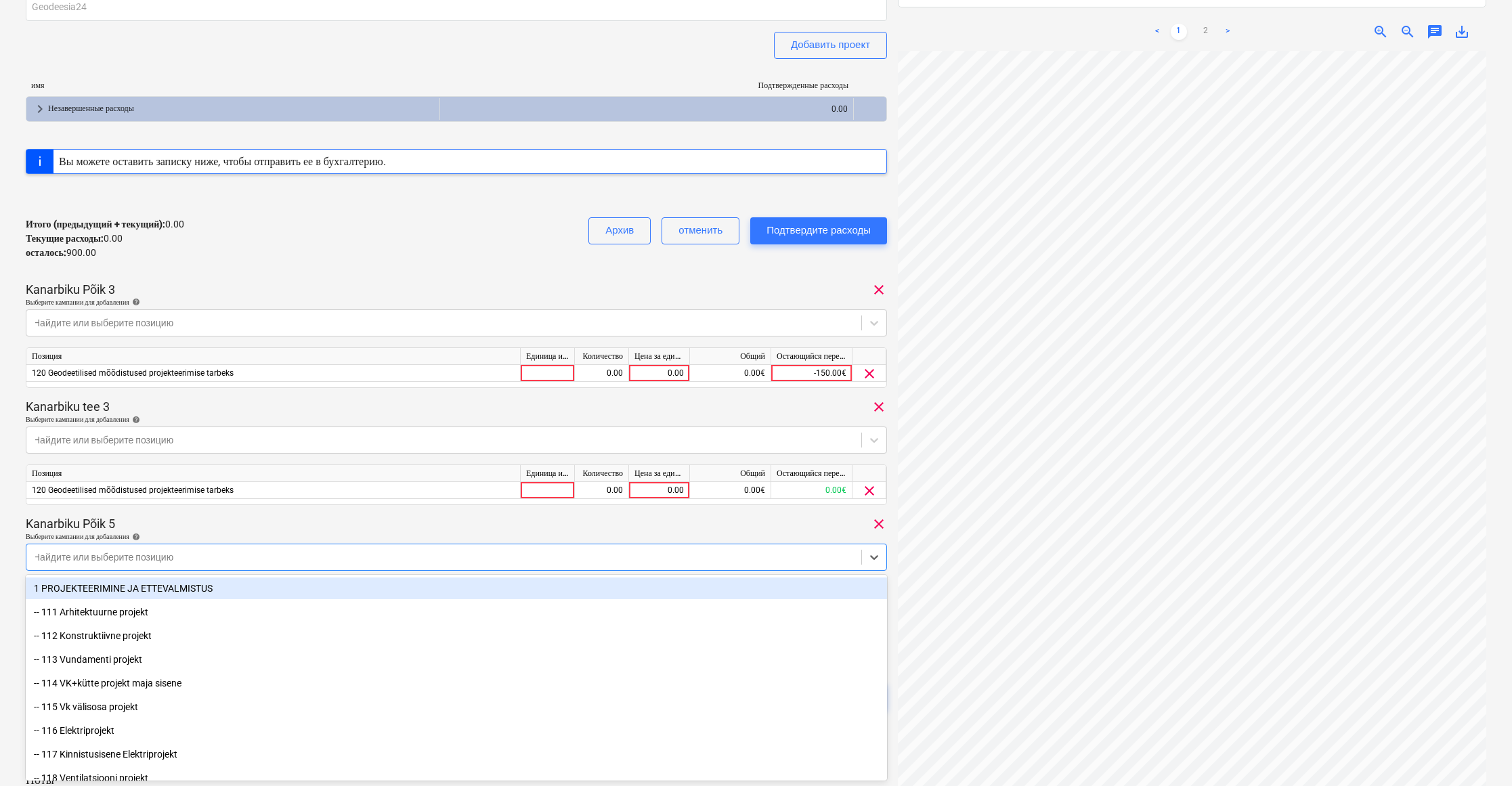
click at [525, 517] on div "Kanarbiku Põik 5 clear" at bounding box center [456, 523] width 861 height 16
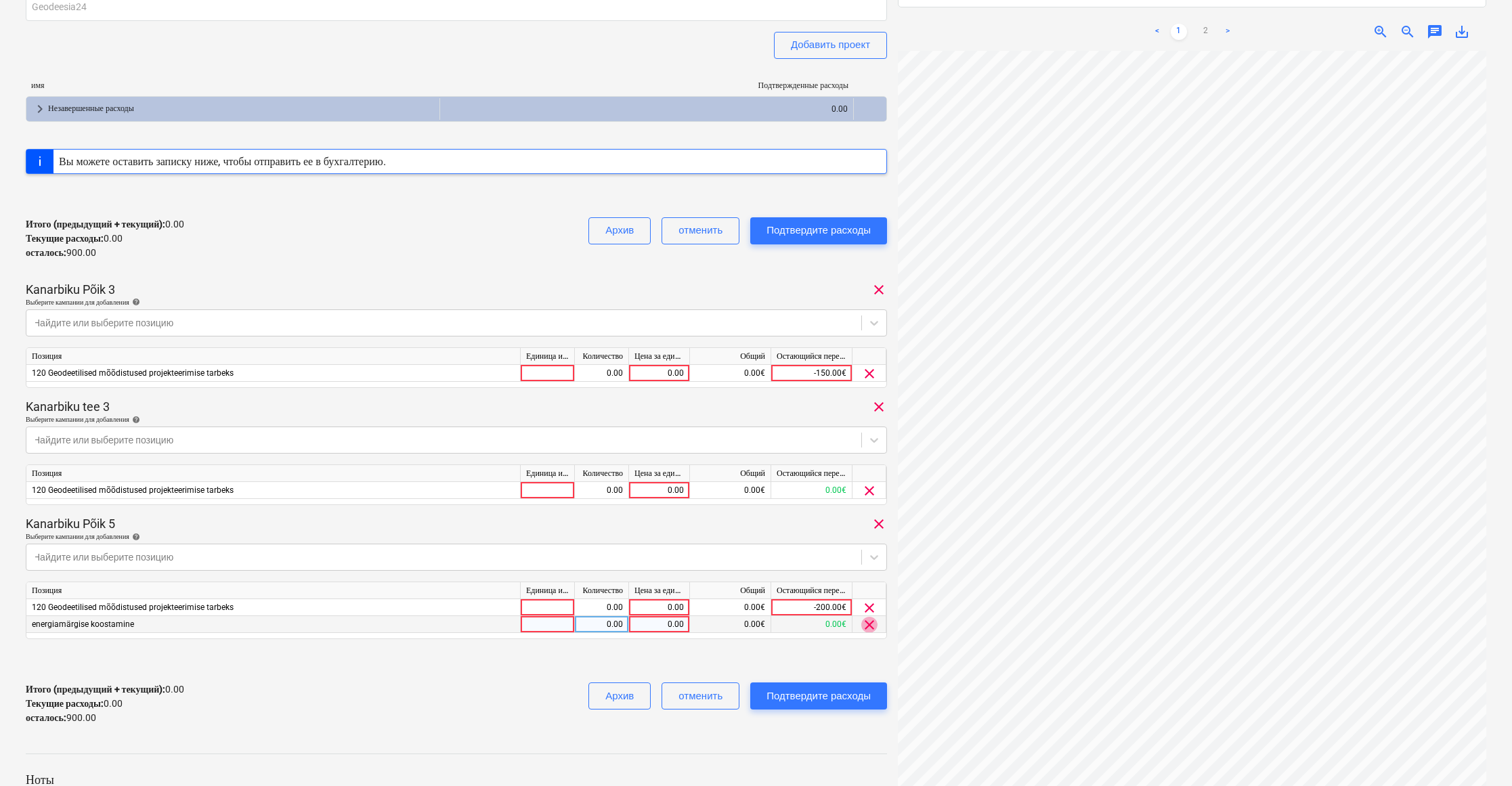
click at [871, 621] on span "clear" at bounding box center [869, 625] width 16 height 16
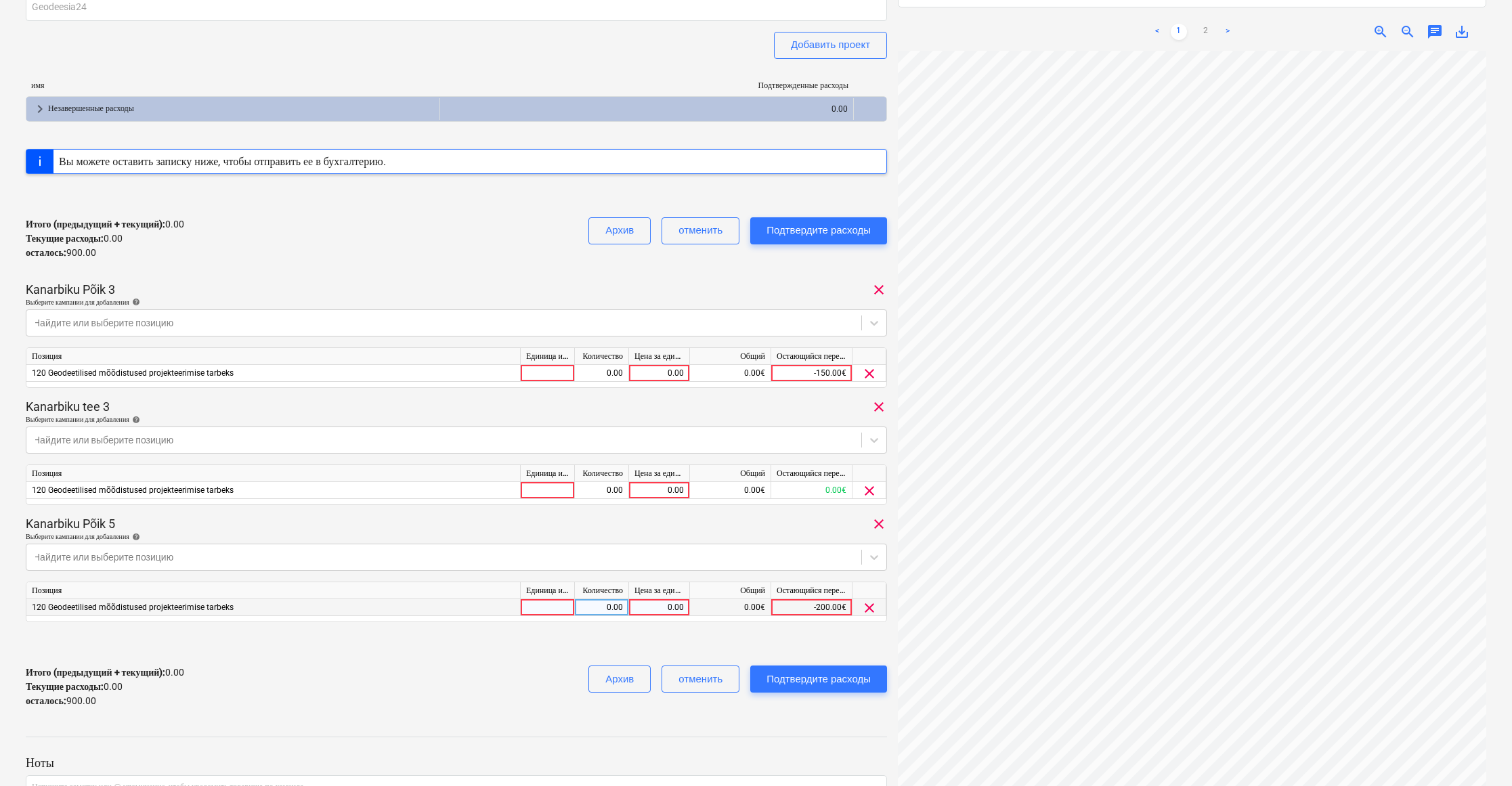
click at [663, 607] on div "0.00" at bounding box center [659, 608] width 49 height 17
type input "150"
click at [667, 509] on div "15685 Общая сумма сводного счета 900.00 Субподрядчик Geodeesia24 Добавить проек…" at bounding box center [456, 306] width 861 height 824
click at [659, 489] on div "0.00" at bounding box center [659, 490] width 49 height 17
click at [646, 487] on input at bounding box center [659, 489] width 61 height 16
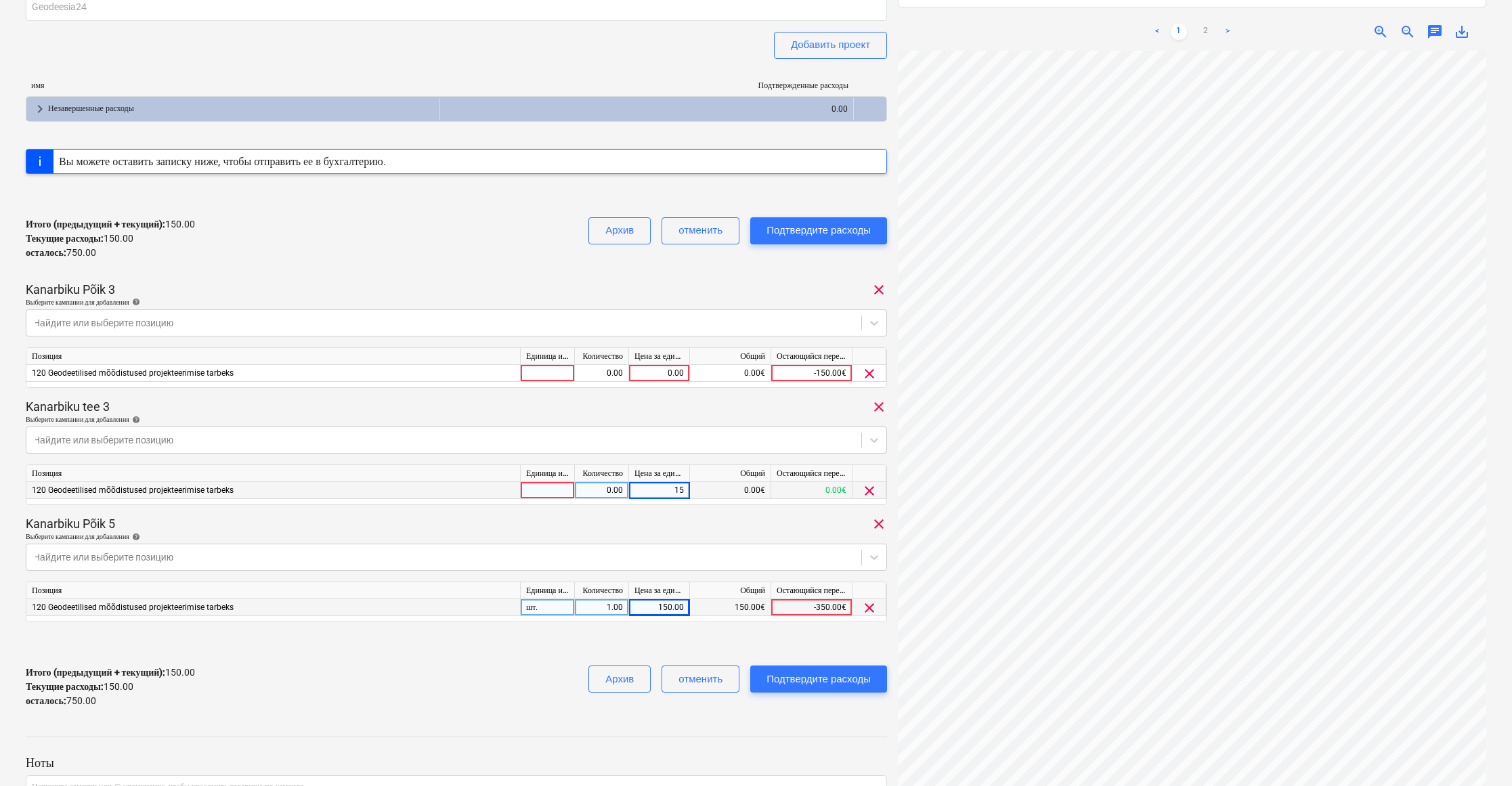
type input "150"
click at [667, 370] on div "0.00" at bounding box center [659, 373] width 49 height 17
type input "150"
click at [869, 679] on div "Подтвердите расходы" at bounding box center [818, 679] width 104 height 18
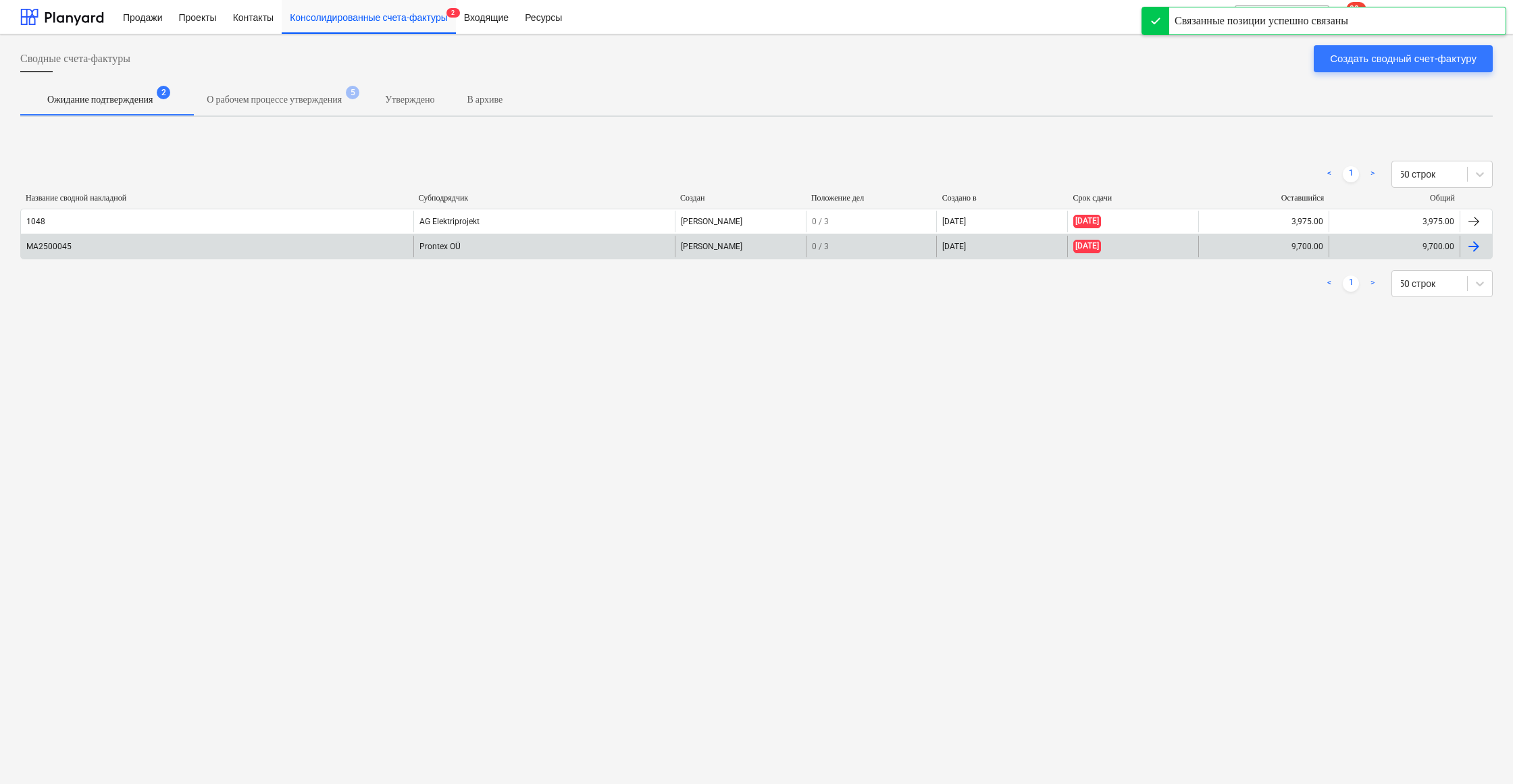
click at [481, 247] on div "Prontex OÜ" at bounding box center [543, 246] width 261 height 21
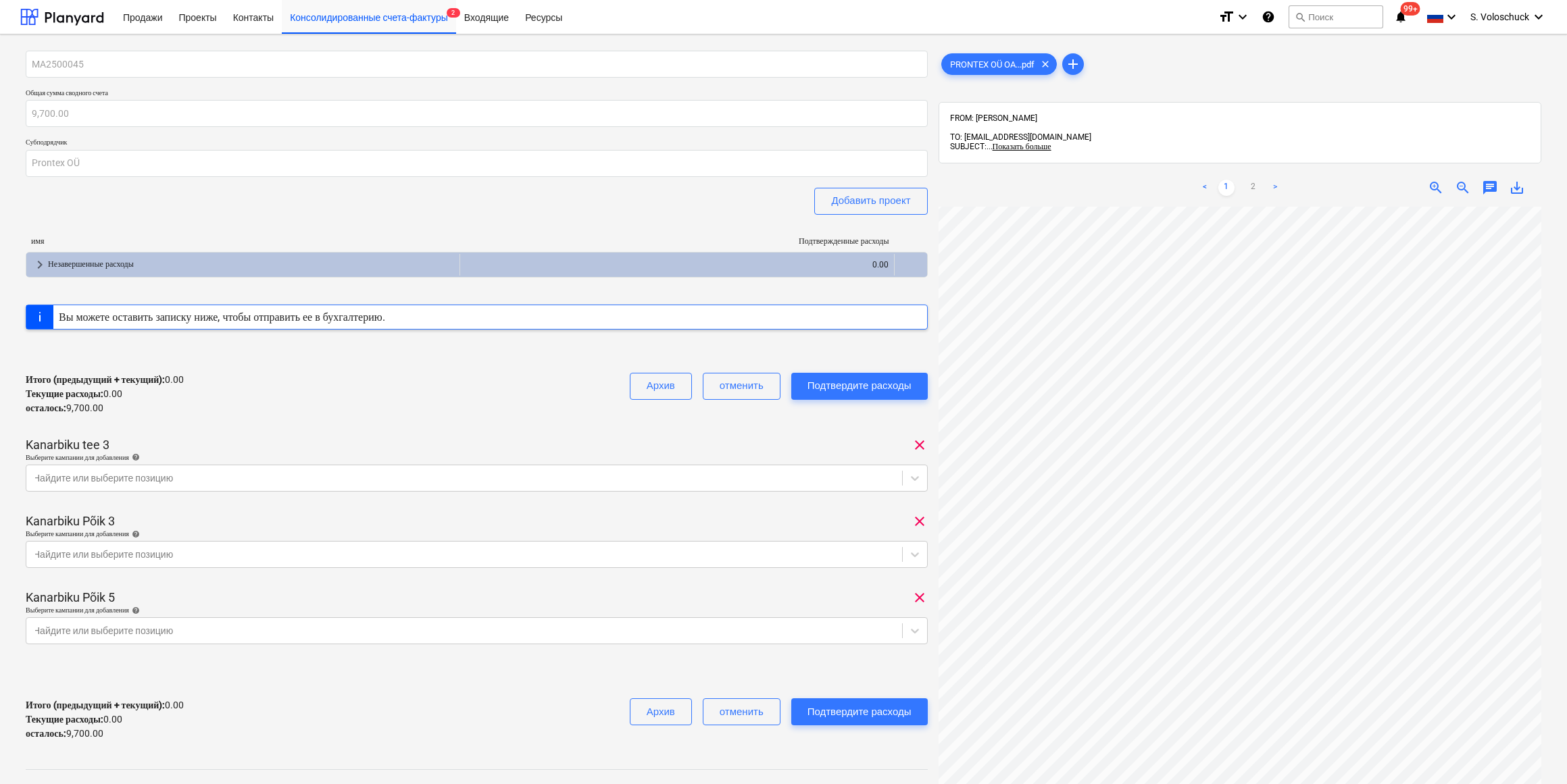
scroll to position [56, 0]
click at [908, 474] on icon at bounding box center [915, 478] width 14 height 14
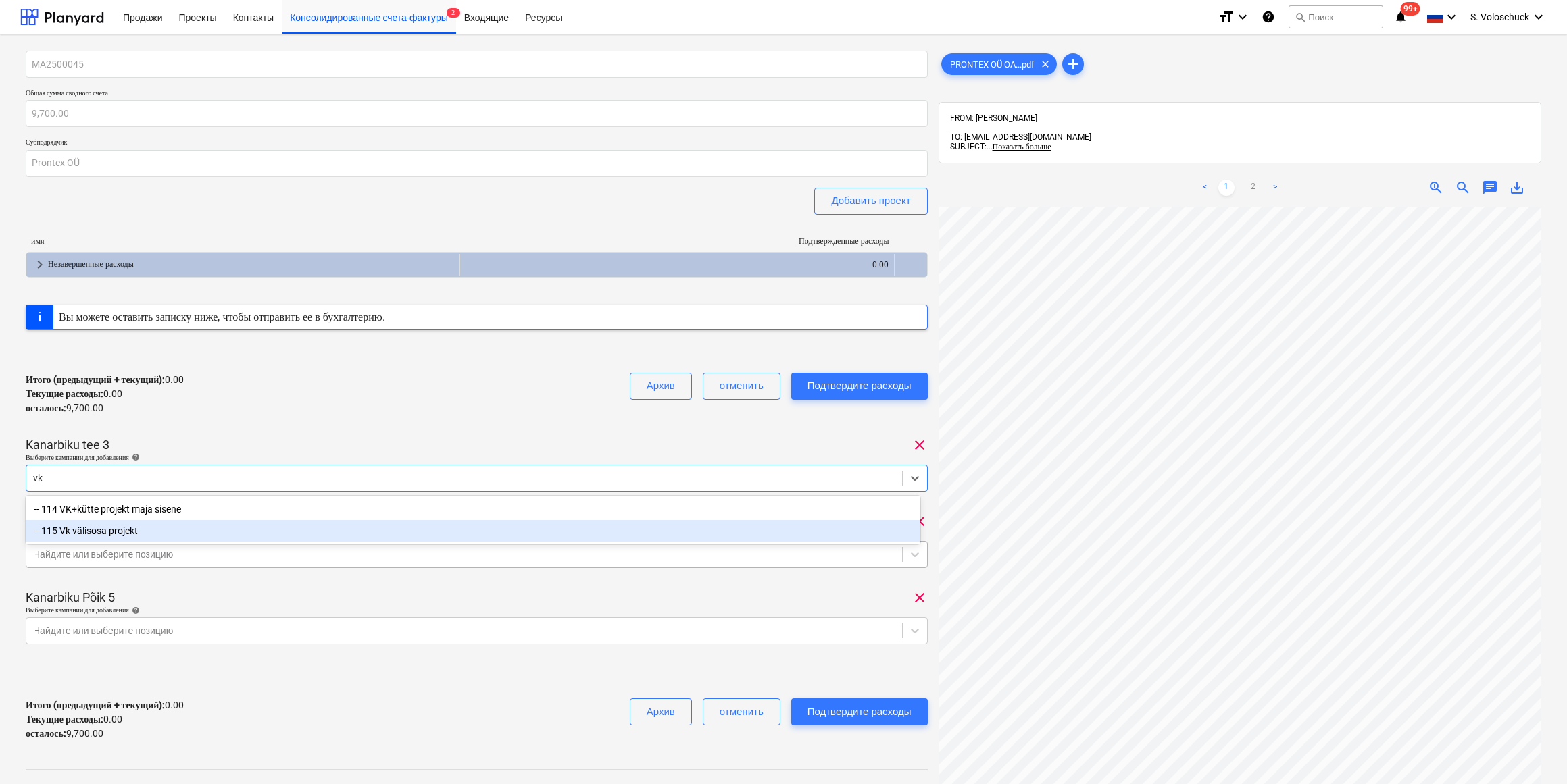
type input "vk"
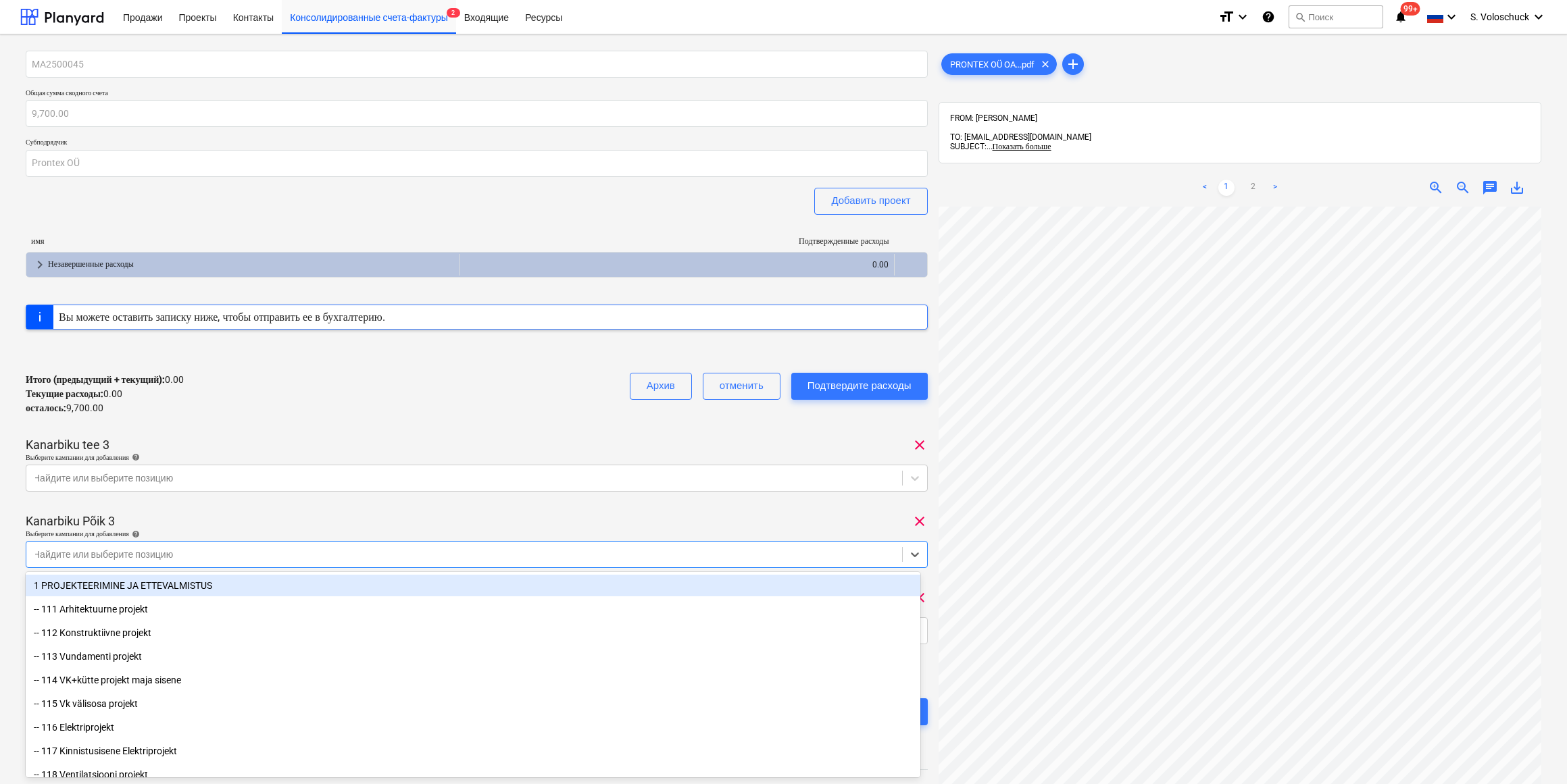
click at [421, 545] on div "Найдите или выберите позицию" at bounding box center [464, 554] width 875 height 19
click at [847, 523] on div "Kanarbiku Põik 3 clear" at bounding box center [476, 521] width 902 height 16
click at [911, 553] on icon at bounding box center [915, 555] width 9 height 5
type input "vk"
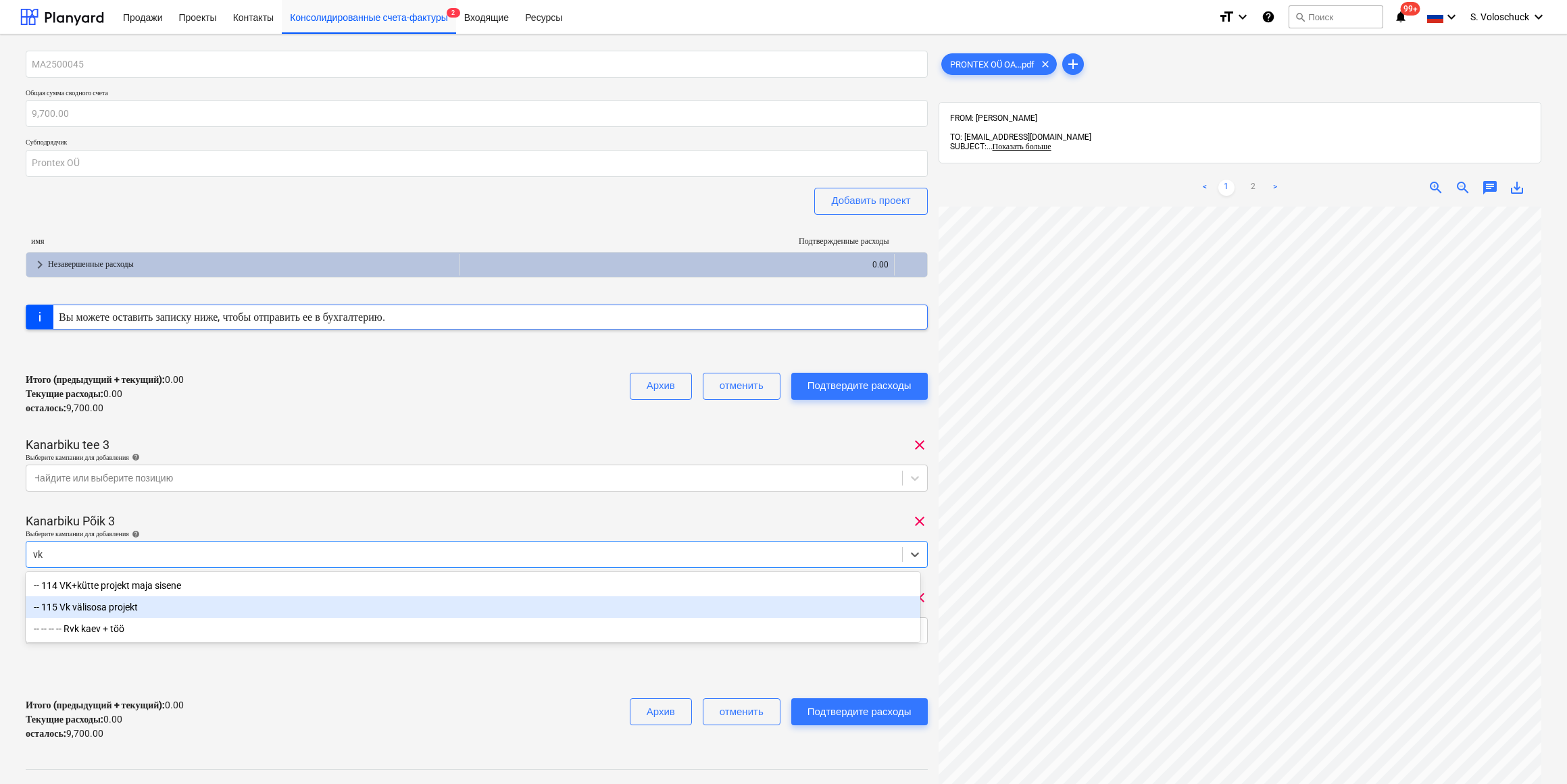
click at [150, 599] on div "-- 115 Vk välisosa projekt" at bounding box center [473, 606] width 895 height 21
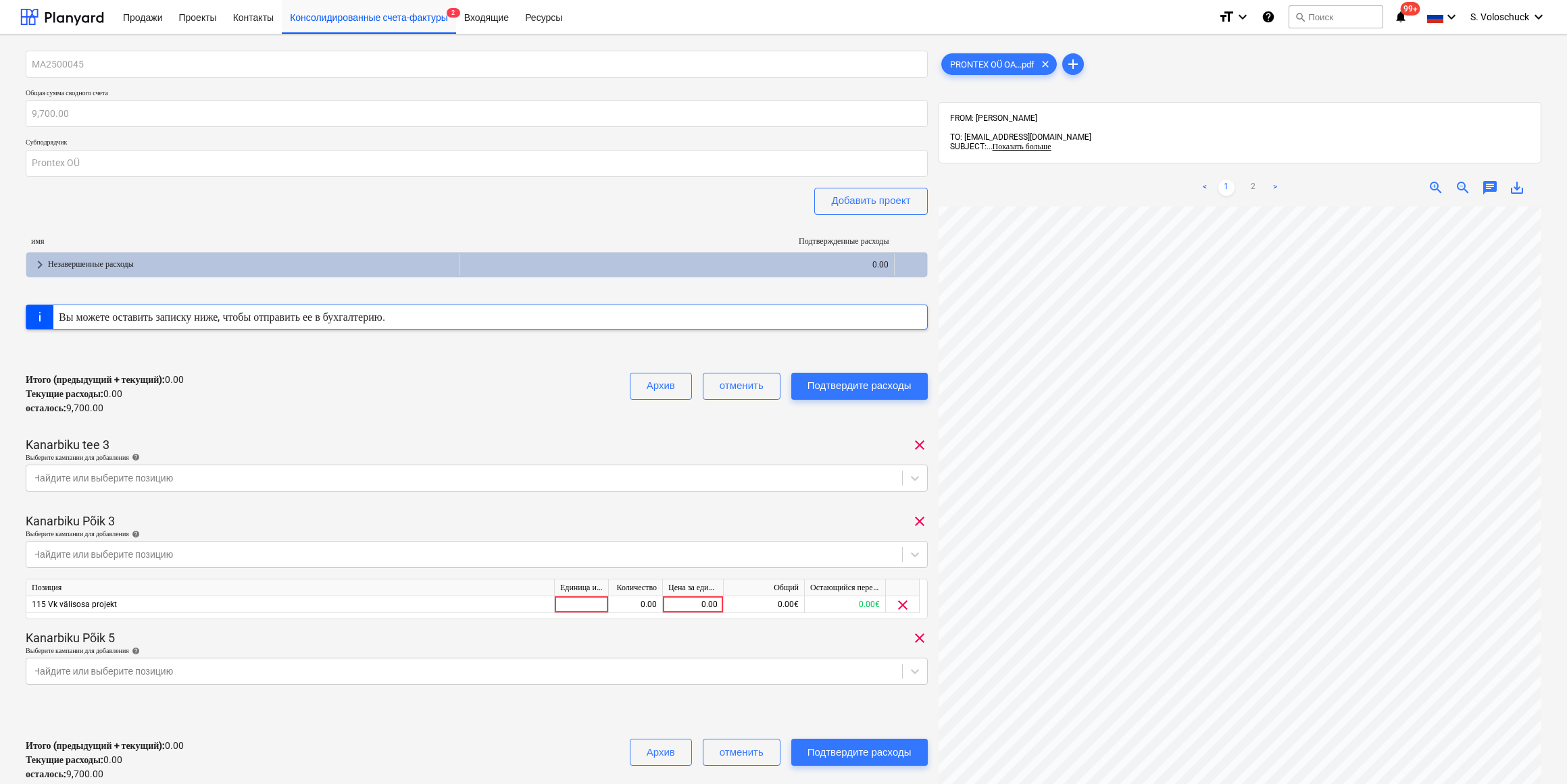
click at [865, 507] on div "MA2500045 Общая сумма сводного счета 9,700.00 Субподрядчик Prontex OÜ Добавить …" at bounding box center [476, 422] width 902 height 741
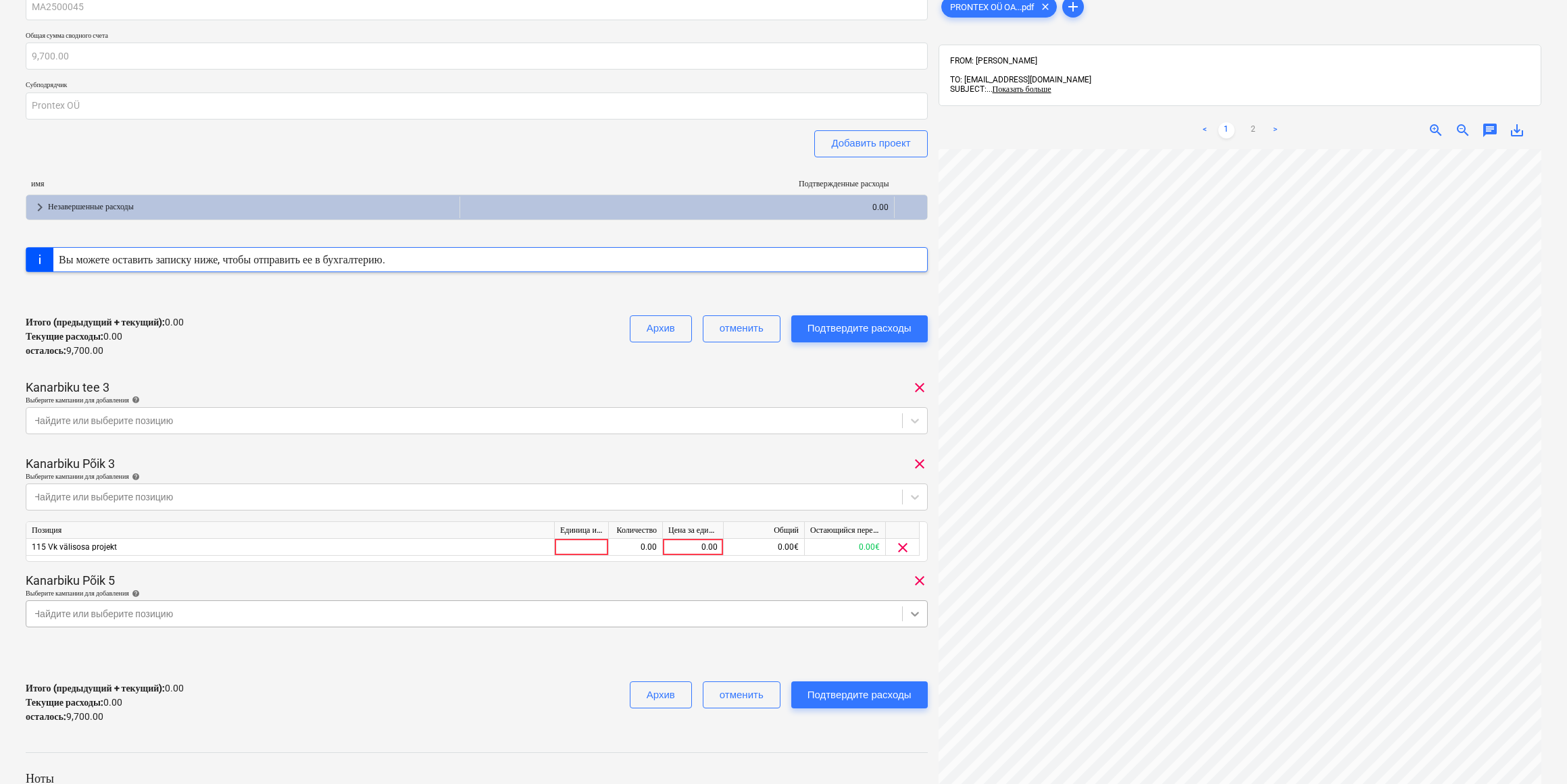
click at [911, 675] on body "Продажи Проекты Контакты Консолидированные счета-фактуры 2 Входящие Ресурсы for…" at bounding box center [784, 334] width 1567 height 784
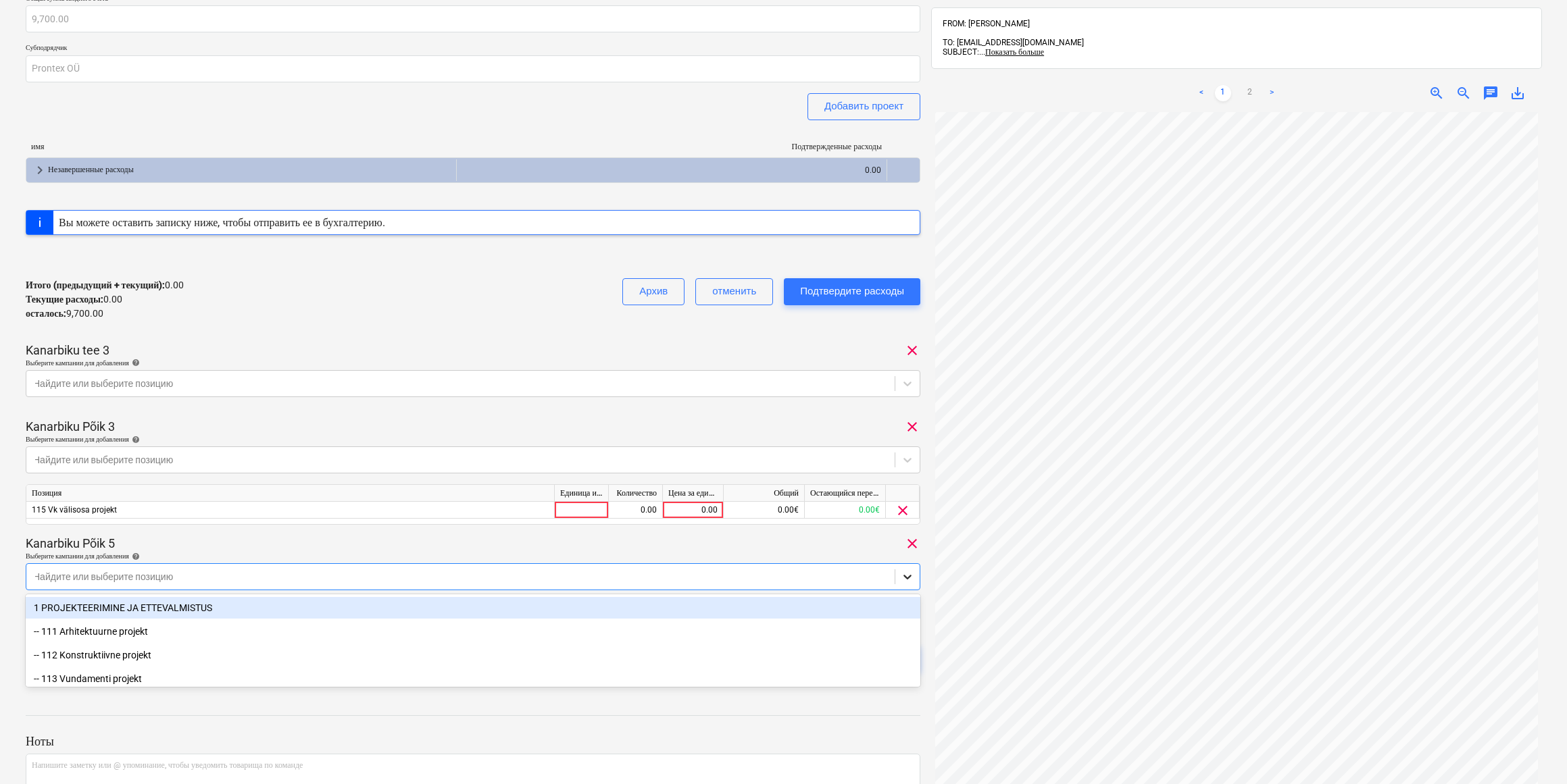
scroll to position [116, 0]
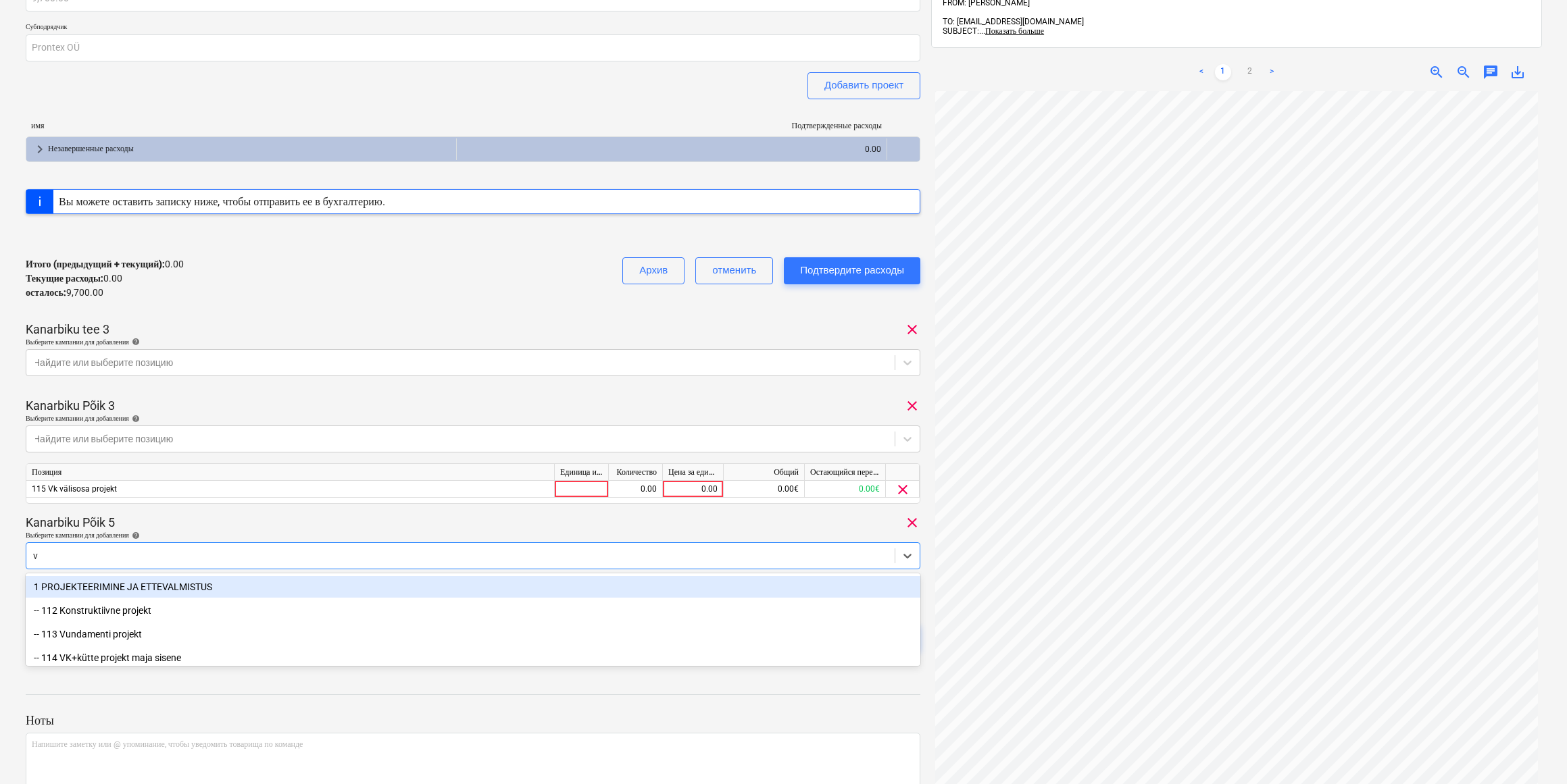
type input "vk"
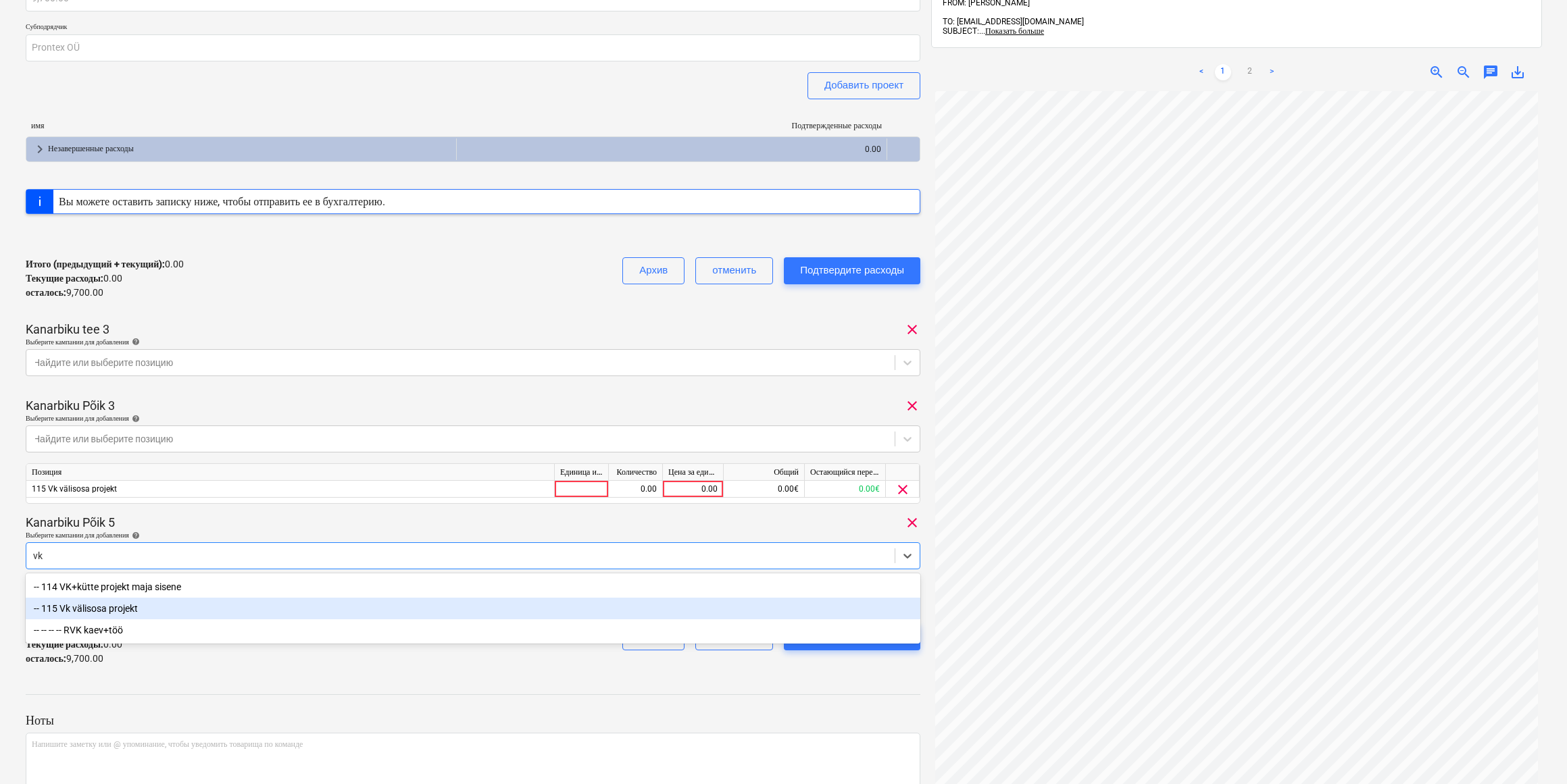
click at [179, 609] on div "-- 115 Vk välisosa projekt" at bounding box center [473, 608] width 895 height 21
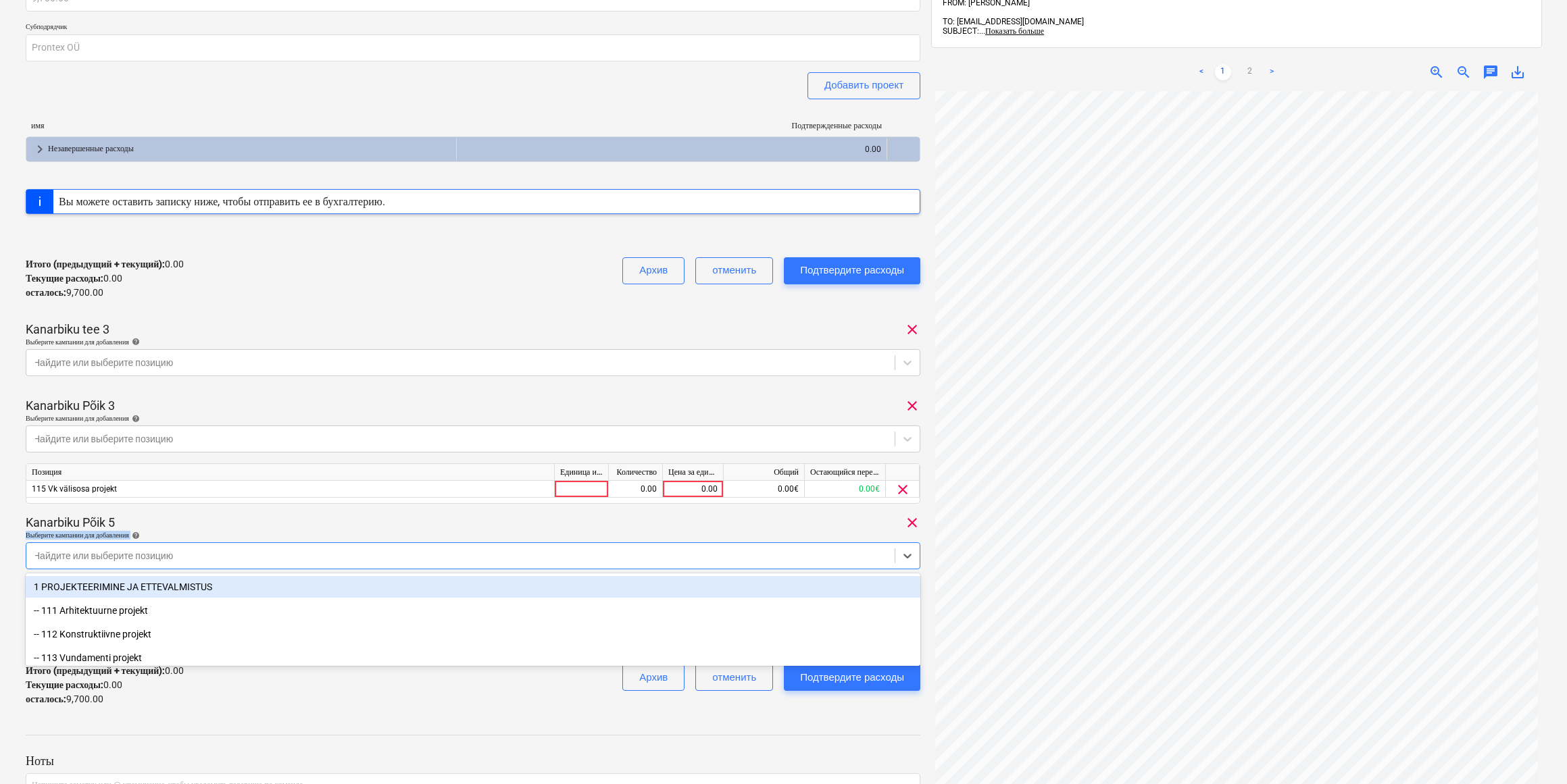
click at [573, 529] on div "Kanarbiku Põik 5 clear Выберите кампании для добавления help option -- 115 Vk v…" at bounding box center [473, 567] width 895 height 106
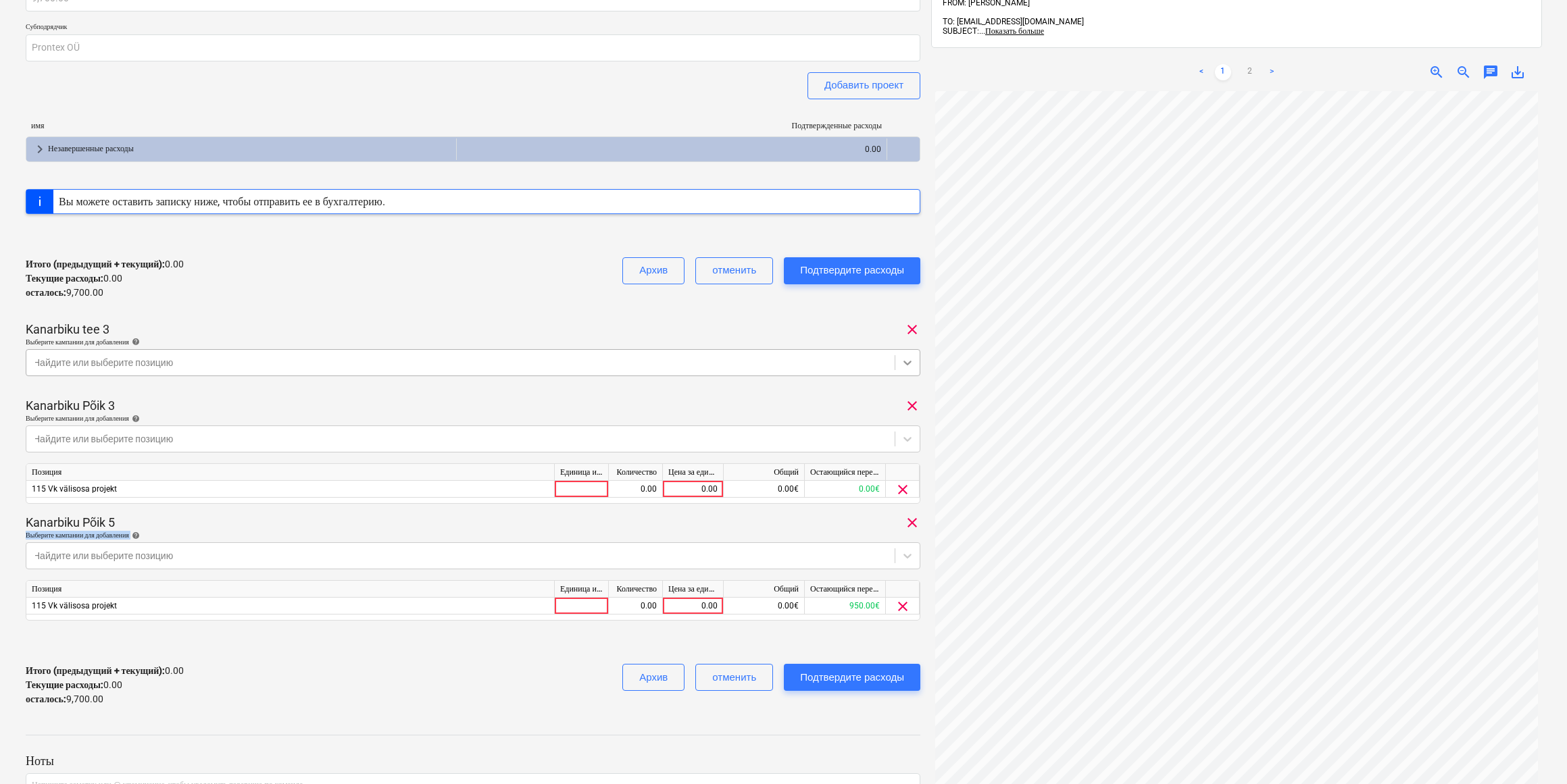
click at [904, 356] on icon at bounding box center [908, 363] width 14 height 14
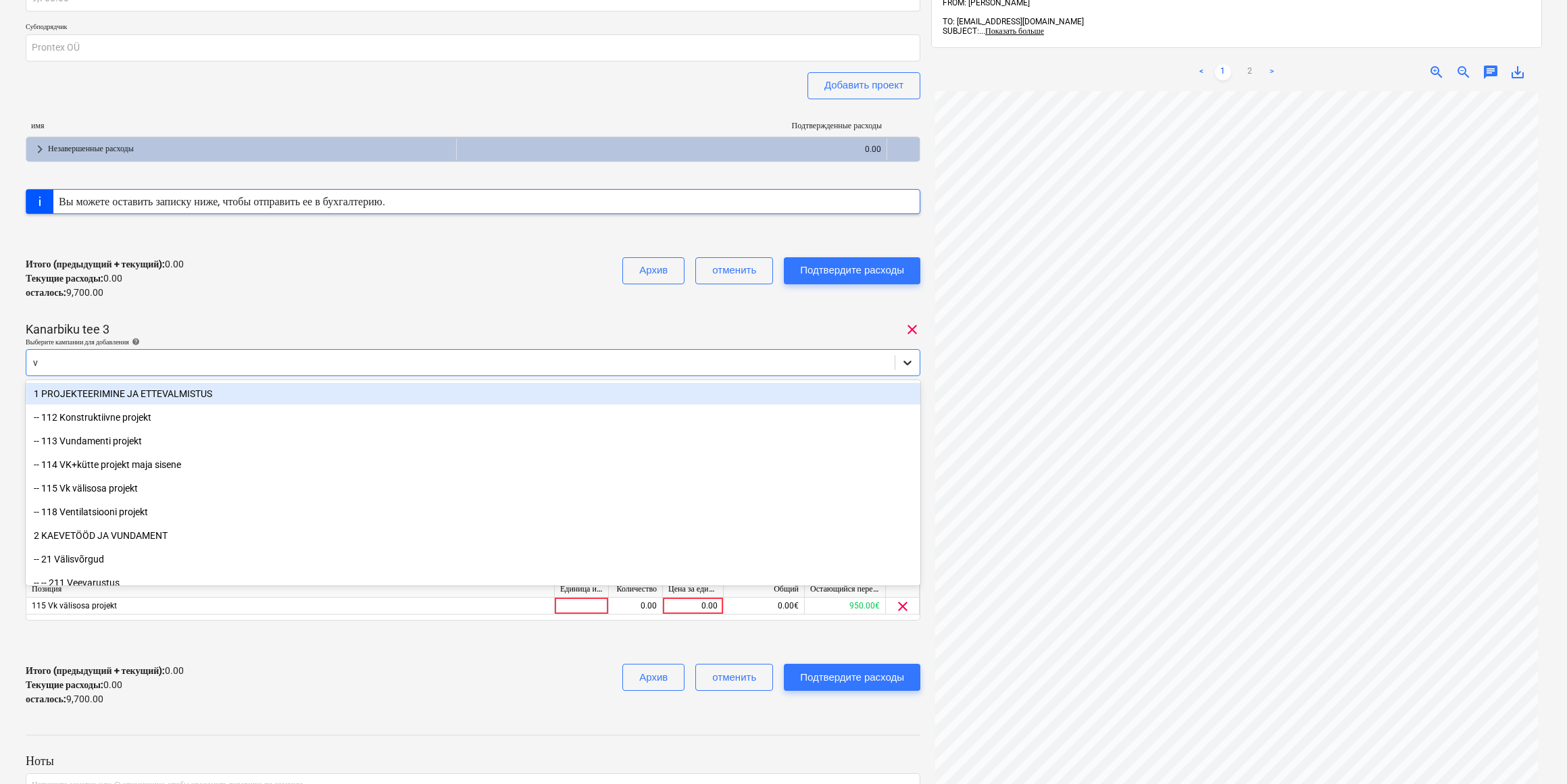
type input "vk"
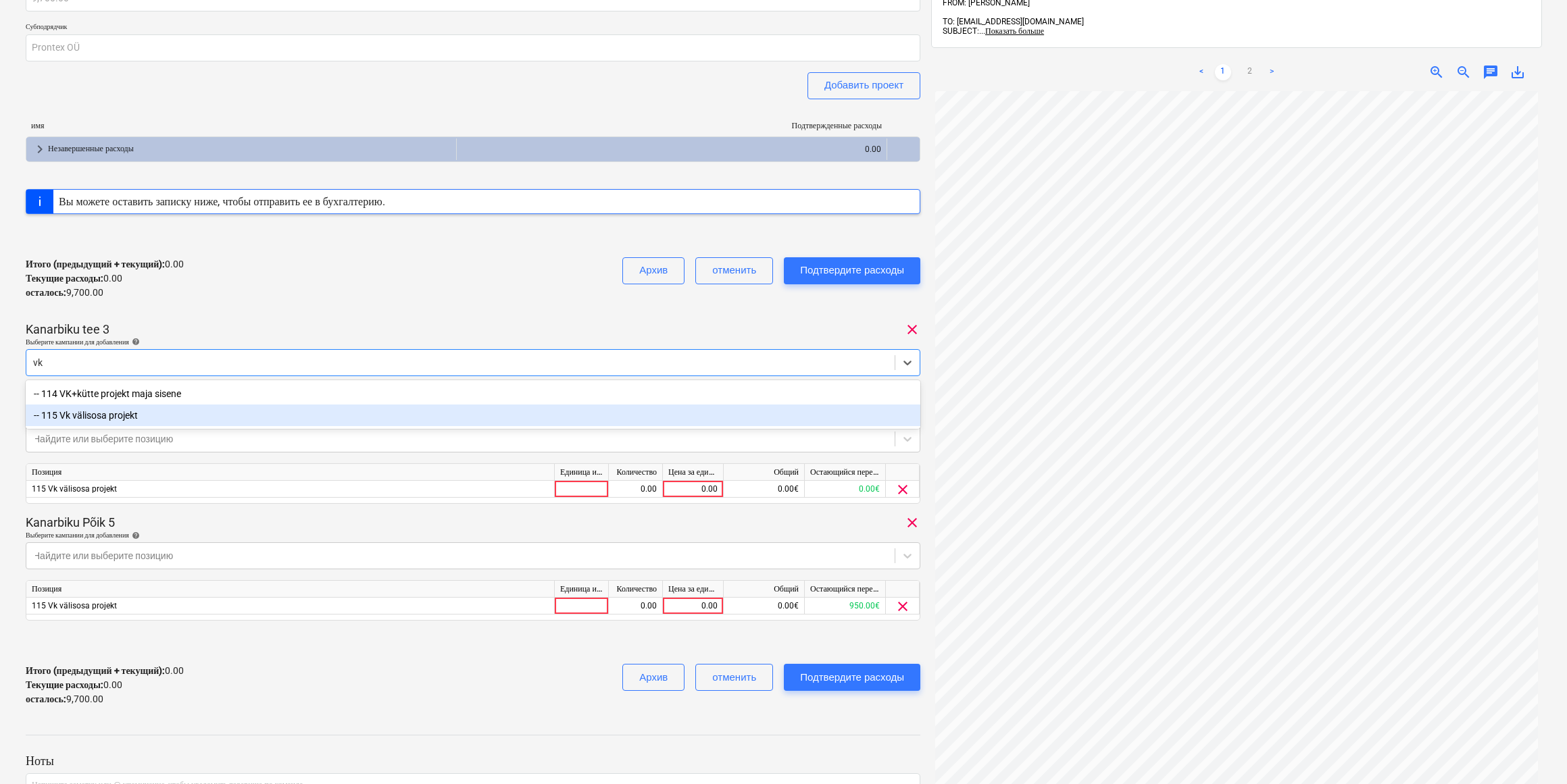
click at [115, 418] on div "-- 115 Vk välisosa projekt" at bounding box center [473, 415] width 895 height 21
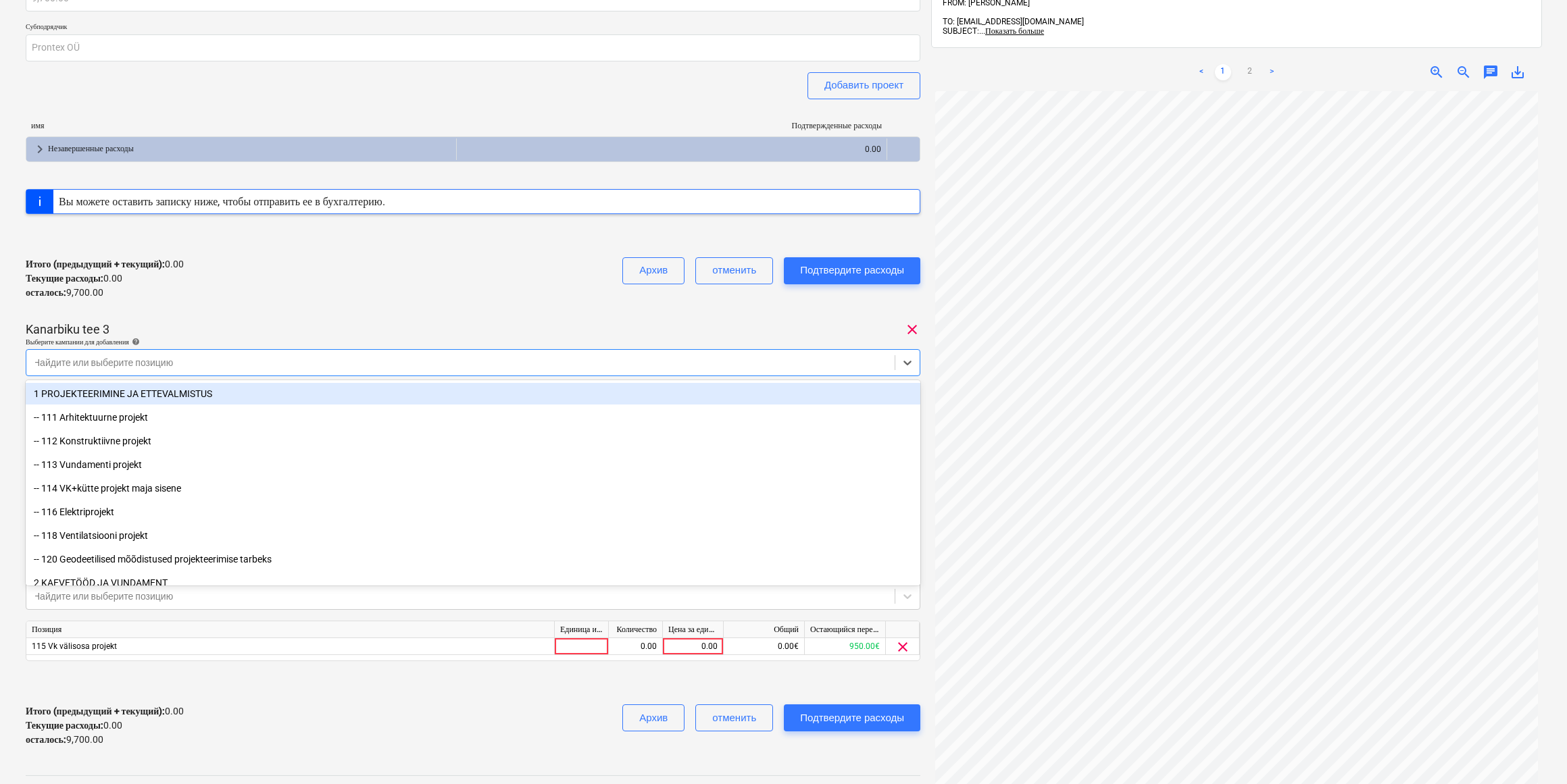
click at [356, 313] on div "MA2500045 Общая сумма сводного счета 9,700.00 Субподрядчик Prontex OÜ Добавить …" at bounding box center [473, 346] width 895 height 822
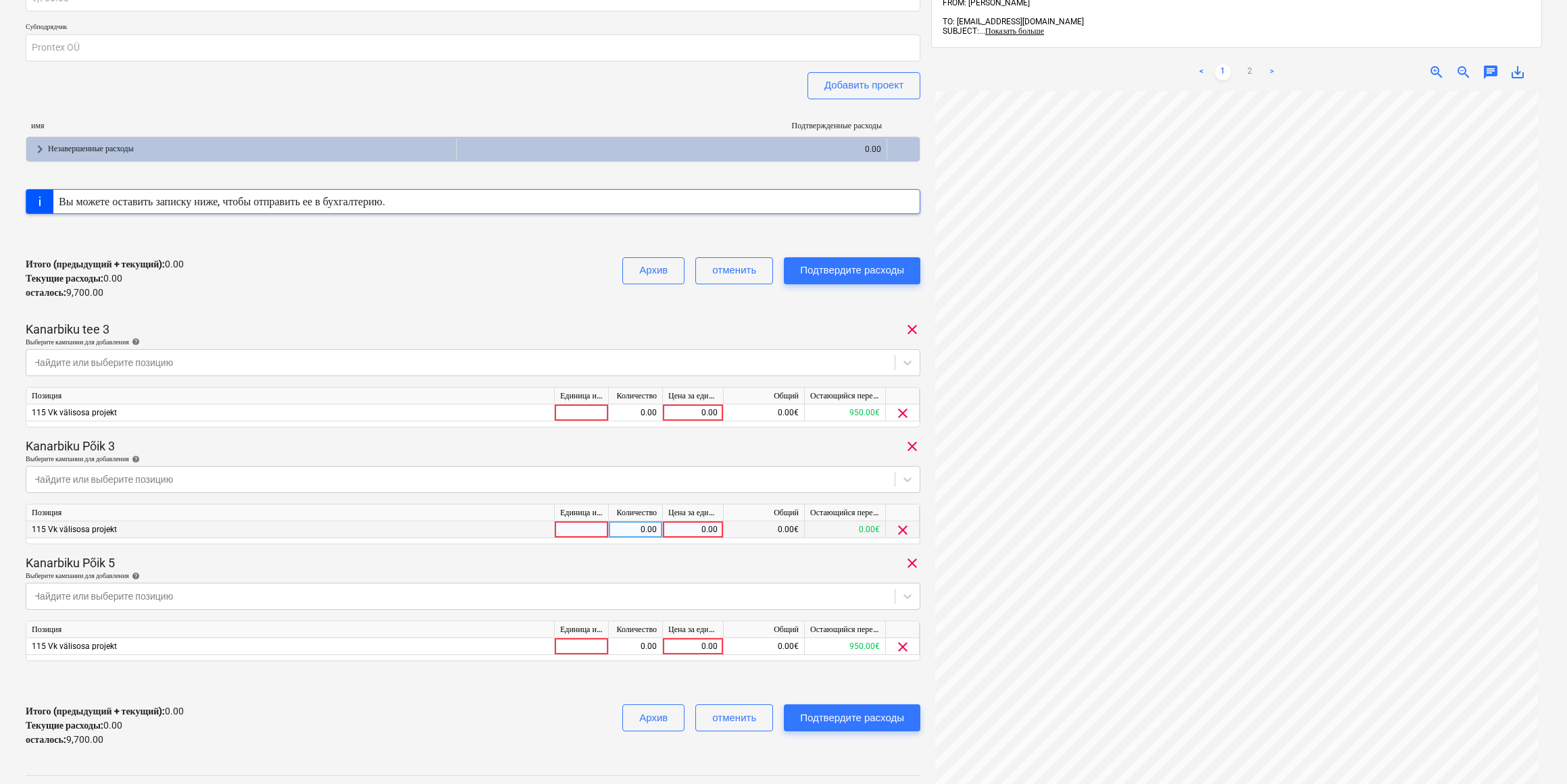
scroll to position [0, 0]
click at [690, 413] on div "0.00" at bounding box center [692, 413] width 49 height 17
type input "2806"
click at [703, 530] on div "0.00" at bounding box center [692, 530] width 49 height 17
click at [708, 526] on input at bounding box center [692, 529] width 60 height 16
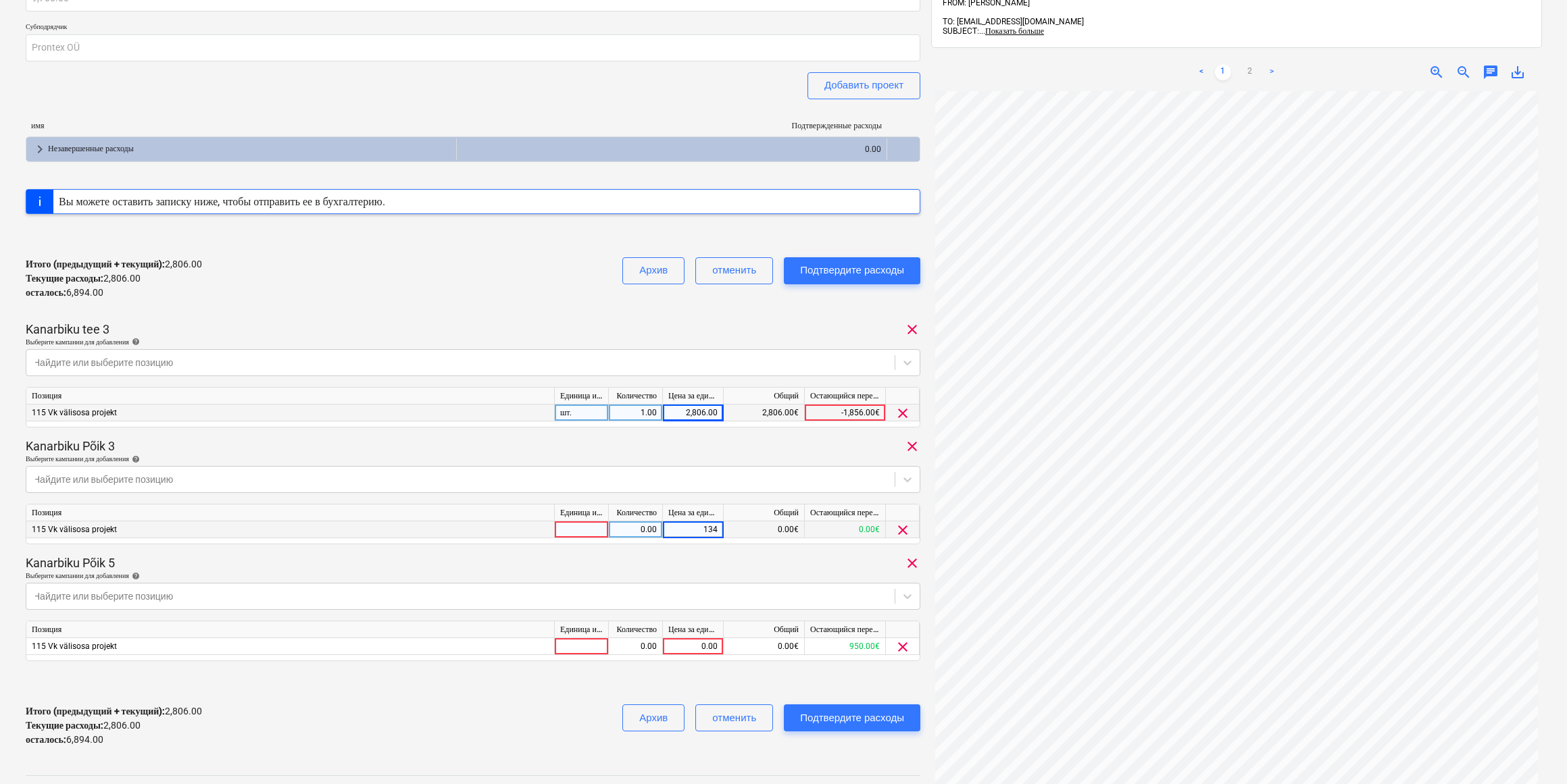
type input "1342"
click at [703, 646] on div "0.00" at bounding box center [692, 647] width 49 height 17
click at [694, 645] on input at bounding box center [692, 646] width 60 height 16
type input "1342"
click at [749, 677] on div at bounding box center [473, 682] width 895 height 21
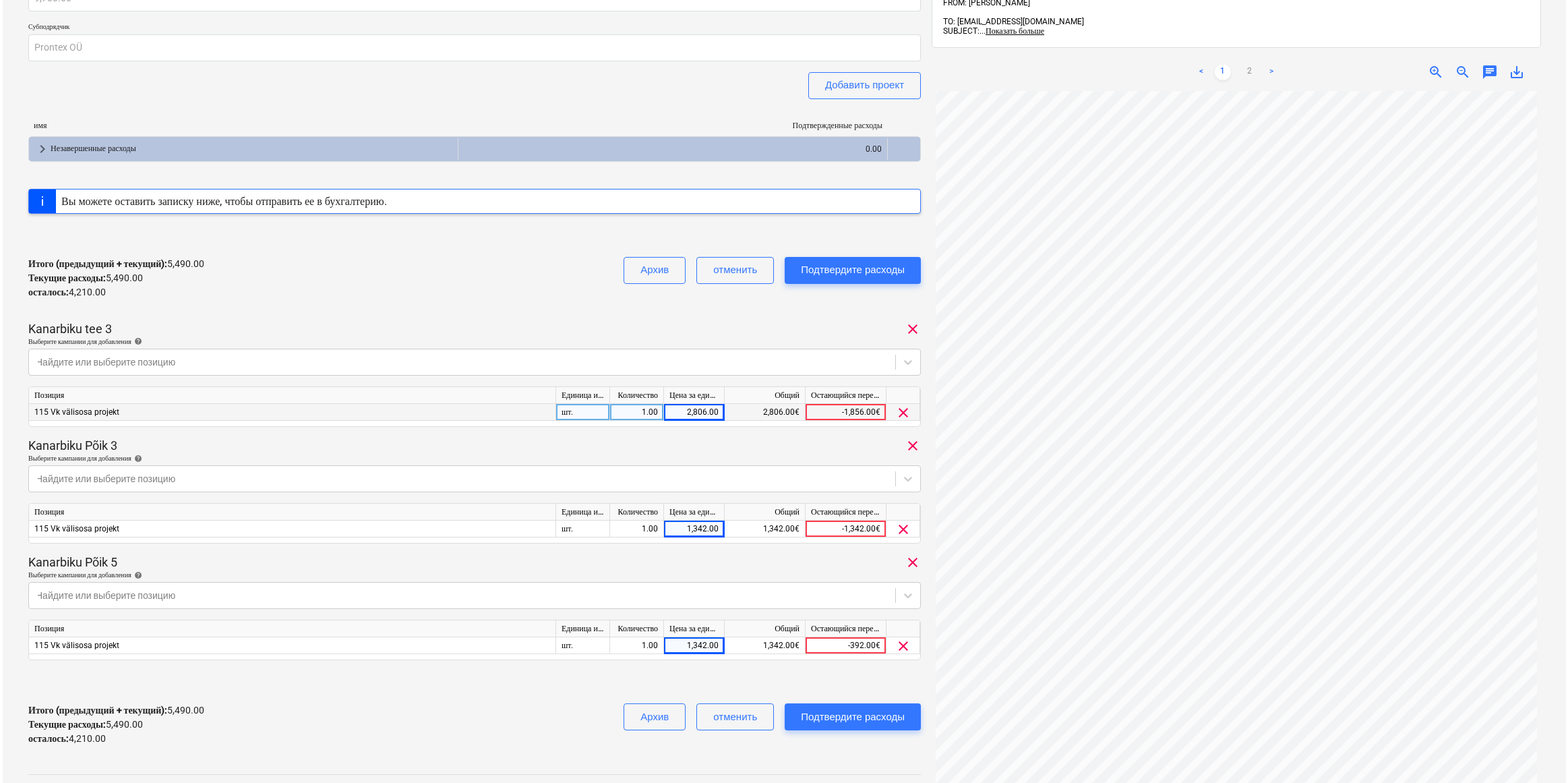
scroll to position [189, 0]
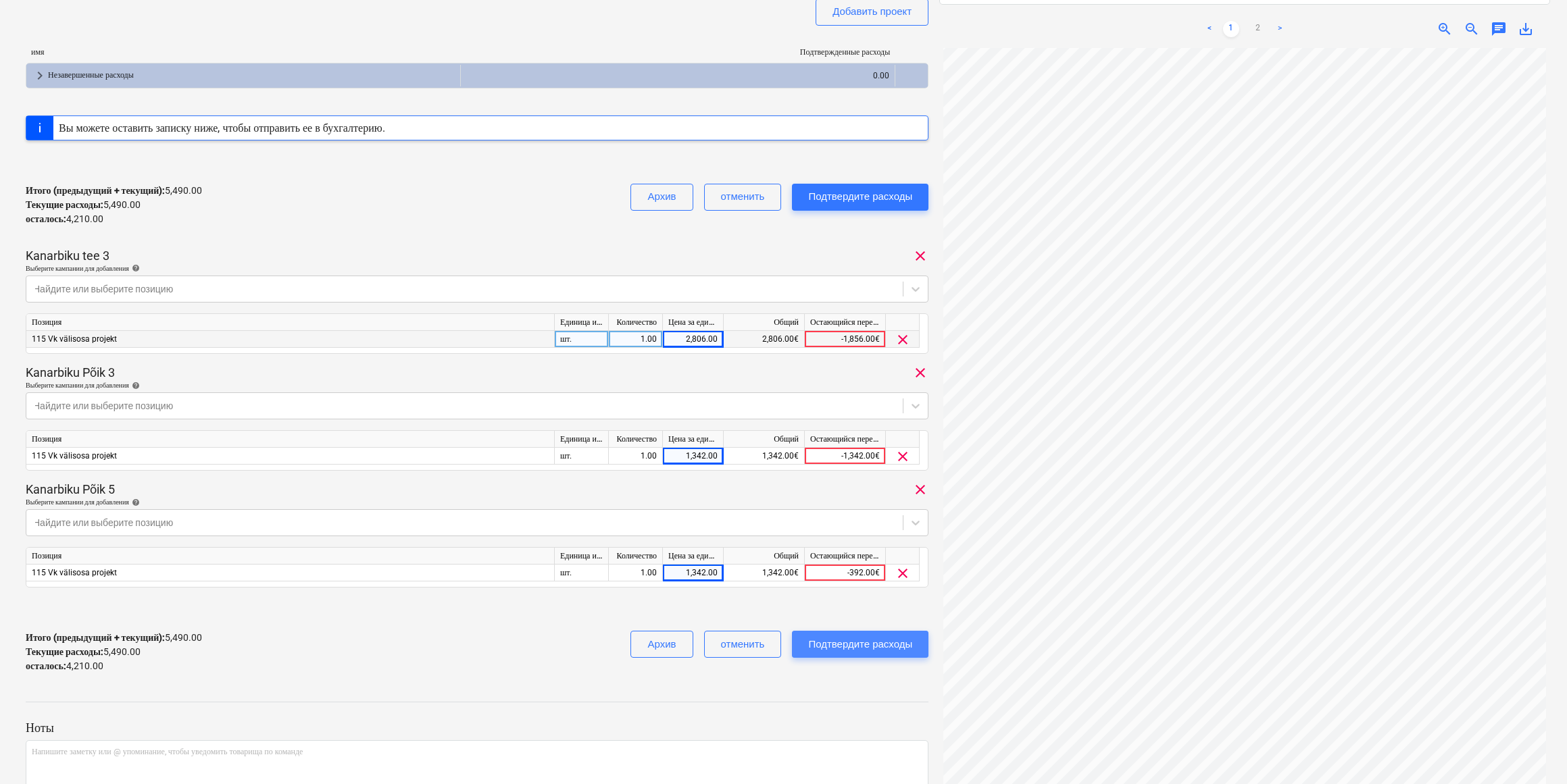
click at [852, 646] on div "Подтвердите расходы" at bounding box center [860, 644] width 104 height 18
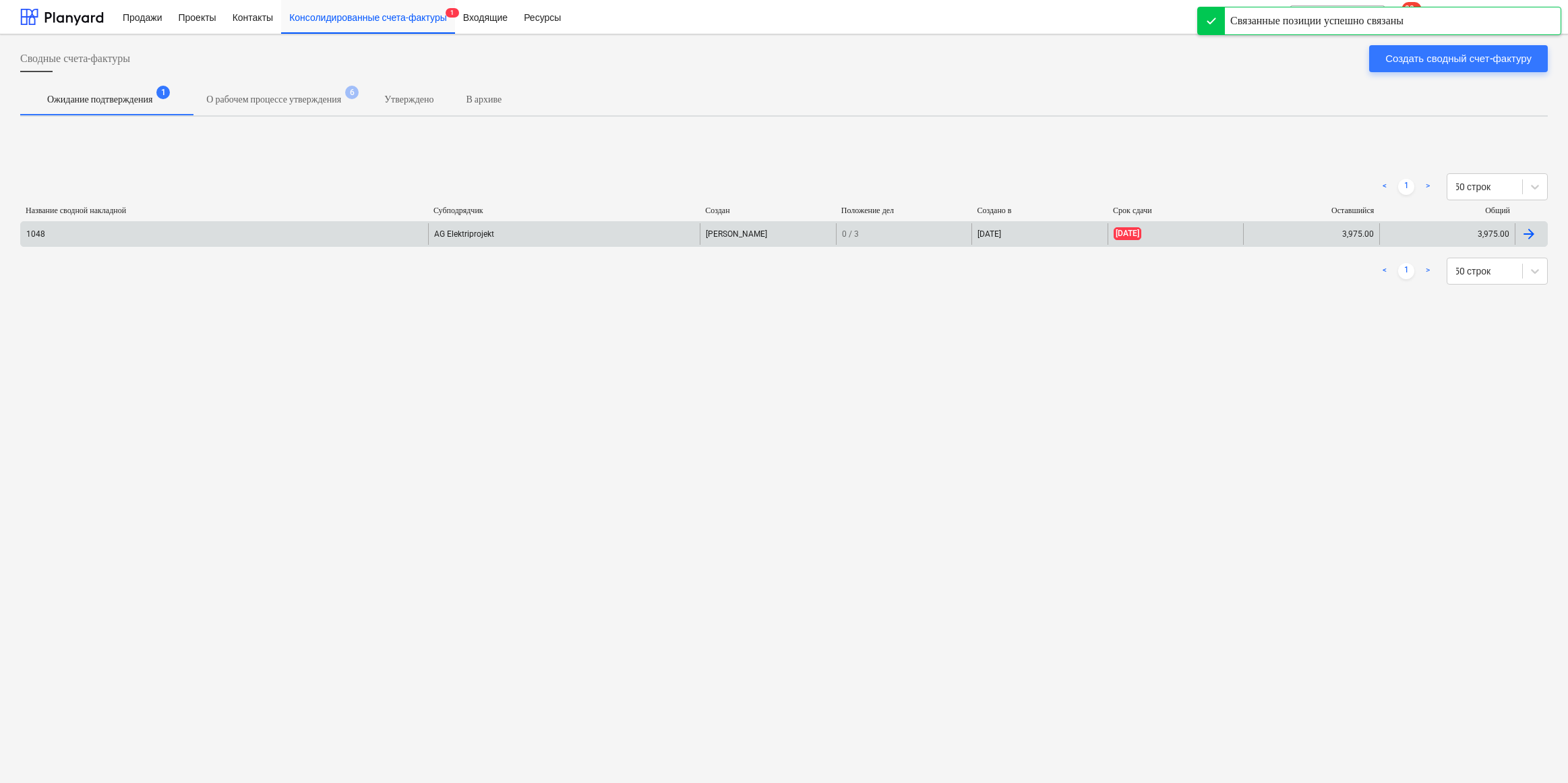
click at [501, 239] on div "AG Elektriprojekt" at bounding box center [564, 234] width 272 height 21
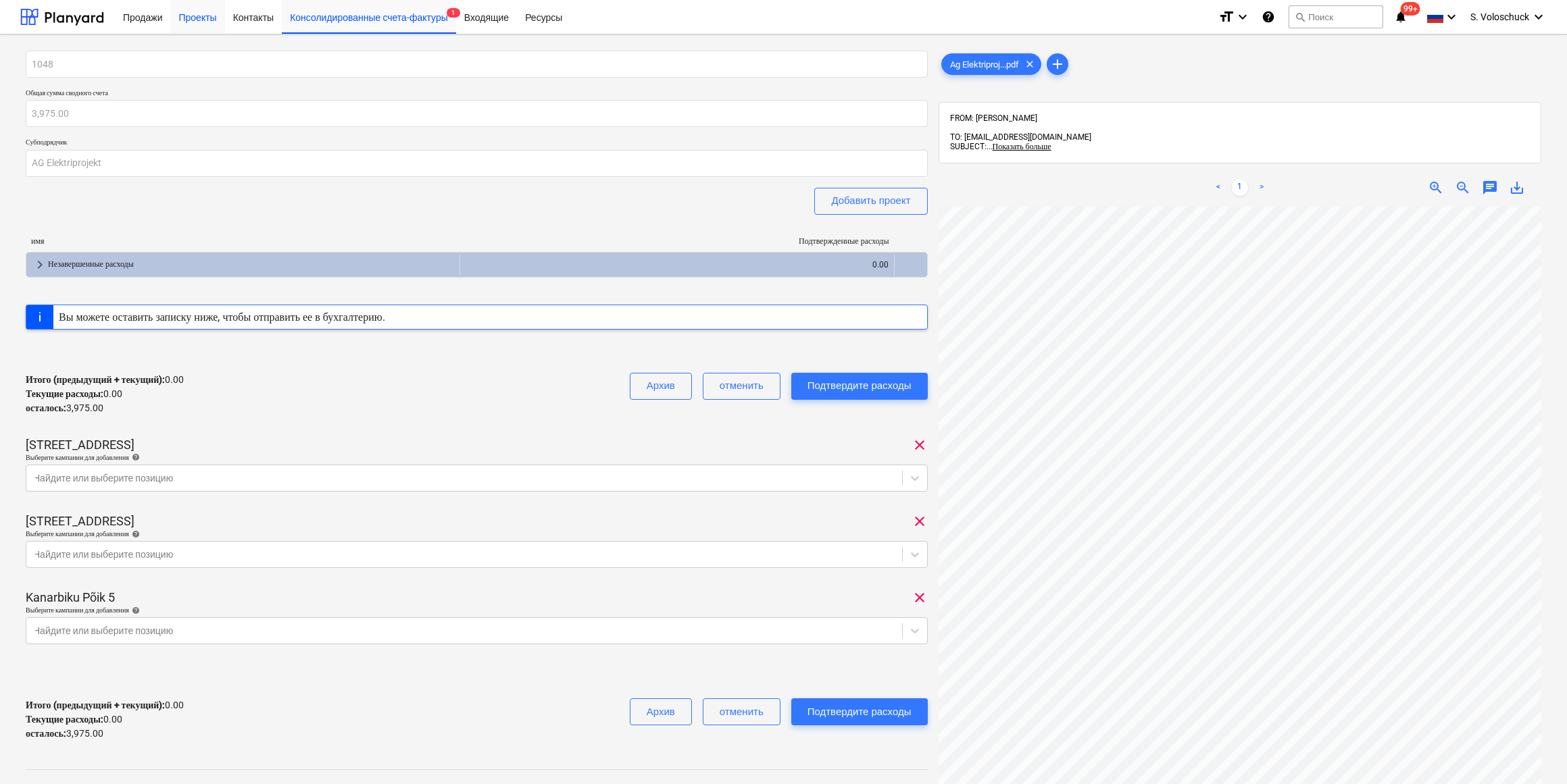
click at [208, 20] on div "Проекты" at bounding box center [197, 16] width 54 height 35
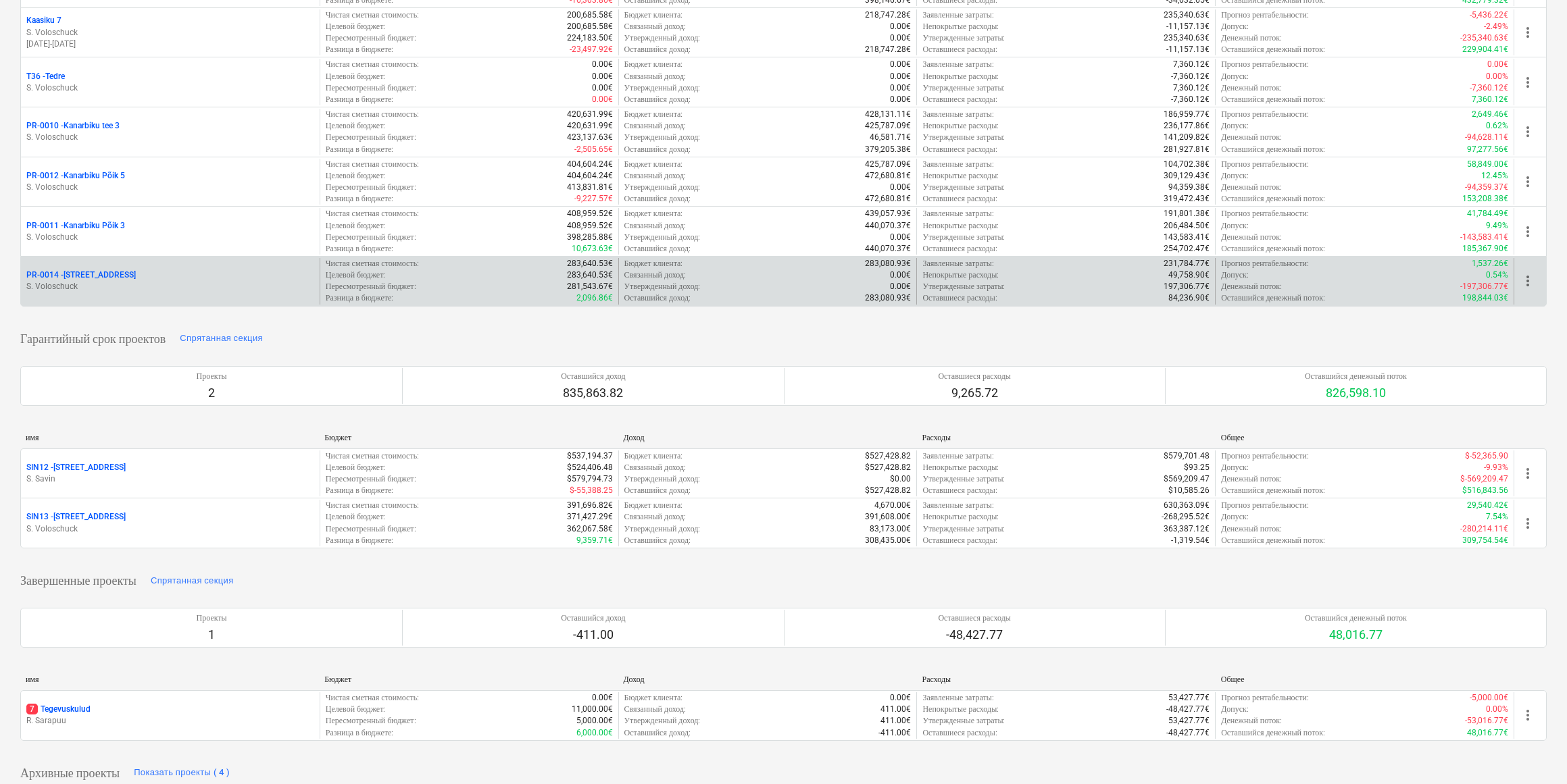
scroll to position [329, 0]
